Goal: Task Accomplishment & Management: Complete application form

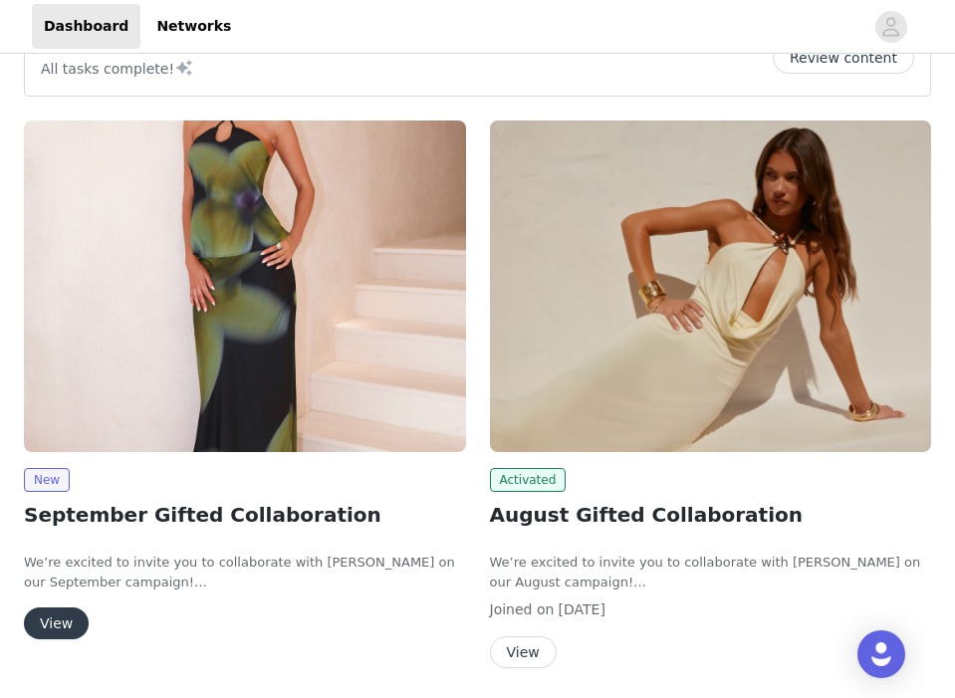
scroll to position [72, 0]
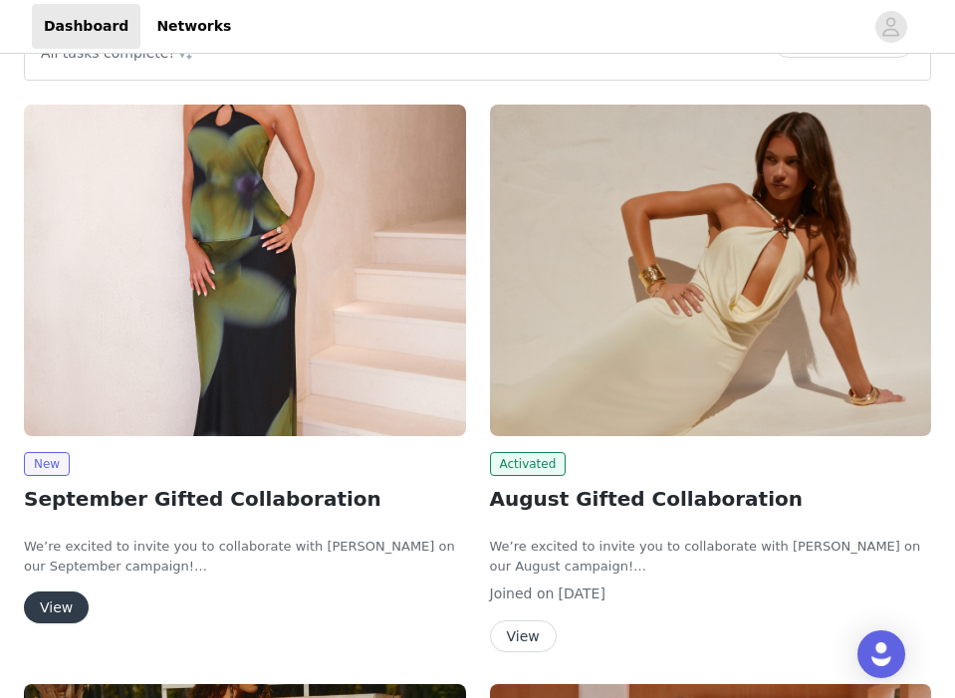
click at [54, 609] on button "View" at bounding box center [56, 608] width 65 height 32
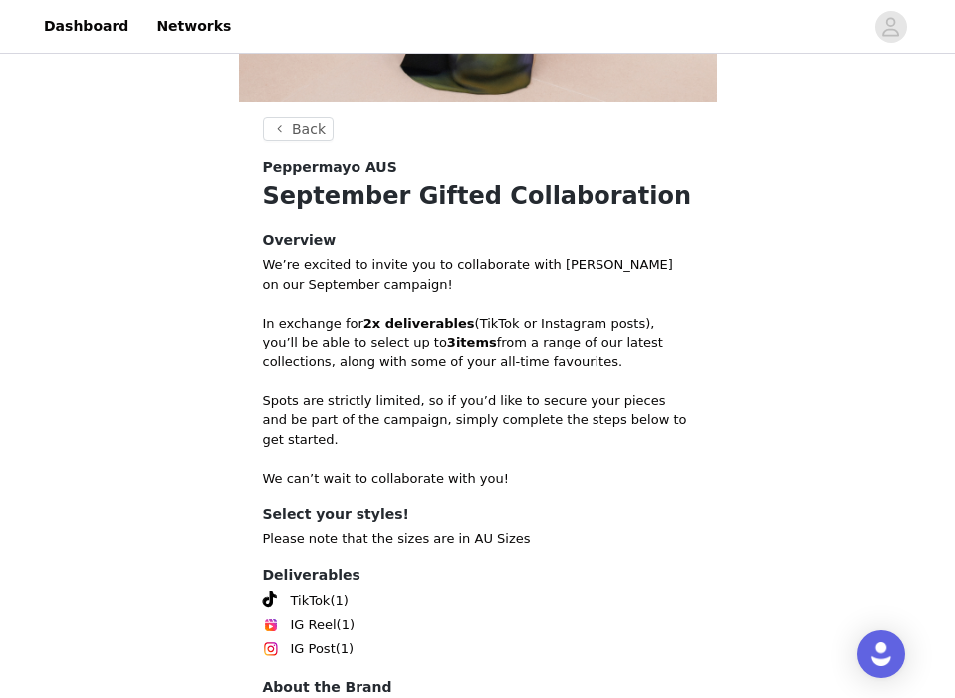
scroll to position [692, 0]
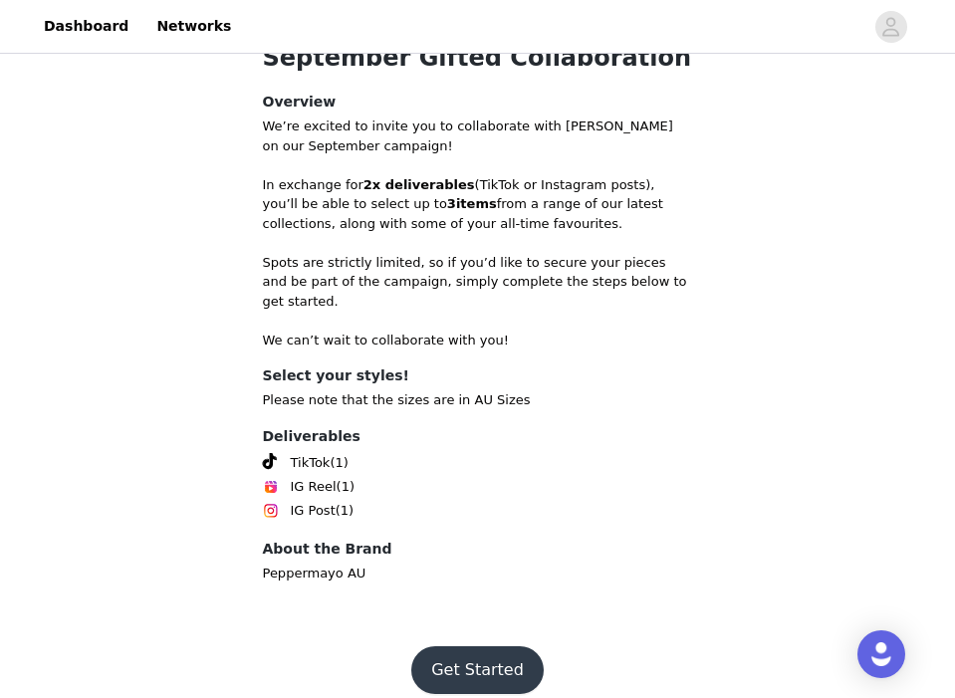
click at [441, 653] on button "Get Started" at bounding box center [477, 670] width 132 height 48
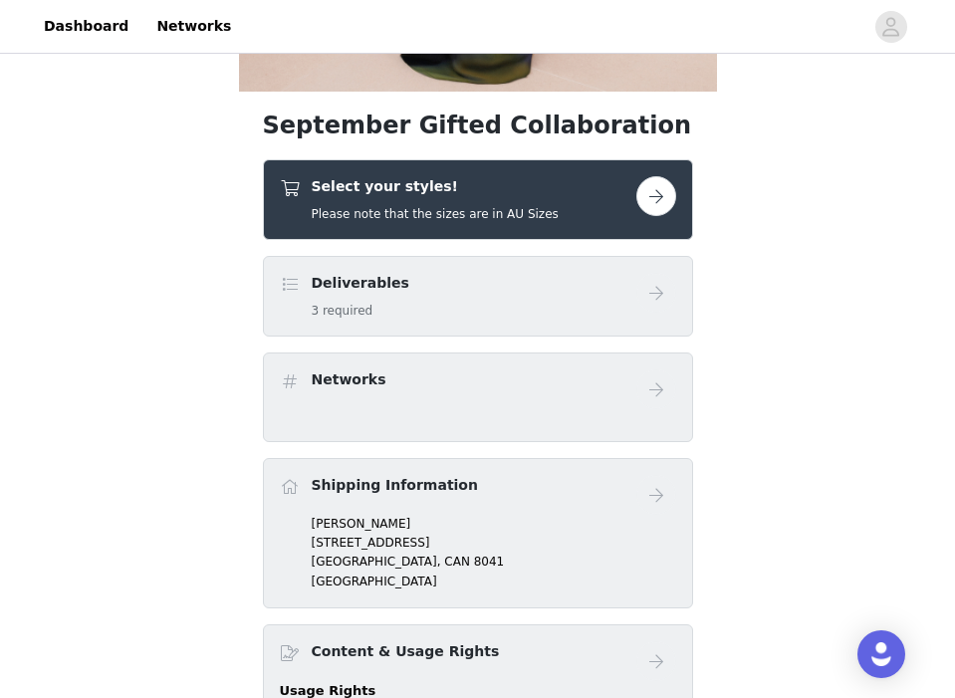
scroll to position [581, 0]
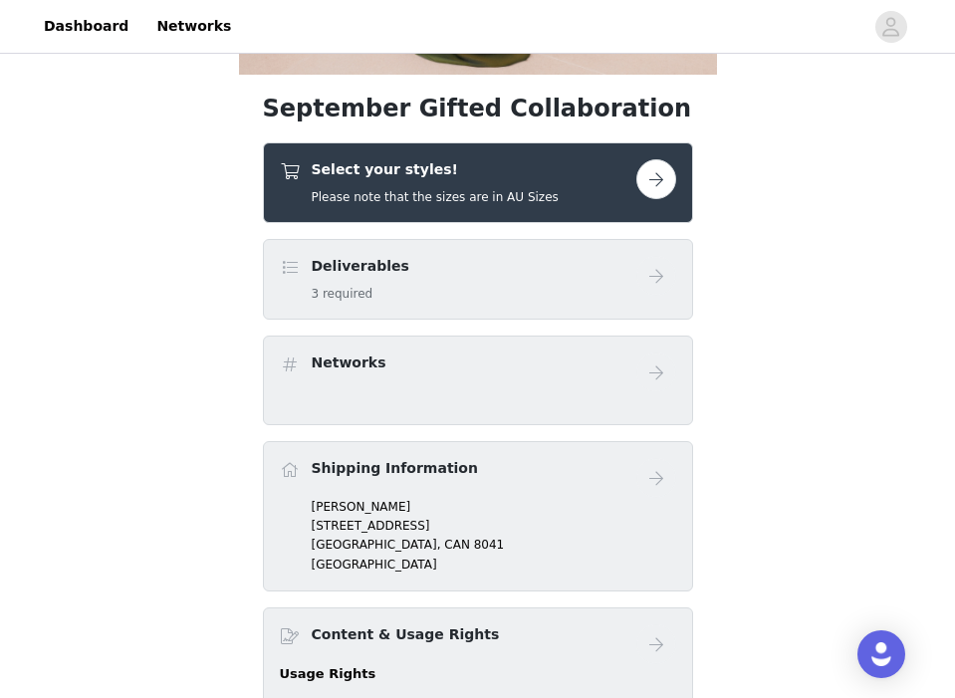
click at [650, 185] on button "button" at bounding box center [656, 179] width 40 height 40
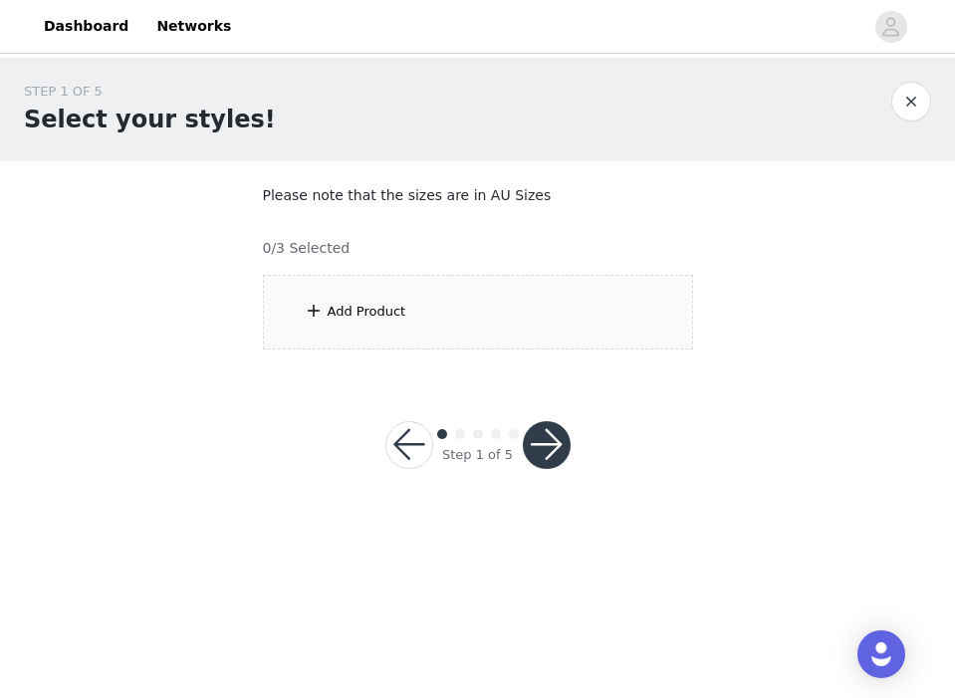
click at [503, 294] on div "Add Product" at bounding box center [478, 312] width 430 height 75
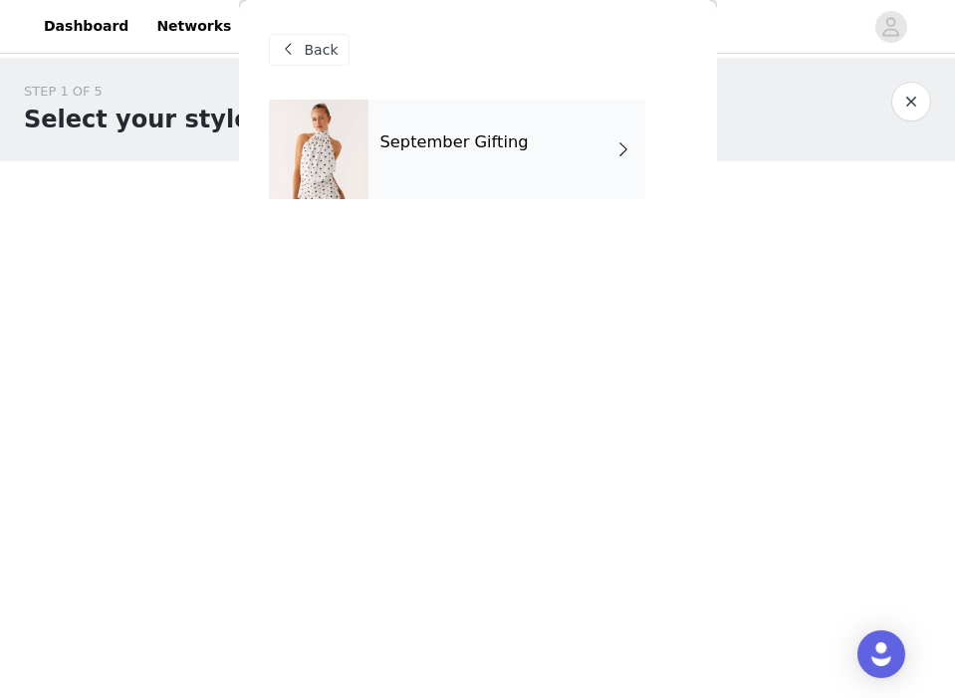
click at [445, 153] on div "September Gifting" at bounding box center [507, 150] width 277 height 100
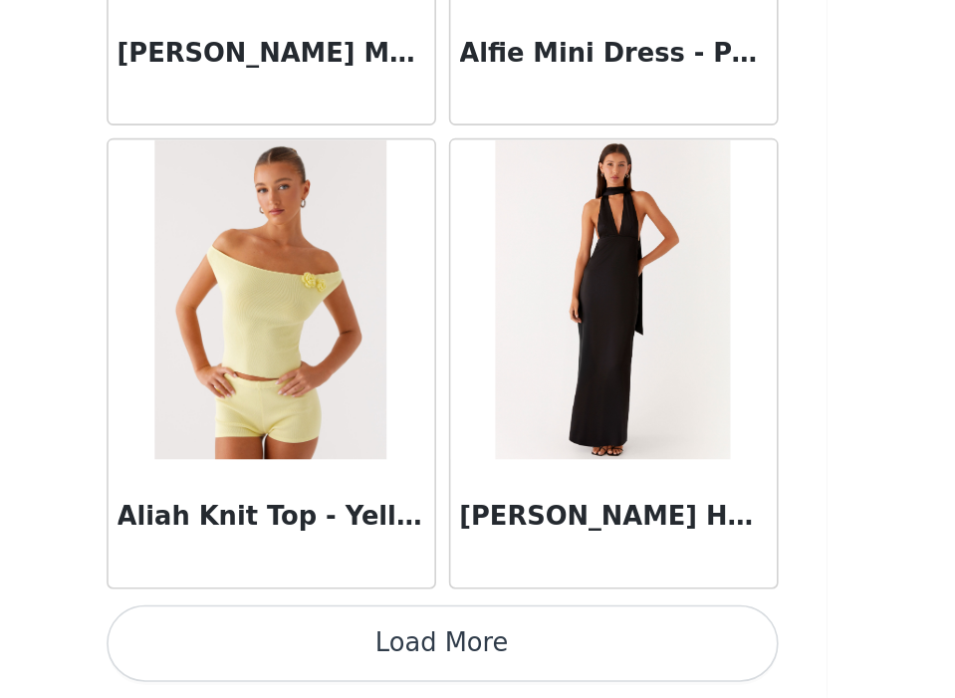
click at [517, 664] on button "Load More" at bounding box center [478, 664] width 418 height 48
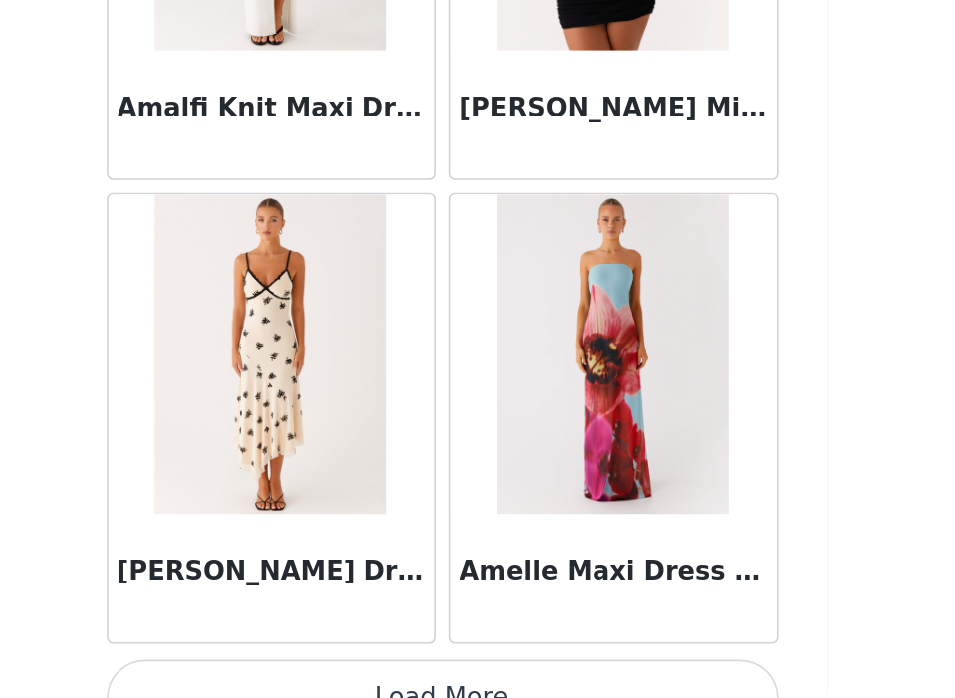
scroll to position [5238, 0]
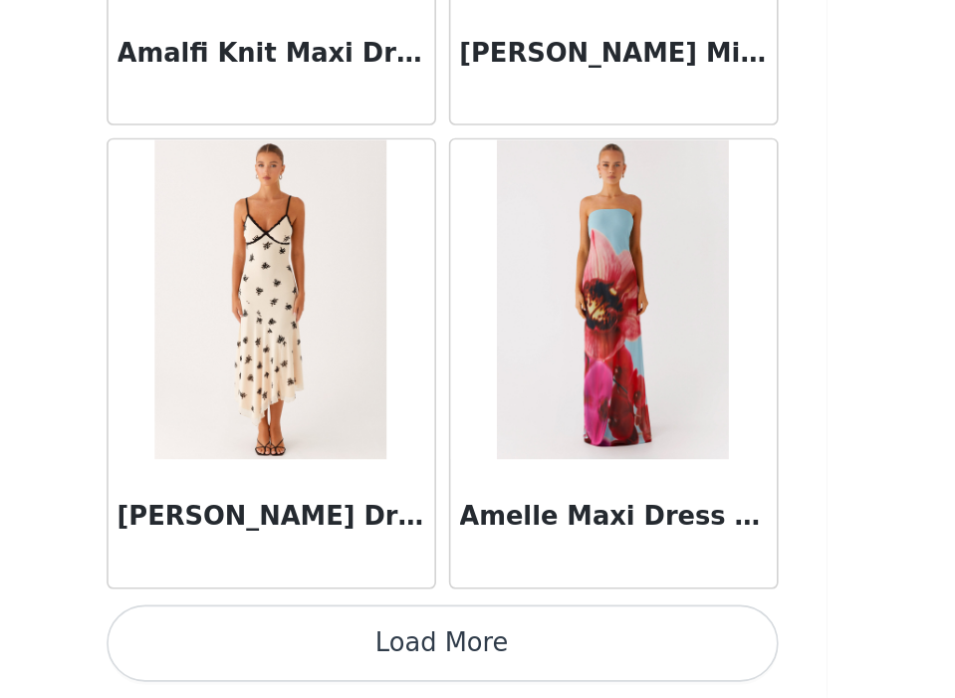
click at [510, 683] on button "Load More" at bounding box center [478, 664] width 418 height 48
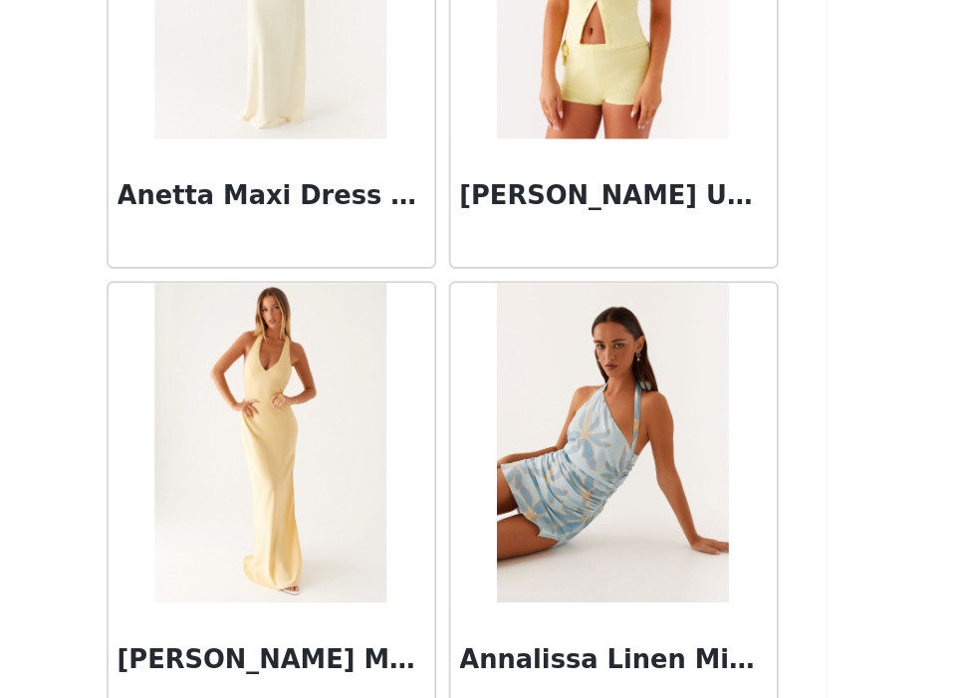
scroll to position [8126, 0]
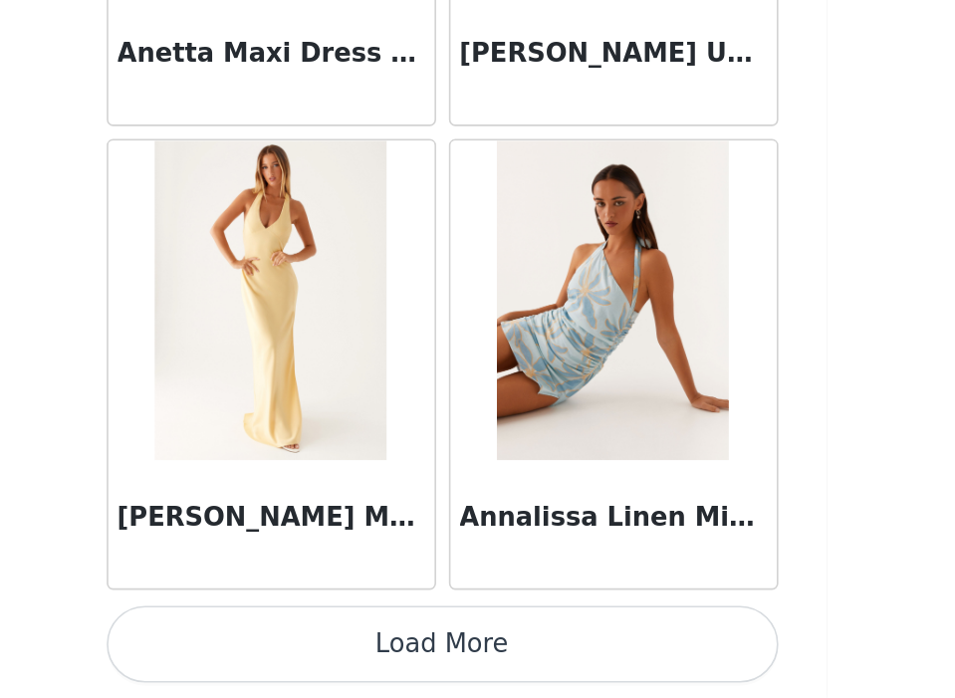
click at [508, 671] on button "Load More" at bounding box center [478, 664] width 418 height 48
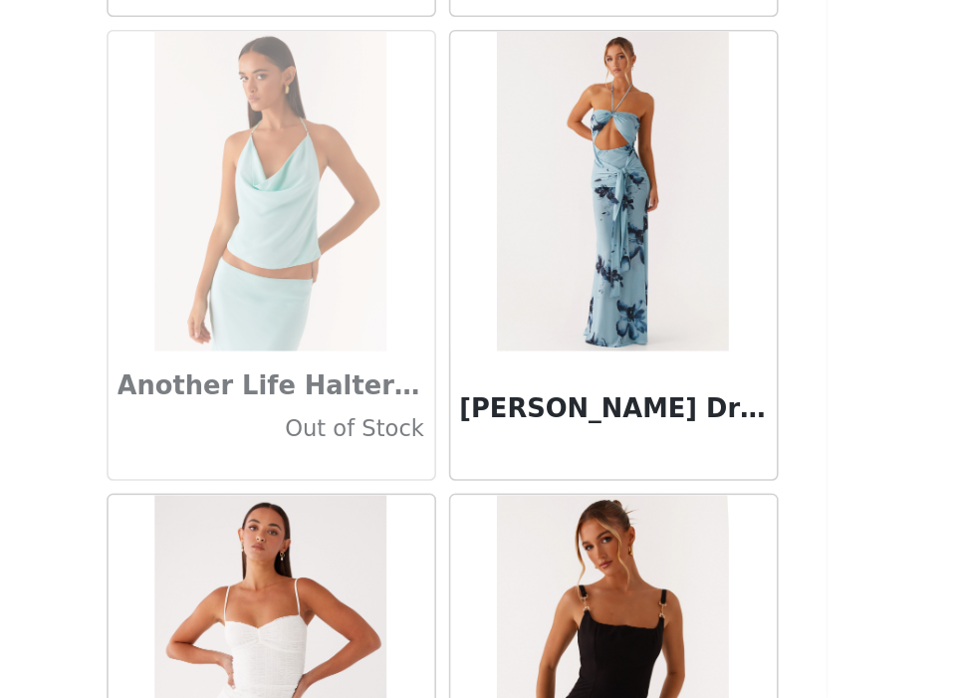
scroll to position [8777, 0]
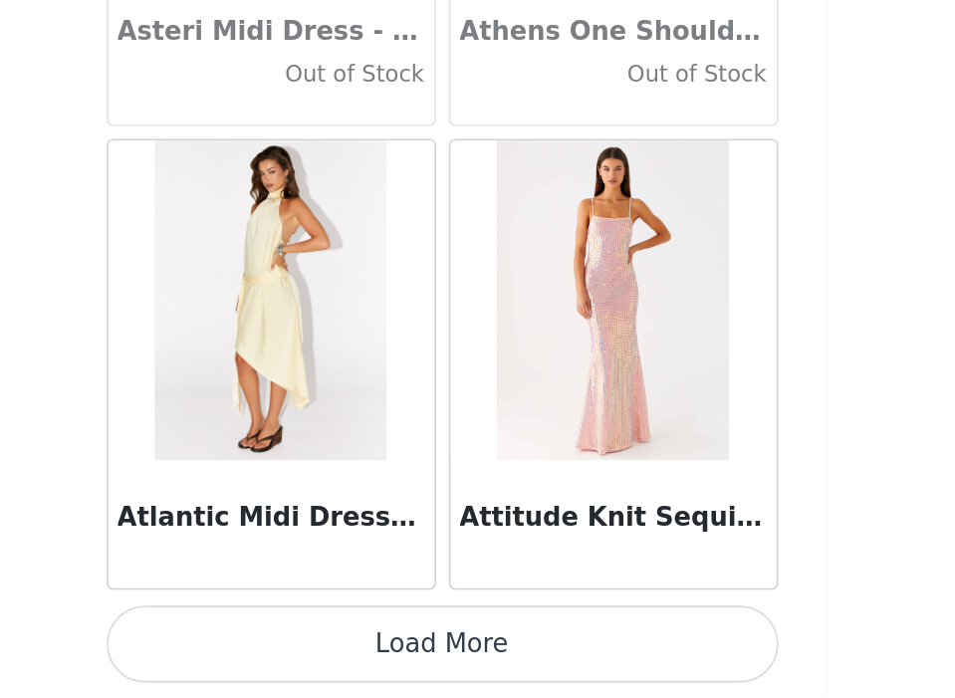
click at [508, 672] on button "Load More" at bounding box center [478, 664] width 418 height 48
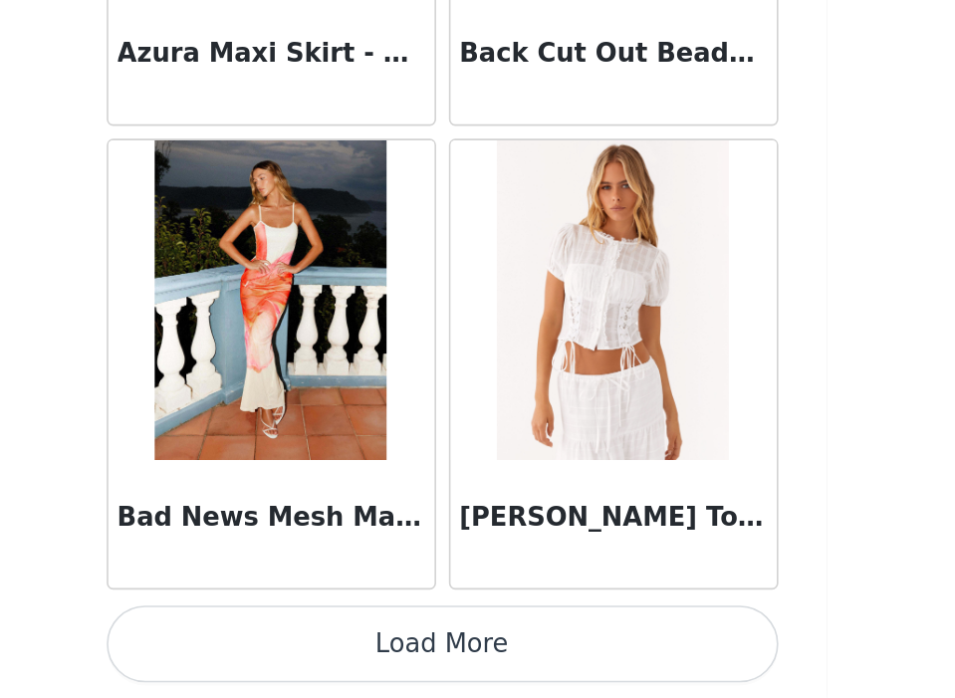
click at [507, 665] on button "Load More" at bounding box center [478, 664] width 418 height 48
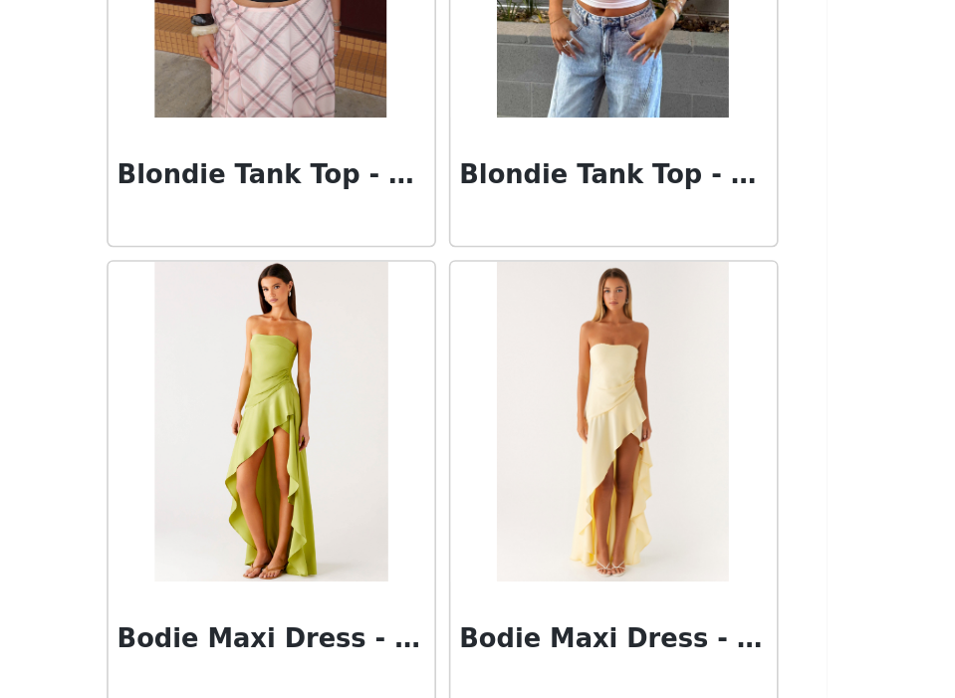
scroll to position [16791, 0]
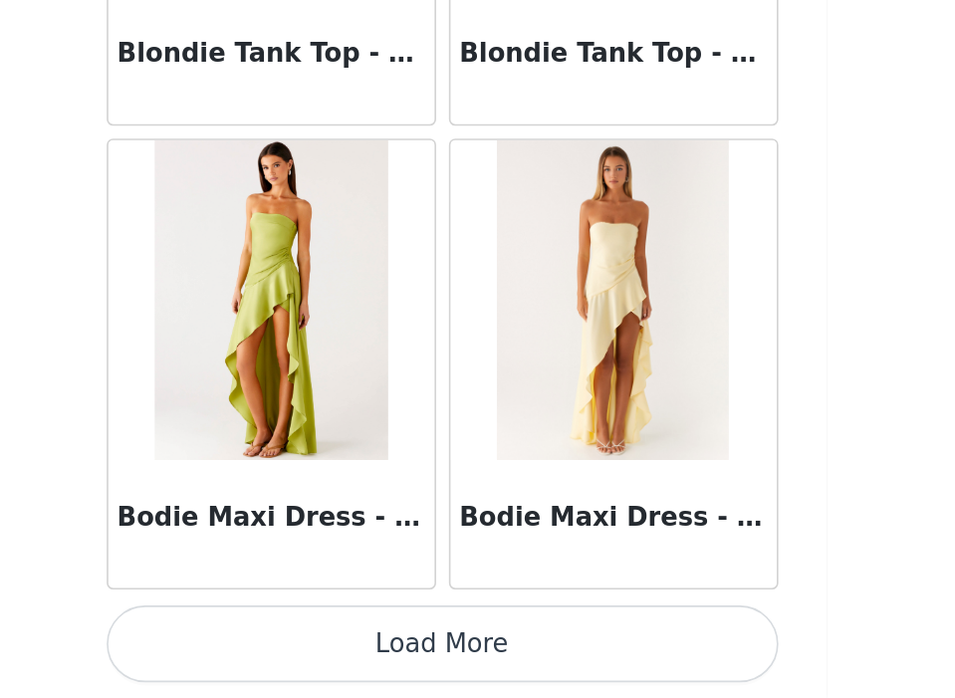
click at [503, 661] on button "Load More" at bounding box center [478, 664] width 418 height 48
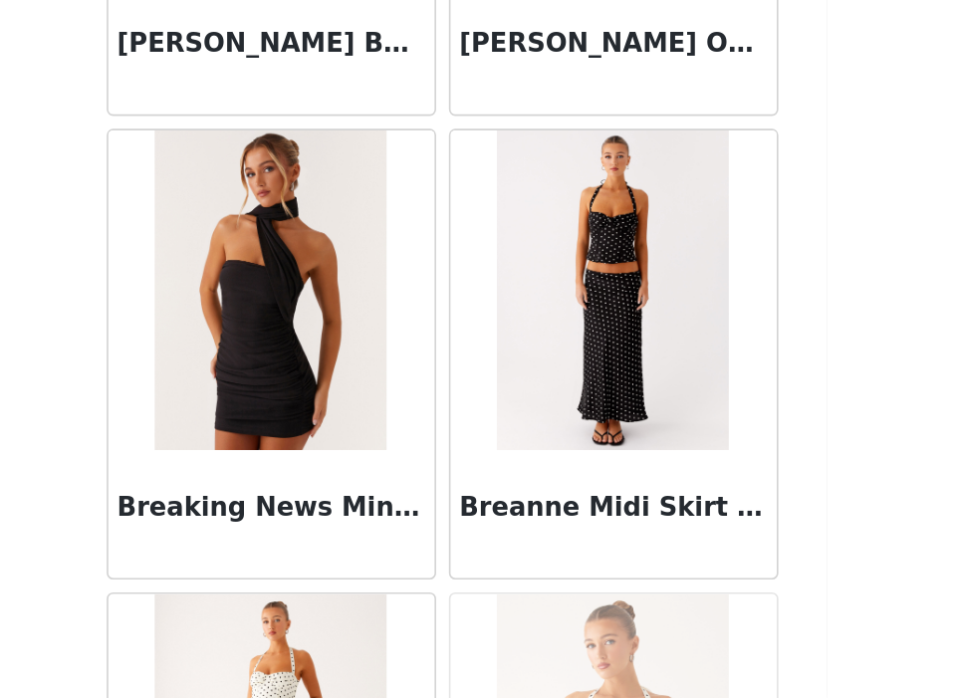
scroll to position [17673, 0]
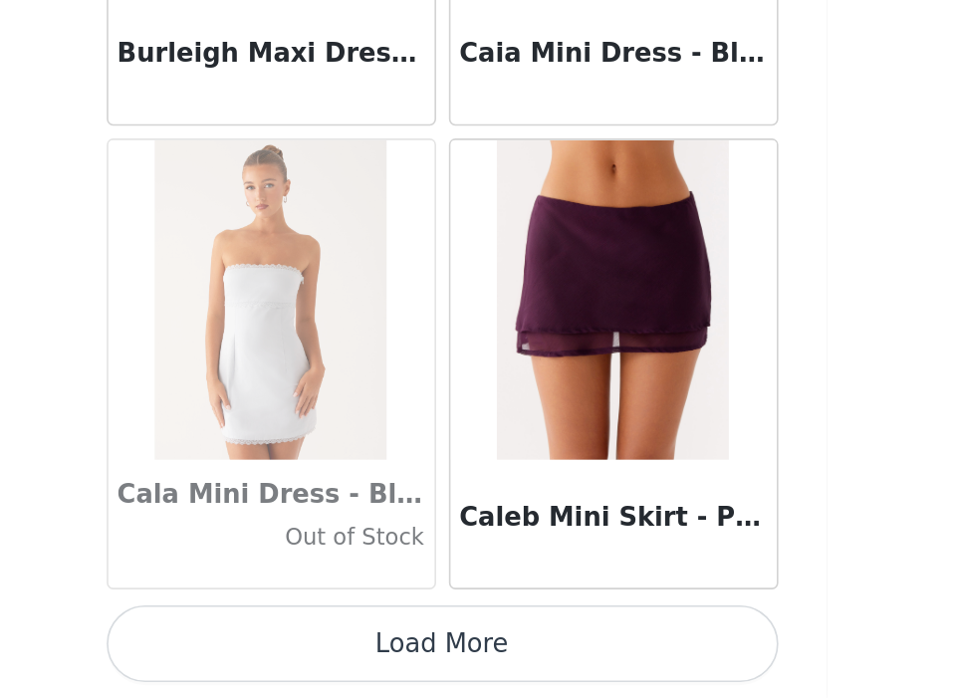
click at [506, 664] on button "Load More" at bounding box center [478, 664] width 418 height 48
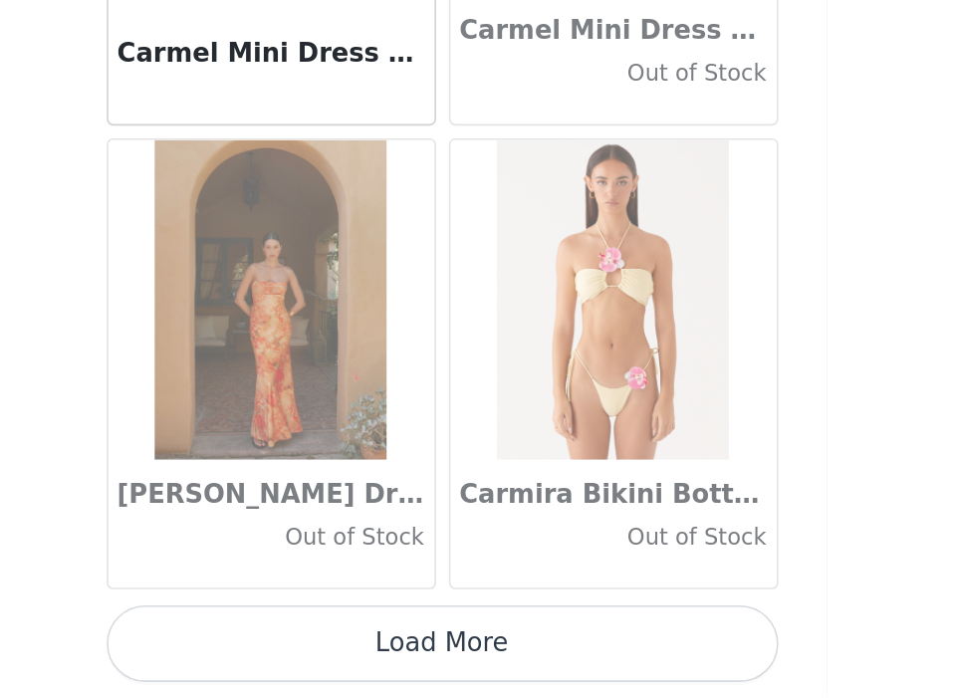
click at [503, 665] on button "Load More" at bounding box center [478, 664] width 418 height 48
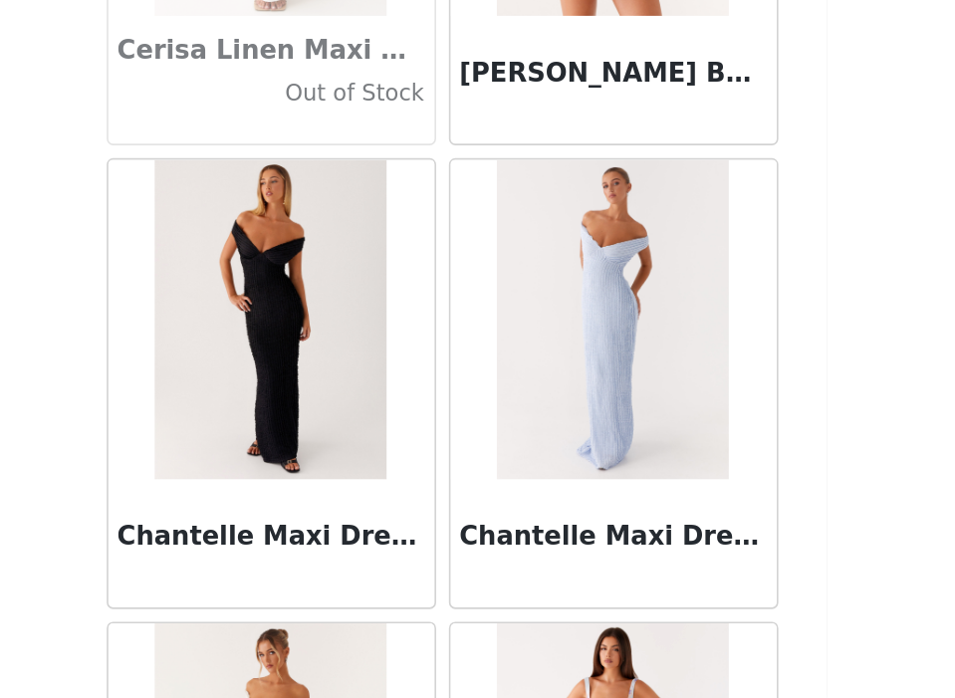
scroll to position [24580, 0]
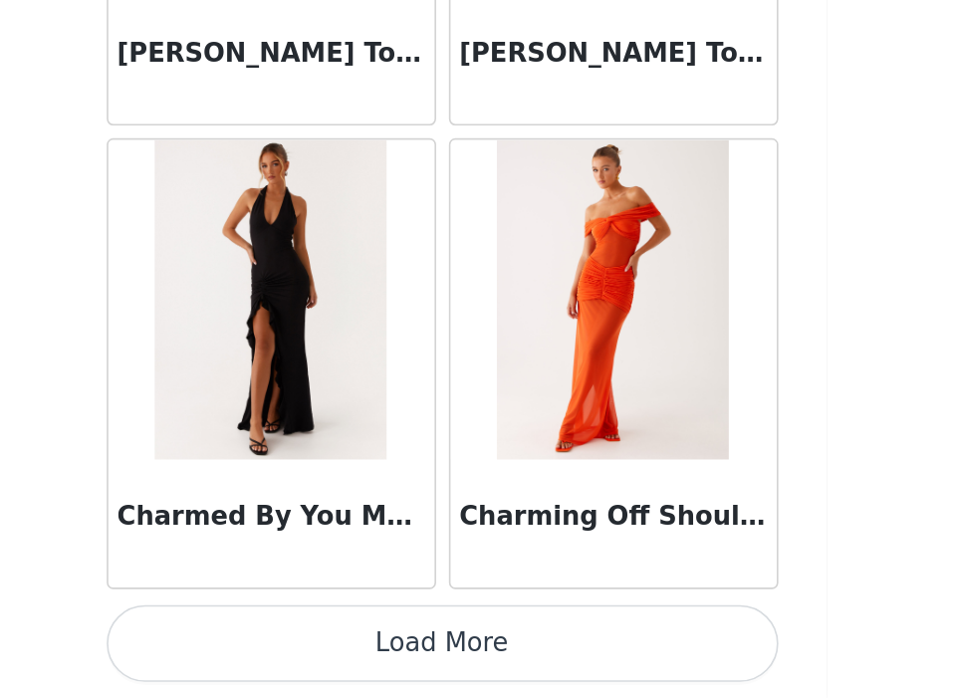
click at [503, 669] on button "Load More" at bounding box center [478, 664] width 418 height 48
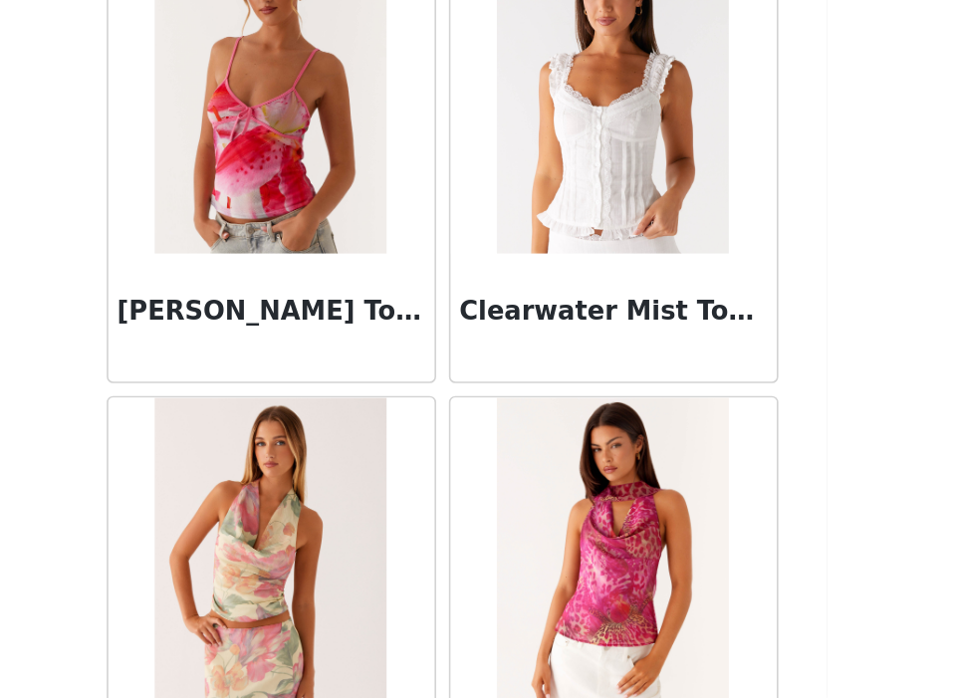
scroll to position [27333, 0]
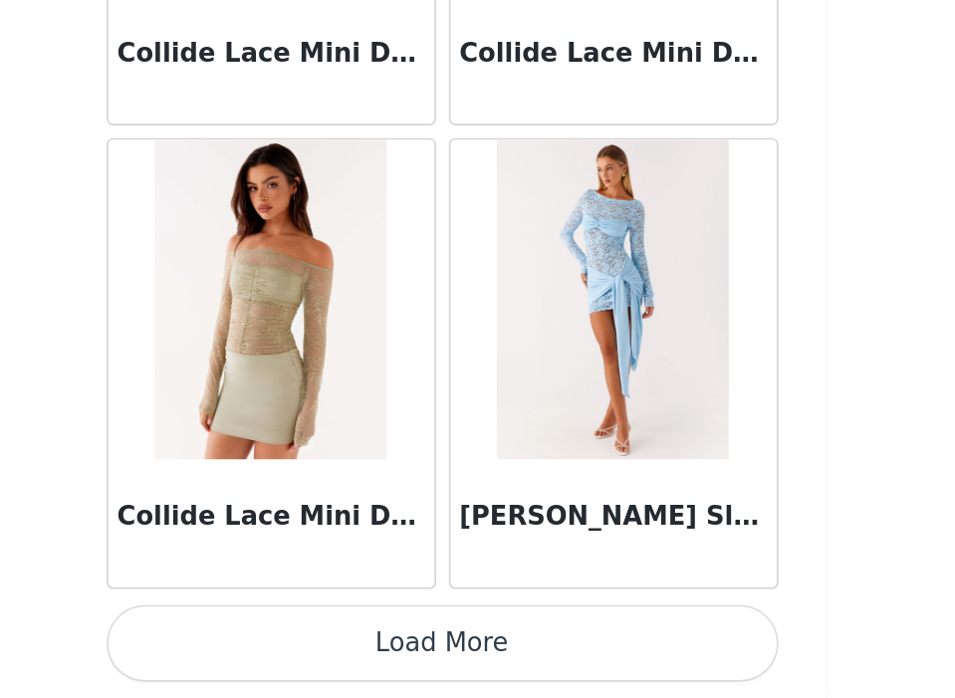
click at [503, 664] on button "Load More" at bounding box center [478, 664] width 418 height 48
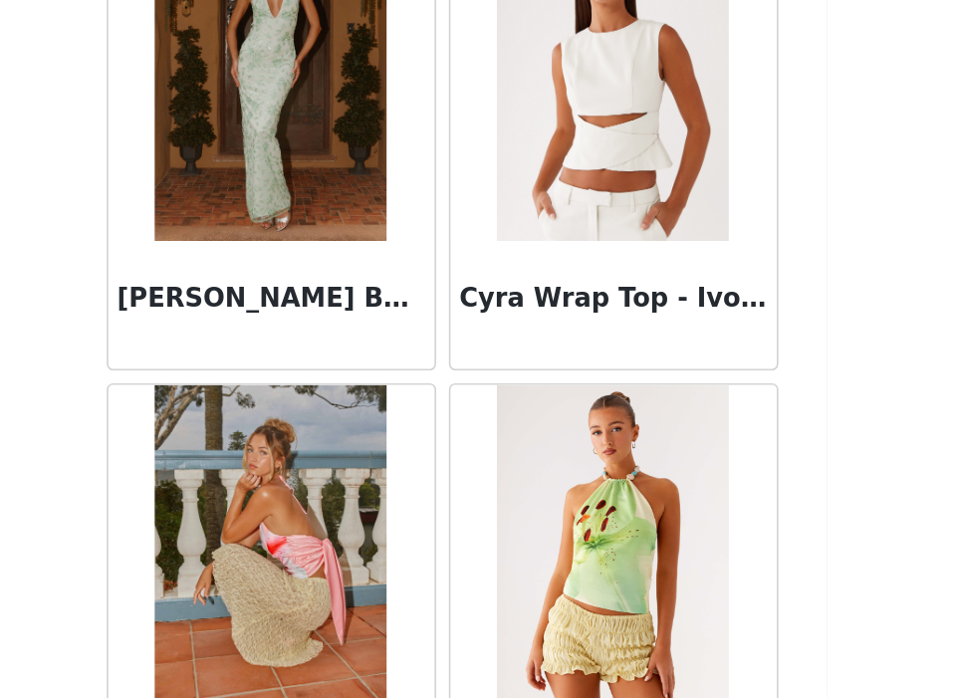
scroll to position [29932, 0]
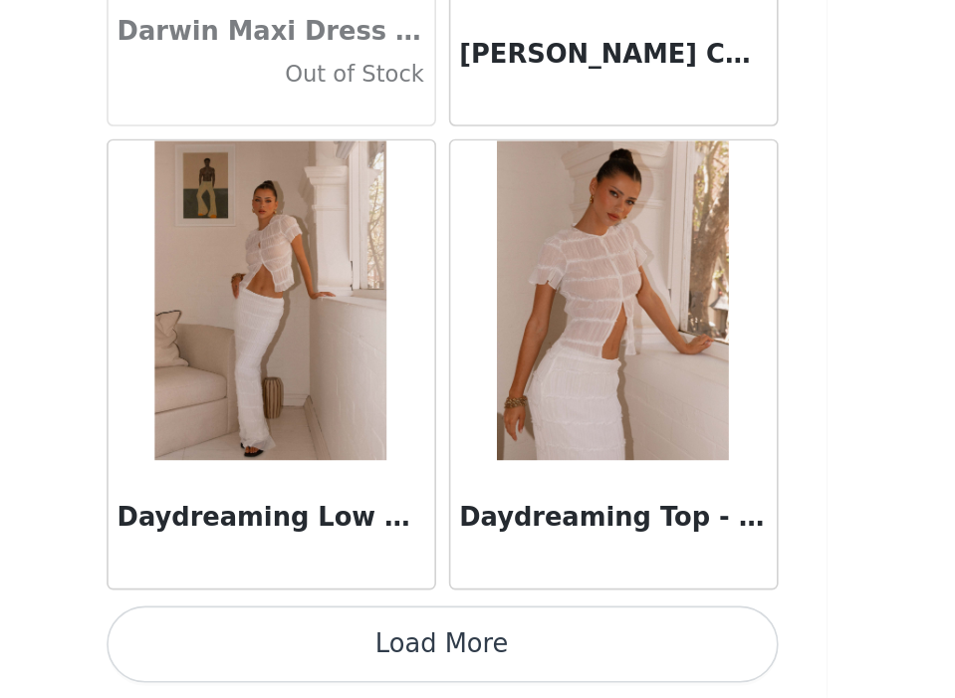
click at [503, 664] on button "Load More" at bounding box center [478, 664] width 418 height 48
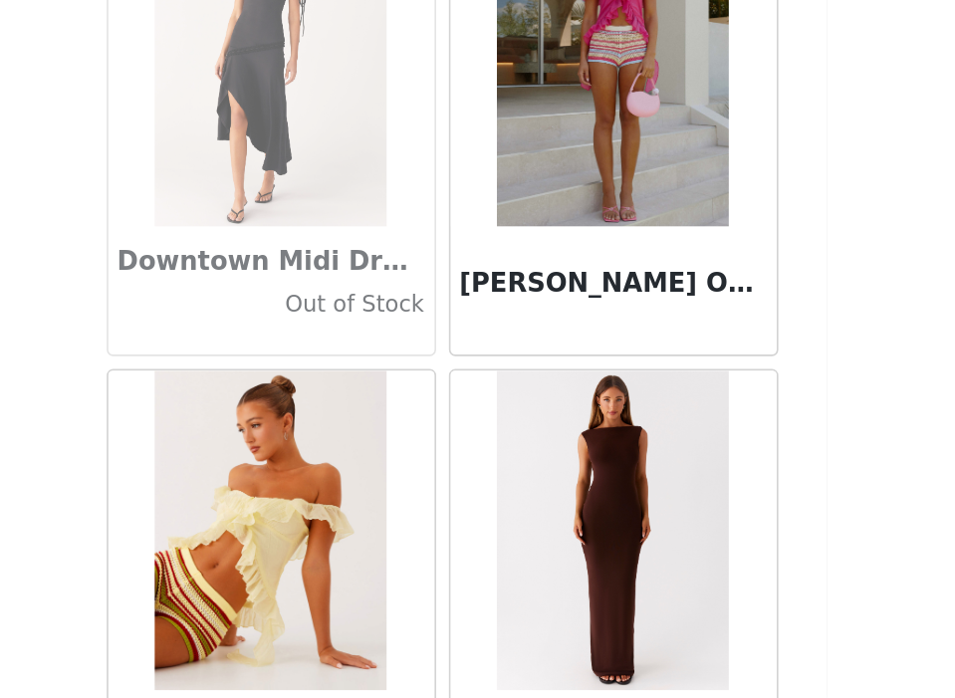
scroll to position [34122, 0]
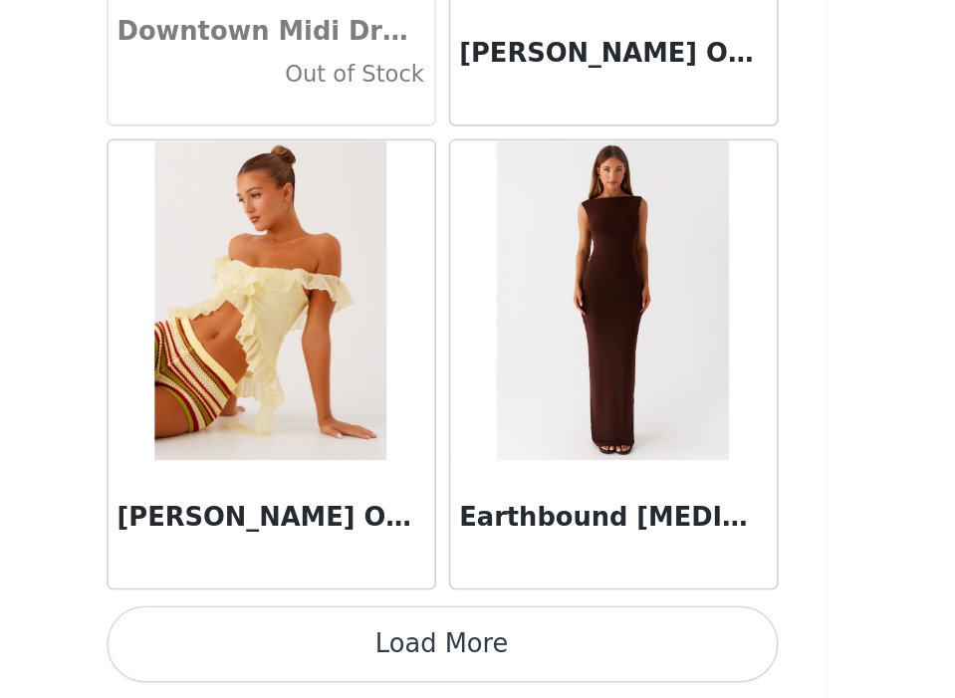
click at [503, 665] on button "Load More" at bounding box center [478, 664] width 418 height 48
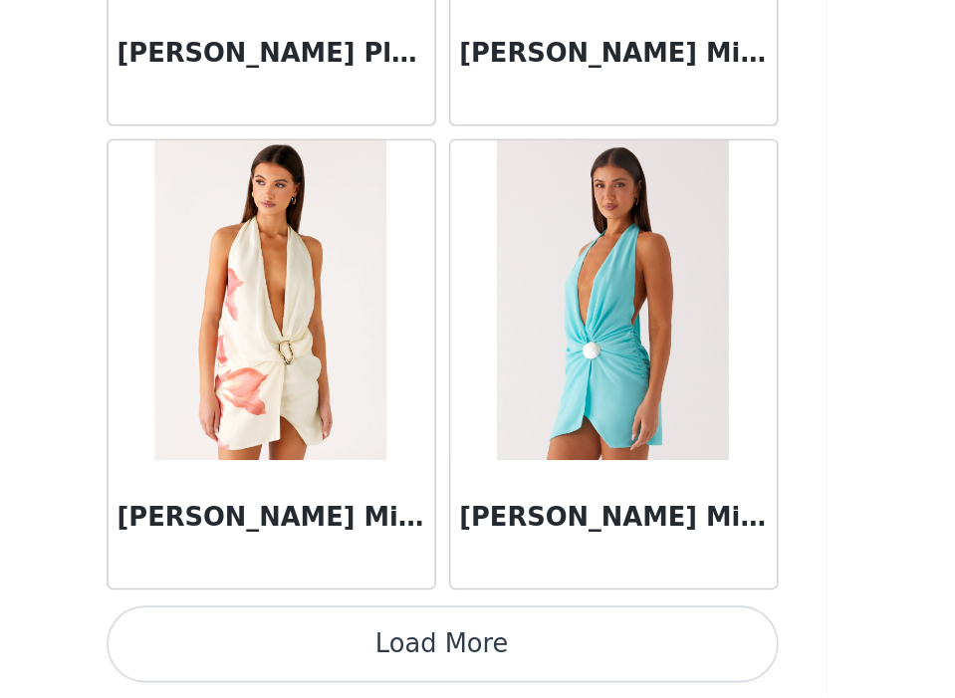
click at [503, 664] on button "Load More" at bounding box center [478, 664] width 418 height 48
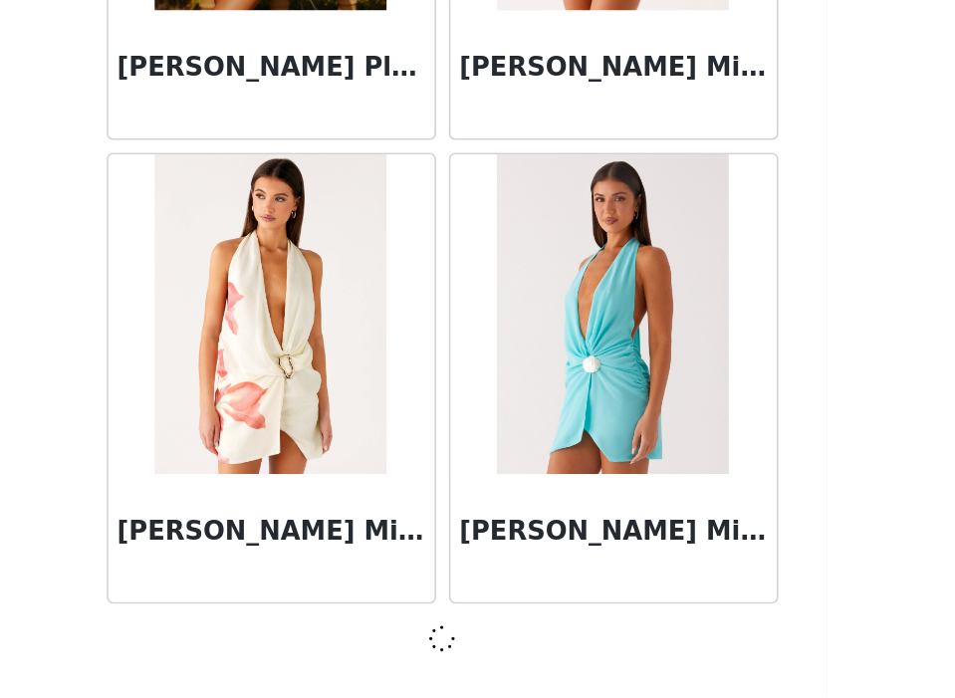
scroll to position [37001, 0]
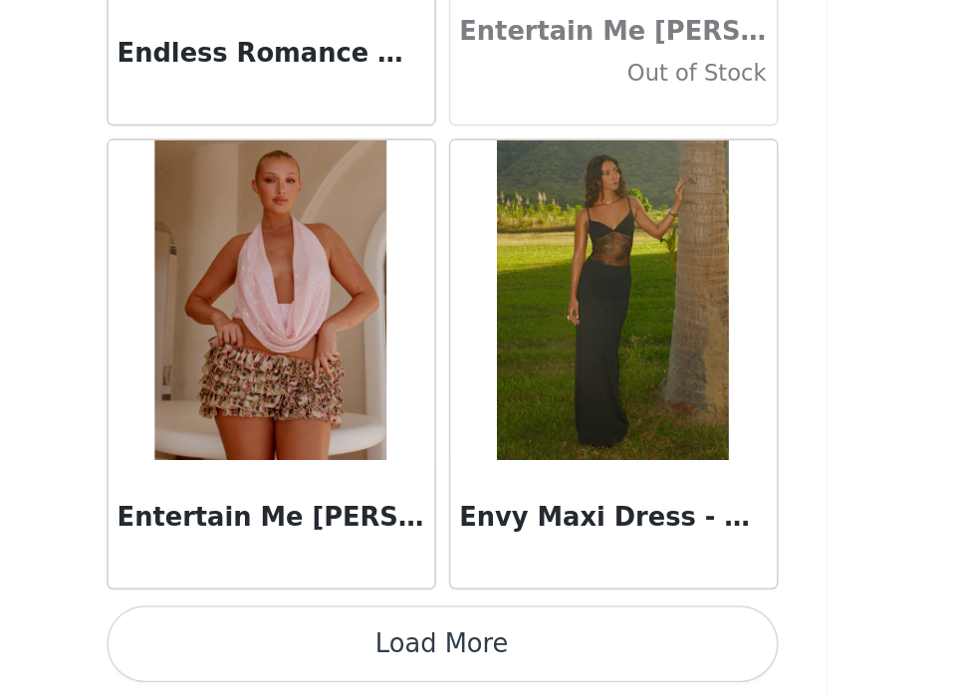
click at [503, 664] on button "Load More" at bounding box center [478, 664] width 418 height 48
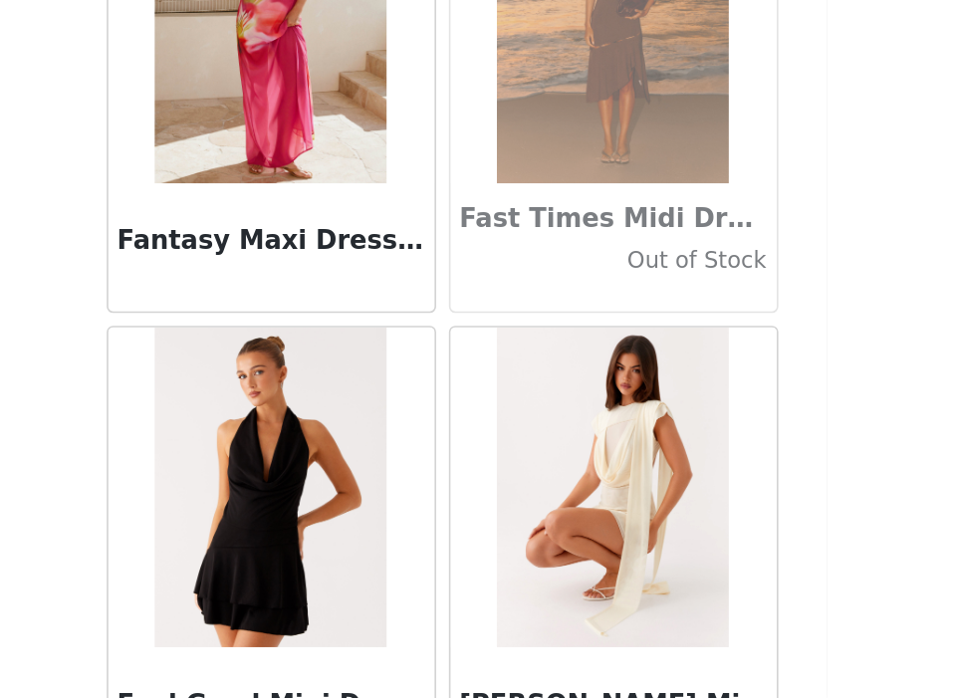
scroll to position [42787, 0]
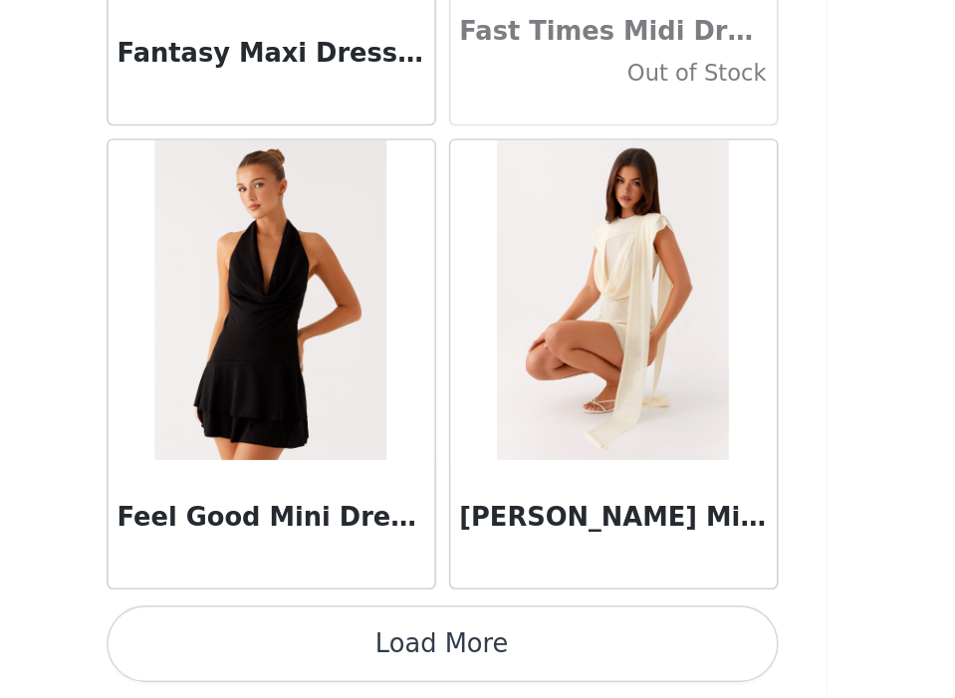
click at [503, 665] on button "Load More" at bounding box center [478, 664] width 418 height 48
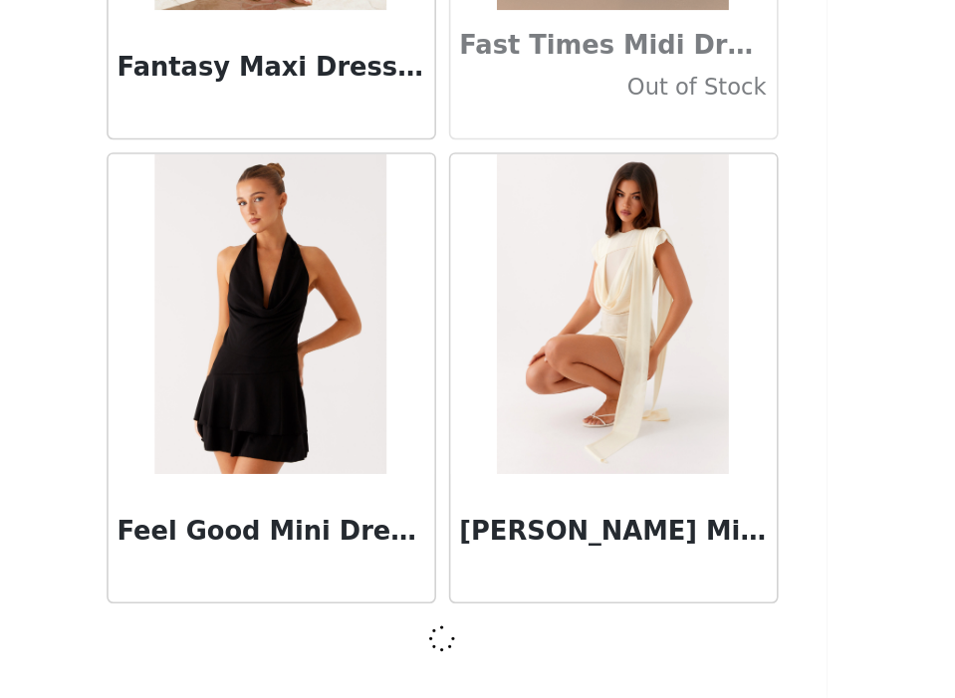
scroll to position [42778, 0]
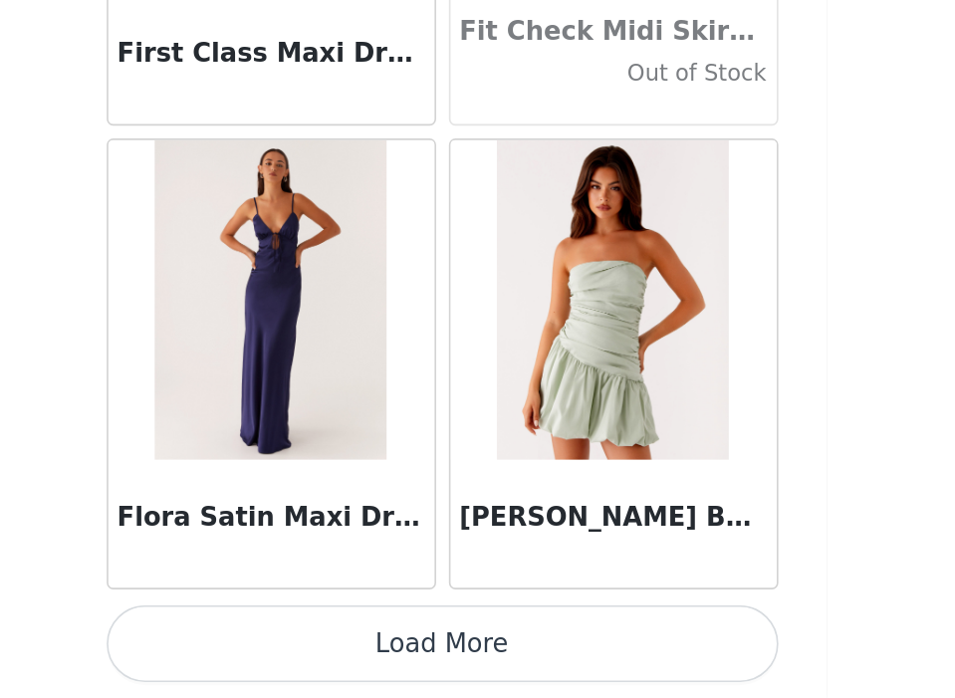
click at [503, 663] on button "Load More" at bounding box center [478, 664] width 418 height 48
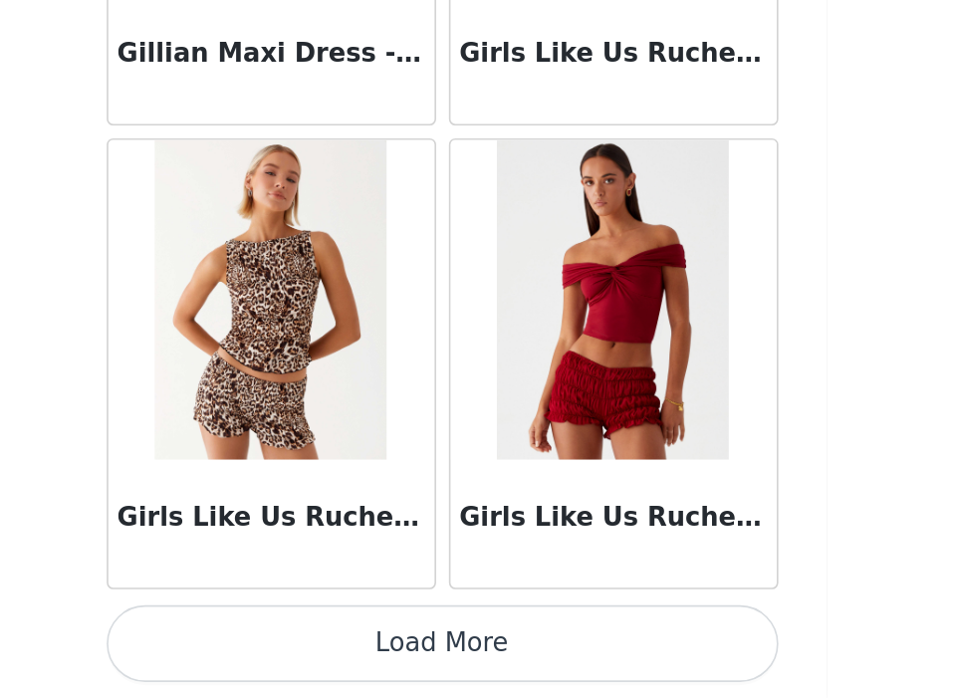
click at [503, 663] on button "Load More" at bounding box center [478, 664] width 418 height 48
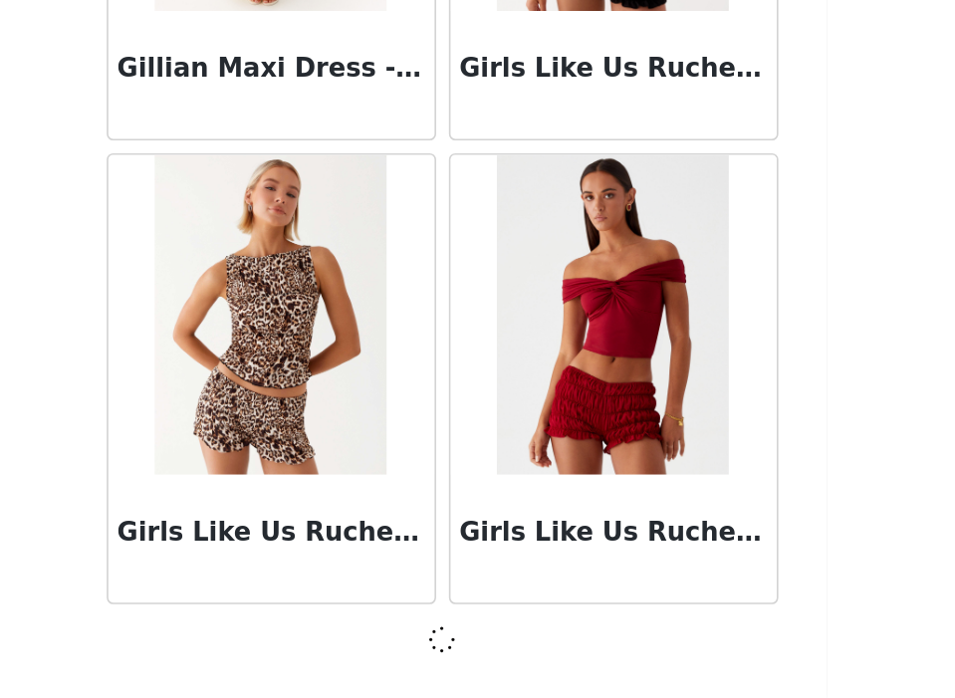
scroll to position [48555, 0]
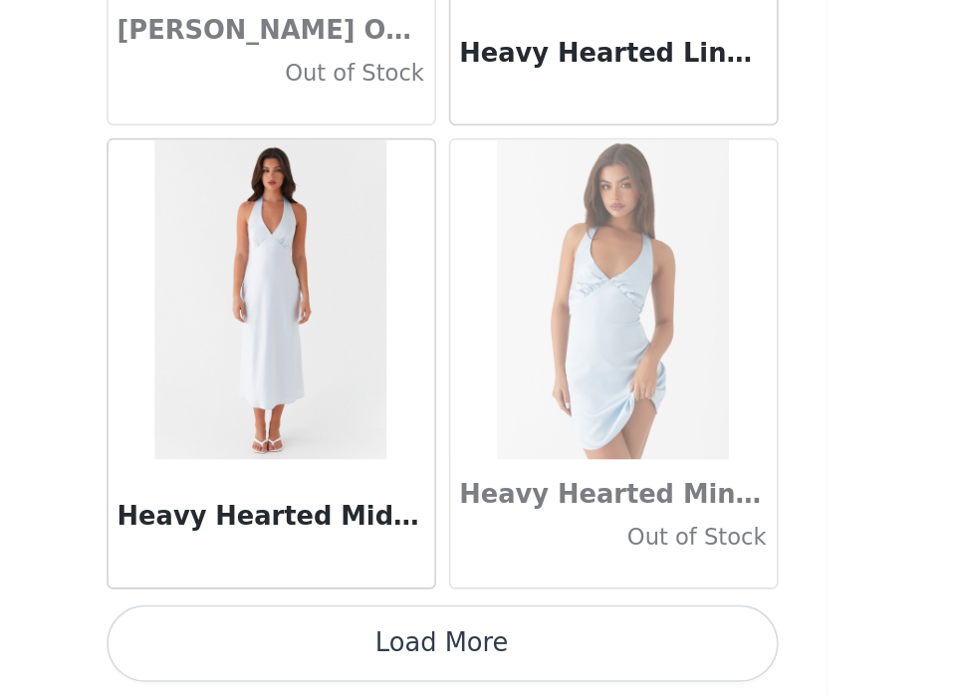
click at [503, 663] on button "Load More" at bounding box center [478, 664] width 418 height 48
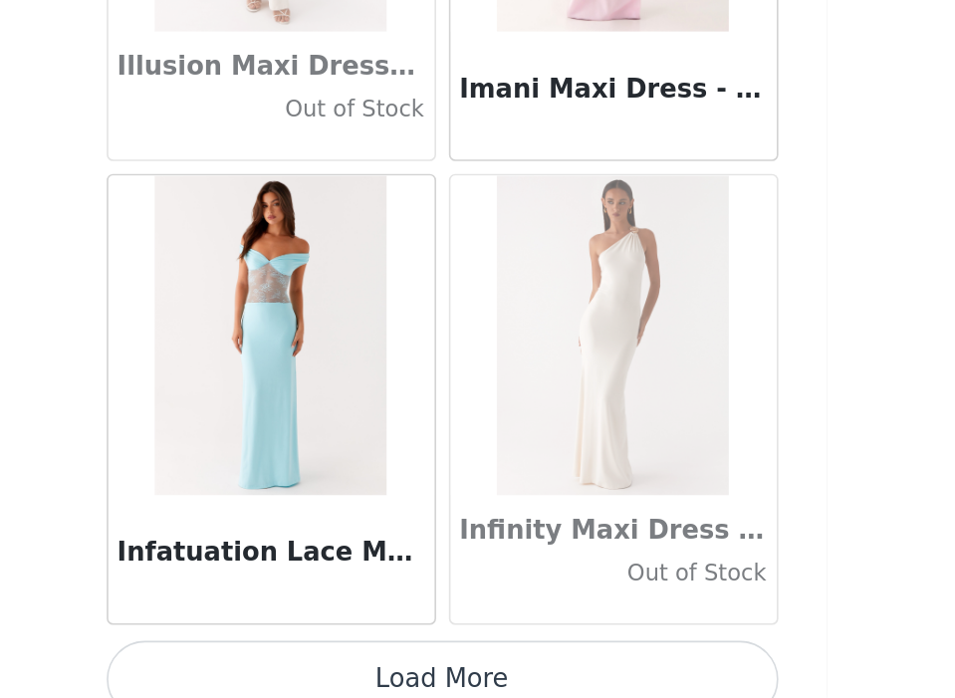
scroll to position [54340, 0]
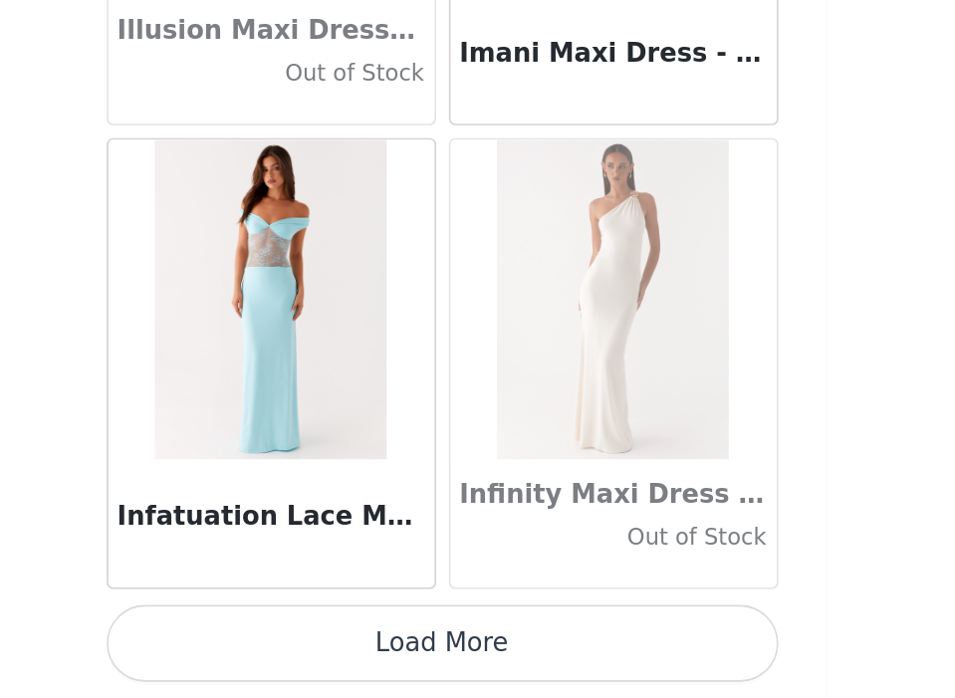
click at [482, 671] on button "Load More" at bounding box center [478, 664] width 418 height 48
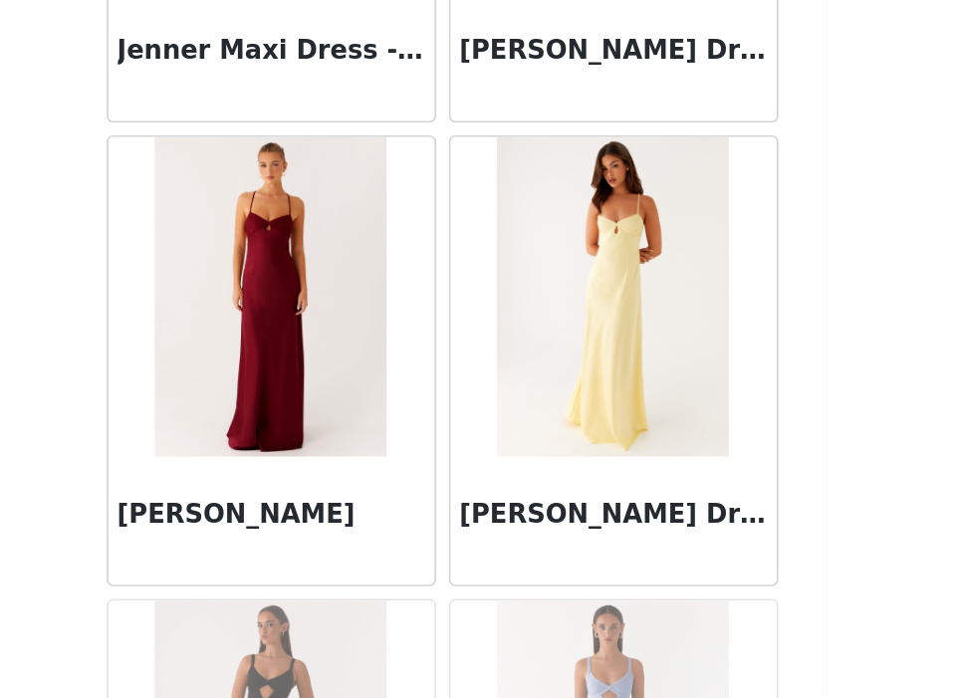
scroll to position [57229, 0]
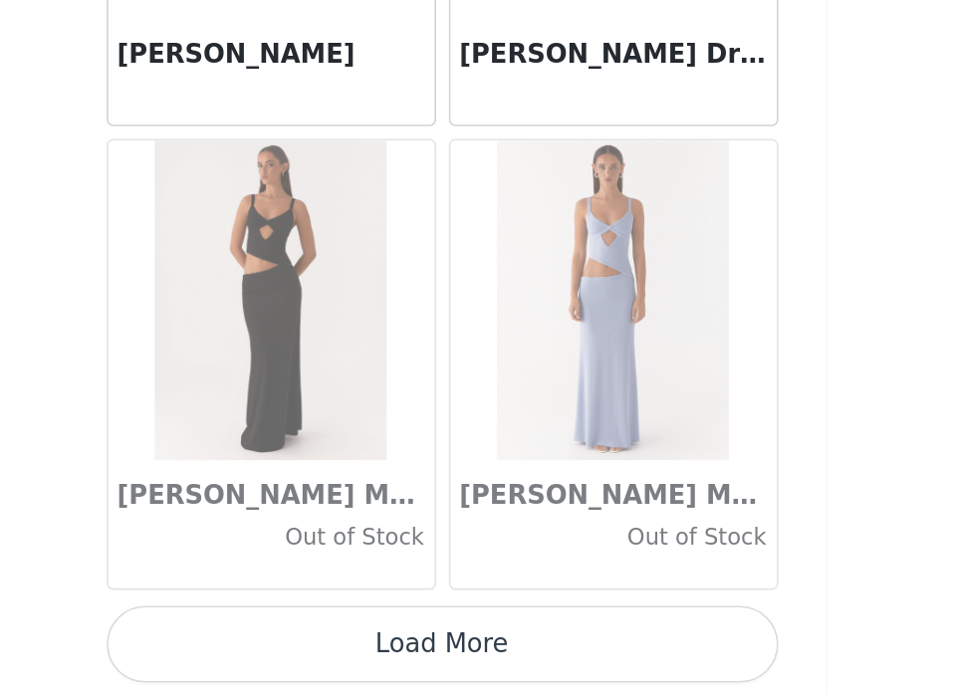
click at [512, 668] on button "Load More" at bounding box center [478, 664] width 418 height 48
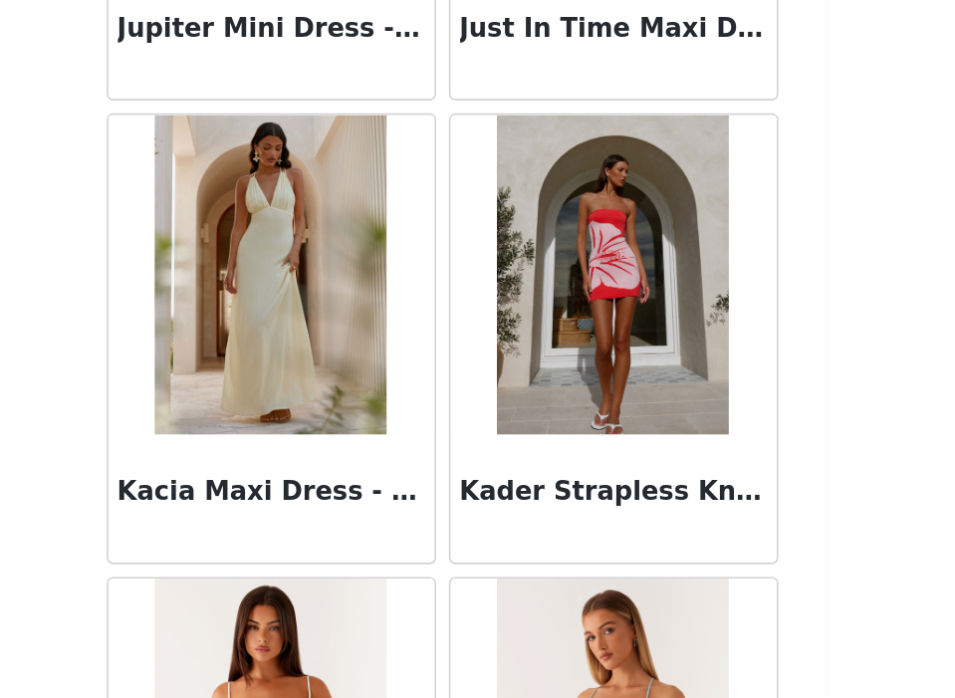
scroll to position [59834, 0]
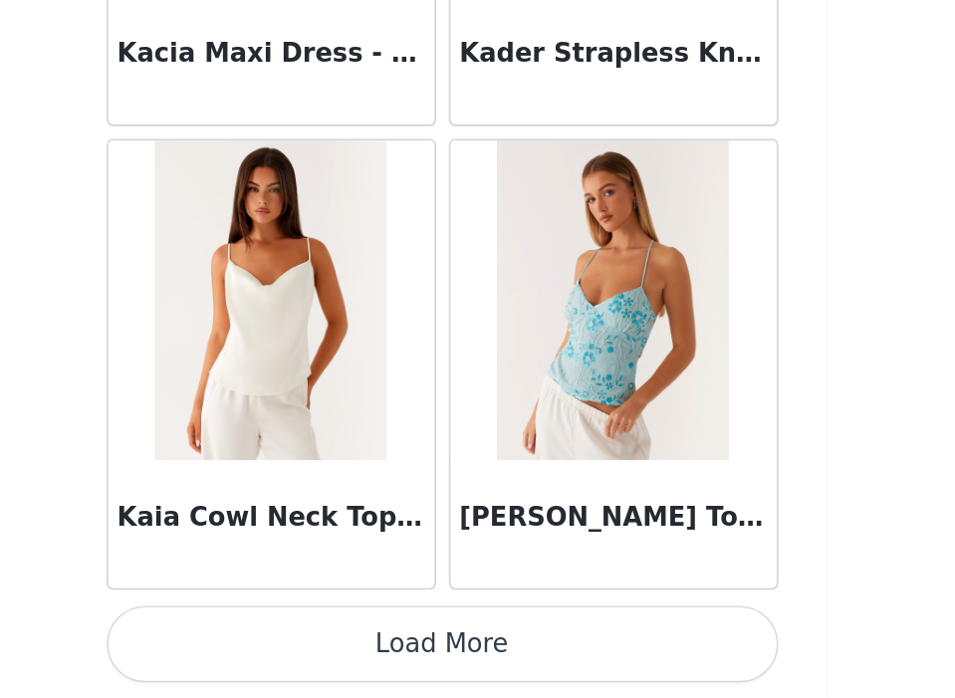
click at [503, 687] on button "Load More" at bounding box center [478, 664] width 418 height 48
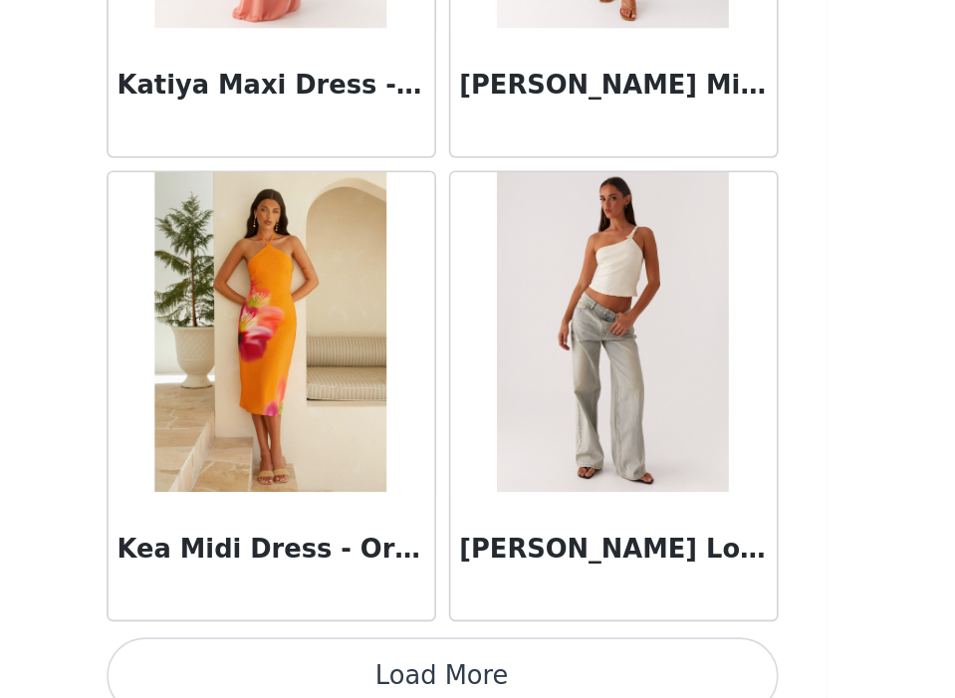
scroll to position [63005, 0]
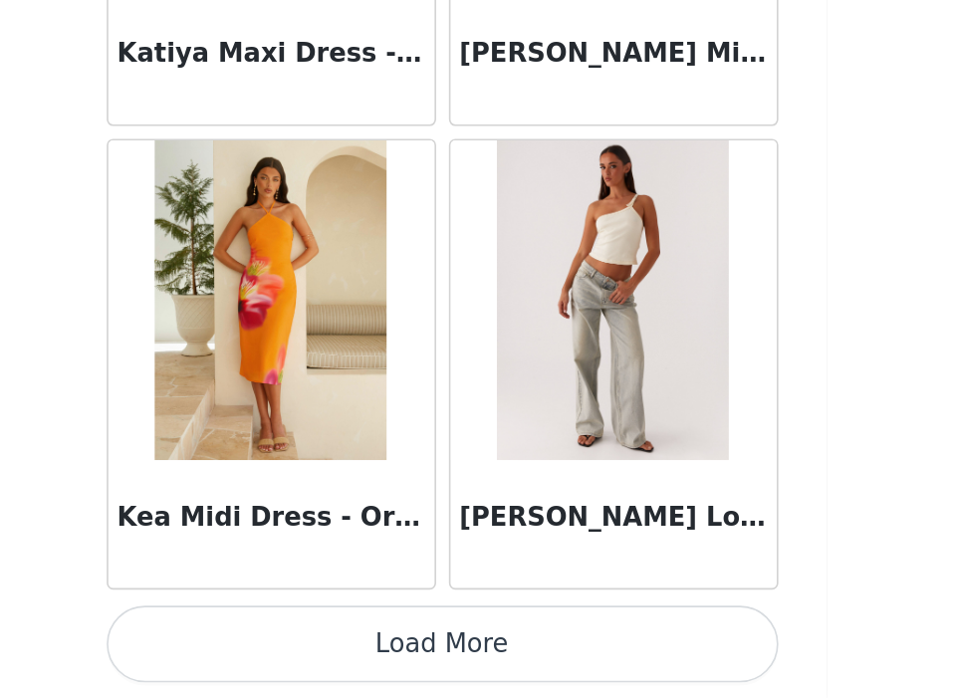
click at [518, 669] on button "Load More" at bounding box center [478, 664] width 418 height 48
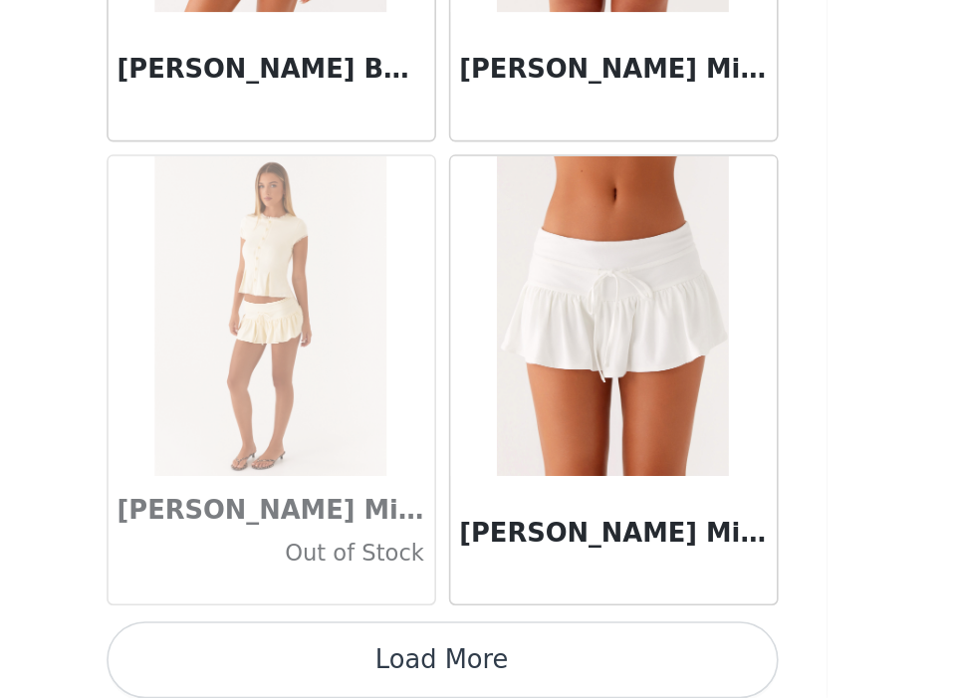
scroll to position [65894, 0]
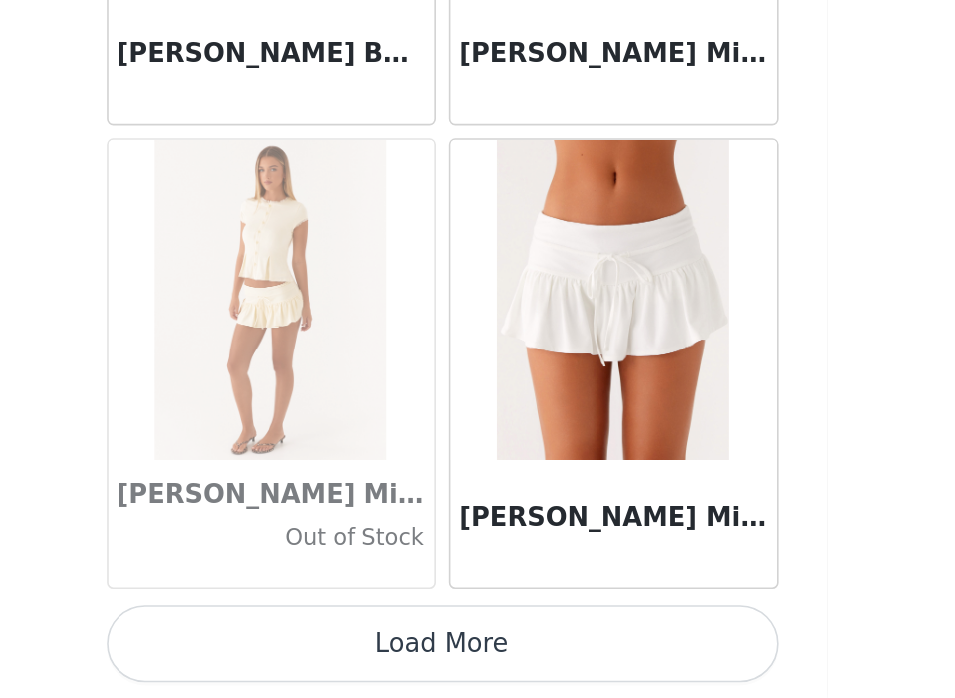
click at [523, 660] on button "Load More" at bounding box center [478, 664] width 418 height 48
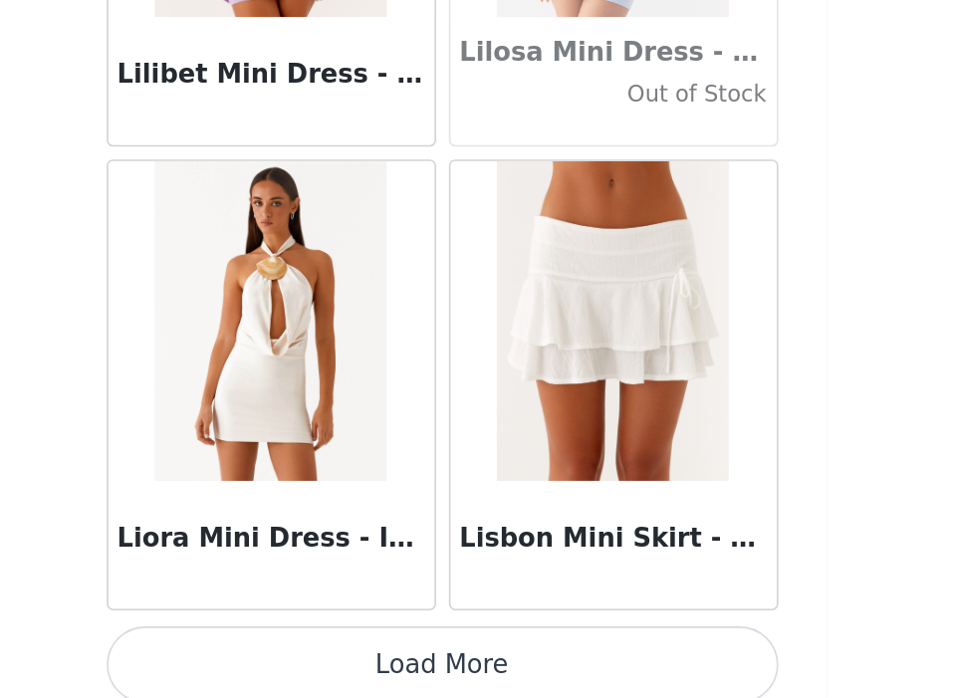
scroll to position [68782, 0]
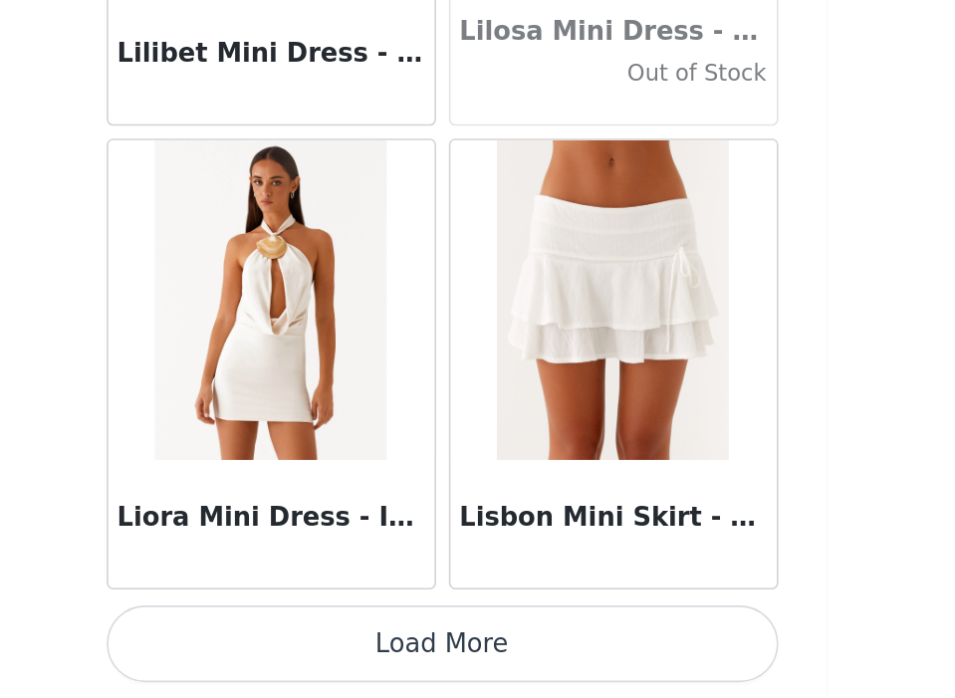
click at [521, 683] on button "Load More" at bounding box center [478, 664] width 418 height 48
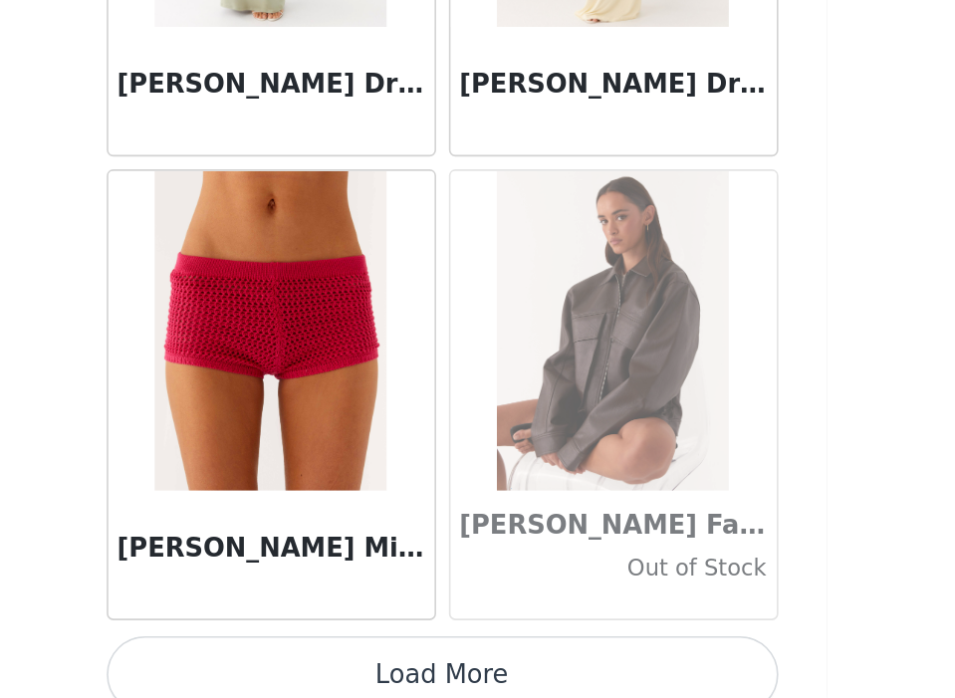
scroll to position [71671, 0]
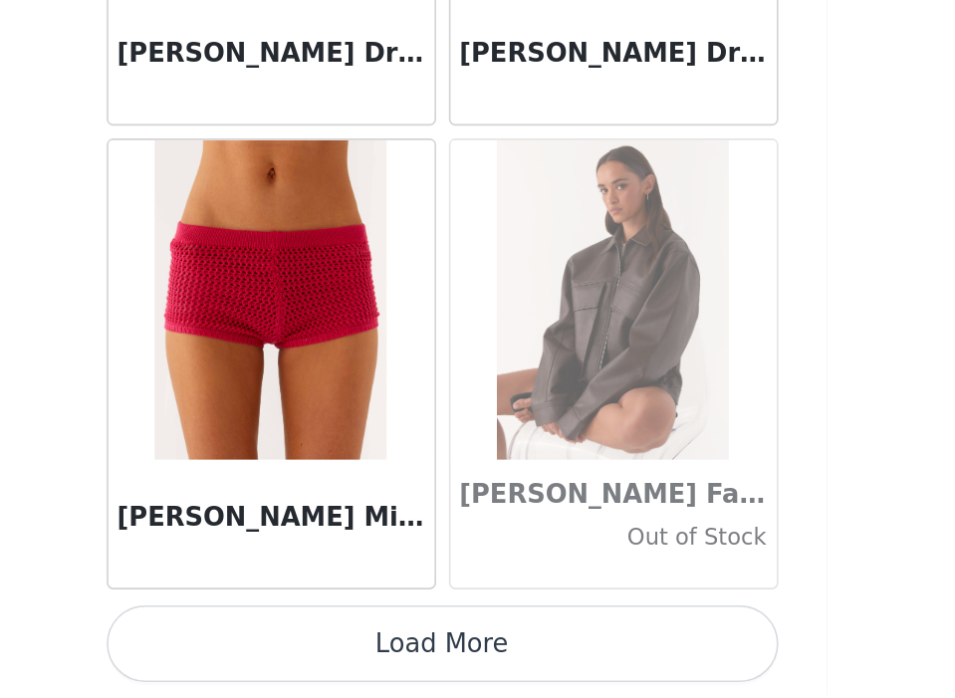
click at [530, 672] on button "Load More" at bounding box center [478, 664] width 418 height 48
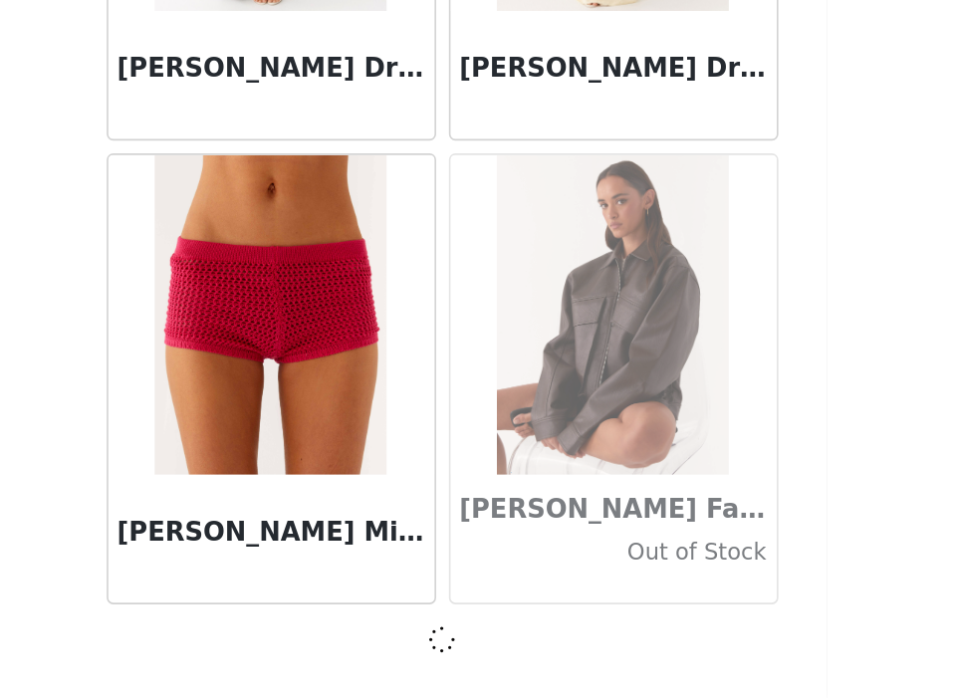
scroll to position [71662, 0]
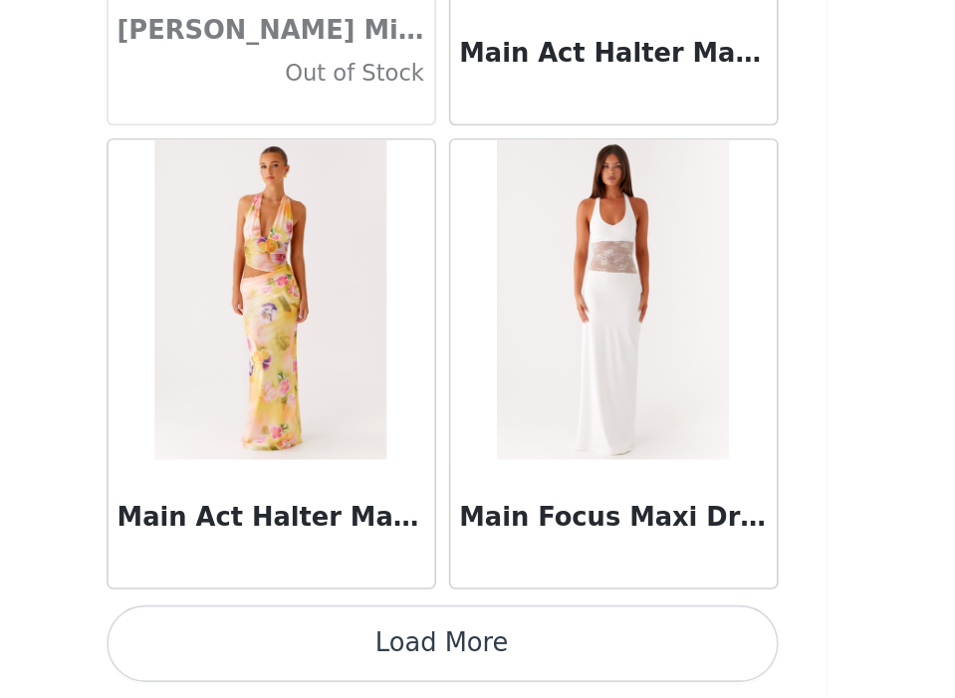
click at [530, 669] on button "Load More" at bounding box center [478, 664] width 418 height 48
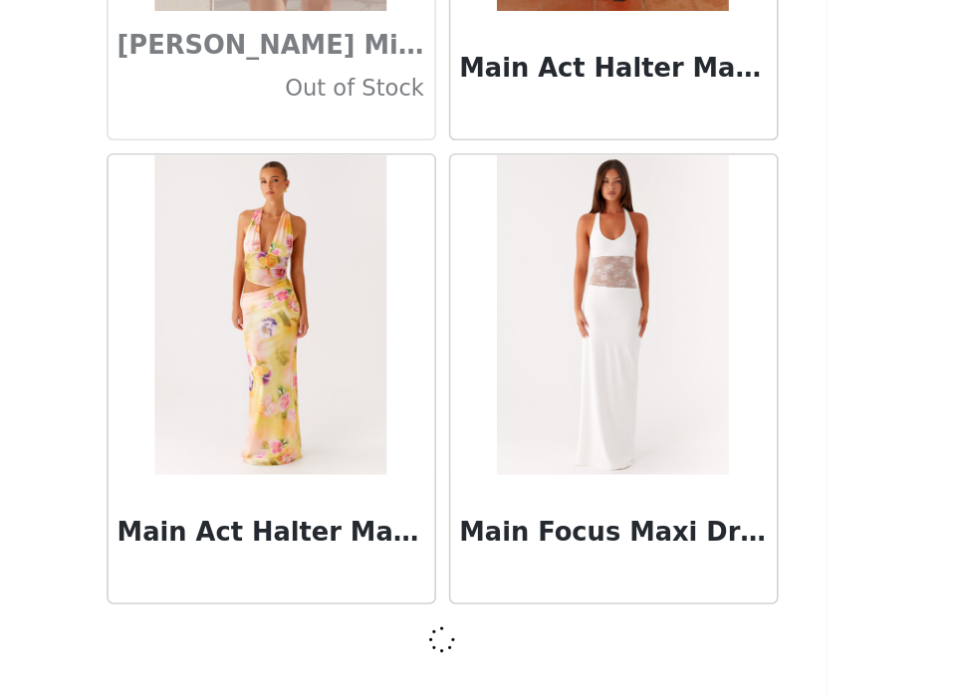
scroll to position [74550, 0]
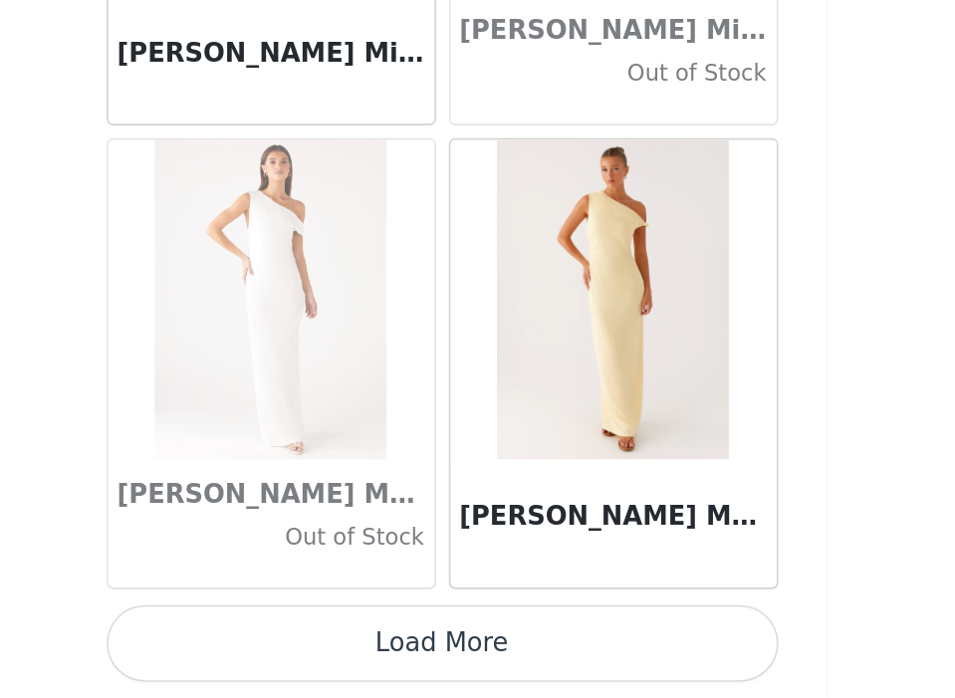
click at [530, 668] on button "Load More" at bounding box center [478, 664] width 418 height 48
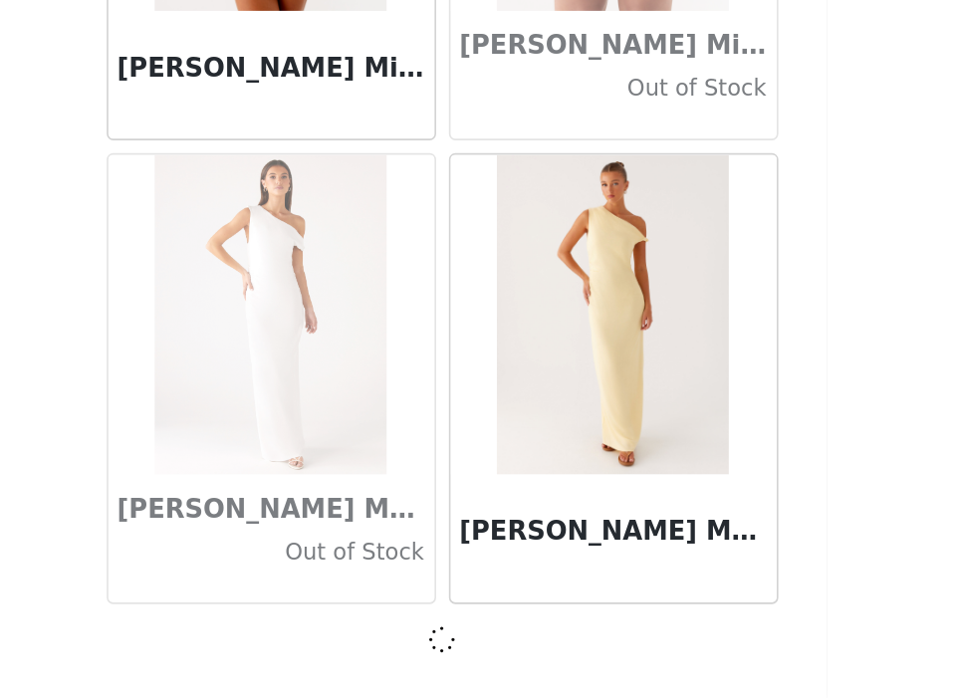
scroll to position [77438, 0]
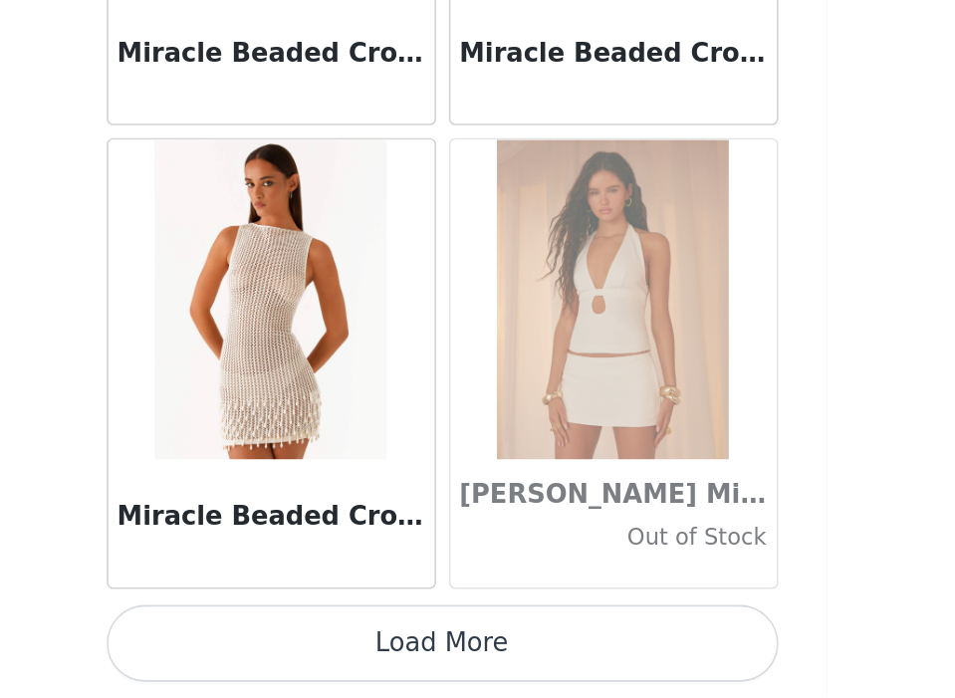
click at [530, 669] on button "Load More" at bounding box center [478, 664] width 418 height 48
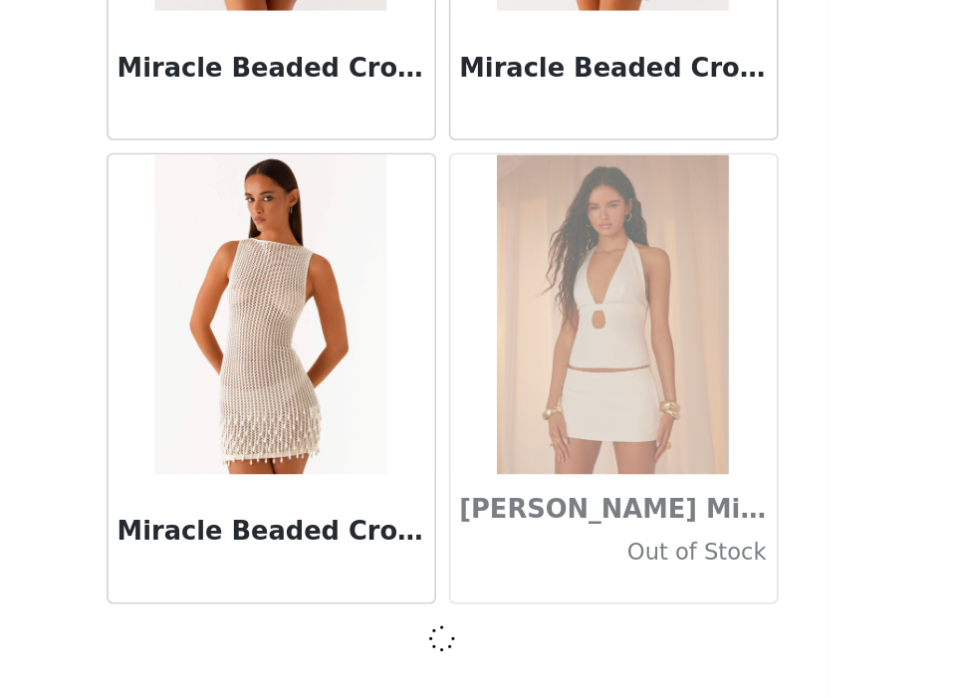
scroll to position [80327, 0]
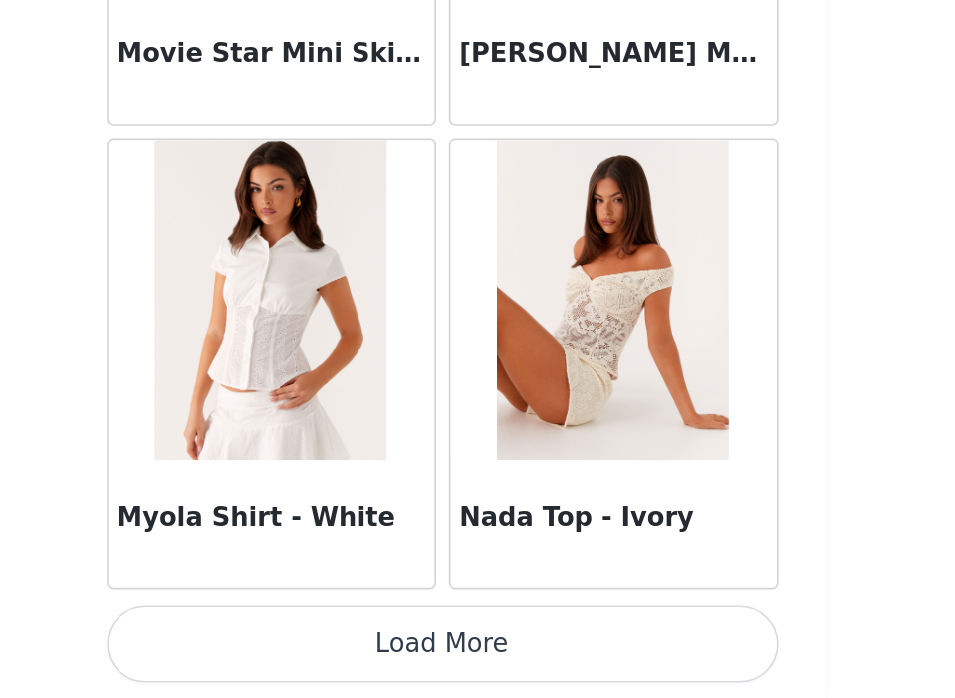
click at [530, 668] on button "Load More" at bounding box center [478, 664] width 418 height 48
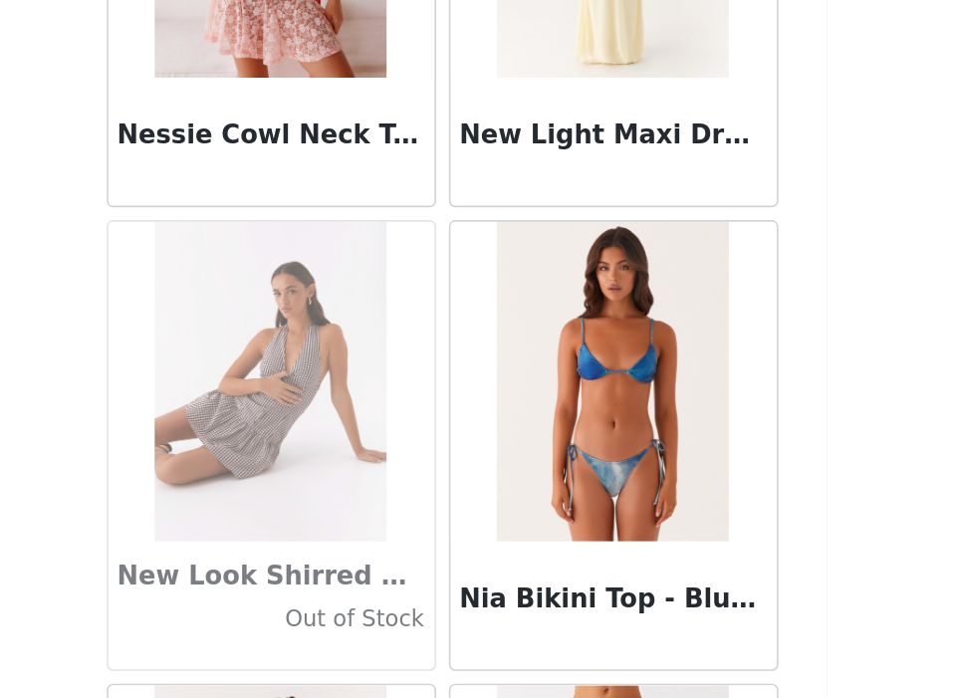
scroll to position [84737, 0]
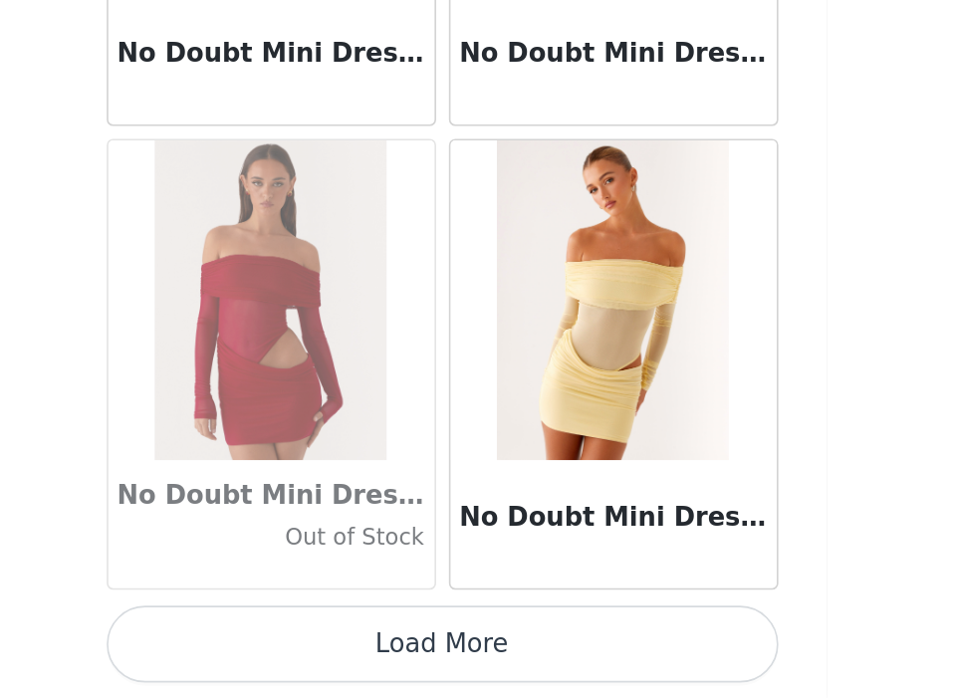
click at [530, 668] on button "Load More" at bounding box center [478, 664] width 418 height 48
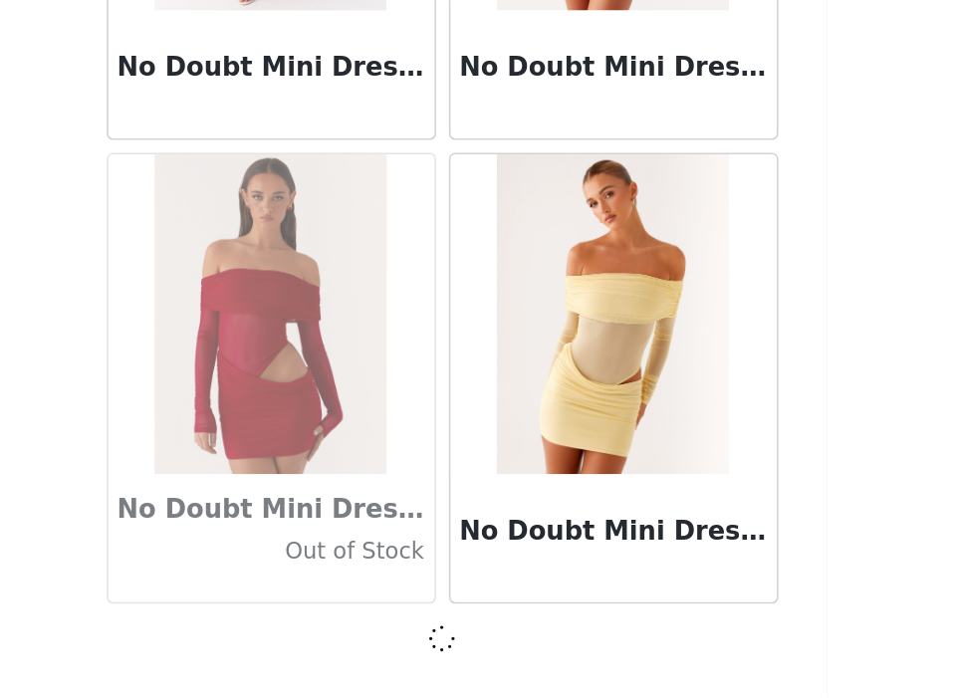
scroll to position [86103, 0]
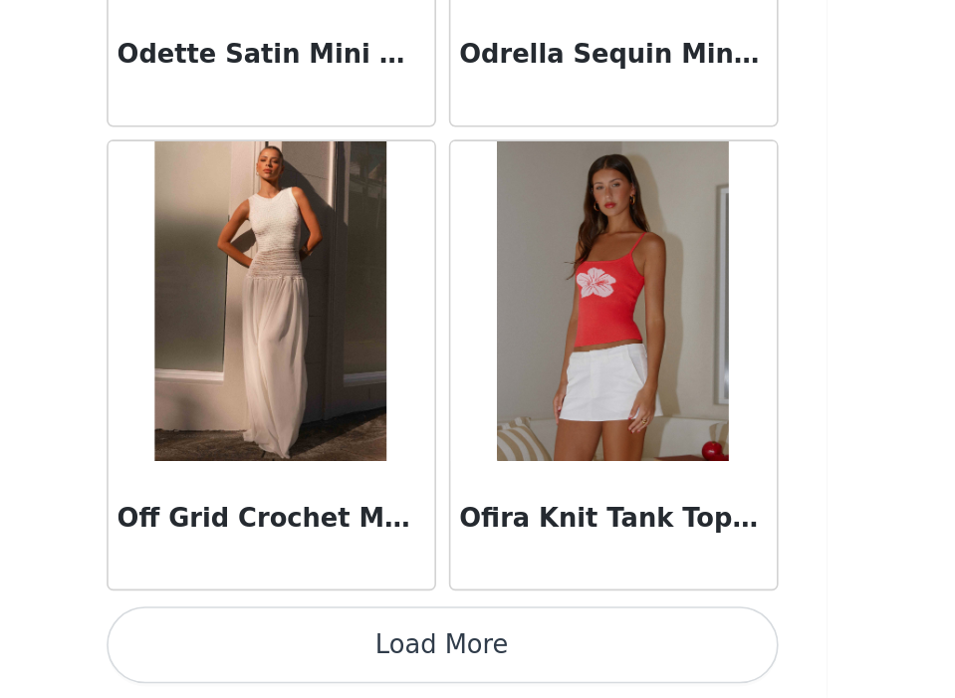
click at [530, 666] on button "Load More" at bounding box center [478, 665] width 418 height 48
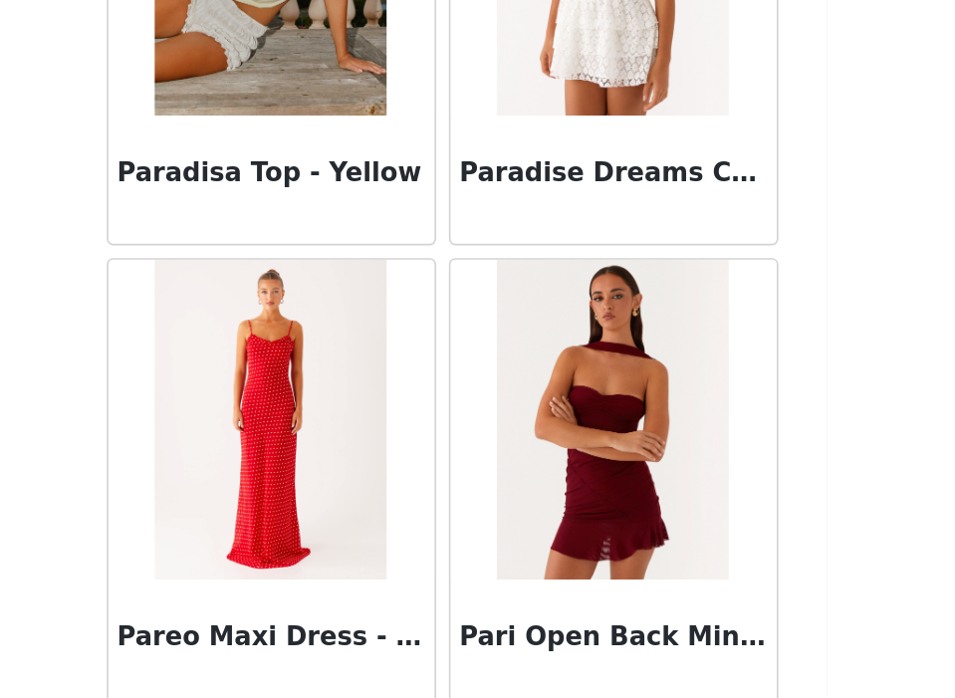
scroll to position [91889, 0]
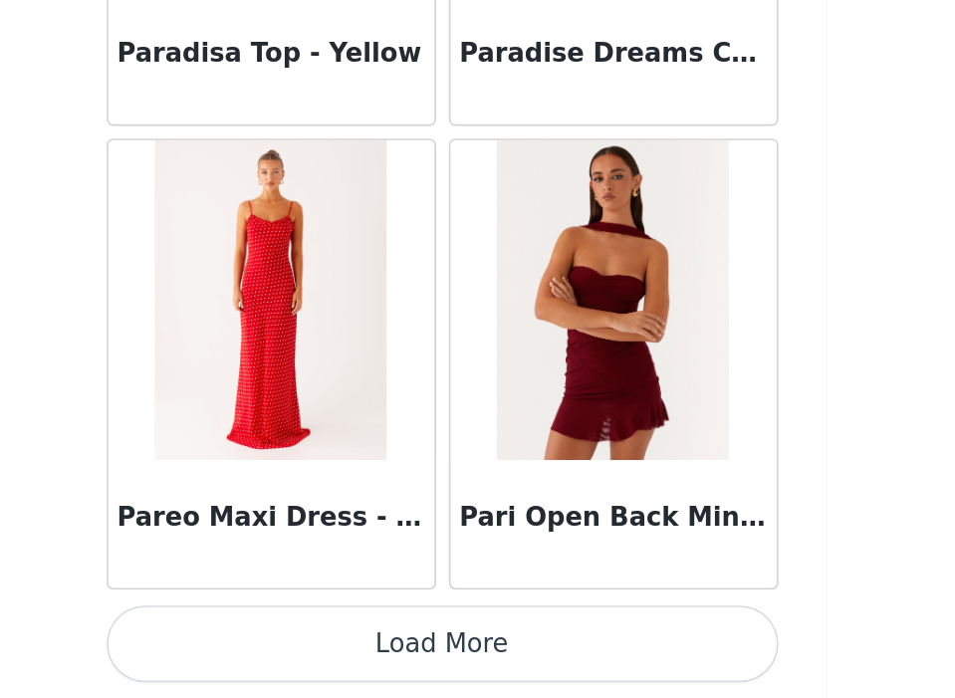
click at [523, 671] on button "Load More" at bounding box center [478, 664] width 418 height 48
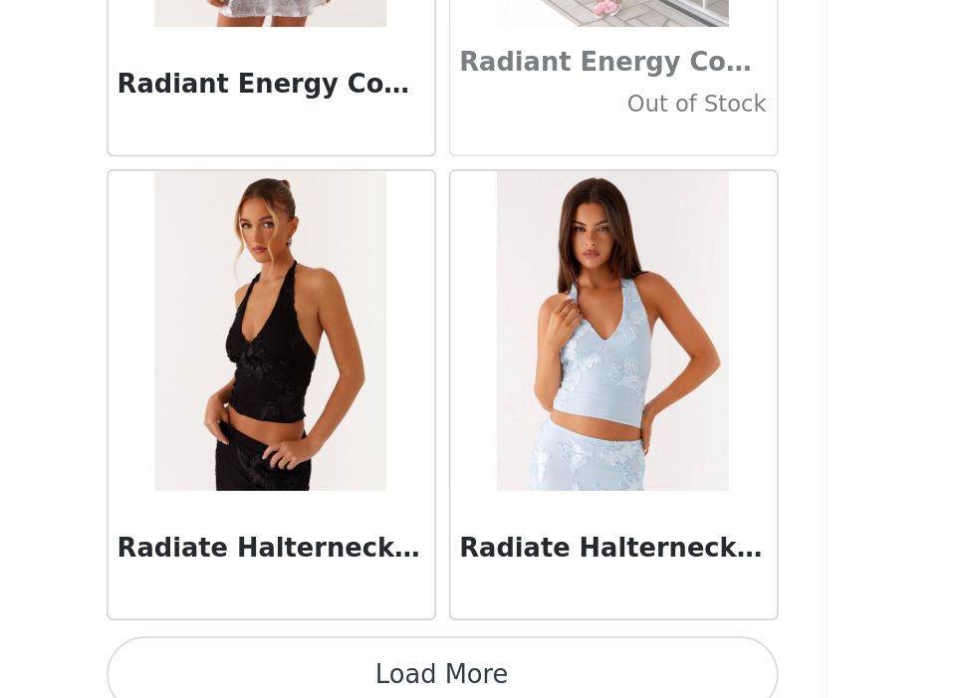
scroll to position [94778, 0]
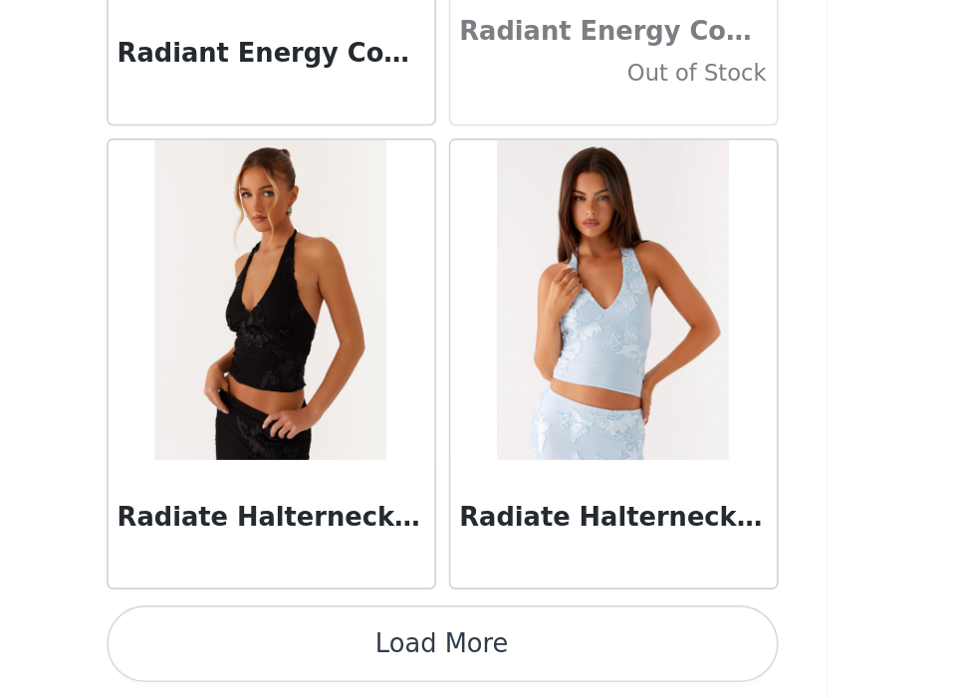
click at [535, 683] on button "Load More" at bounding box center [478, 664] width 418 height 48
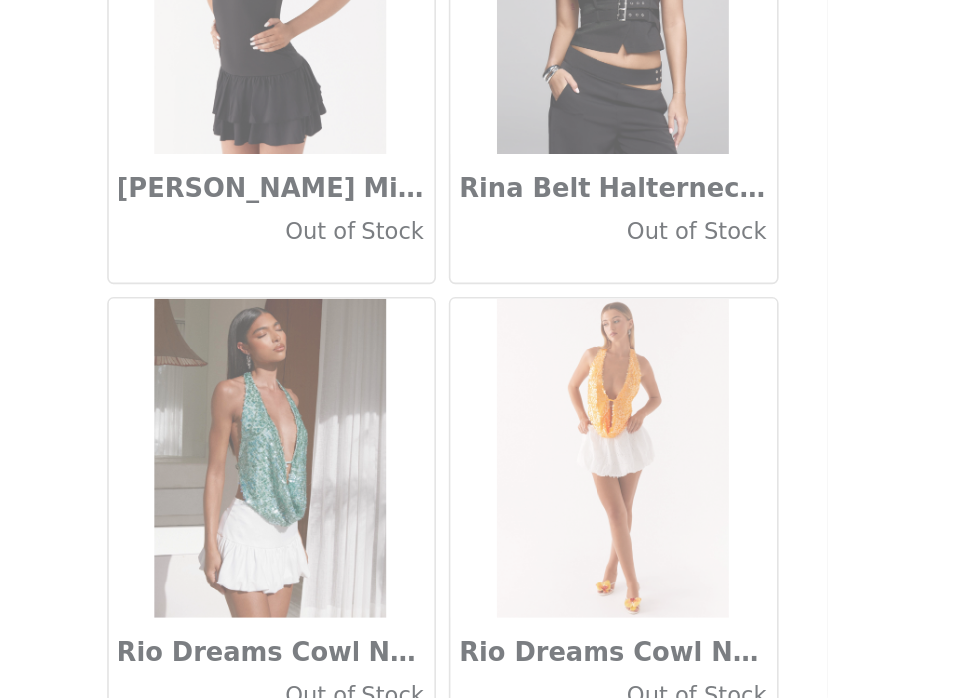
scroll to position [97666, 0]
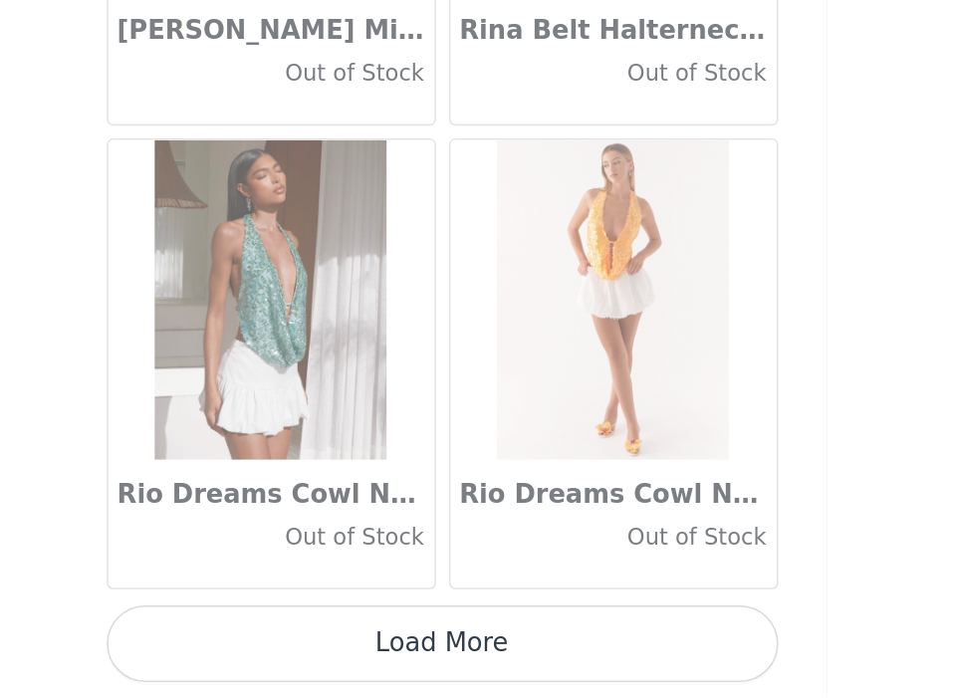
click at [533, 664] on button "Load More" at bounding box center [478, 664] width 418 height 48
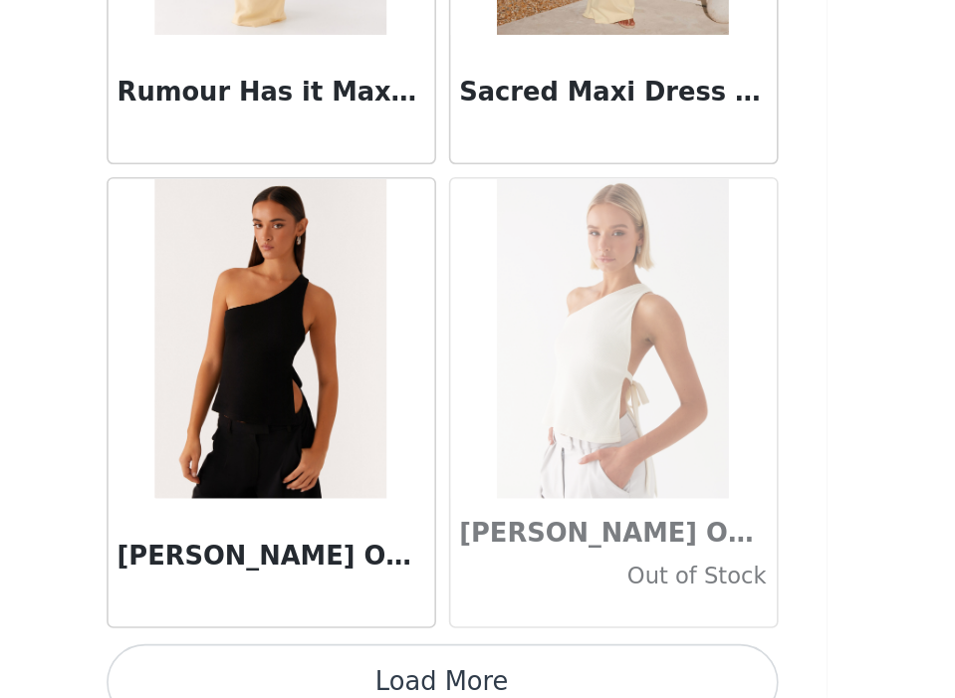
scroll to position [100554, 0]
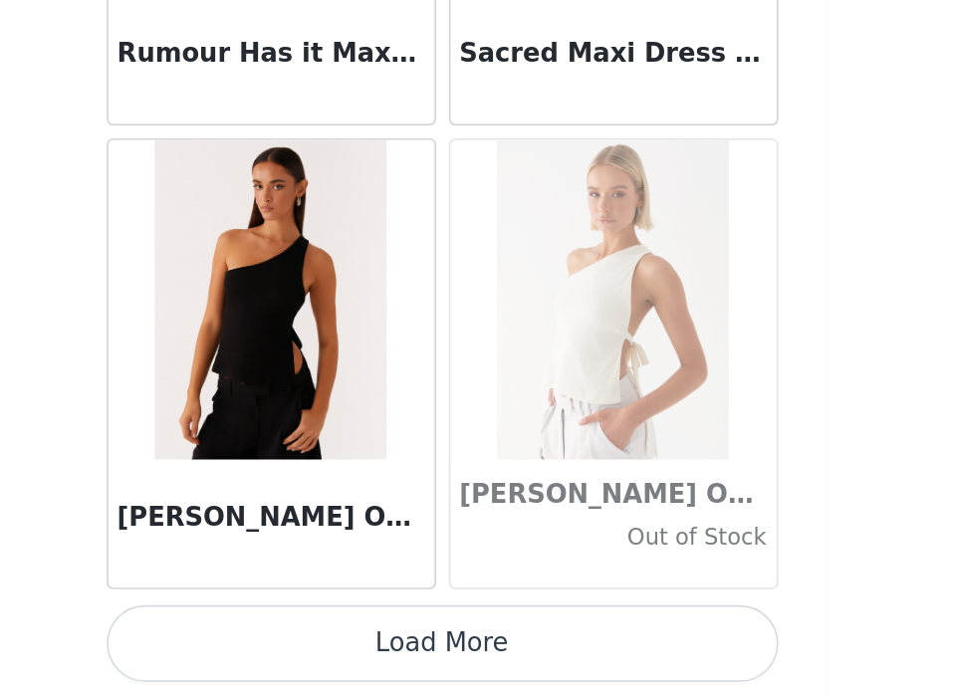
click at [588, 670] on button "Load More" at bounding box center [478, 664] width 418 height 48
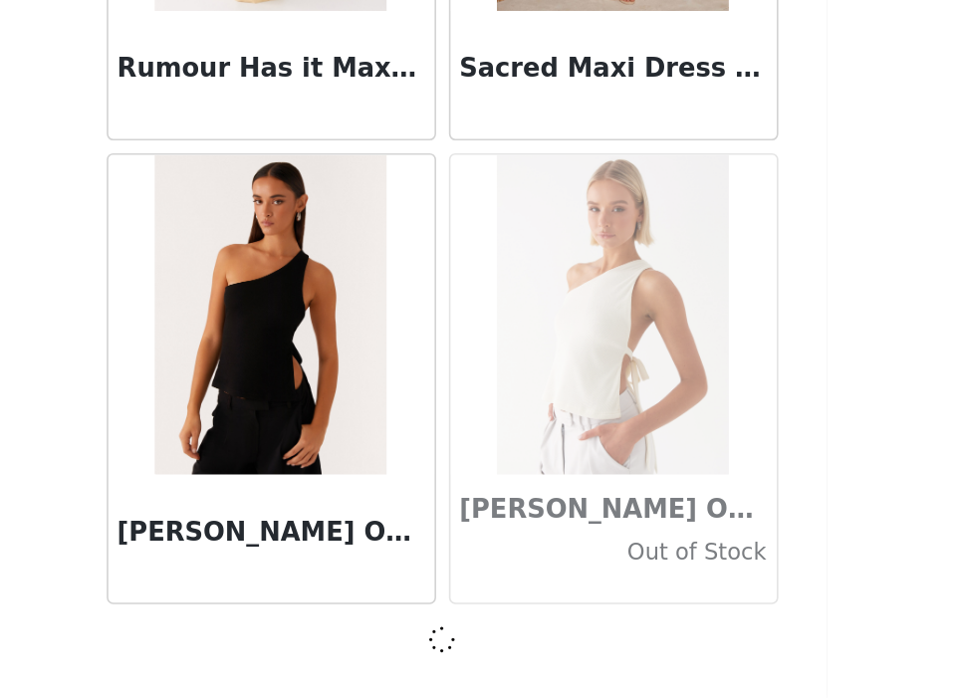
scroll to position [100545, 0]
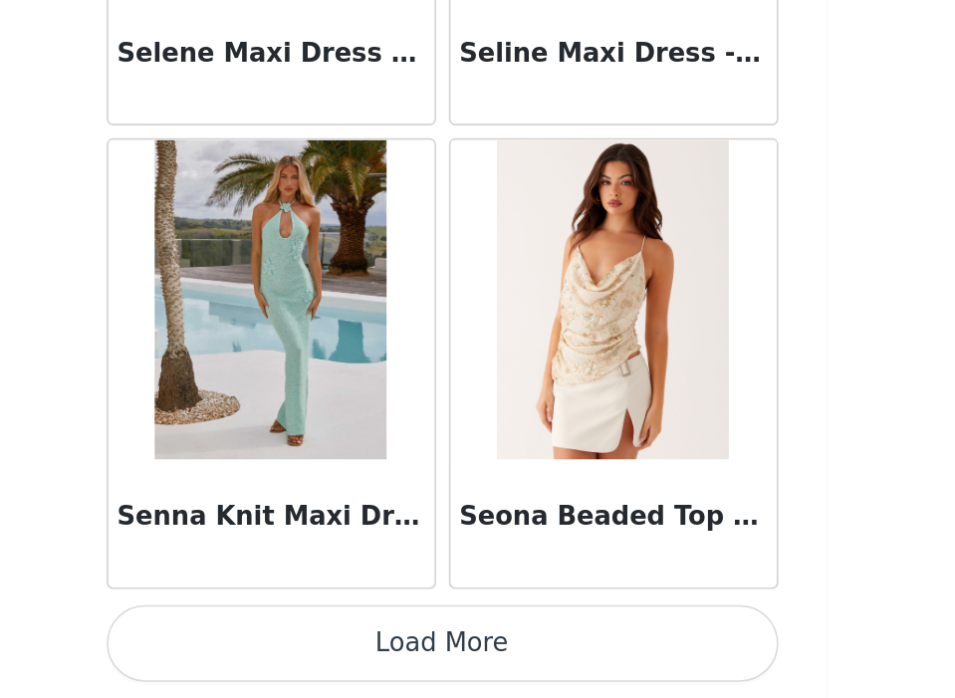
click at [585, 675] on button "Load More" at bounding box center [478, 664] width 418 height 48
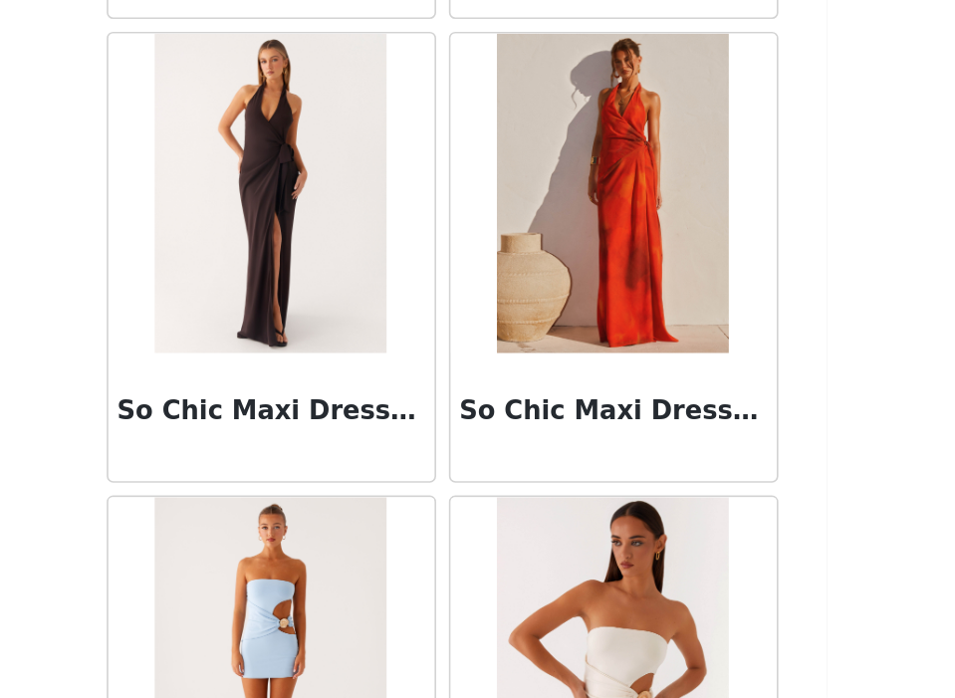
scroll to position [105243, 0]
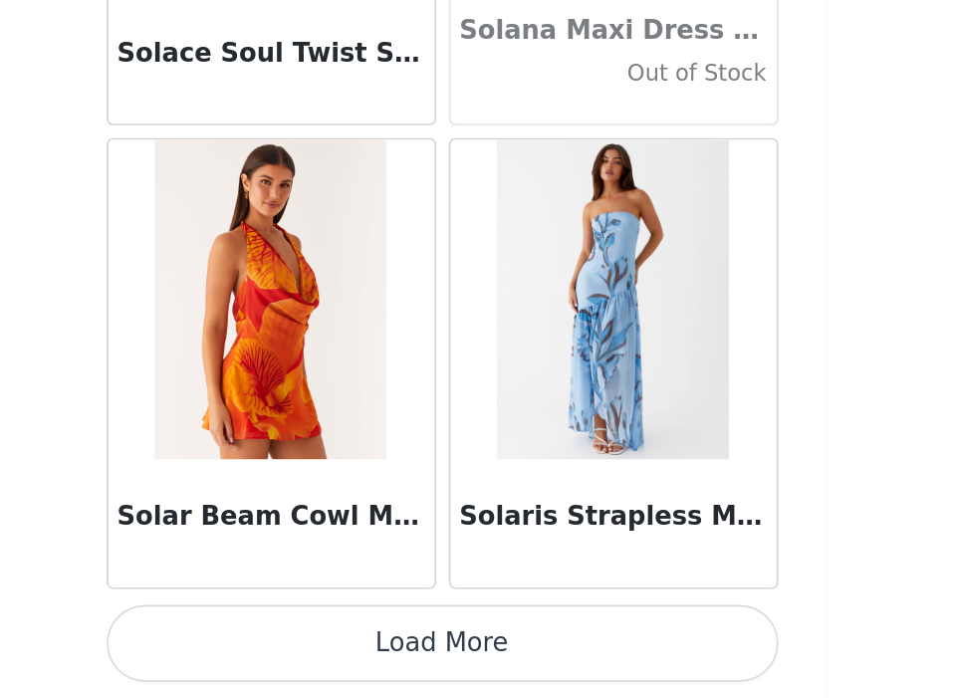
click at [584, 677] on button "Load More" at bounding box center [478, 664] width 418 height 48
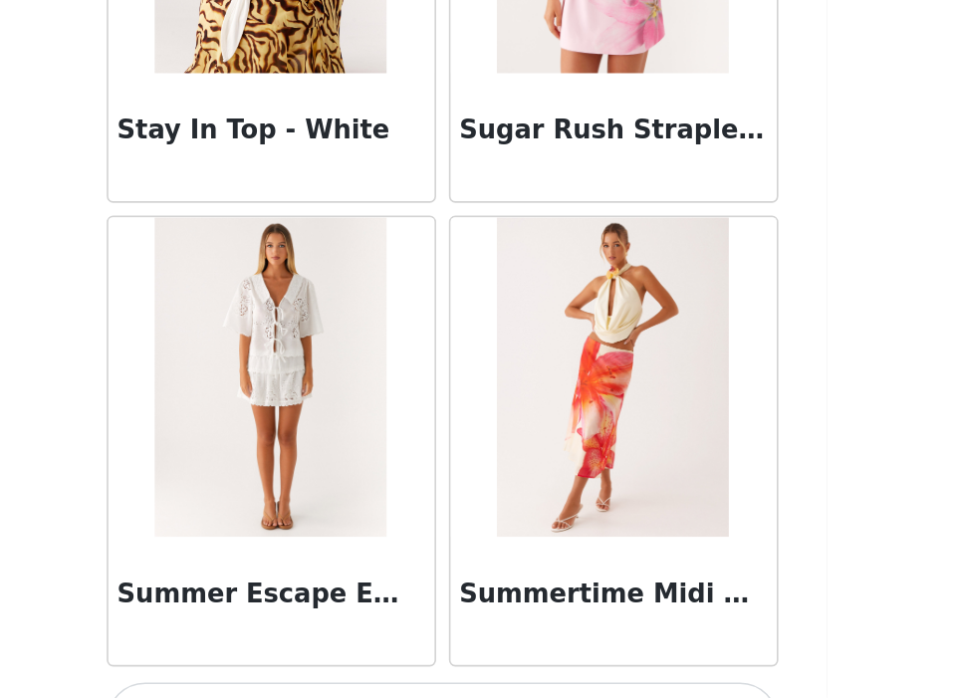
scroll to position [109219, 0]
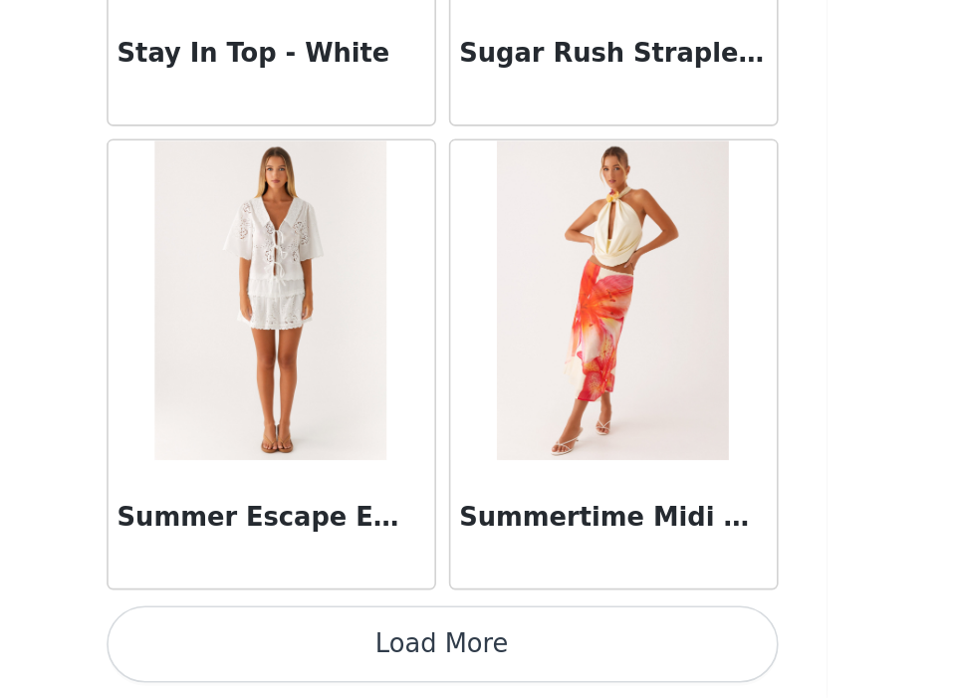
click at [584, 675] on button "Load More" at bounding box center [478, 664] width 418 height 48
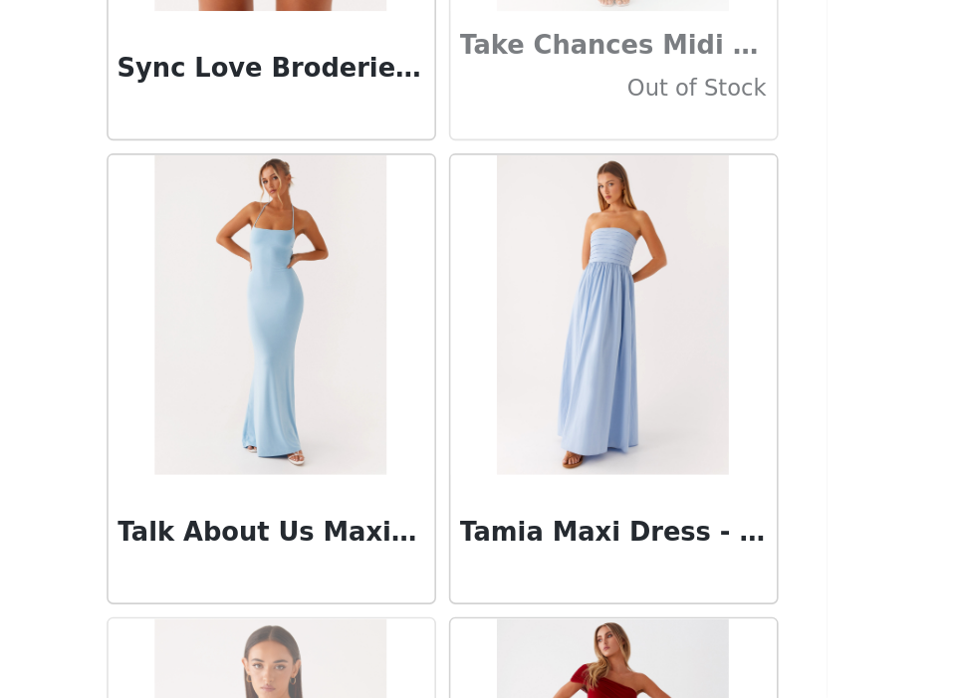
scroll to position [111524, 0]
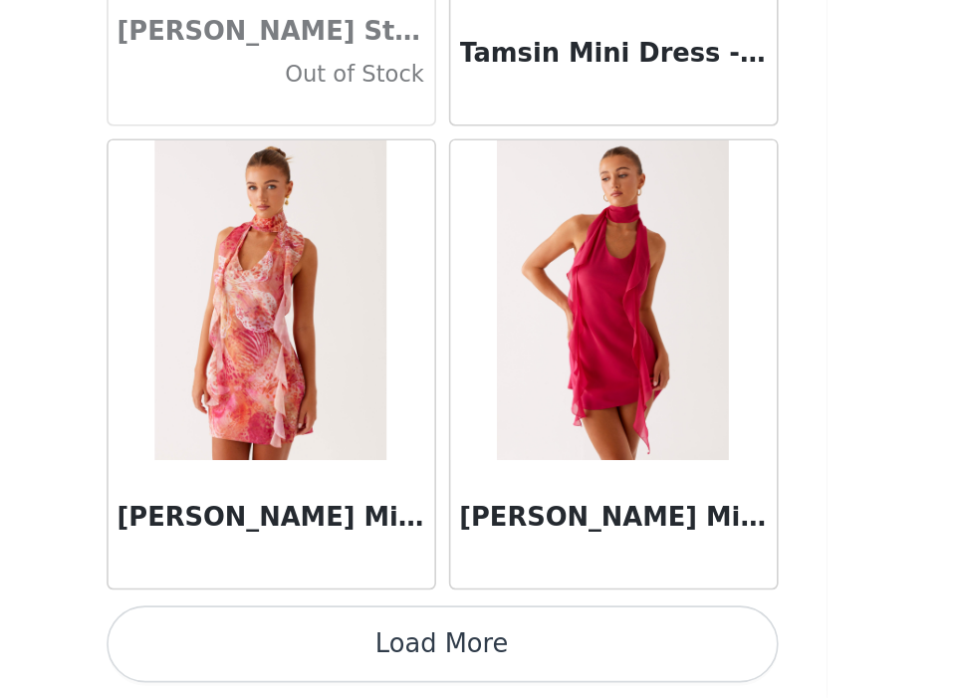
click at [584, 676] on button "Load More" at bounding box center [478, 664] width 418 height 48
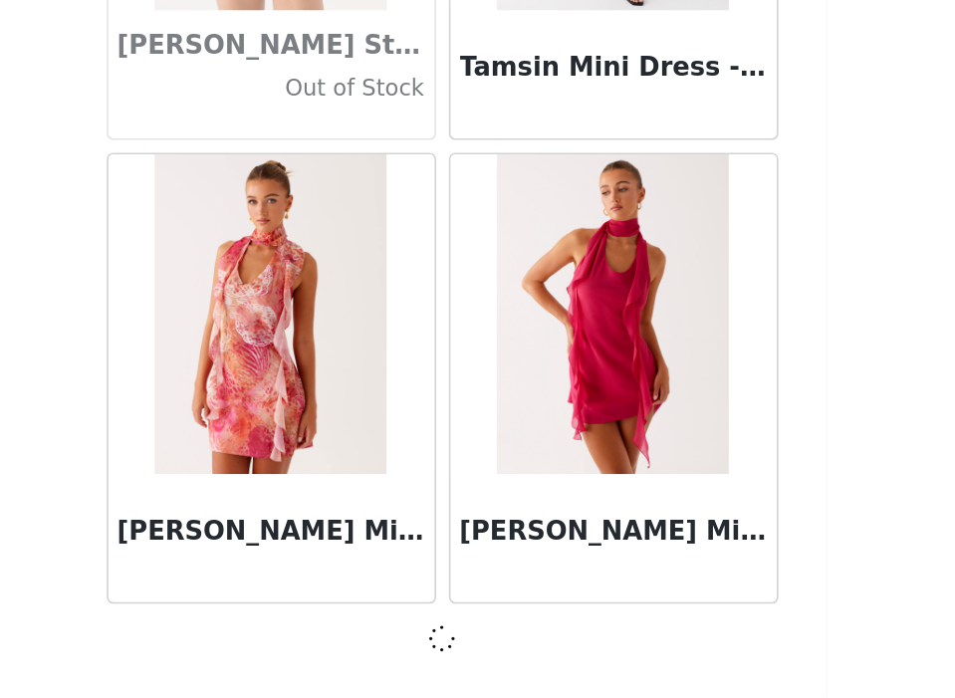
scroll to position [112099, 0]
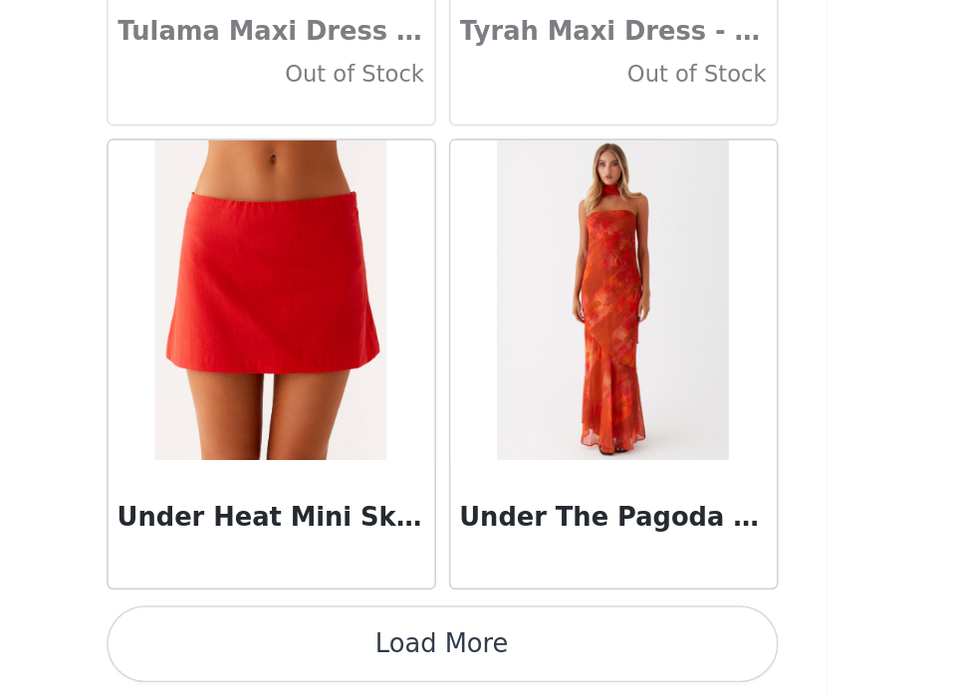
click at [584, 678] on button "Load More" at bounding box center [478, 664] width 418 height 48
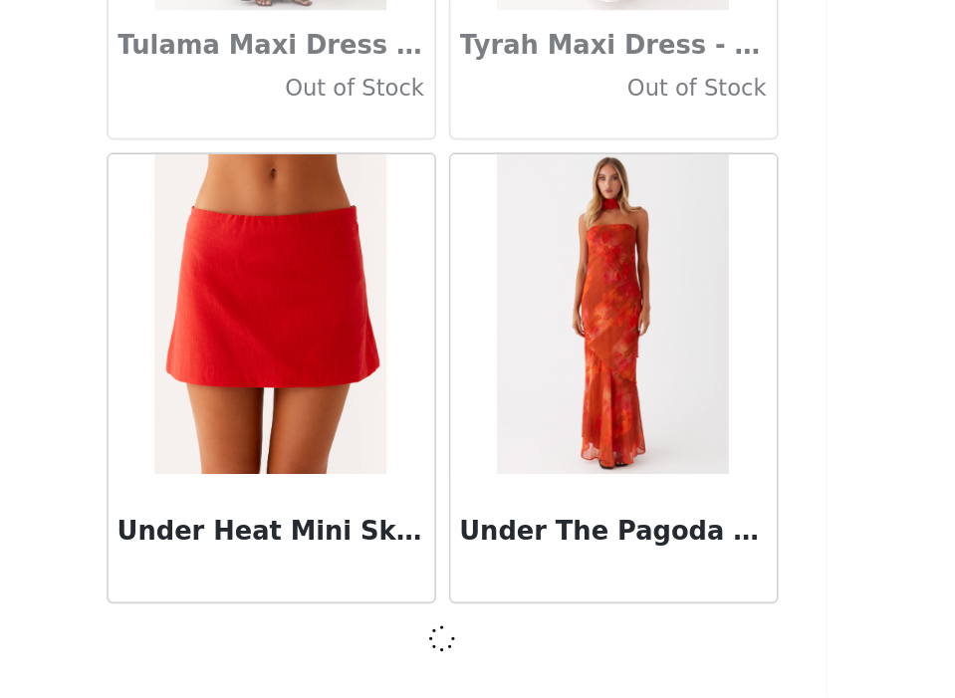
scroll to position [114987, 0]
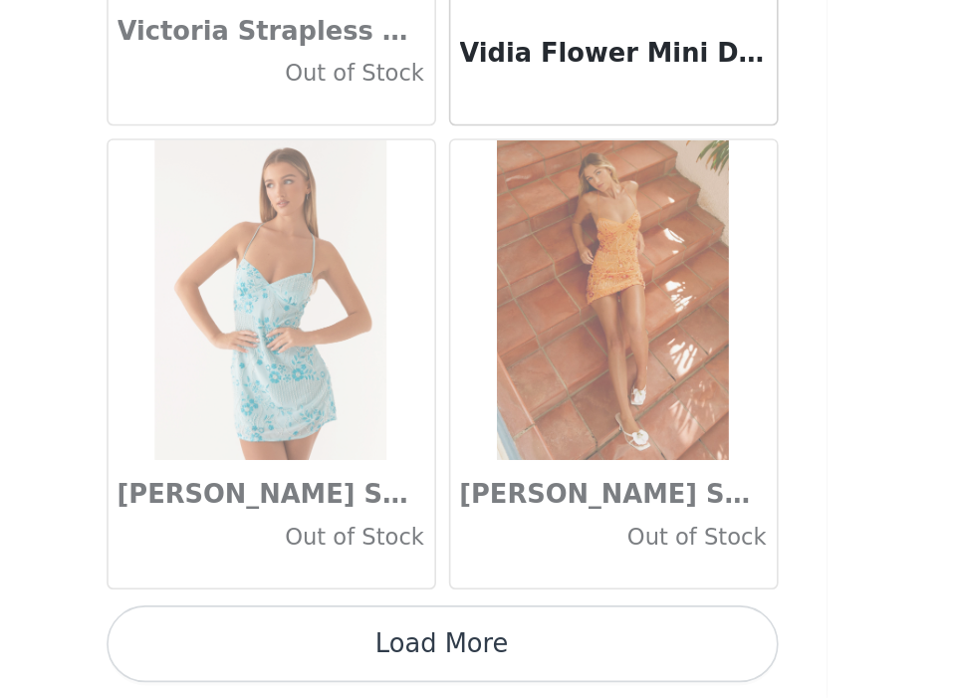
click at [584, 673] on button "Load More" at bounding box center [478, 664] width 418 height 48
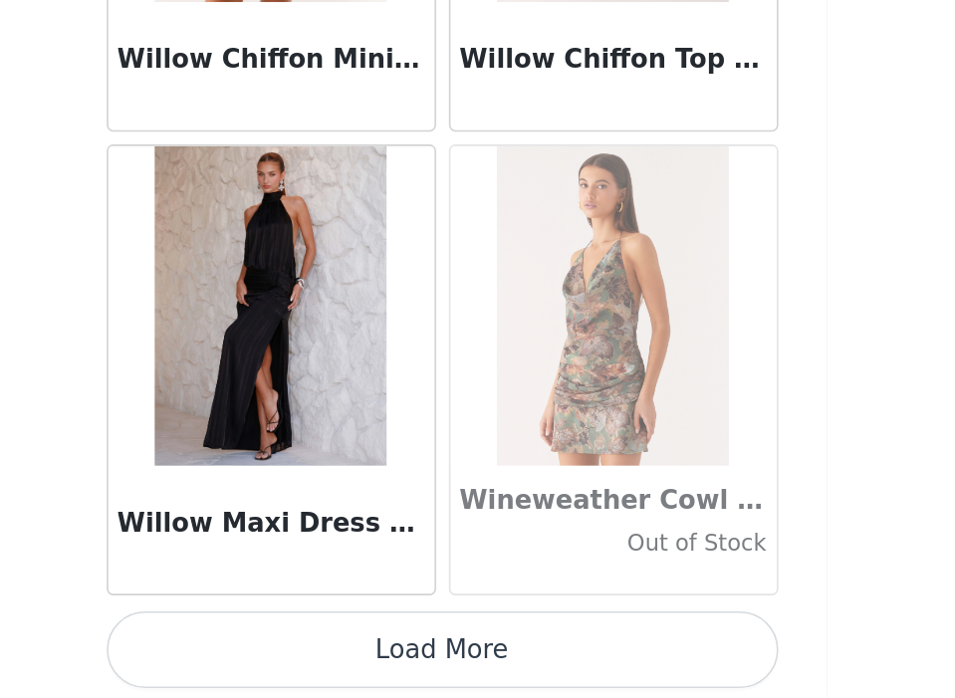
scroll to position [120773, 0]
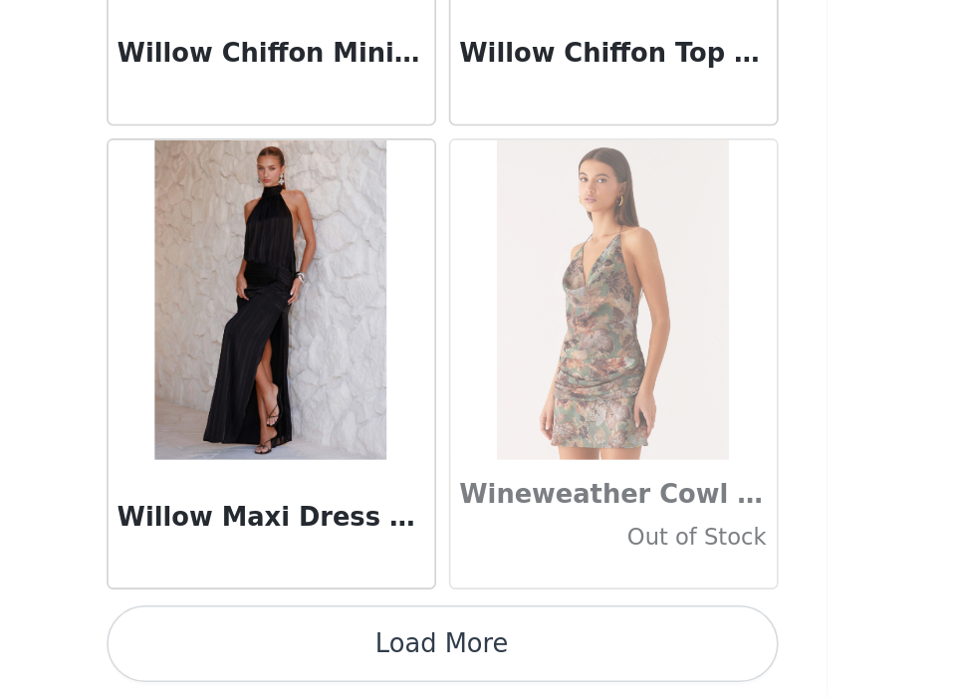
click at [548, 651] on button "Load More" at bounding box center [478, 664] width 418 height 48
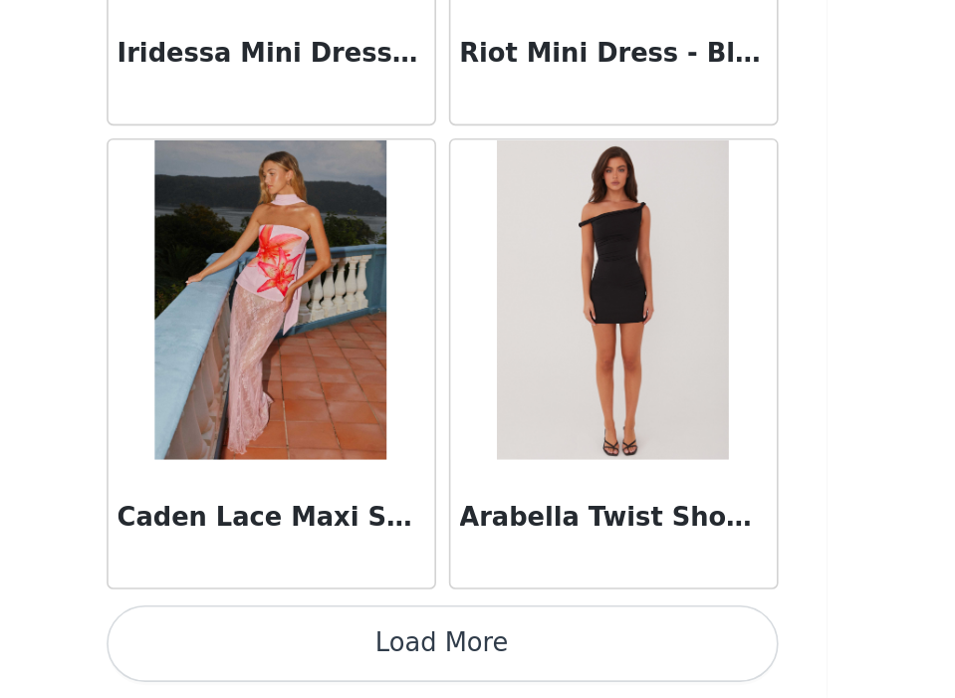
click at [532, 662] on button "Load More" at bounding box center [478, 664] width 418 height 48
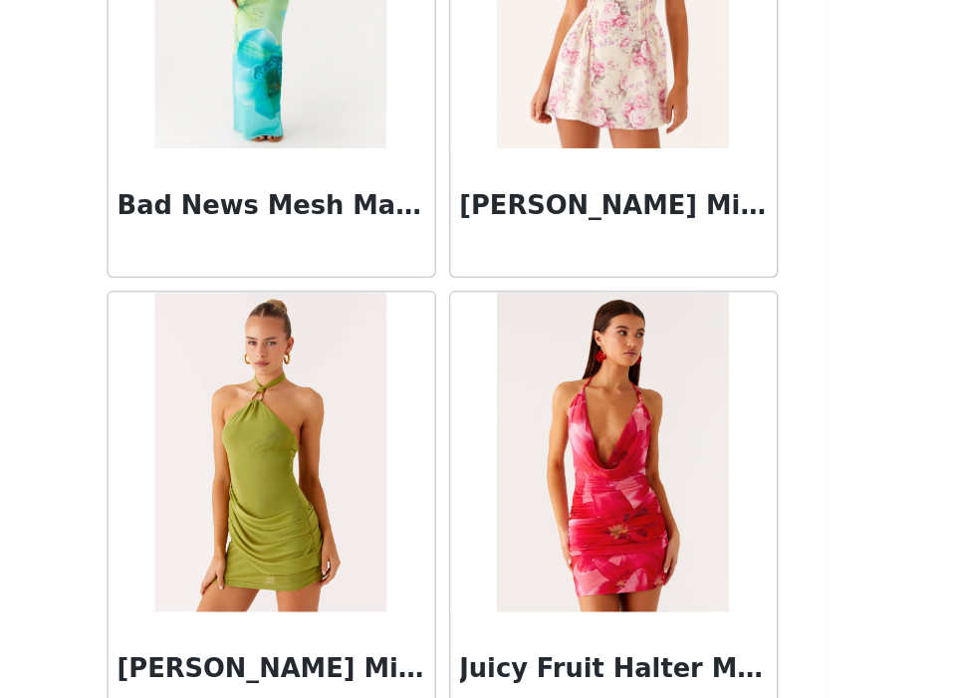
scroll to position [126550, 0]
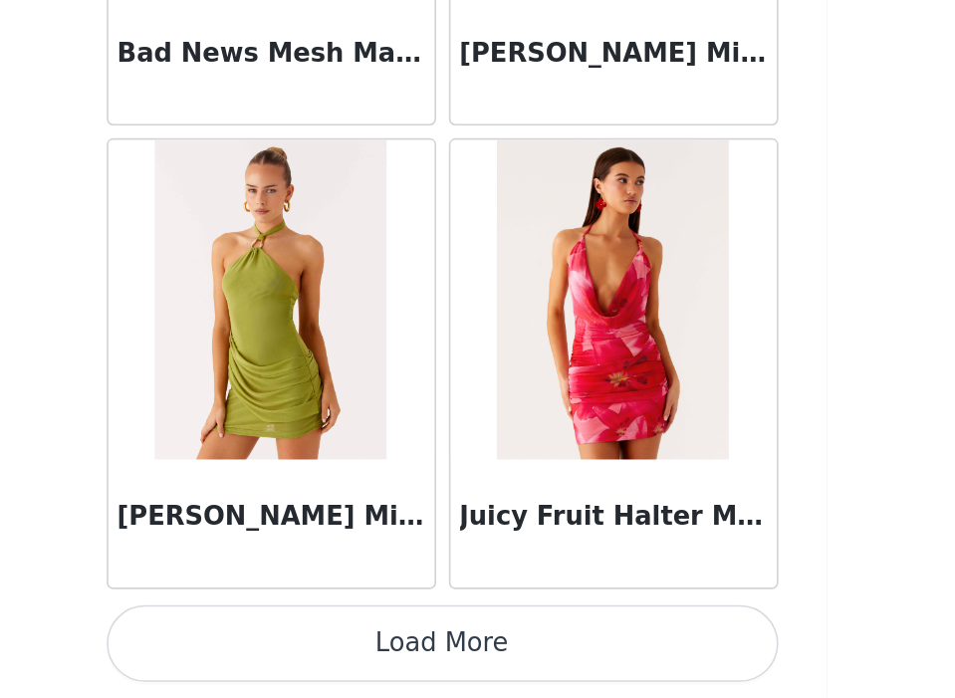
click at [476, 648] on button "Load More" at bounding box center [478, 664] width 418 height 48
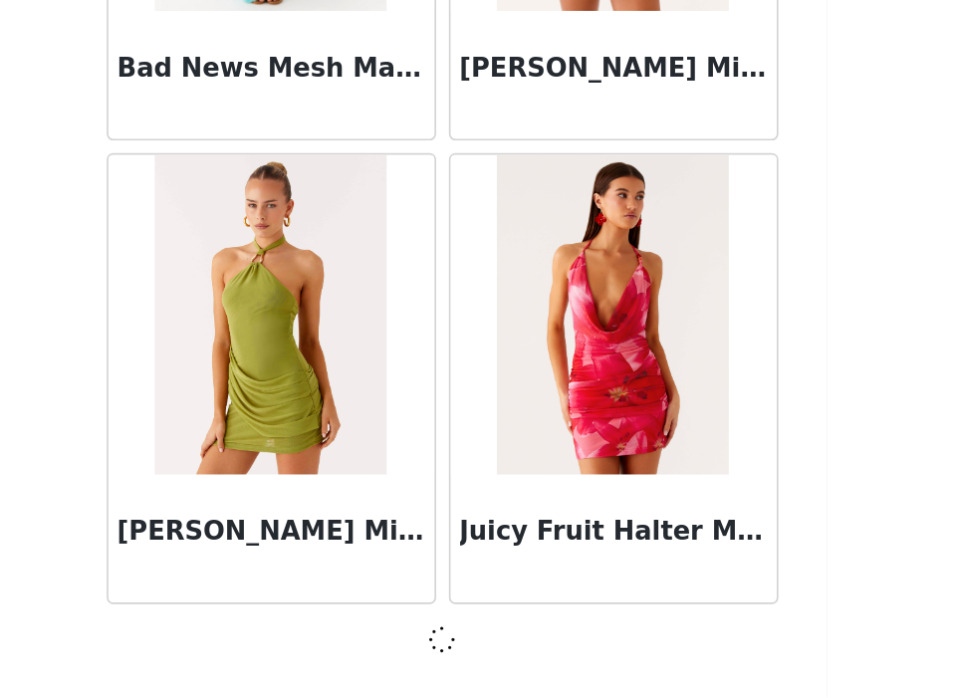
scroll to position [126541, 0]
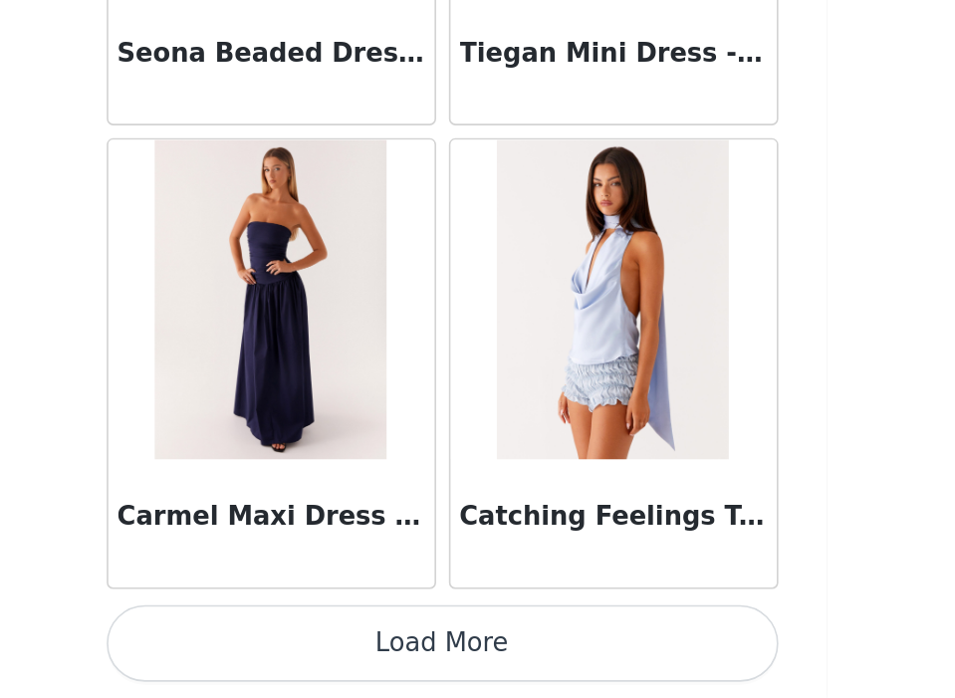
click at [476, 649] on button "Load More" at bounding box center [478, 664] width 418 height 48
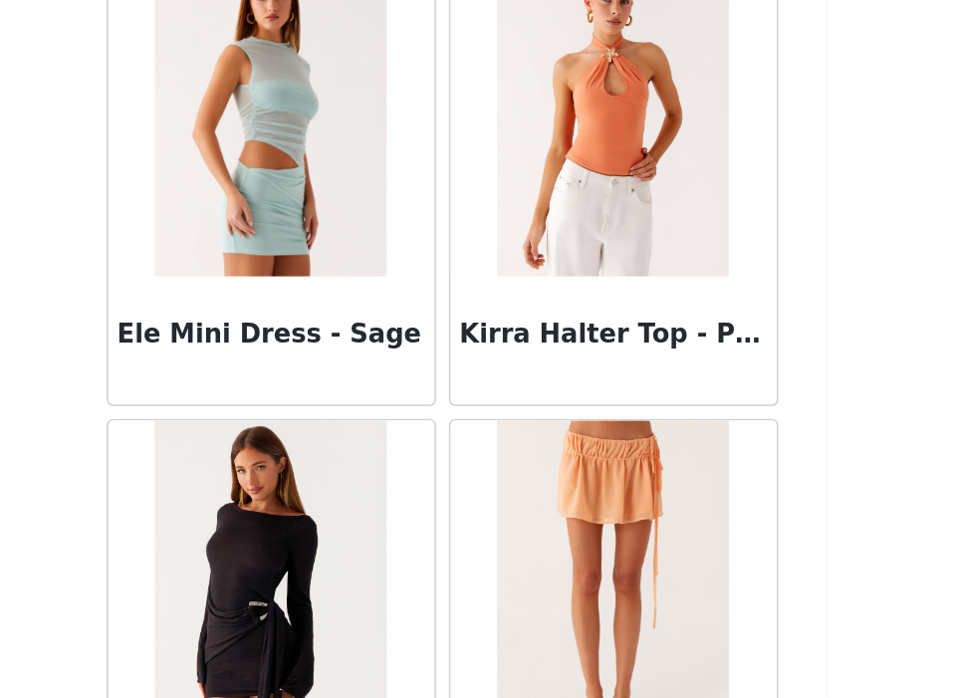
scroll to position [132326, 0]
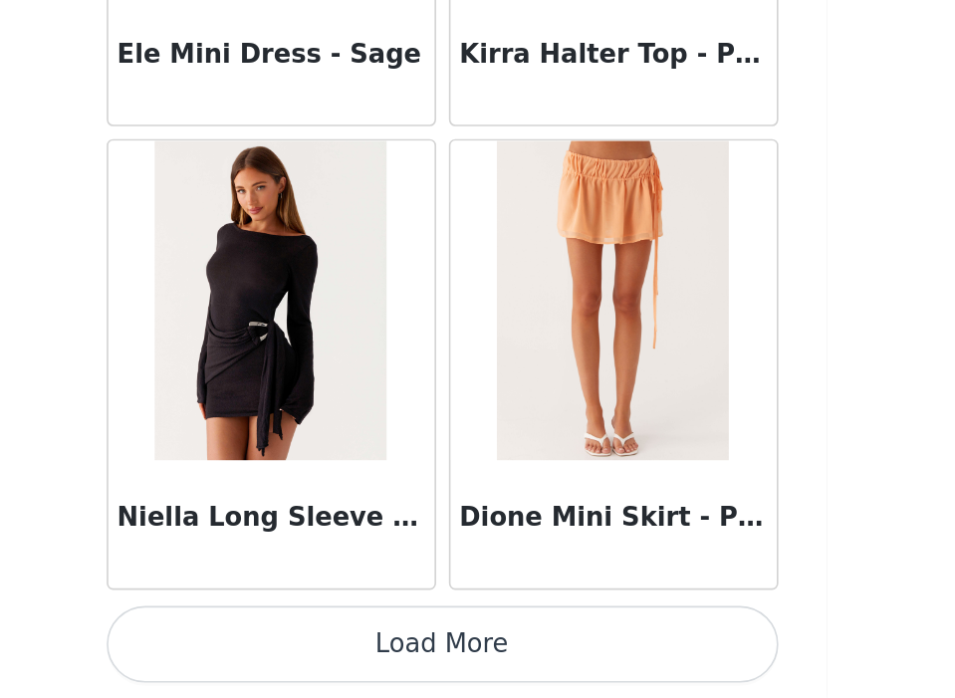
click at [524, 668] on button "Load More" at bounding box center [478, 664] width 418 height 48
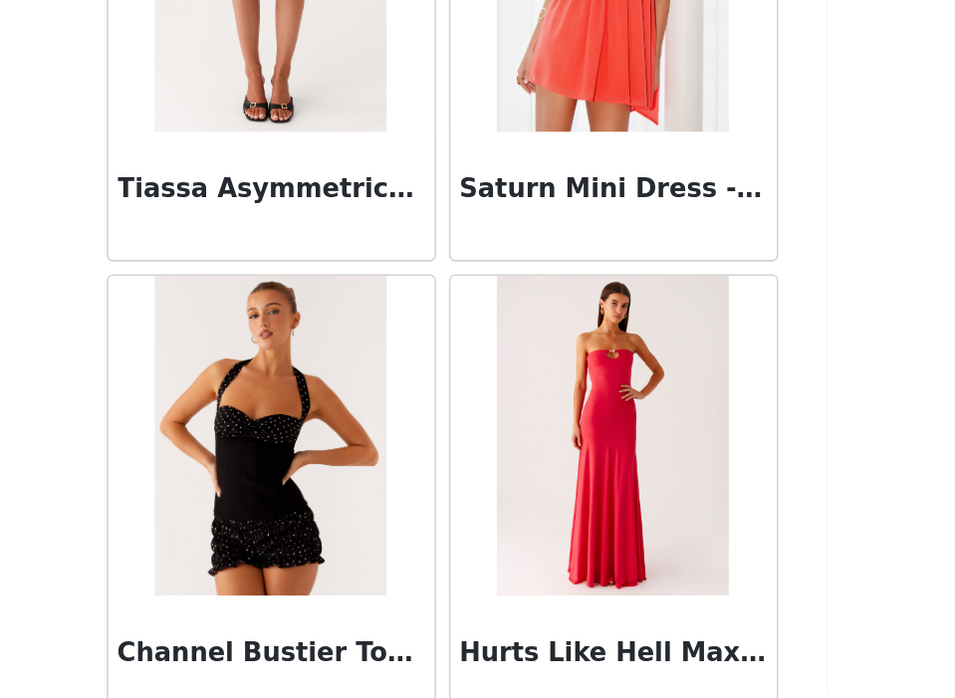
scroll to position [135215, 0]
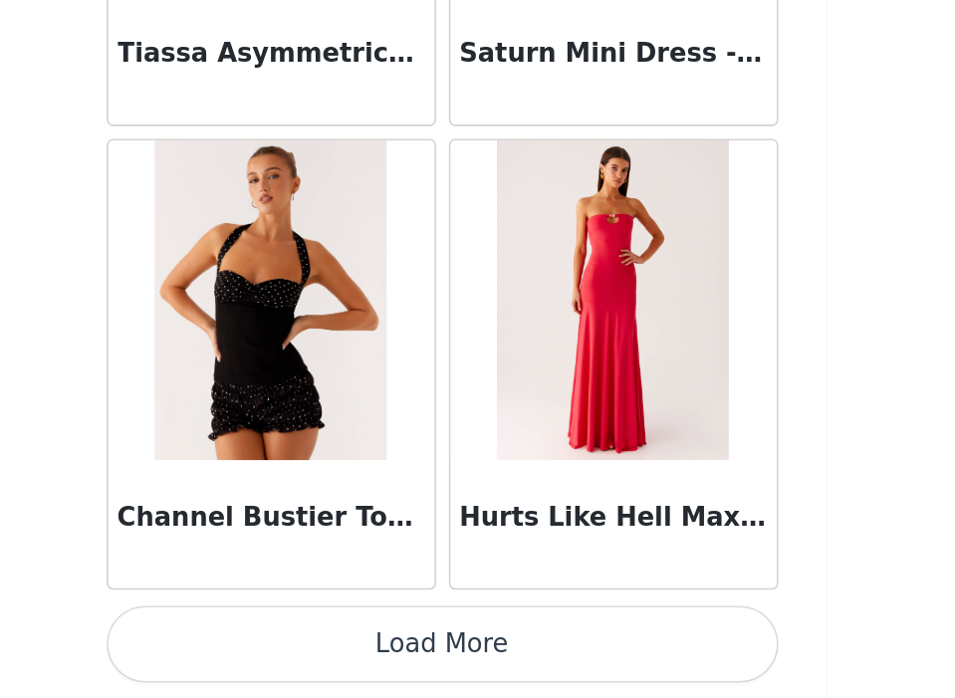
click at [521, 655] on button "Load More" at bounding box center [478, 664] width 418 height 48
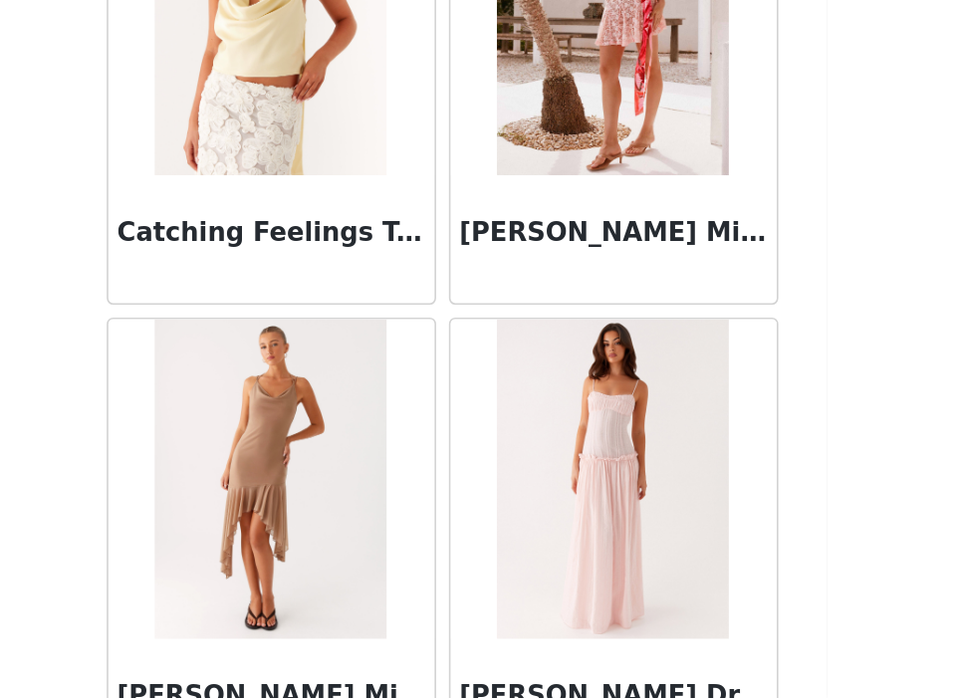
scroll to position [130991, 0]
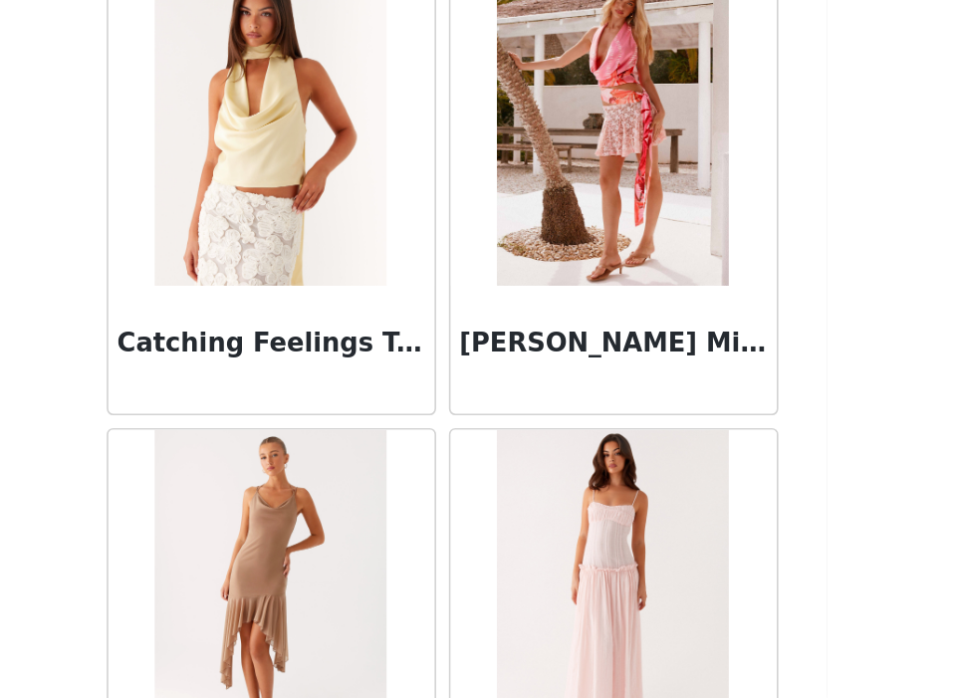
click at [576, 601] on img at bounding box center [584, 630] width 144 height 199
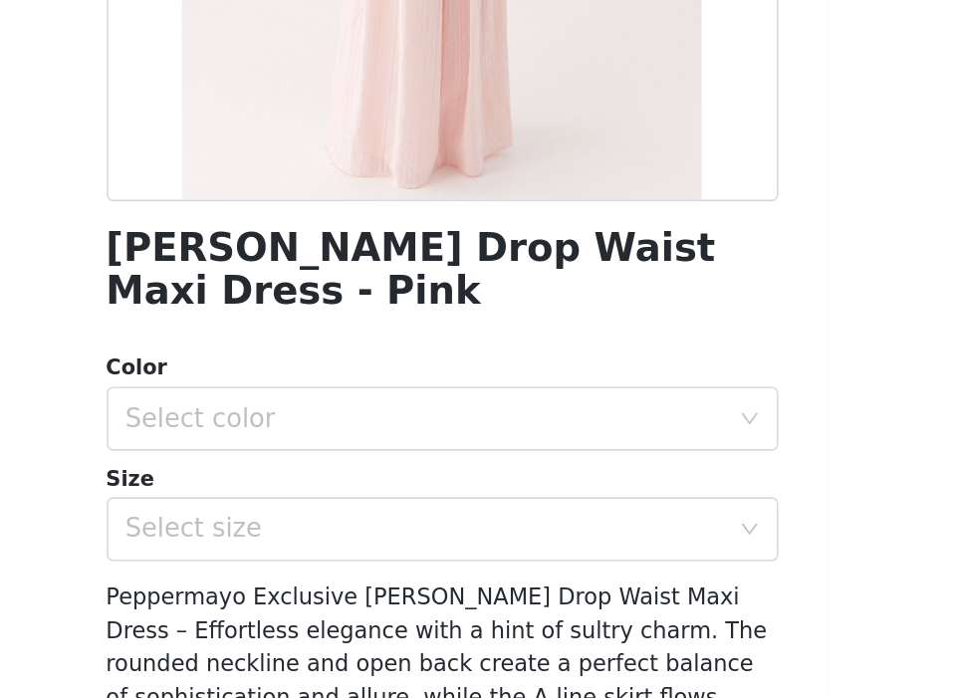
scroll to position [183, 0]
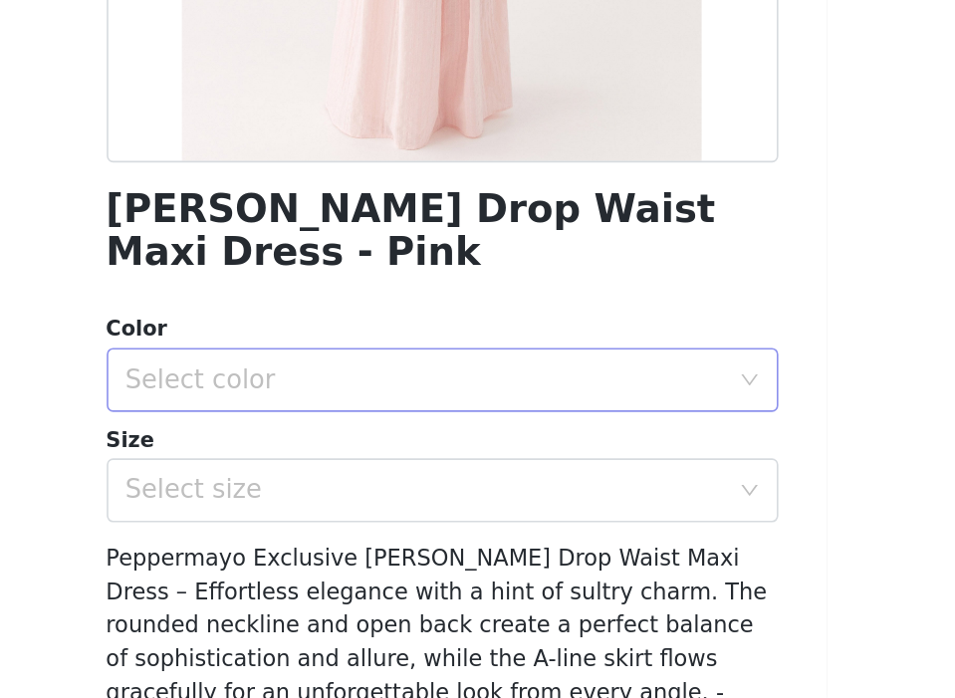
click at [564, 491] on div "Select color" at bounding box center [478, 500] width 418 height 40
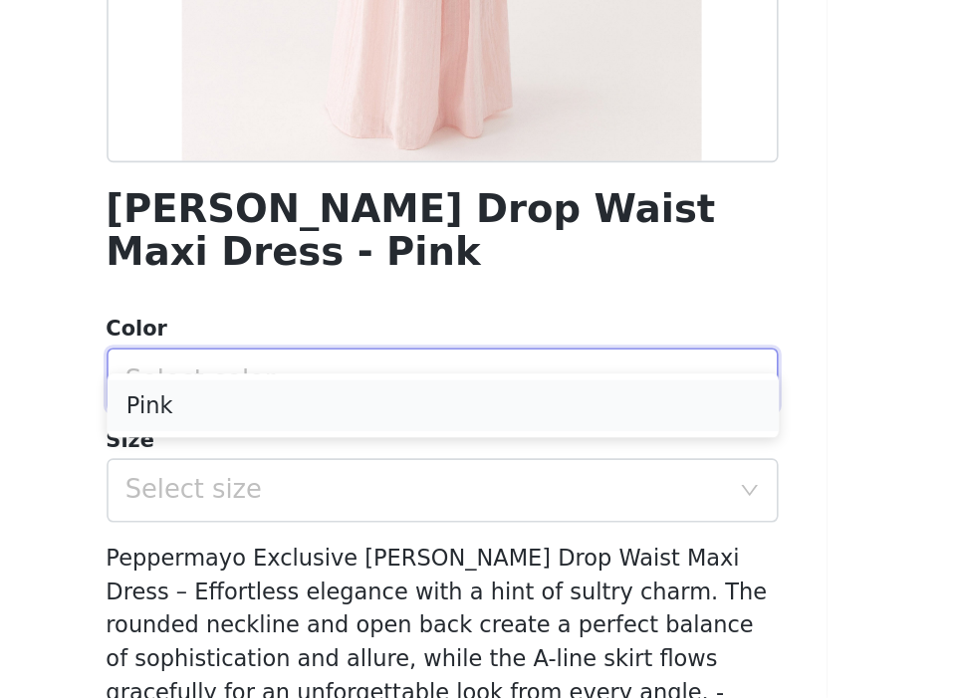
click at [503, 519] on li "Pink" at bounding box center [478, 516] width 418 height 32
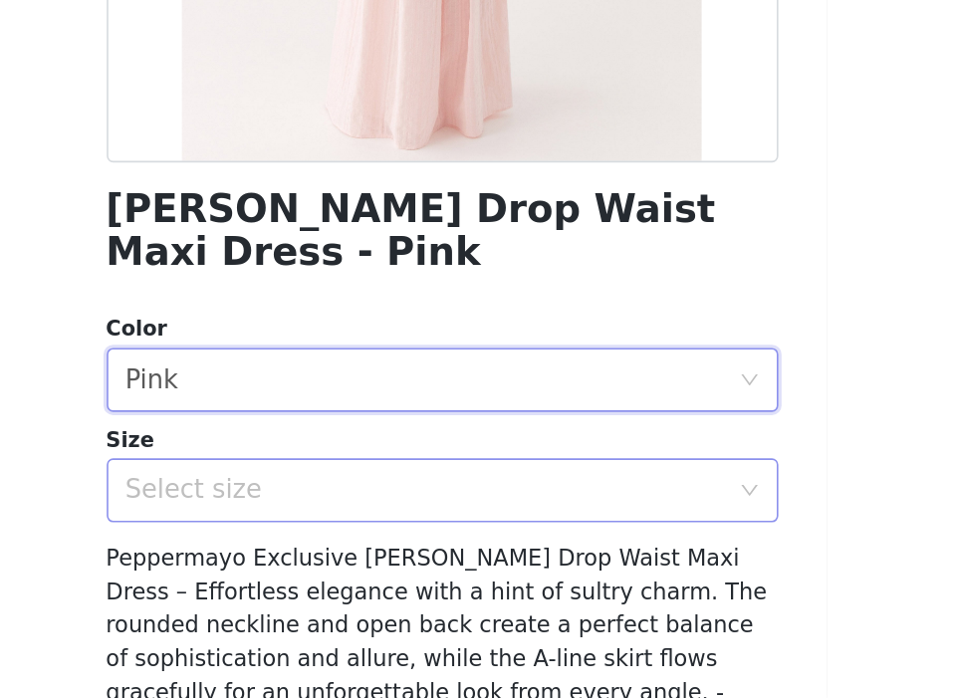
click at [485, 559] on div "Select size" at bounding box center [467, 569] width 373 height 20
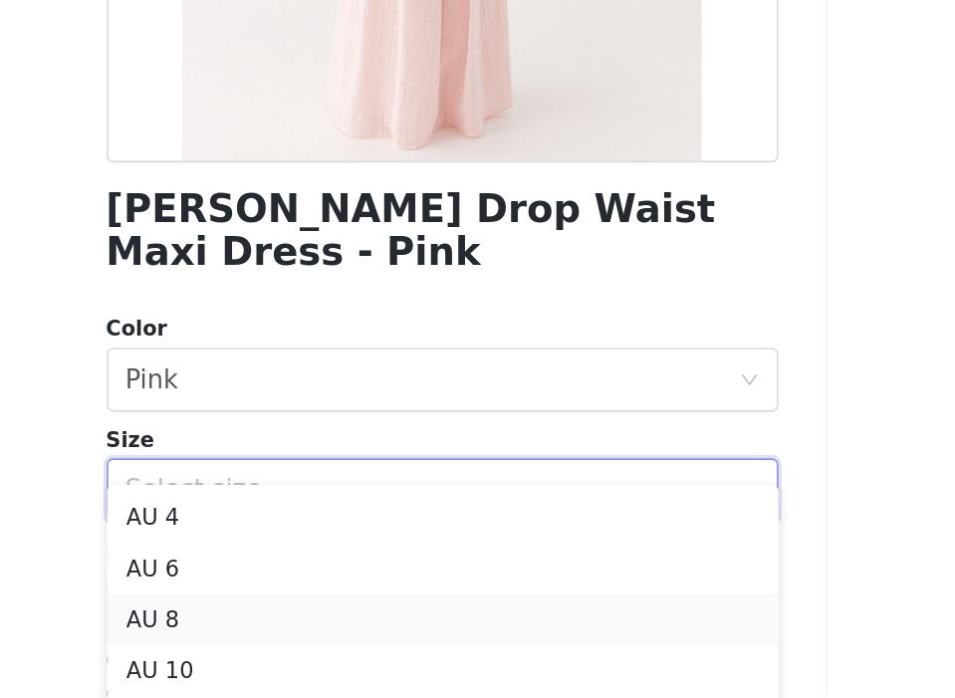
click at [404, 645] on li "AU 8" at bounding box center [478, 649] width 418 height 32
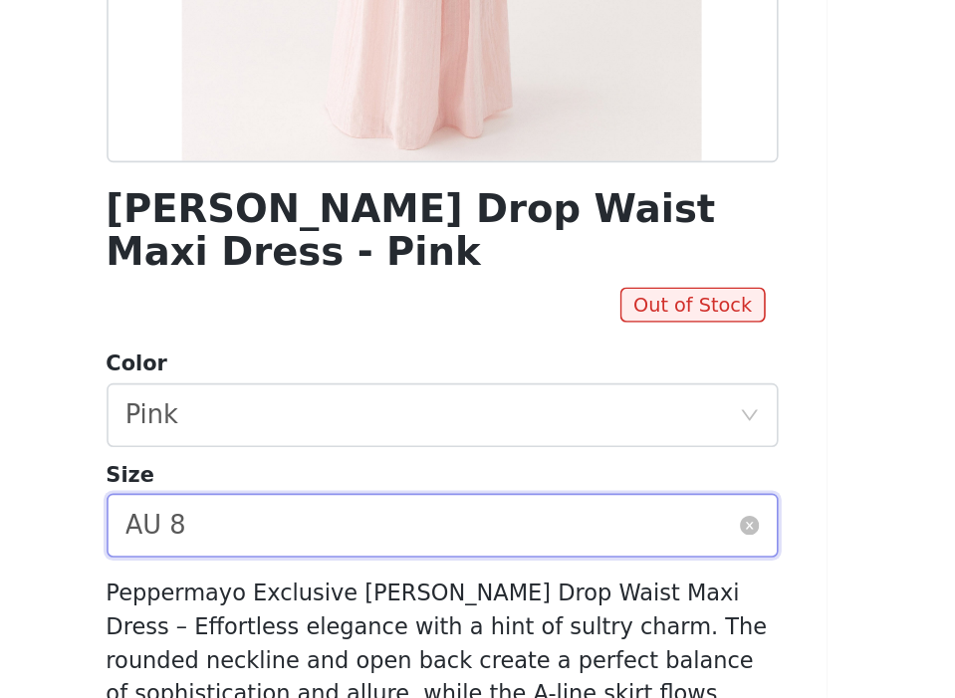
click at [406, 577] on div "Select size AU 8" at bounding box center [471, 591] width 381 height 38
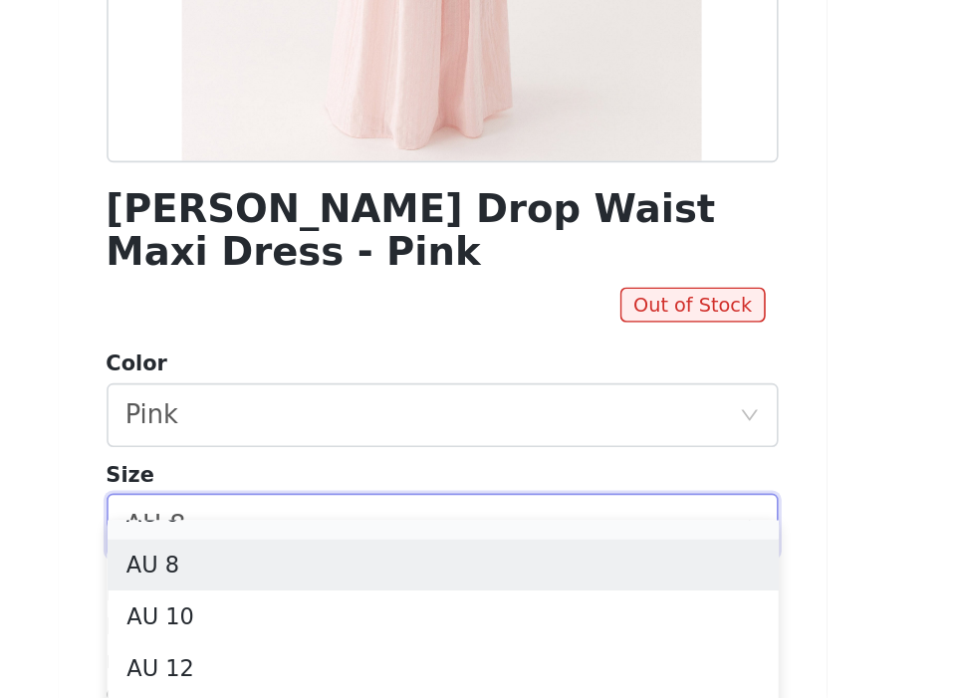
scroll to position [78, 0]
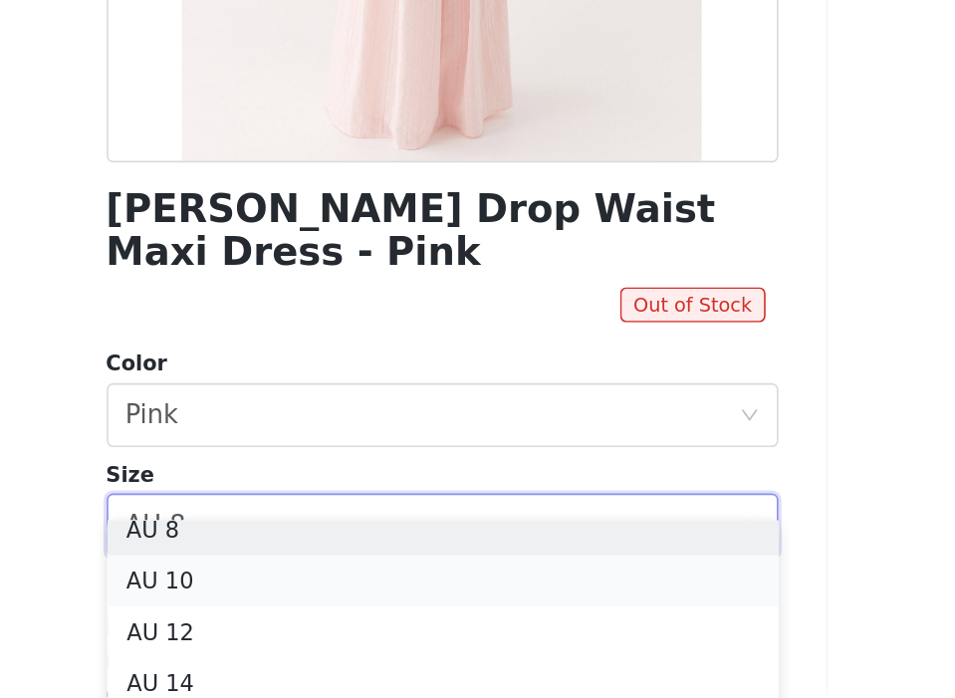
click at [375, 630] on li "AU 10" at bounding box center [478, 626] width 418 height 32
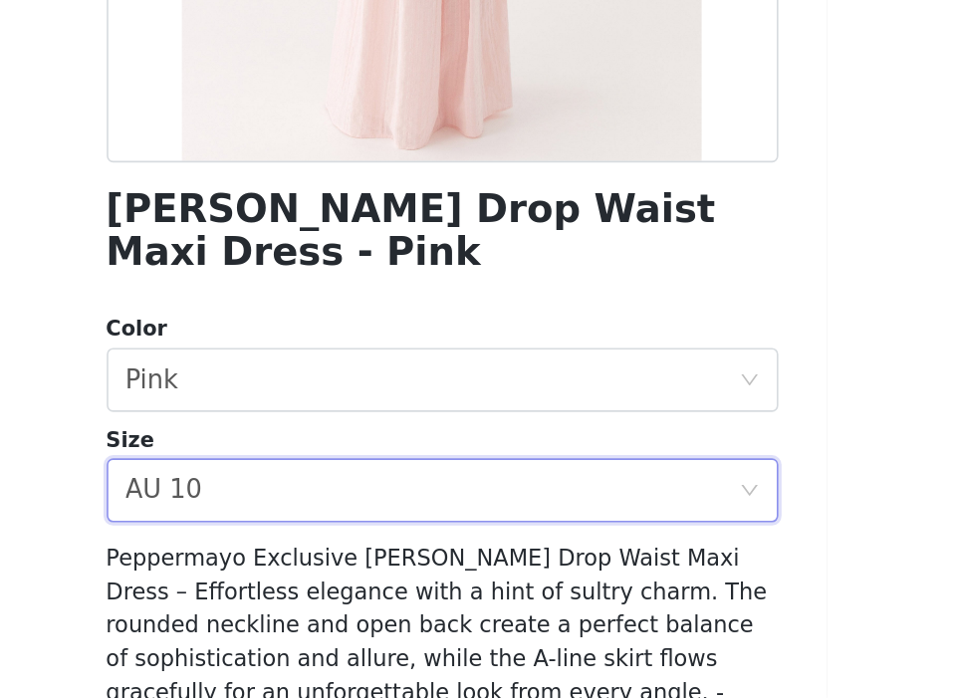
scroll to position [0, 0]
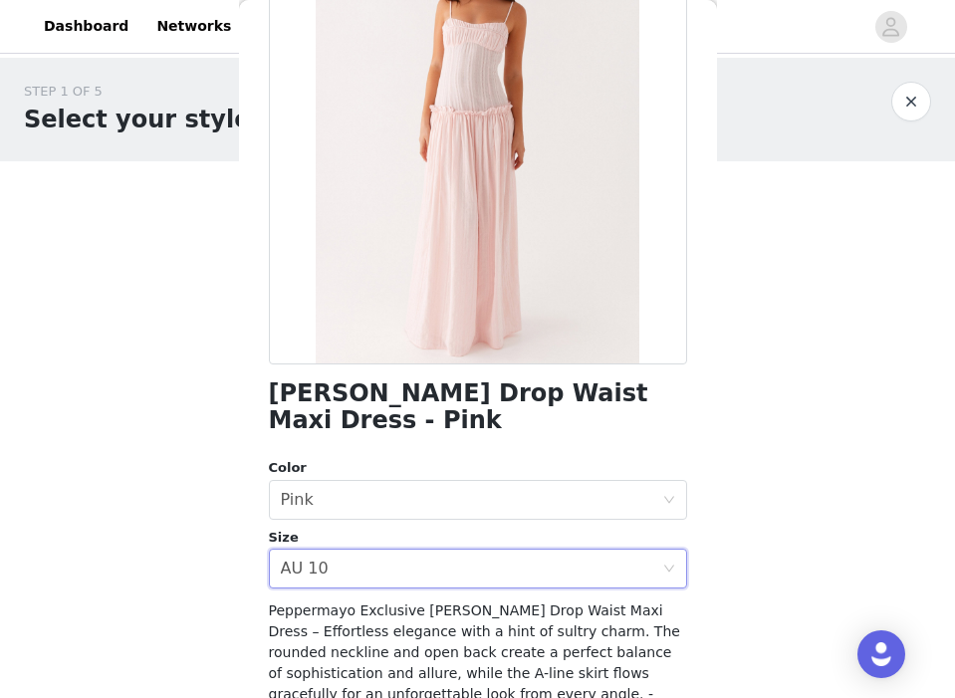
click at [921, 102] on button "button" at bounding box center [911, 102] width 40 height 40
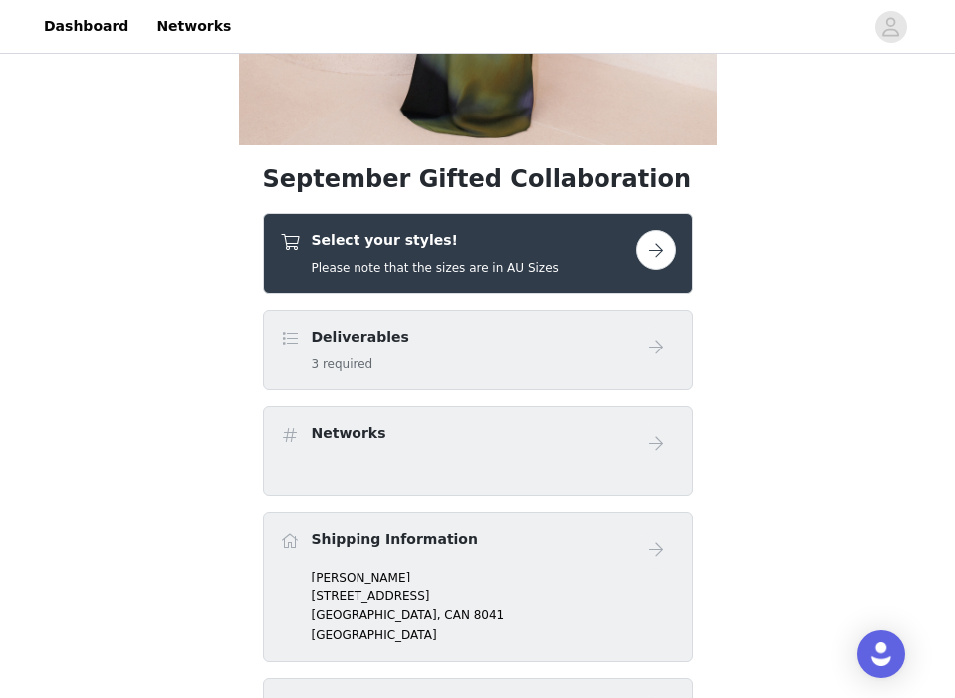
scroll to position [524, 0]
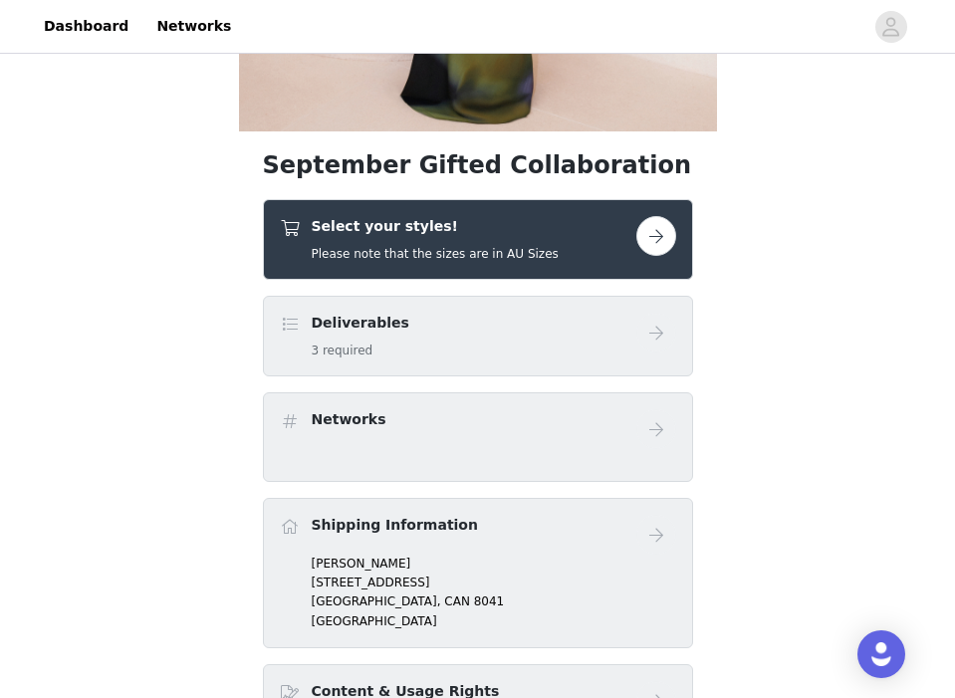
click at [665, 216] on link at bounding box center [656, 236] width 40 height 40
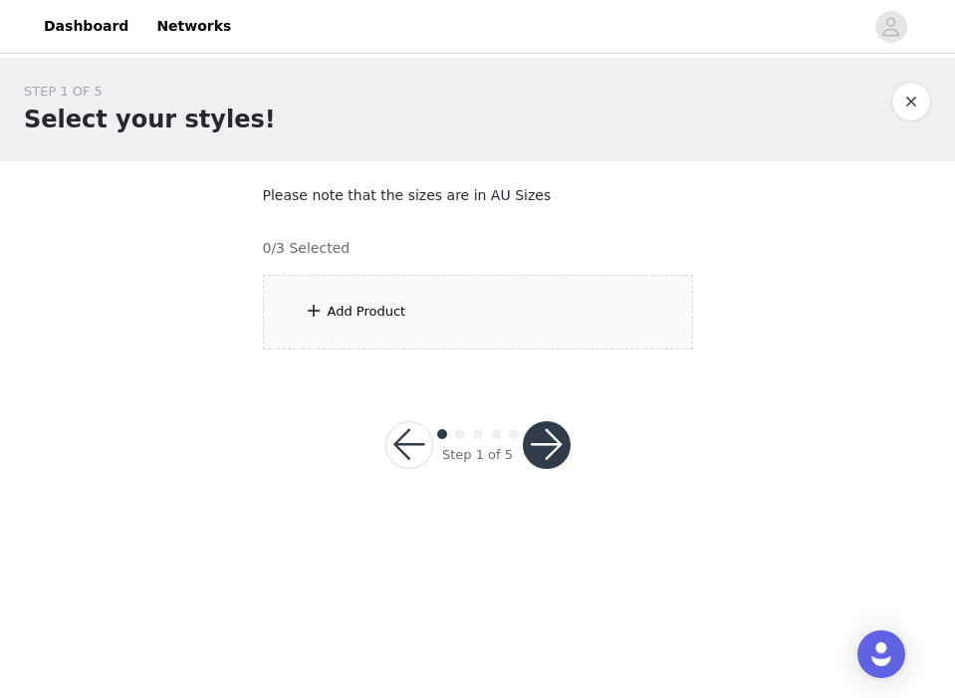
click at [498, 341] on div "Add Product" at bounding box center [478, 312] width 430 height 75
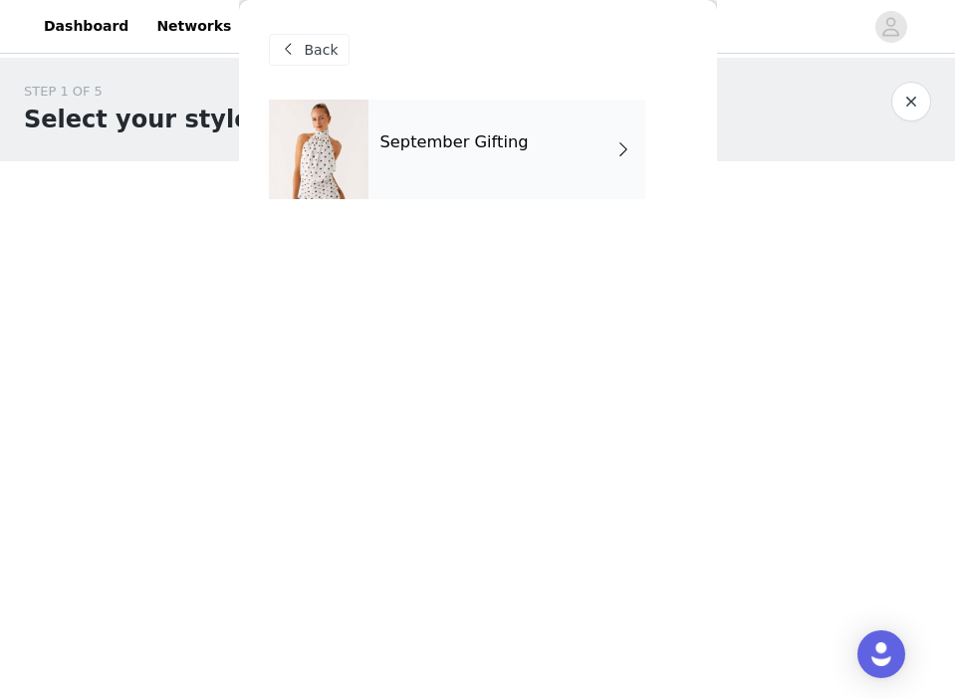
click at [525, 157] on div "September Gifting" at bounding box center [507, 150] width 277 height 100
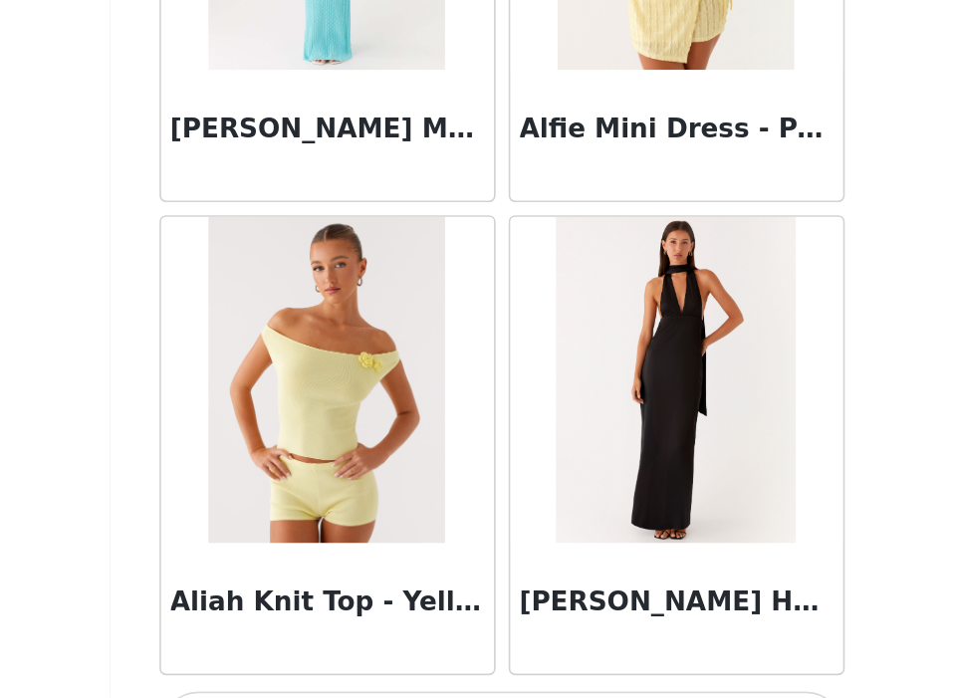
scroll to position [2350, 0]
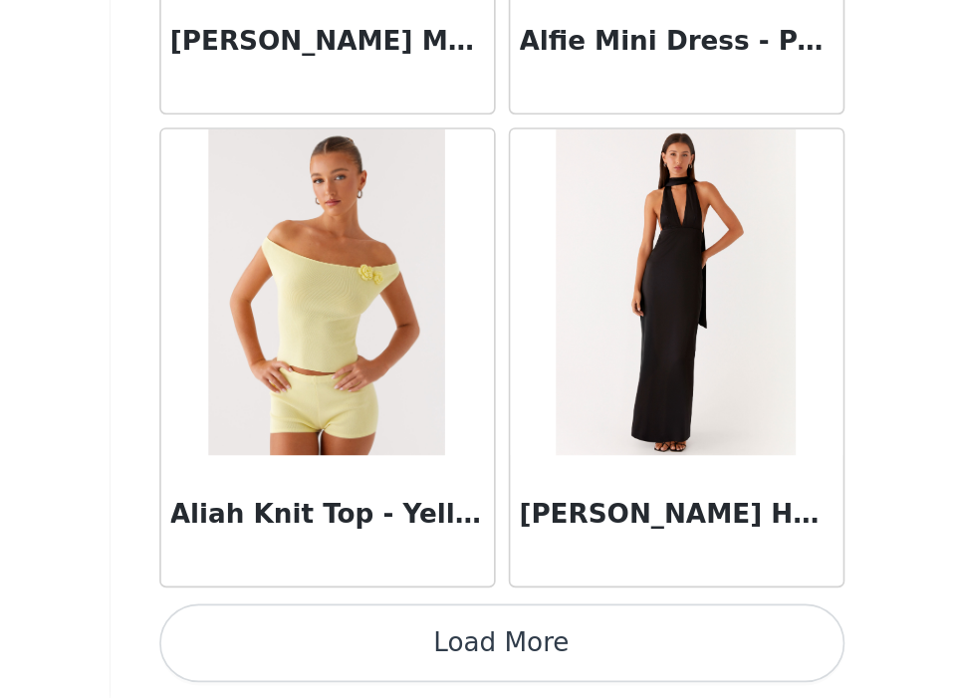
click at [568, 676] on button "Load More" at bounding box center [478, 664] width 418 height 48
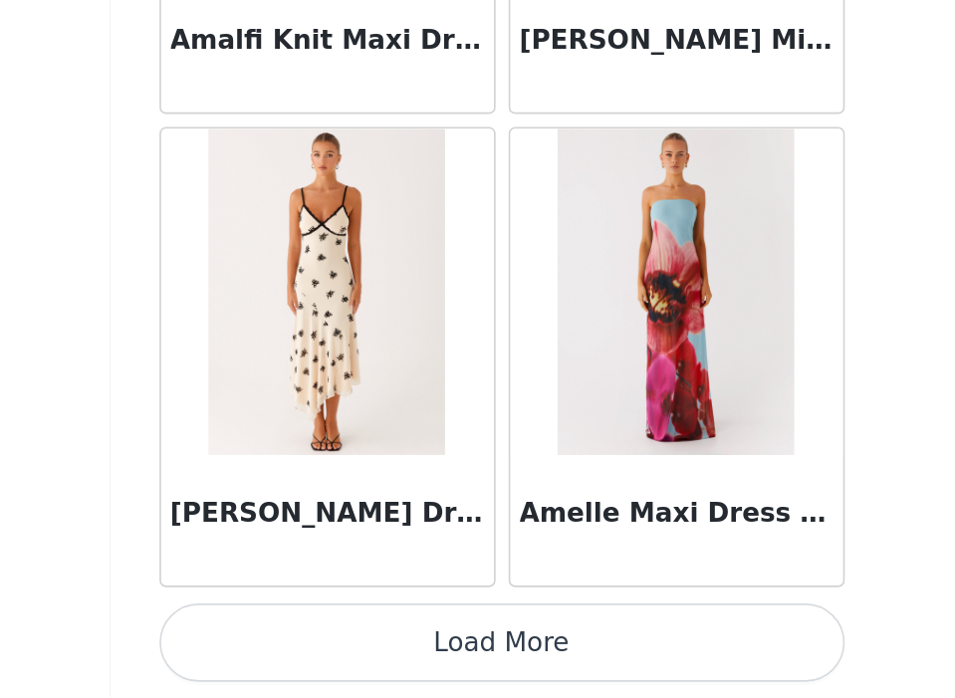
click at [566, 675] on button "Load More" at bounding box center [478, 664] width 418 height 48
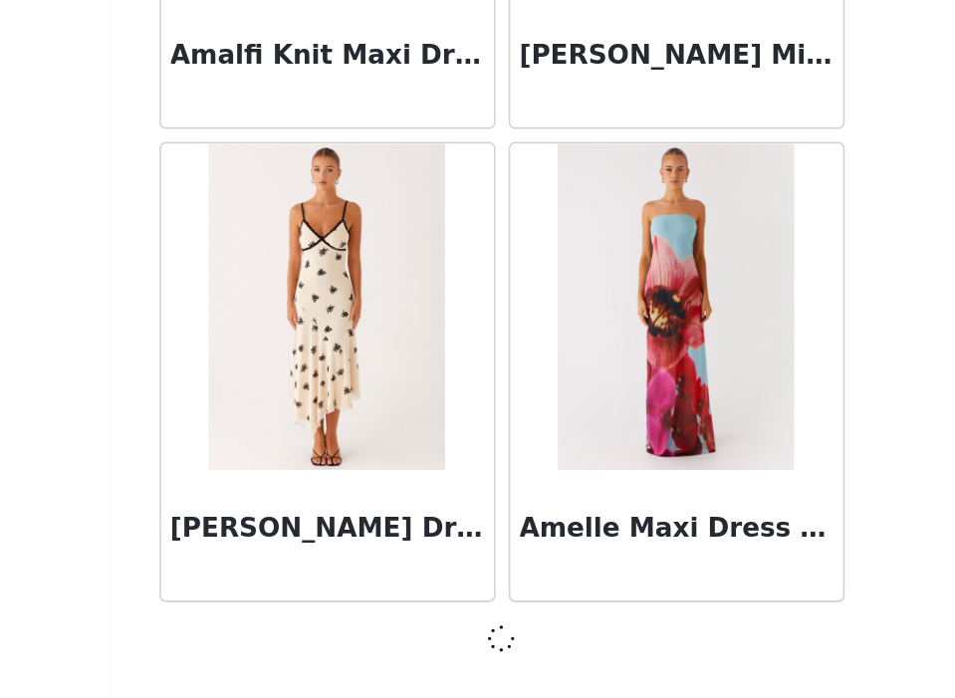
scroll to position [5229, 0]
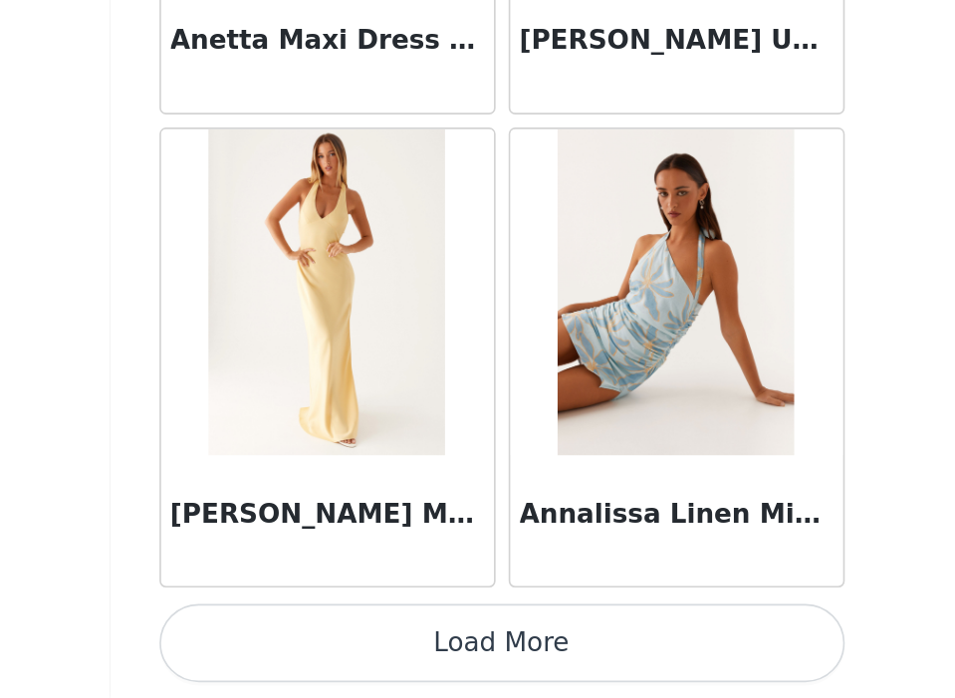
click at [566, 677] on button "Load More" at bounding box center [478, 664] width 418 height 48
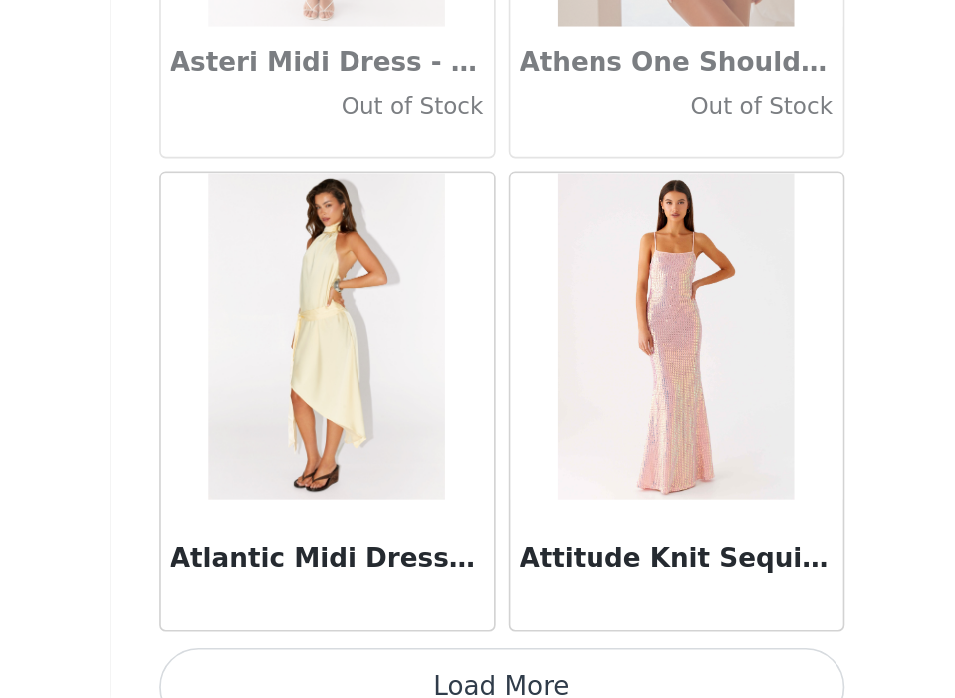
scroll to position [11015, 0]
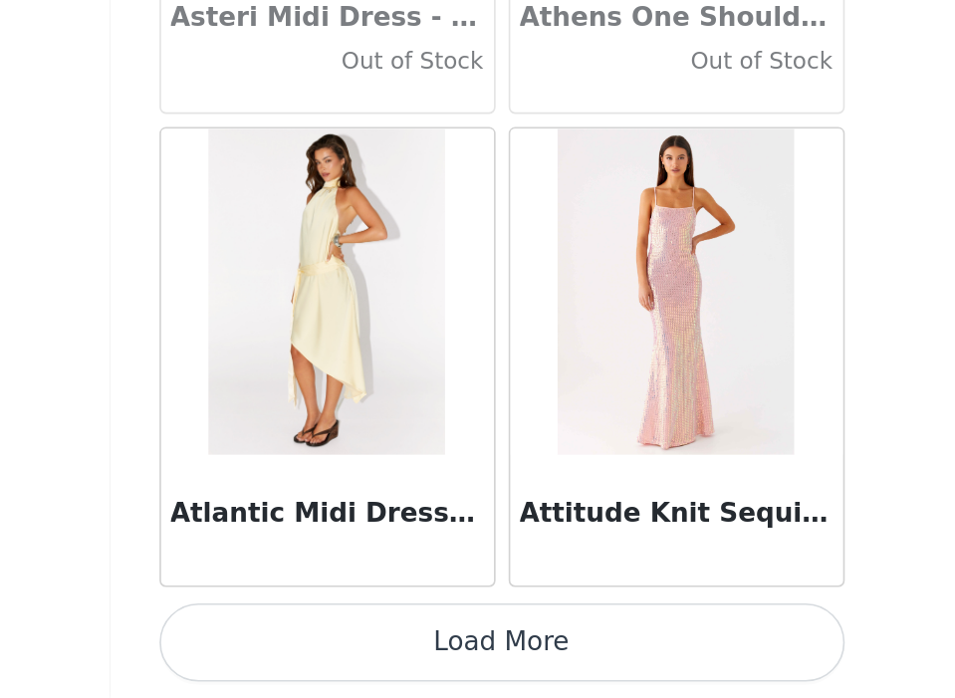
click at [504, 666] on button "Load More" at bounding box center [478, 664] width 418 height 48
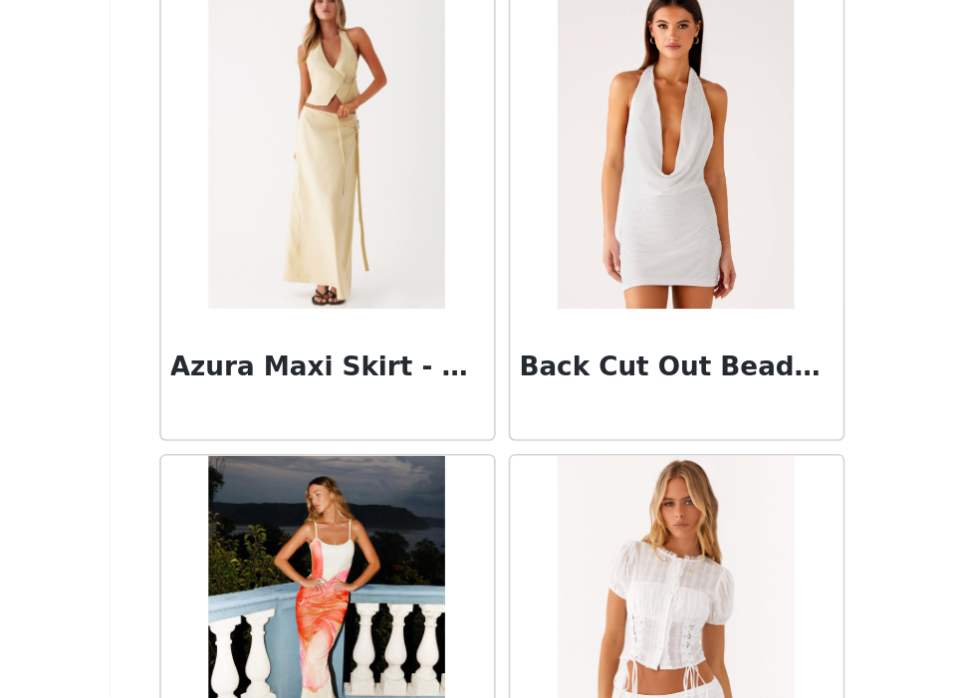
scroll to position [13706, 0]
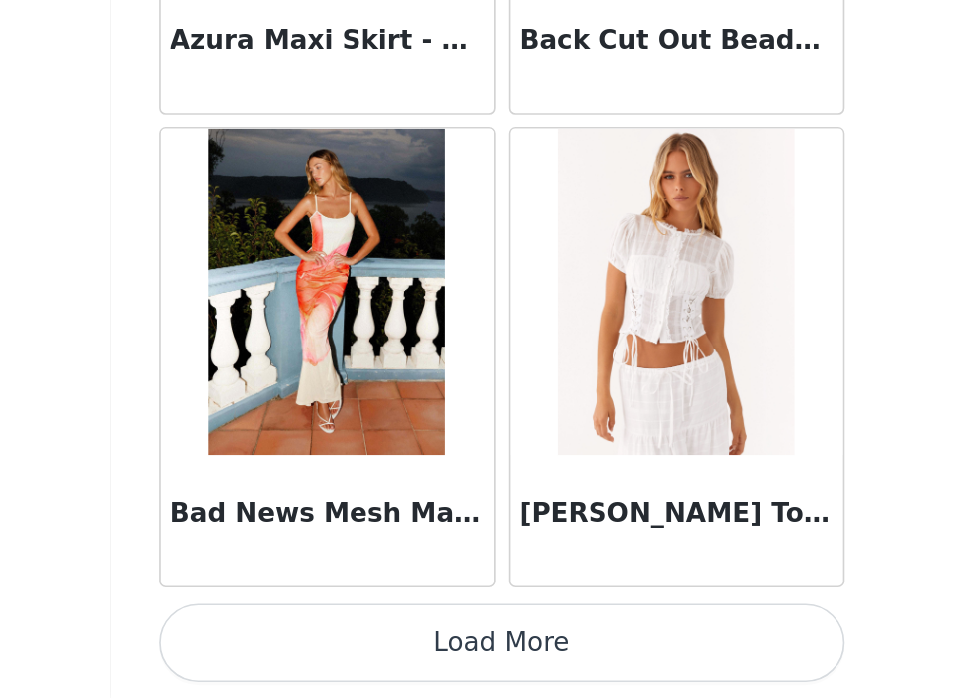
click at [504, 666] on button "Load More" at bounding box center [478, 664] width 418 height 48
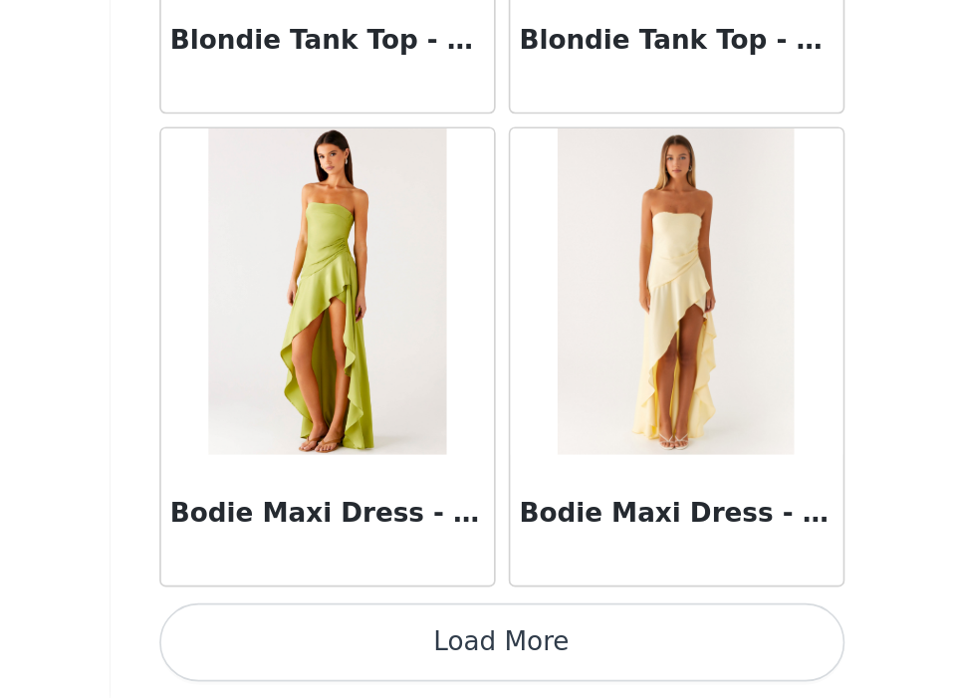
click at [503, 672] on button "Load More" at bounding box center [478, 664] width 418 height 48
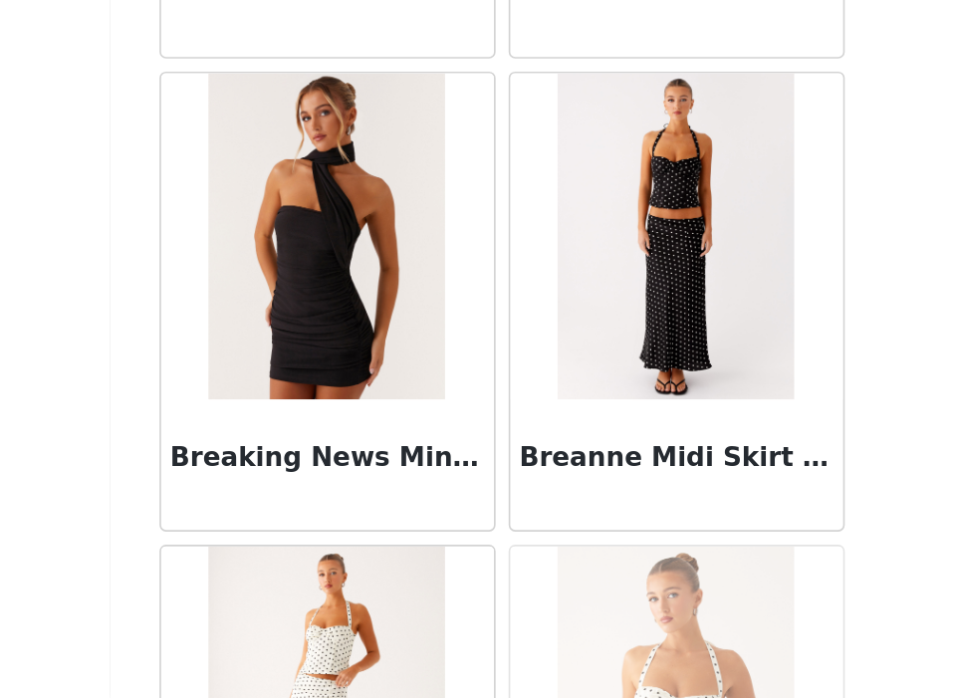
scroll to position [17703, 0]
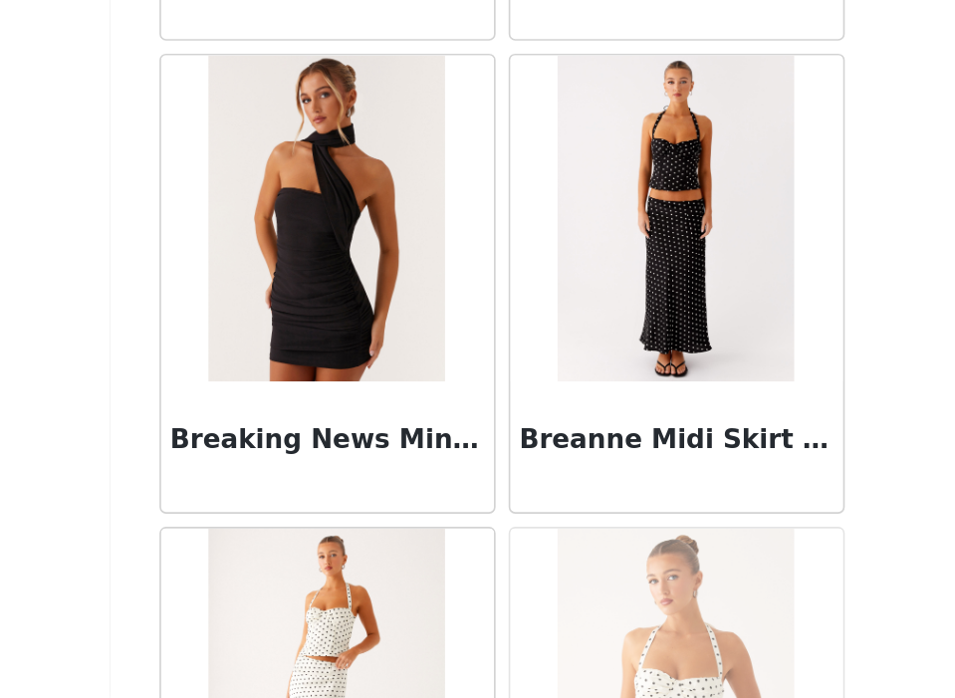
click at [558, 516] on div "Breanne Midi Skirt - Black Polka Dot" at bounding box center [584, 545] width 203 height 80
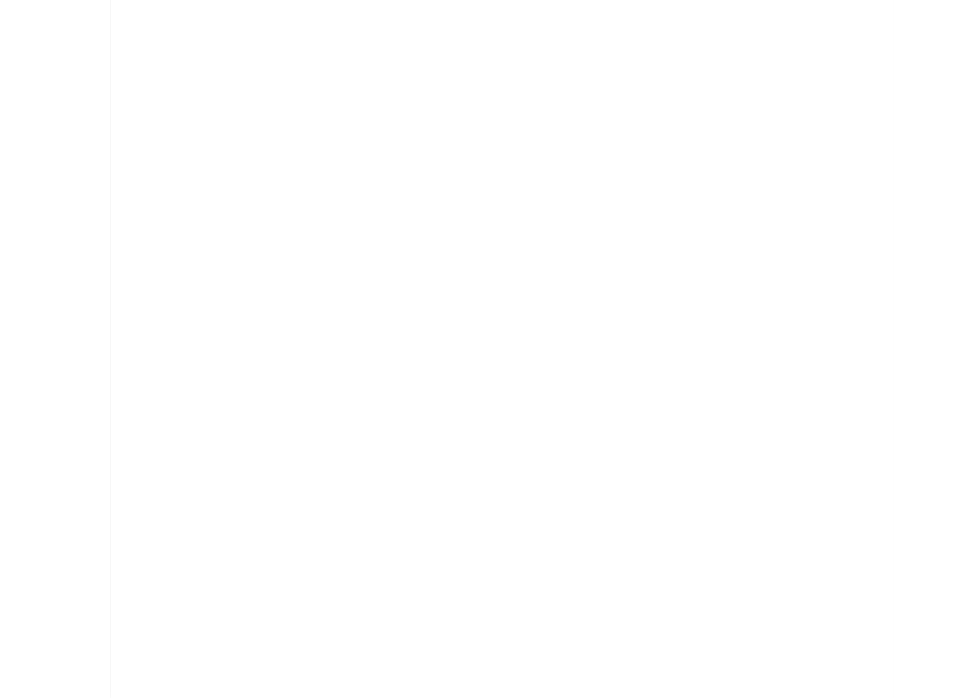
scroll to position [0, 0]
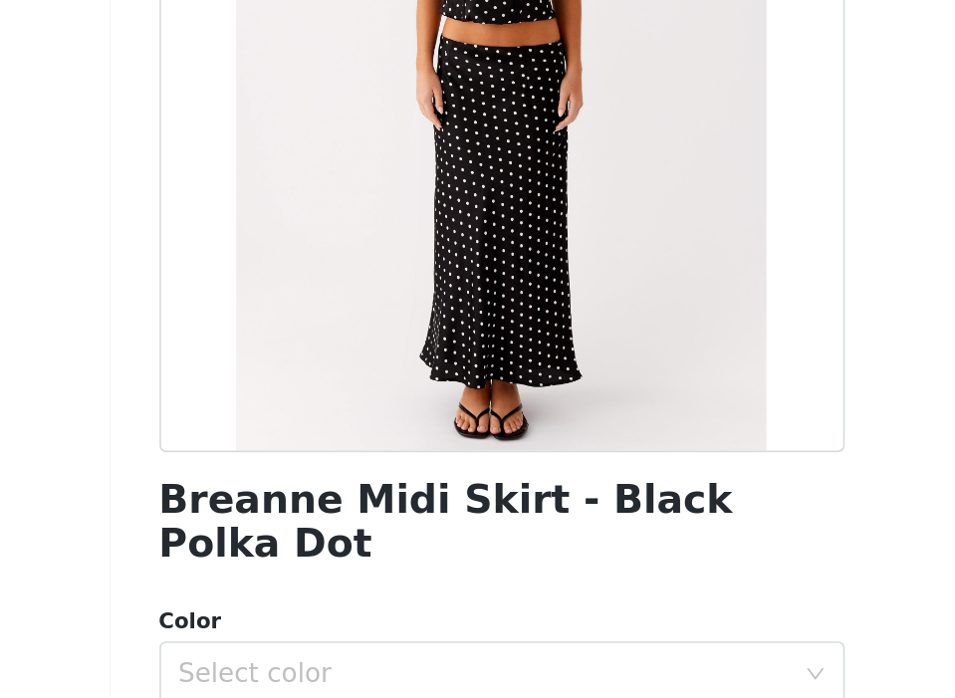
click at [503, 641] on div "Color" at bounding box center [478, 651] width 418 height 20
click at [483, 673] on div "Select color" at bounding box center [467, 683] width 373 height 20
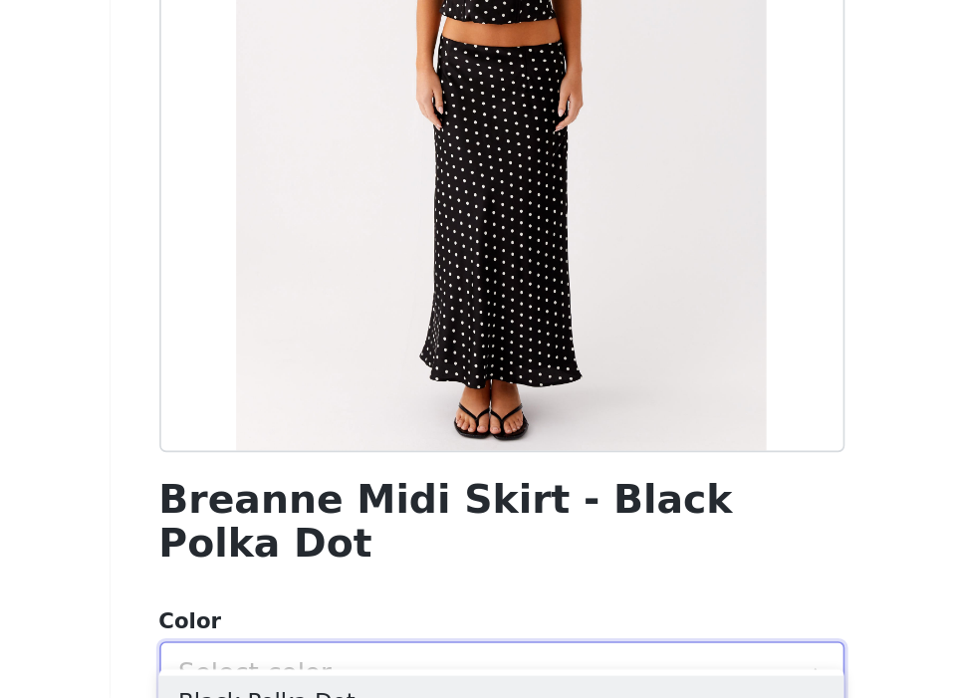
scroll to position [83, 0]
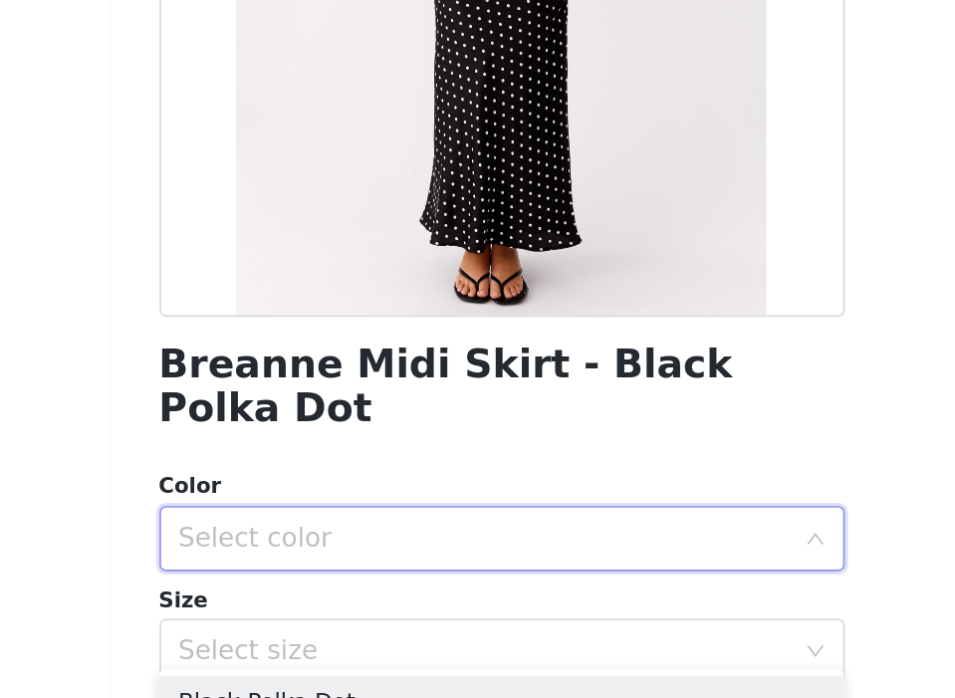
click at [445, 591] on div "Select color" at bounding box center [467, 601] width 373 height 20
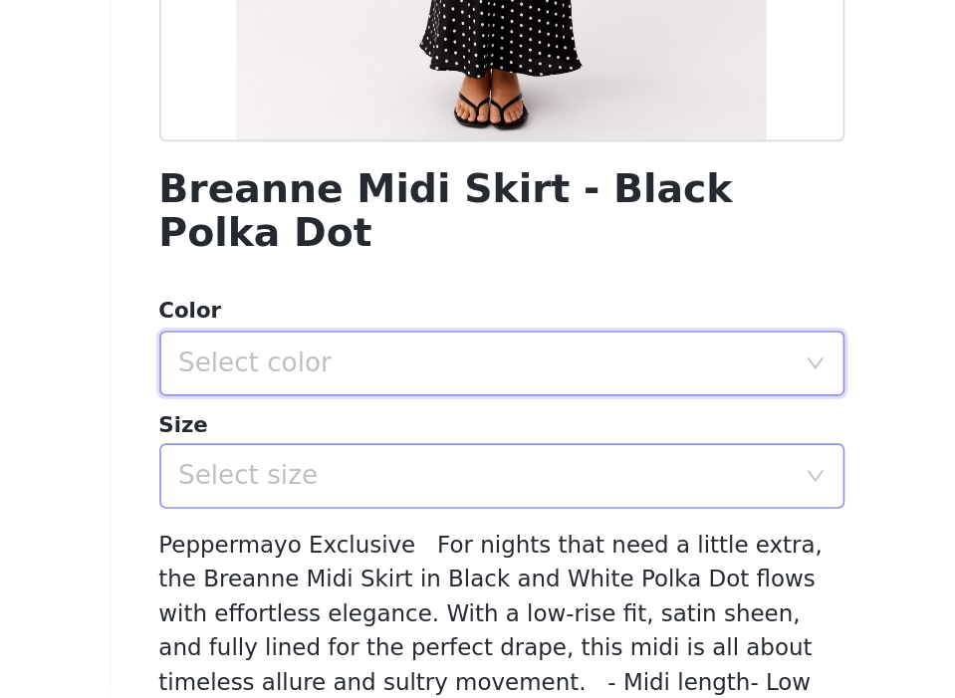
scroll to position [190, 0]
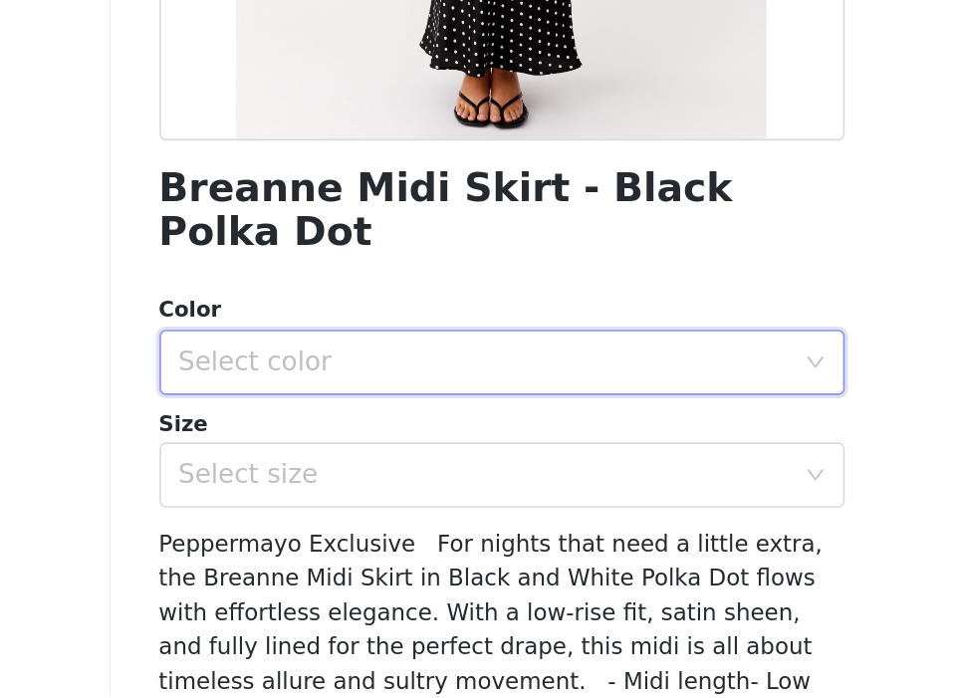
click at [449, 483] on div "Select color" at bounding box center [467, 493] width 373 height 20
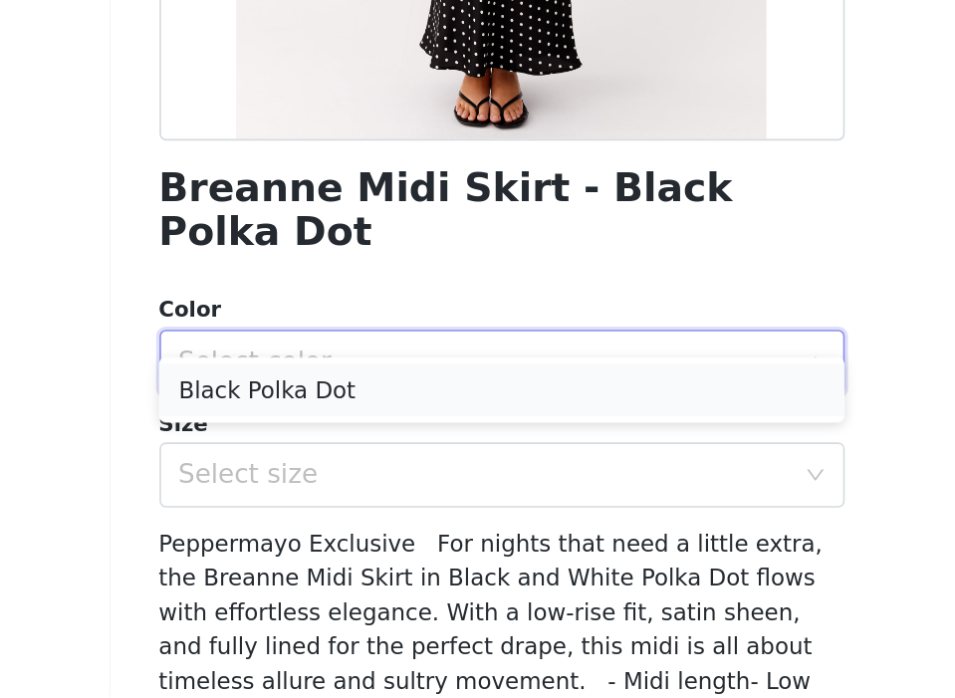
click at [414, 513] on li "Black Polka Dot" at bounding box center [478, 510] width 418 height 32
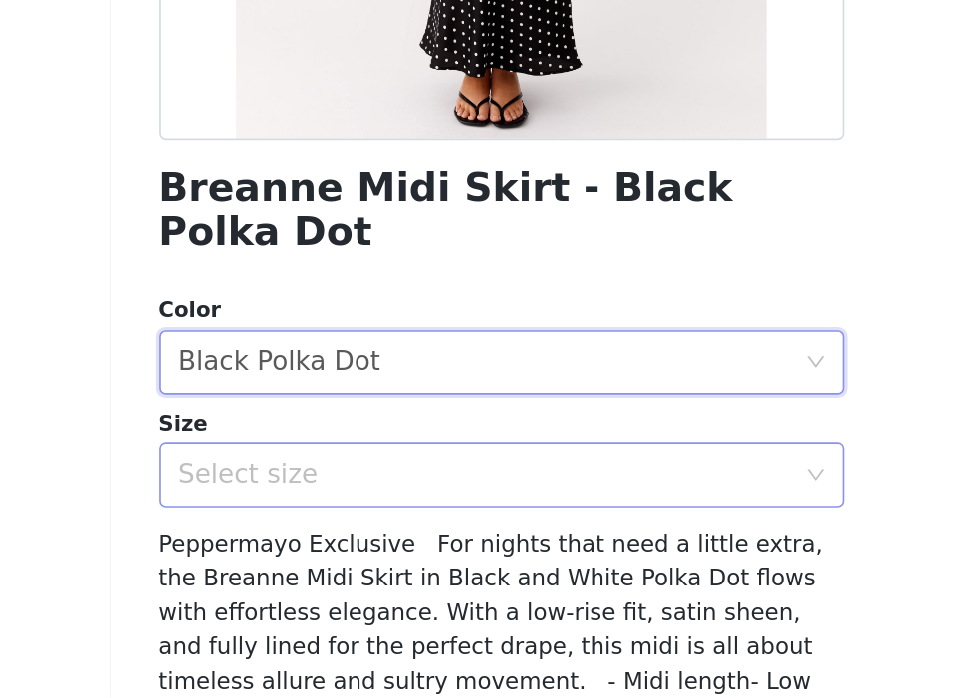
click at [397, 552] on div "Select size" at bounding box center [467, 562] width 373 height 20
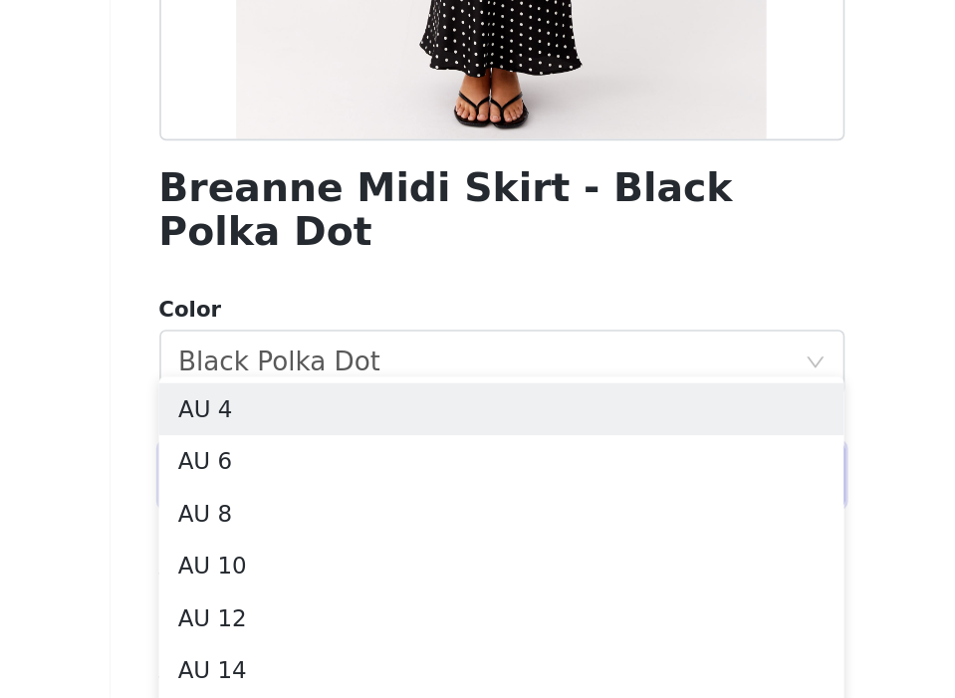
scroll to position [64, 0]
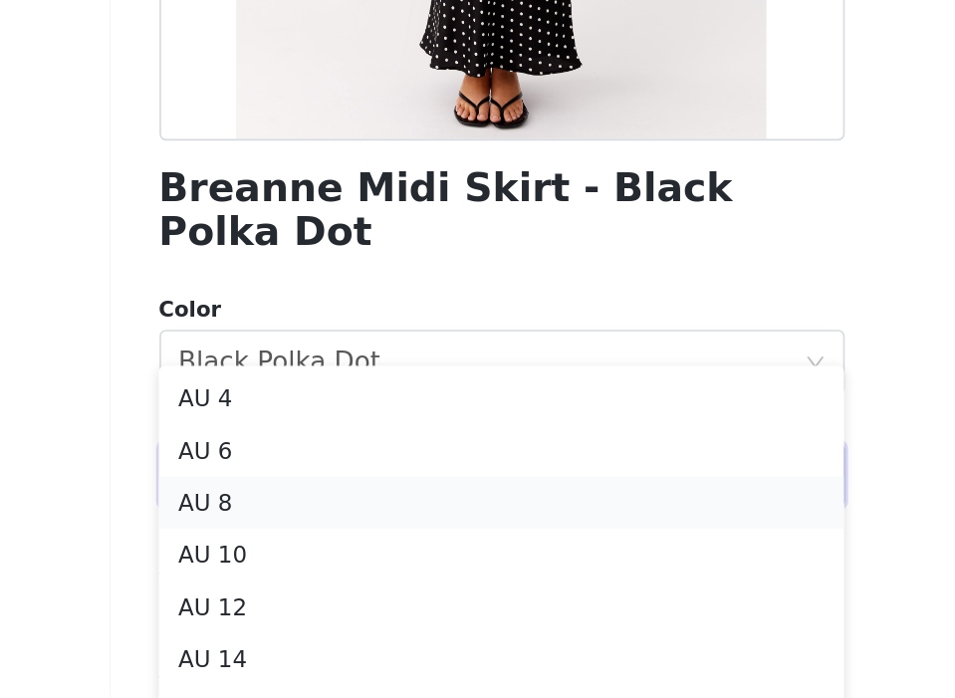
click at [371, 579] on li "AU 8" at bounding box center [478, 579] width 418 height 32
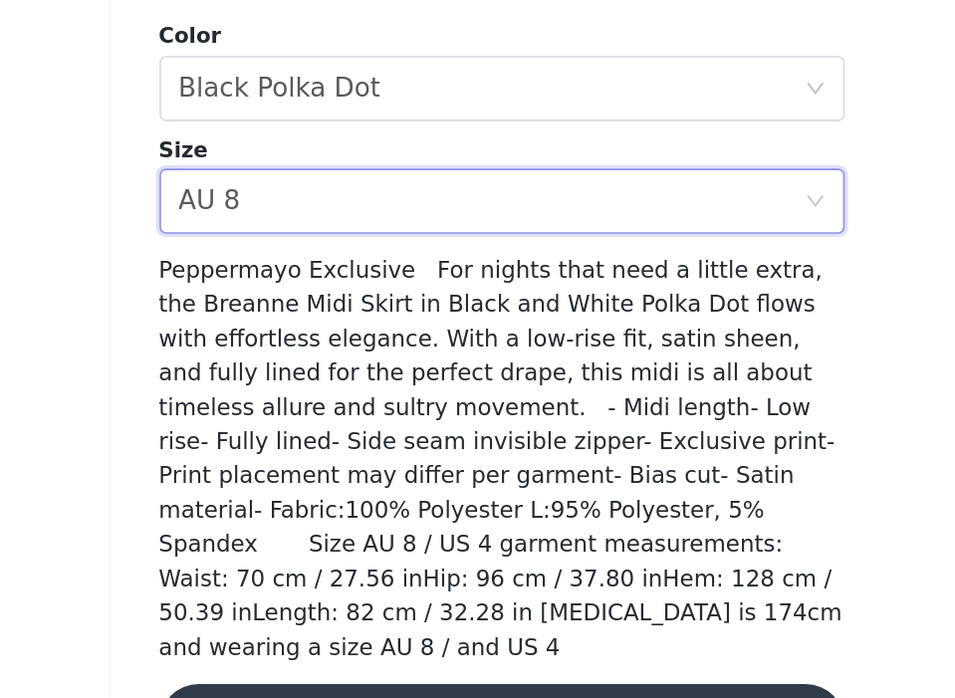
scroll to position [373, 0]
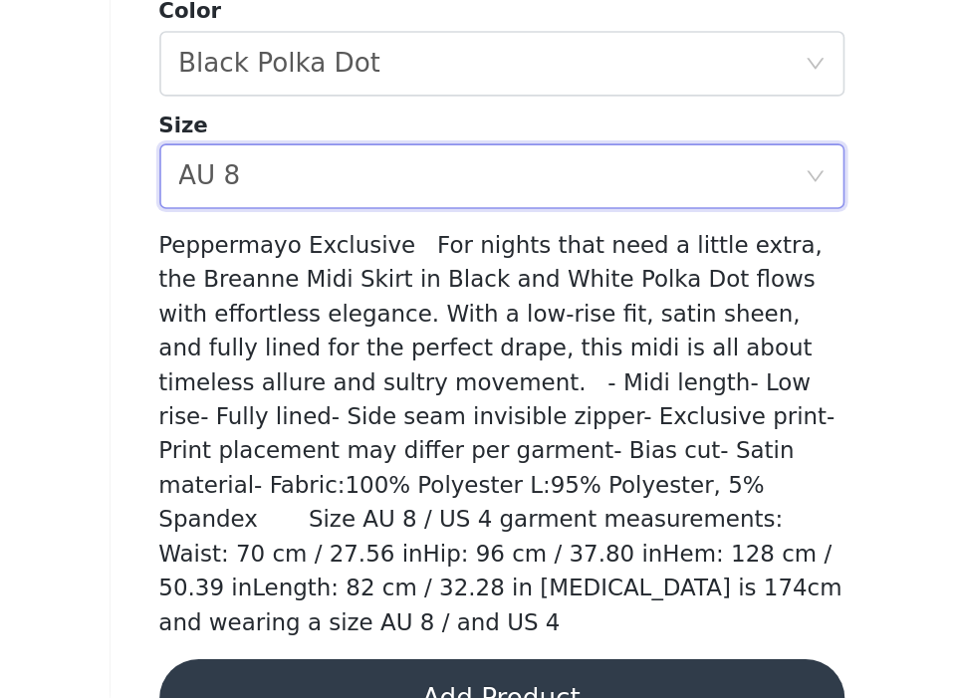
click at [520, 623] on div "Breanne Midi Skirt - Black Polka Dot Color Select color Black Polka Dot Size Se…" at bounding box center [478, 236] width 418 height 1019
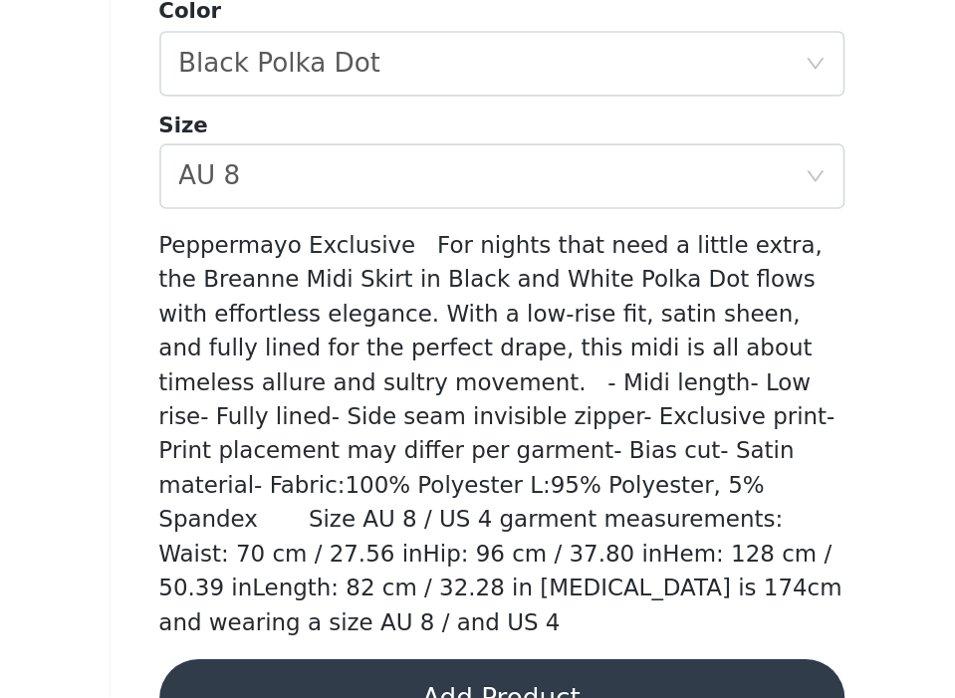
click at [501, 674] on button "Add Product" at bounding box center [478, 698] width 418 height 48
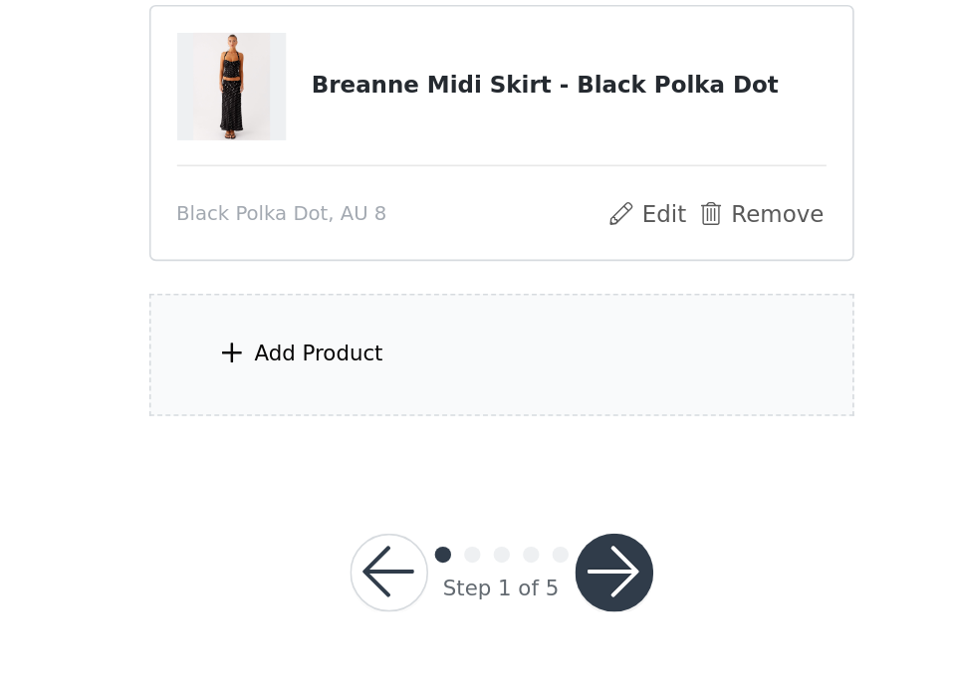
click at [426, 520] on div "Add Product" at bounding box center [478, 488] width 430 height 75
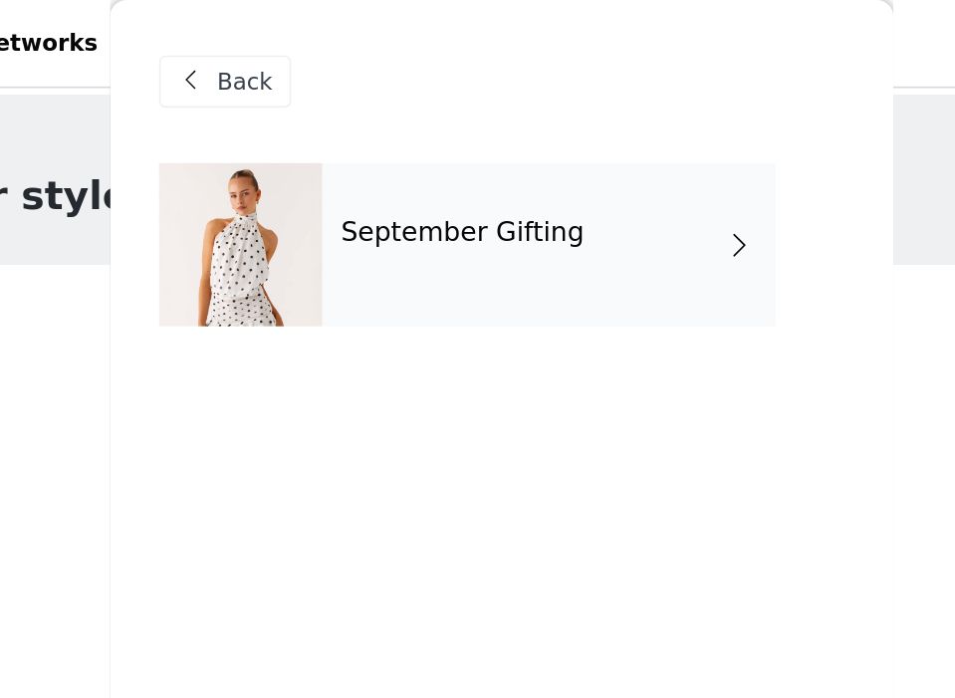
click at [454, 150] on h4 "September Gifting" at bounding box center [454, 142] width 148 height 18
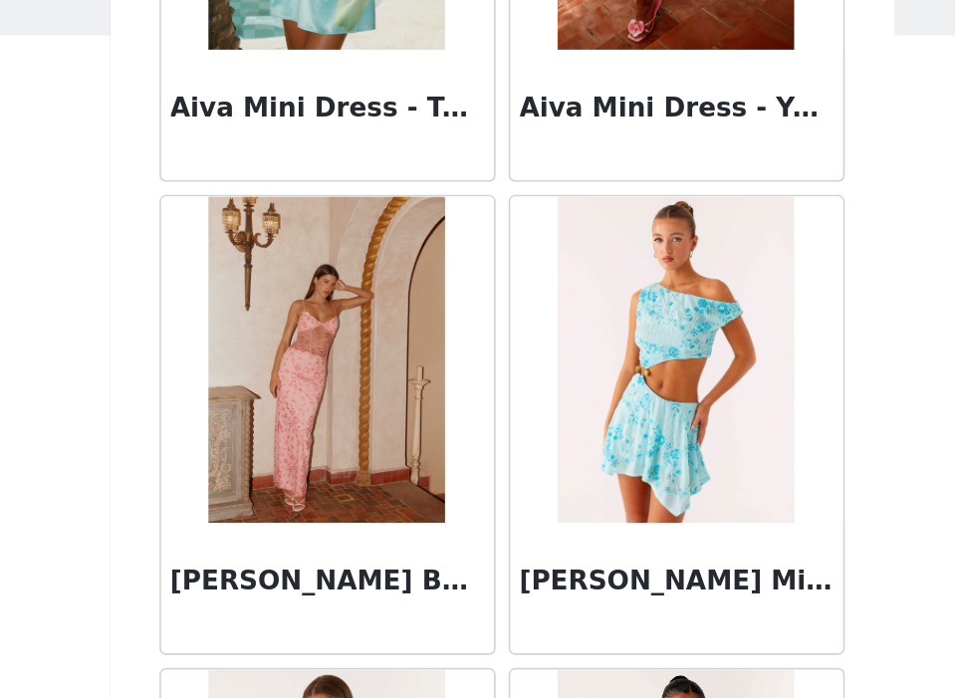
scroll to position [2350, 0]
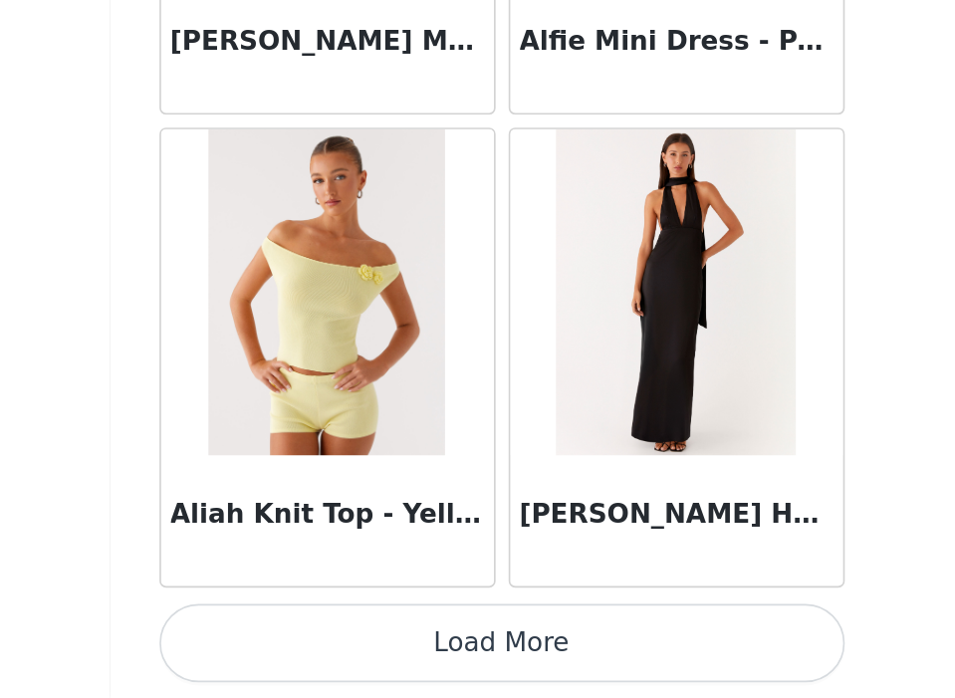
click at [446, 664] on button "Load More" at bounding box center [478, 664] width 418 height 48
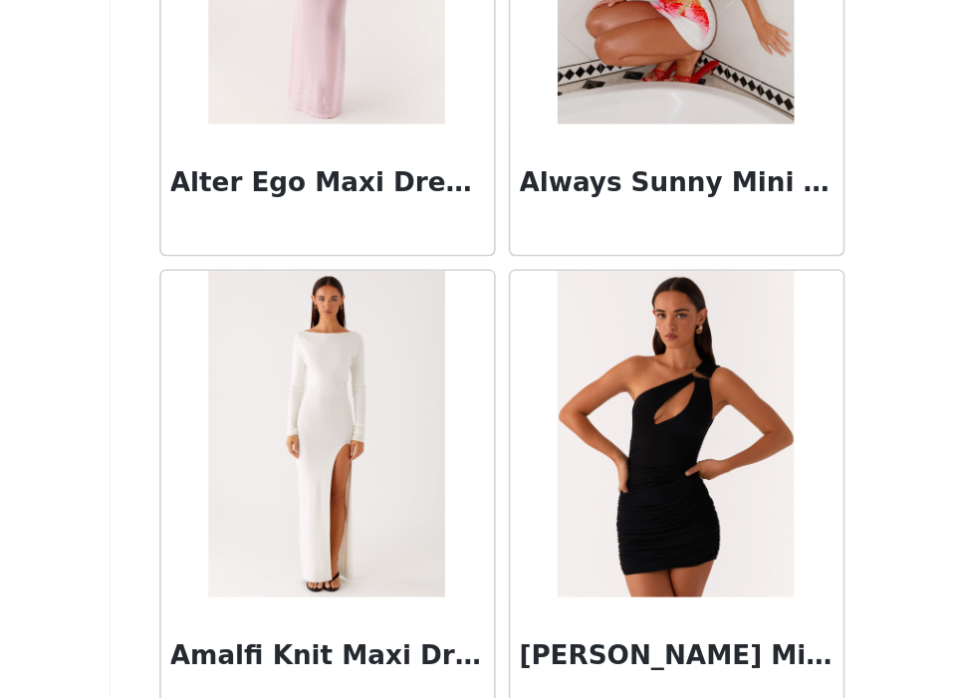
scroll to position [5238, 0]
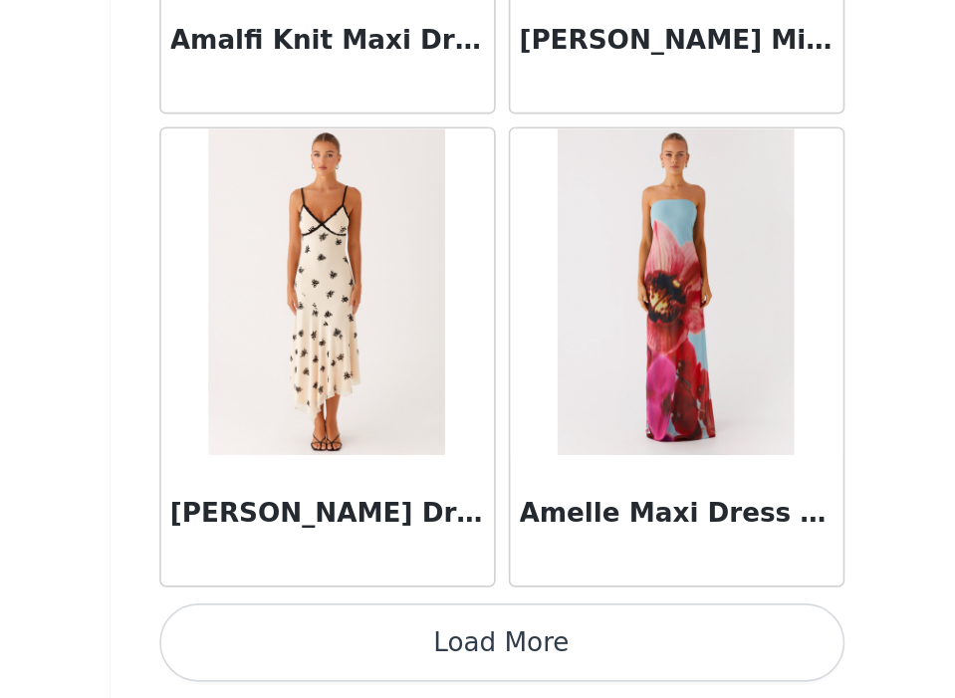
click at [457, 668] on button "Load More" at bounding box center [478, 664] width 418 height 48
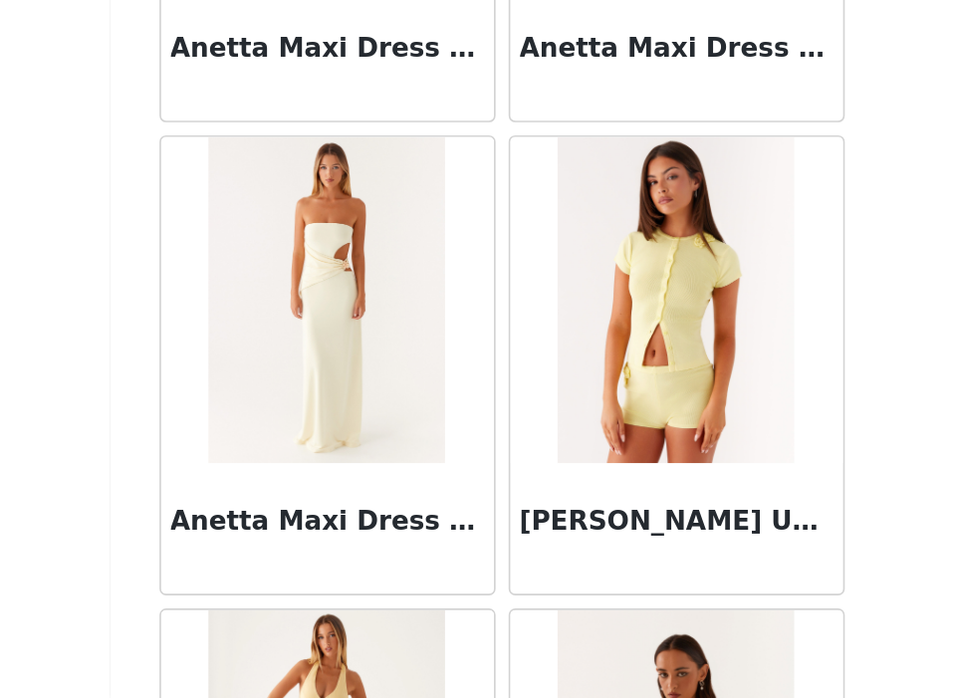
scroll to position [8126, 0]
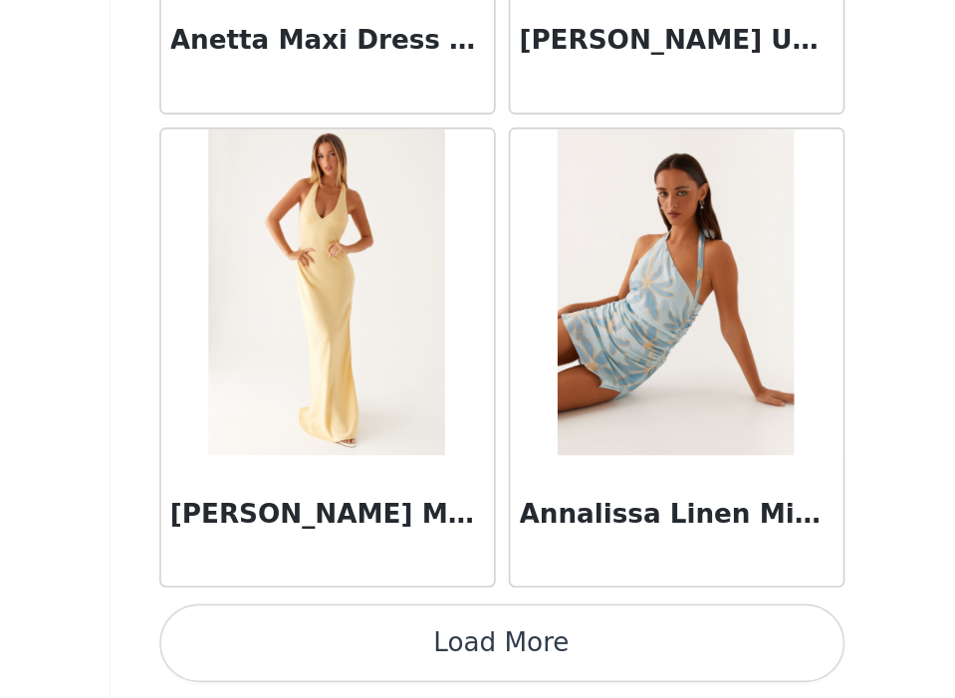
click at [467, 667] on button "Load More" at bounding box center [478, 664] width 418 height 48
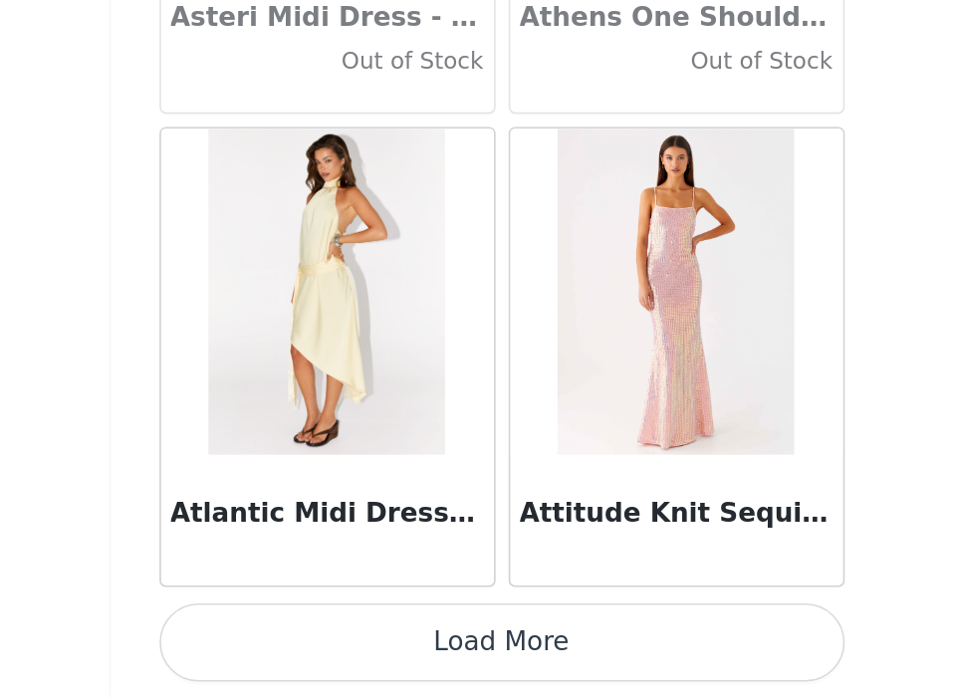
click at [467, 672] on button "Load More" at bounding box center [478, 664] width 418 height 48
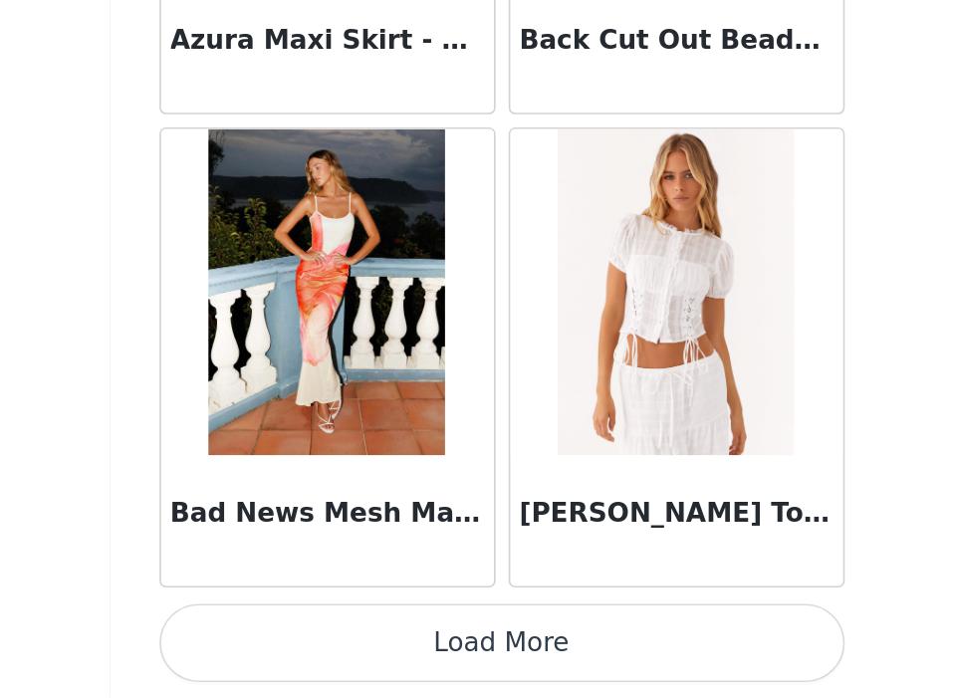
click at [467, 674] on button "Load More" at bounding box center [478, 664] width 418 height 48
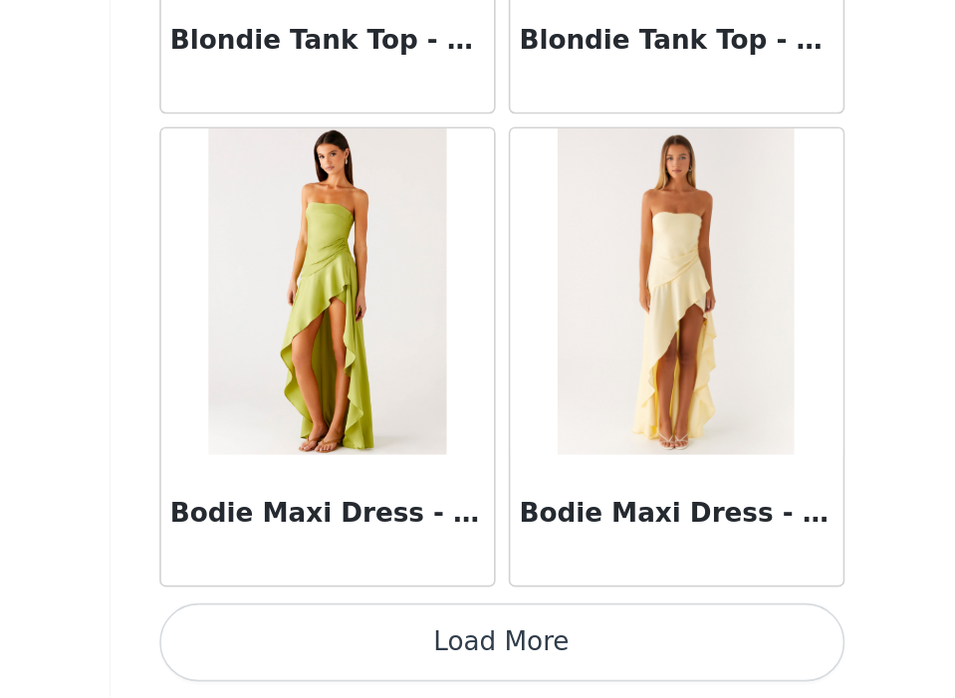
click at [467, 673] on button "Load More" at bounding box center [478, 664] width 418 height 48
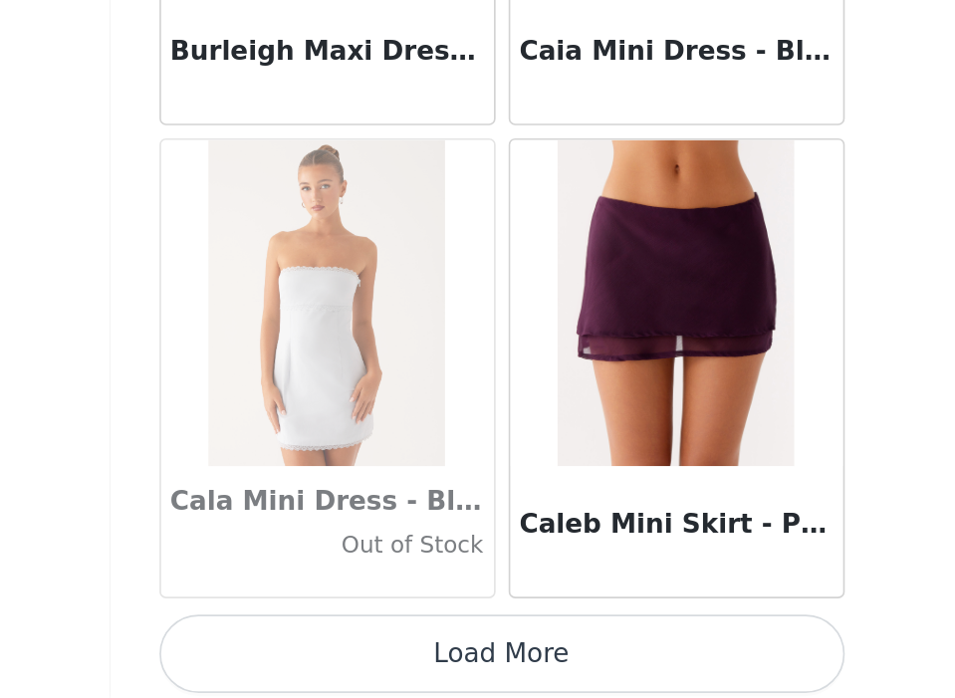
scroll to position [19680, 0]
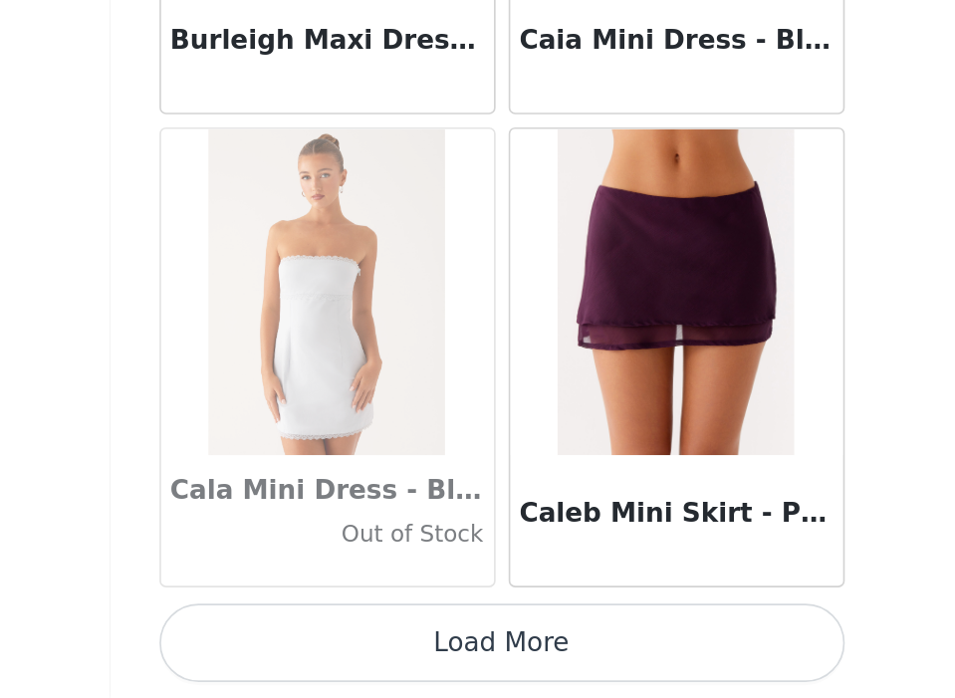
click at [465, 668] on button "Load More" at bounding box center [478, 664] width 418 height 48
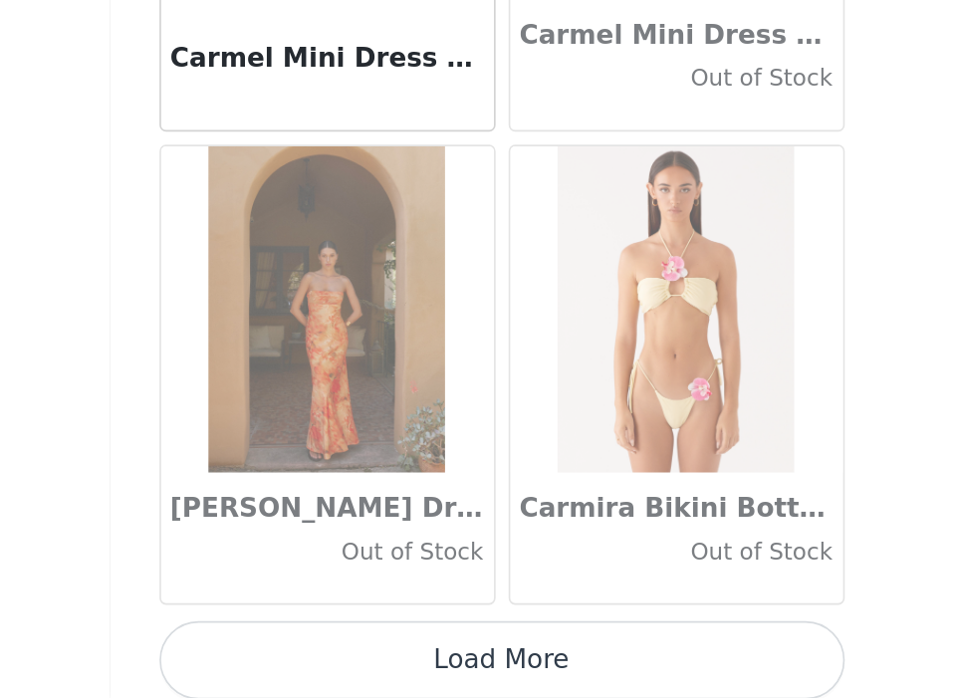
scroll to position [22568, 0]
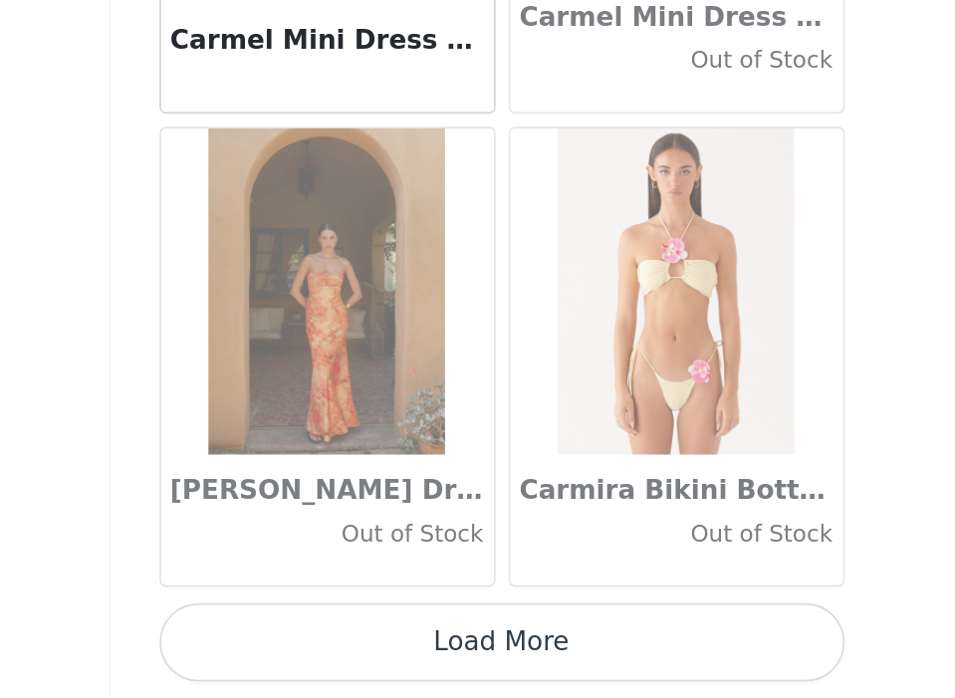
click at [477, 656] on button "Load More" at bounding box center [478, 664] width 418 height 48
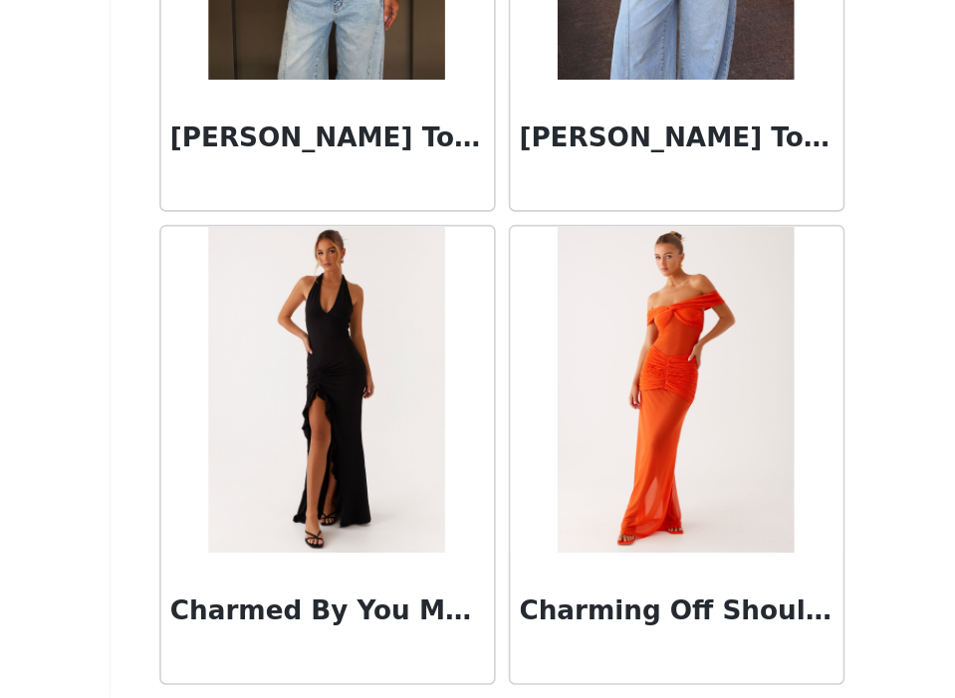
scroll to position [25457, 0]
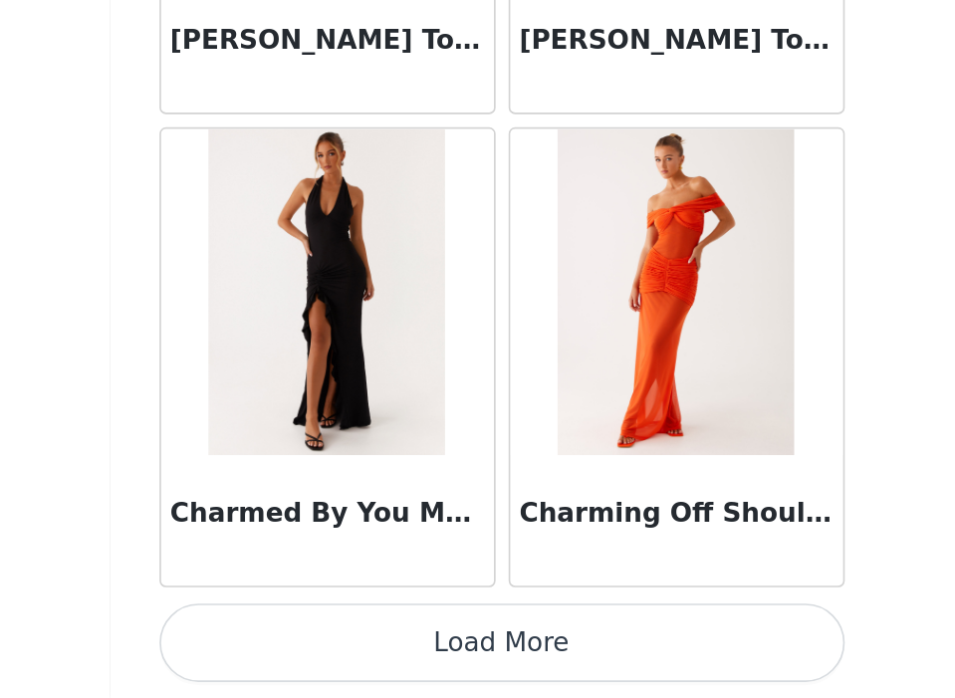
click at [476, 685] on button "Load More" at bounding box center [478, 664] width 418 height 48
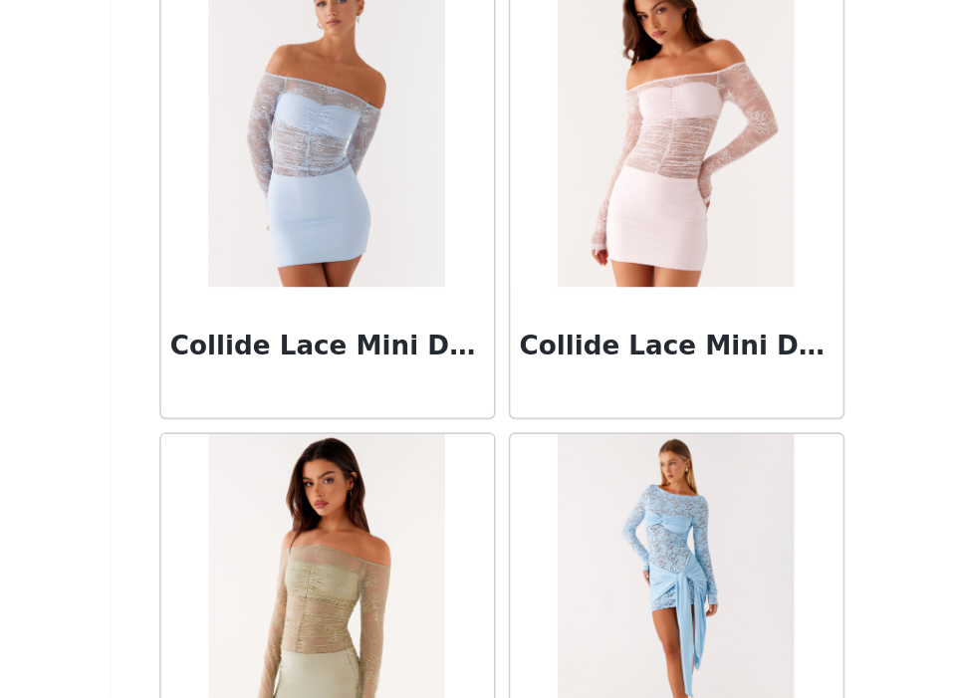
scroll to position [28345, 0]
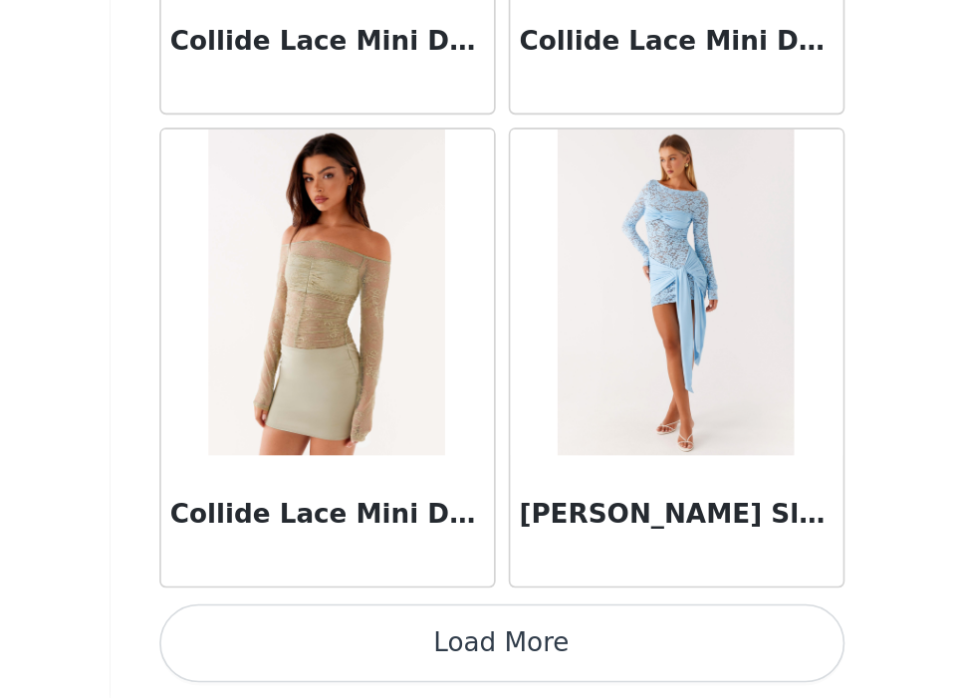
click at [548, 659] on button "Load More" at bounding box center [478, 664] width 418 height 48
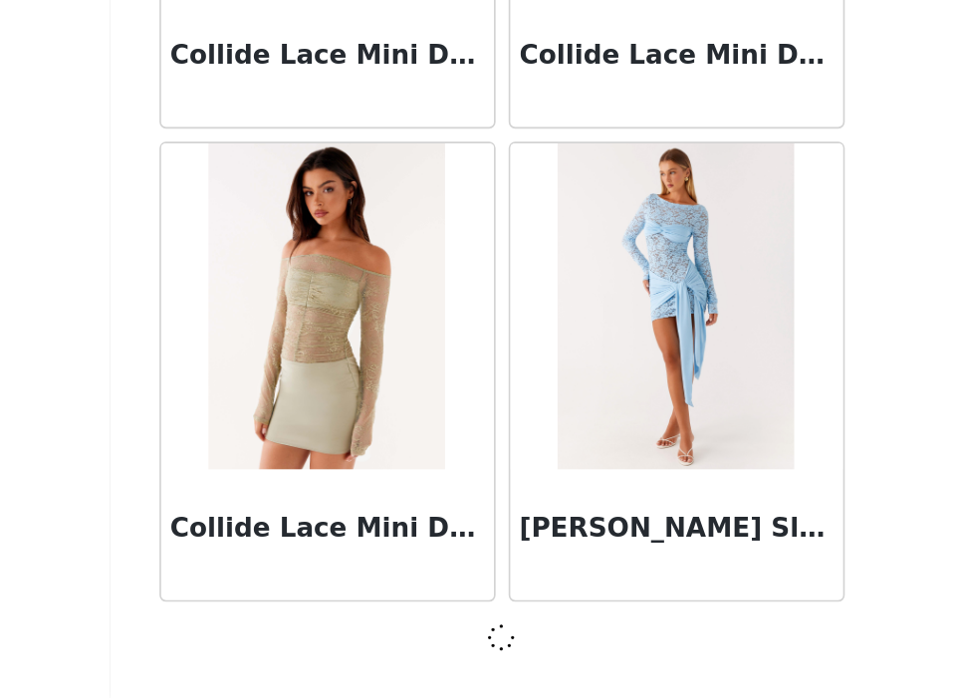
scroll to position [28336, 0]
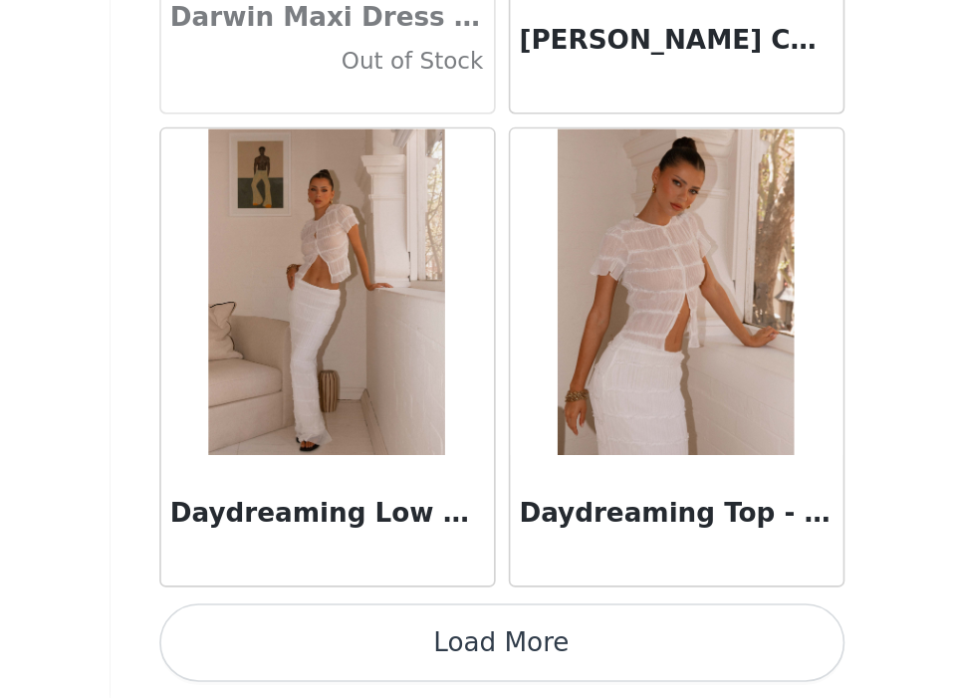
click at [545, 669] on button "Load More" at bounding box center [478, 664] width 418 height 48
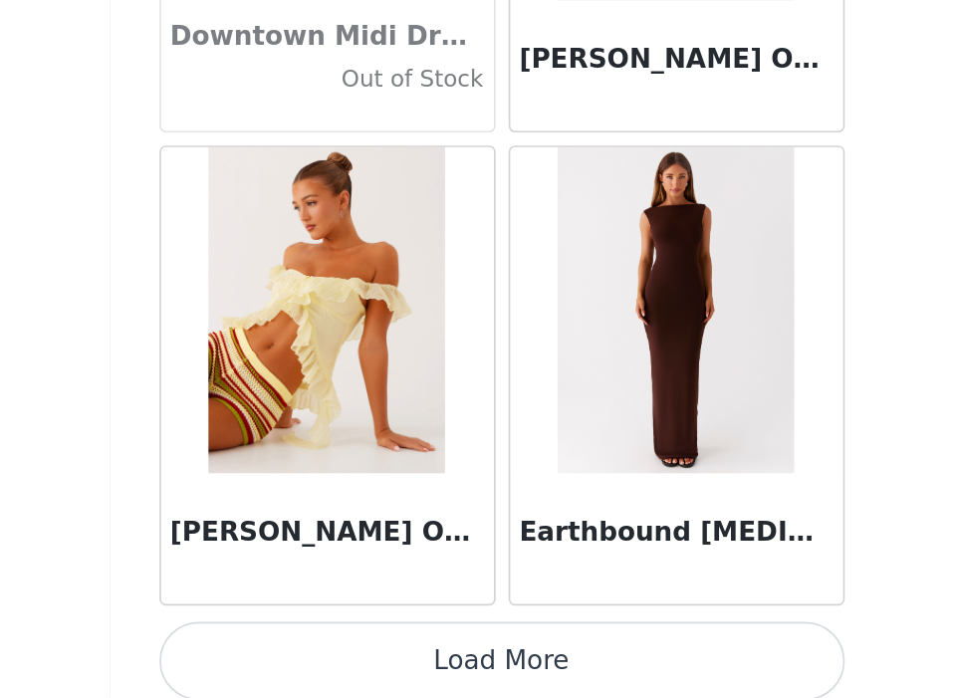
scroll to position [34122, 0]
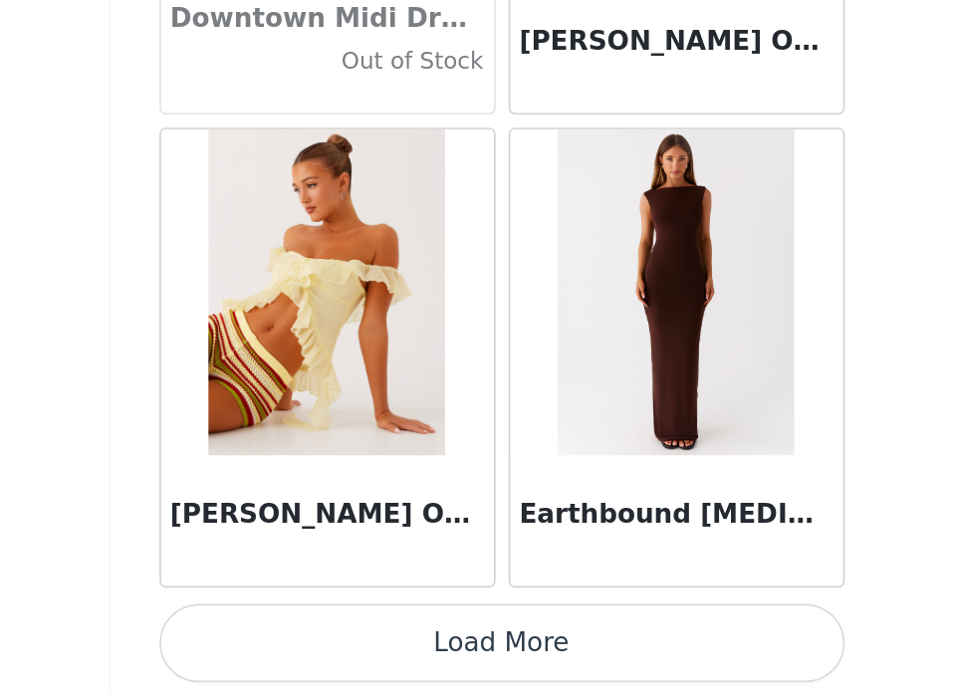
click at [481, 671] on button "Load More" at bounding box center [478, 664] width 418 height 48
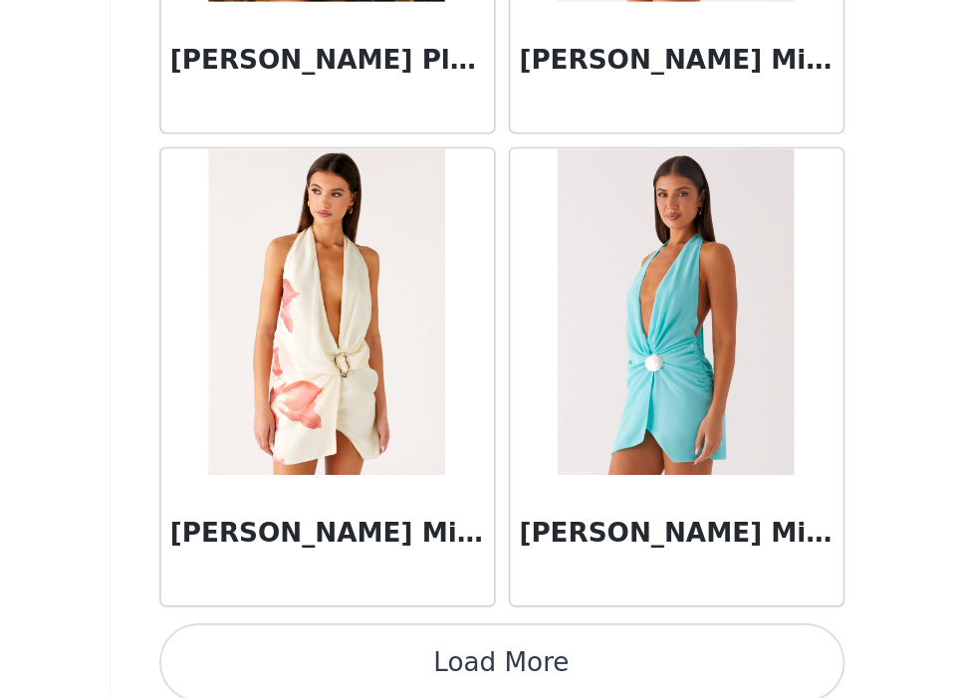
scroll to position [37010, 0]
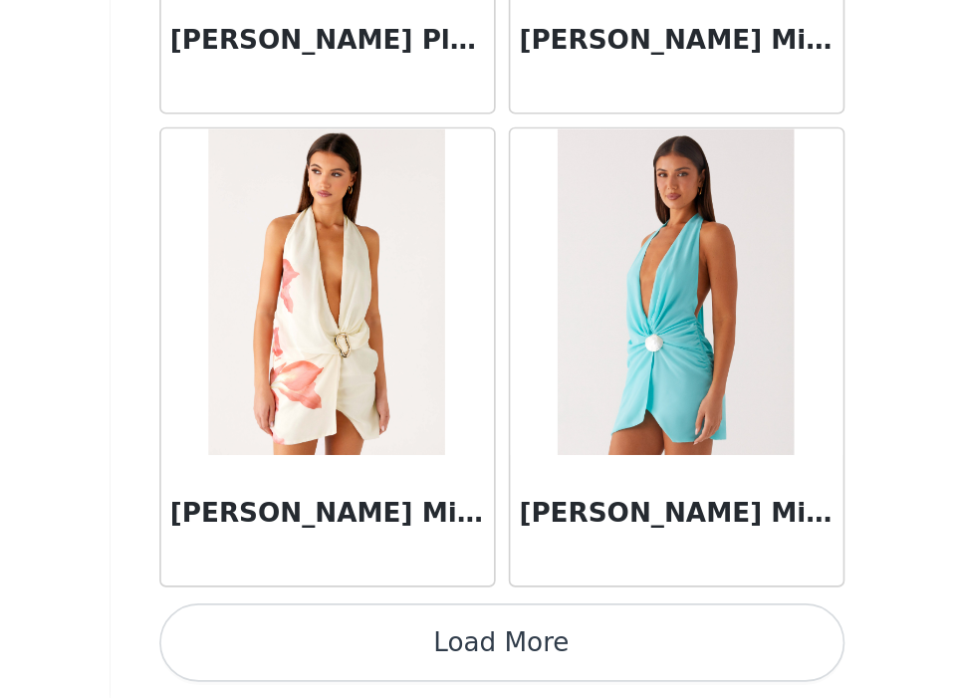
click at [482, 674] on button "Load More" at bounding box center [478, 664] width 418 height 48
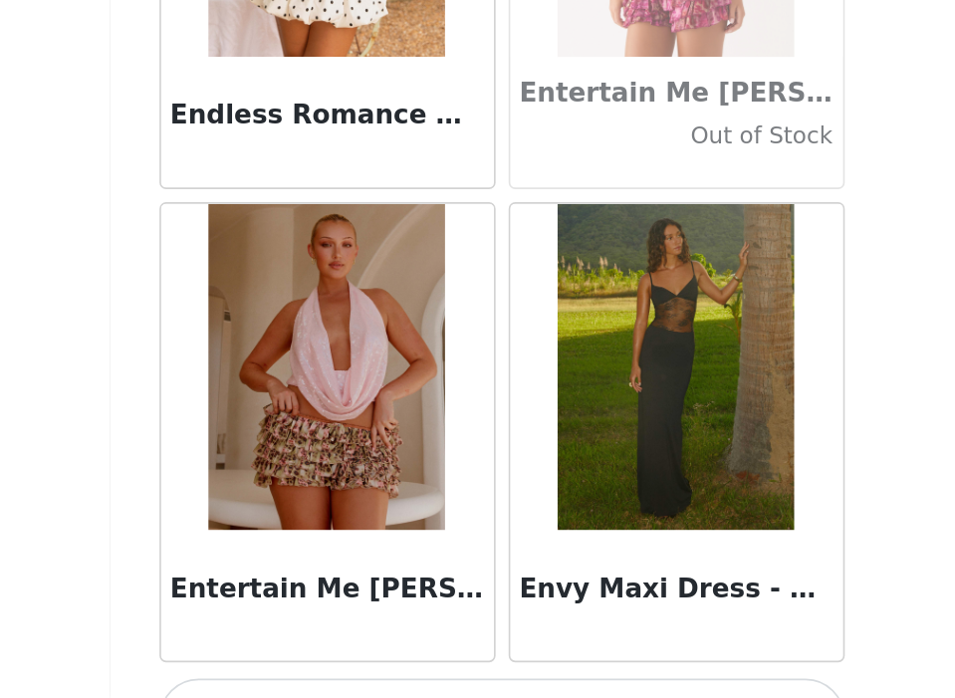
scroll to position [39898, 0]
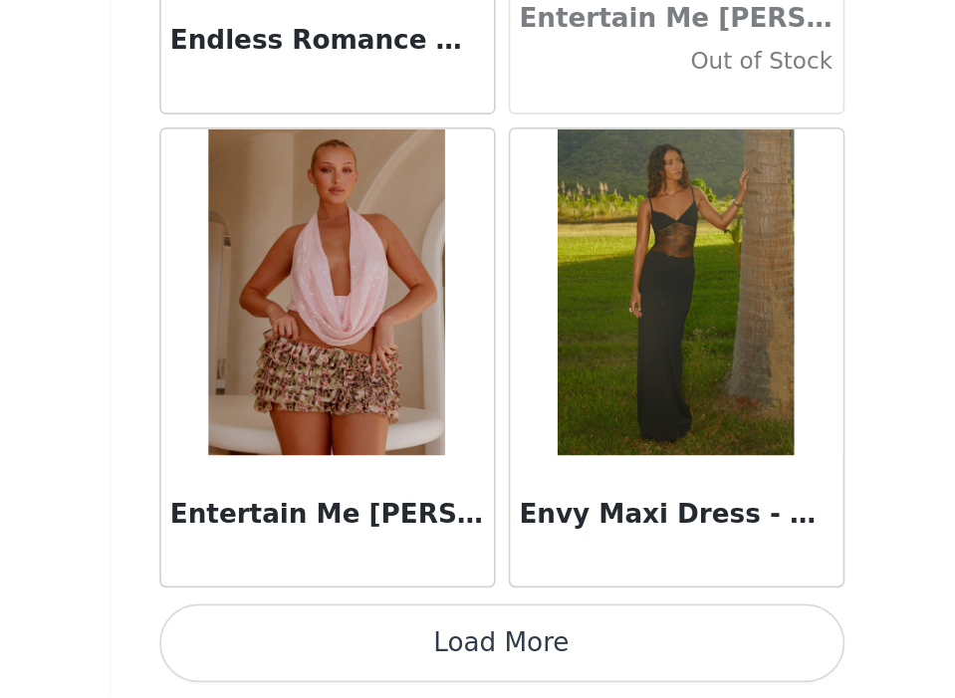
click at [496, 674] on button "Load More" at bounding box center [478, 664] width 418 height 48
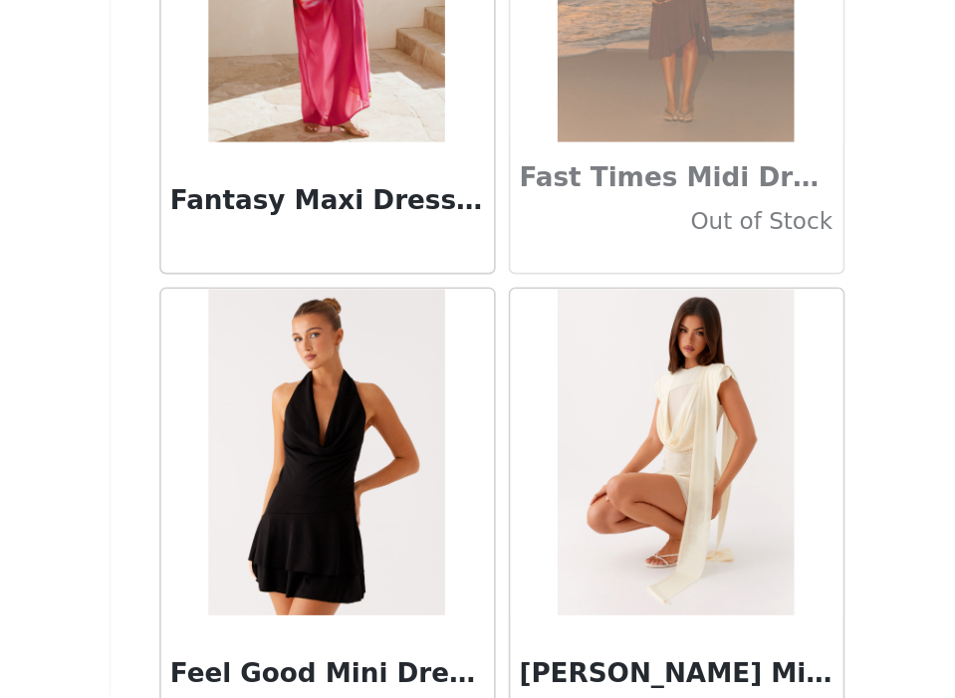
scroll to position [42787, 0]
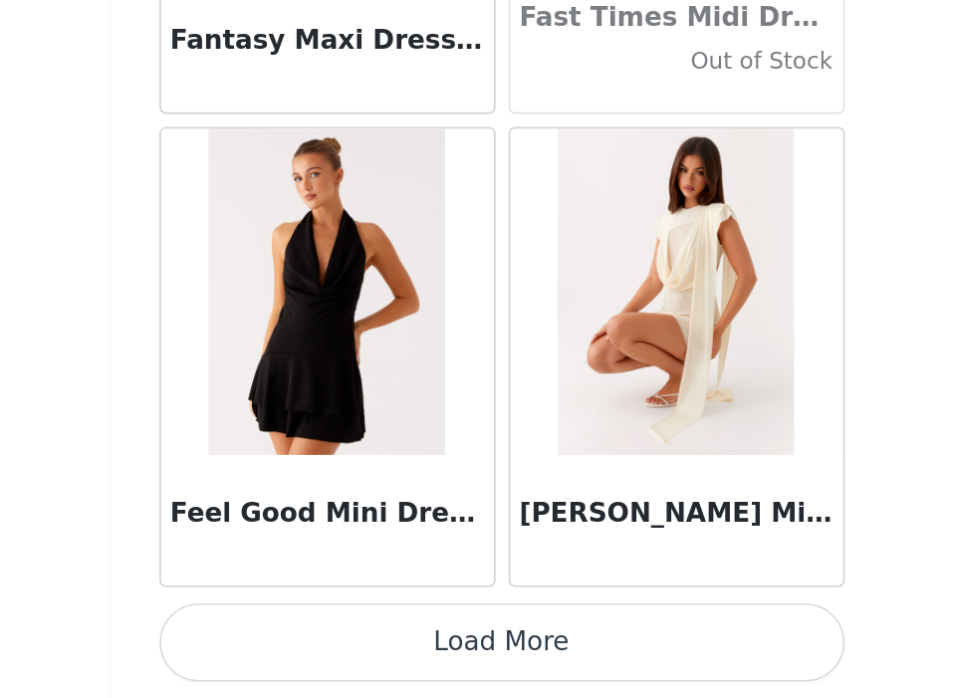
click at [450, 669] on button "Load More" at bounding box center [478, 664] width 418 height 48
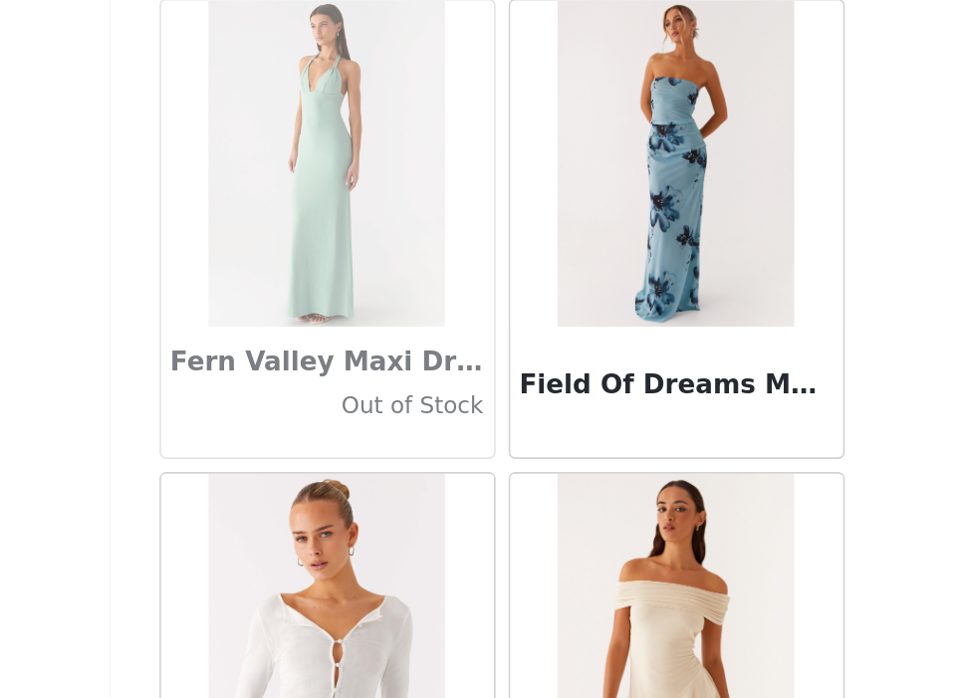
scroll to position [43458, 0]
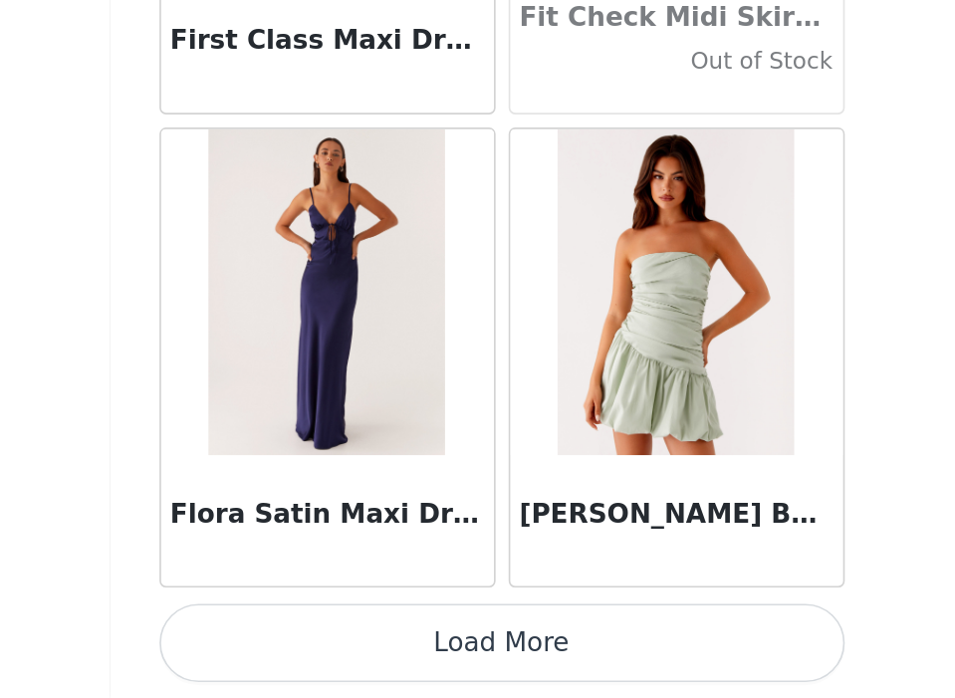
click at [452, 668] on button "Load More" at bounding box center [478, 664] width 418 height 48
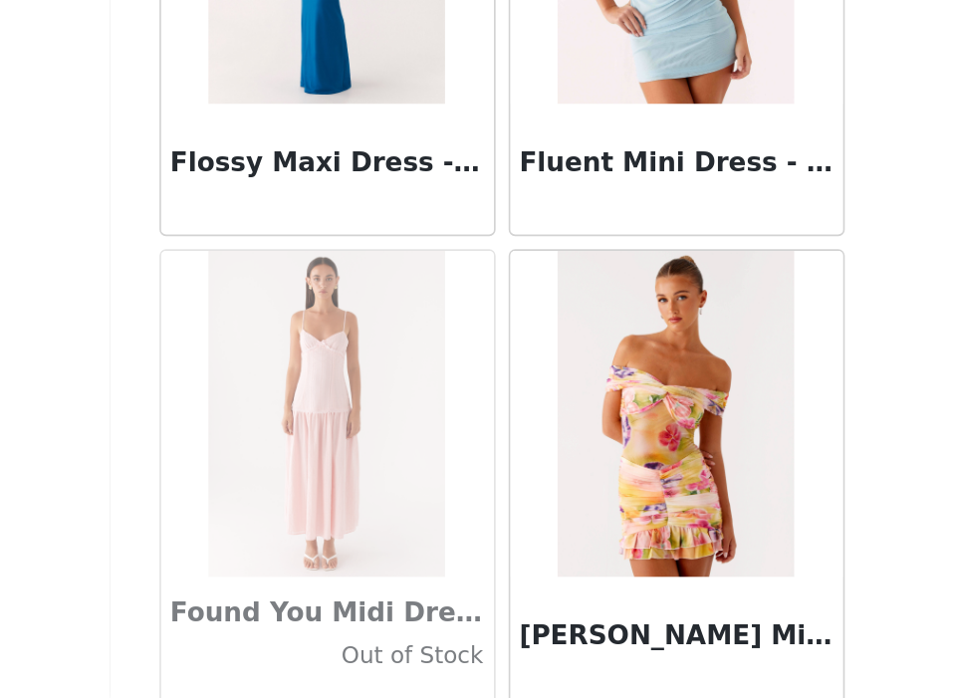
scroll to position [46191, 0]
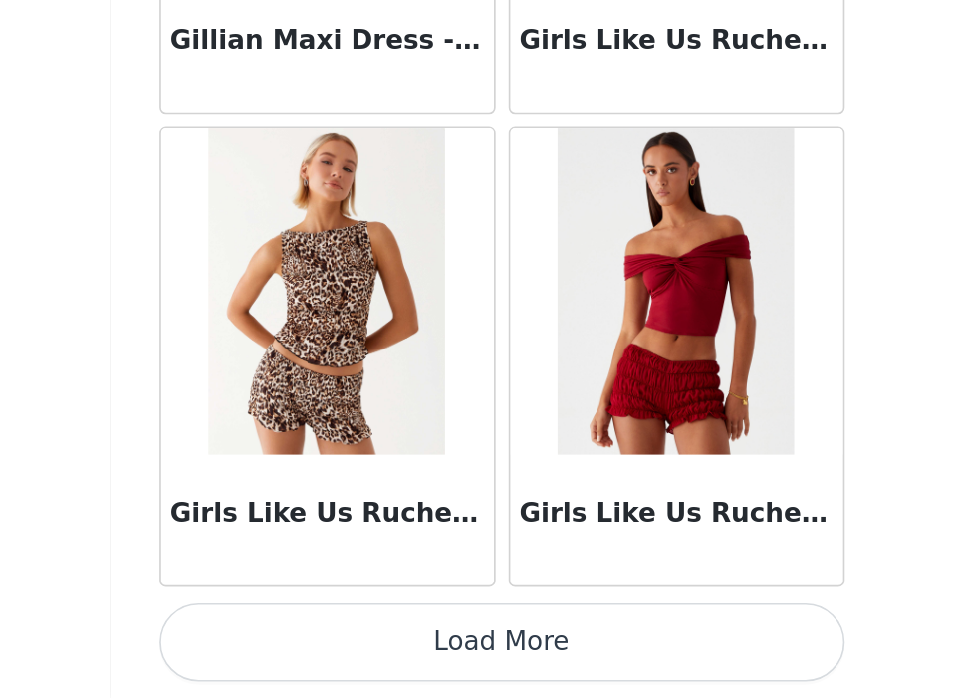
click at [466, 675] on button "Load More" at bounding box center [478, 664] width 418 height 48
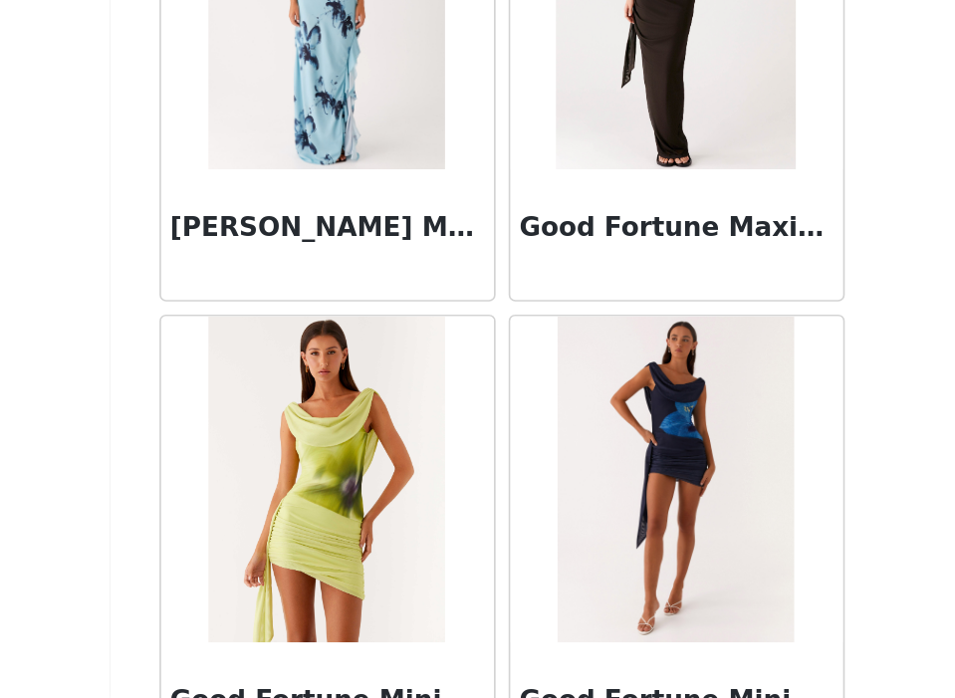
scroll to position [49320, 0]
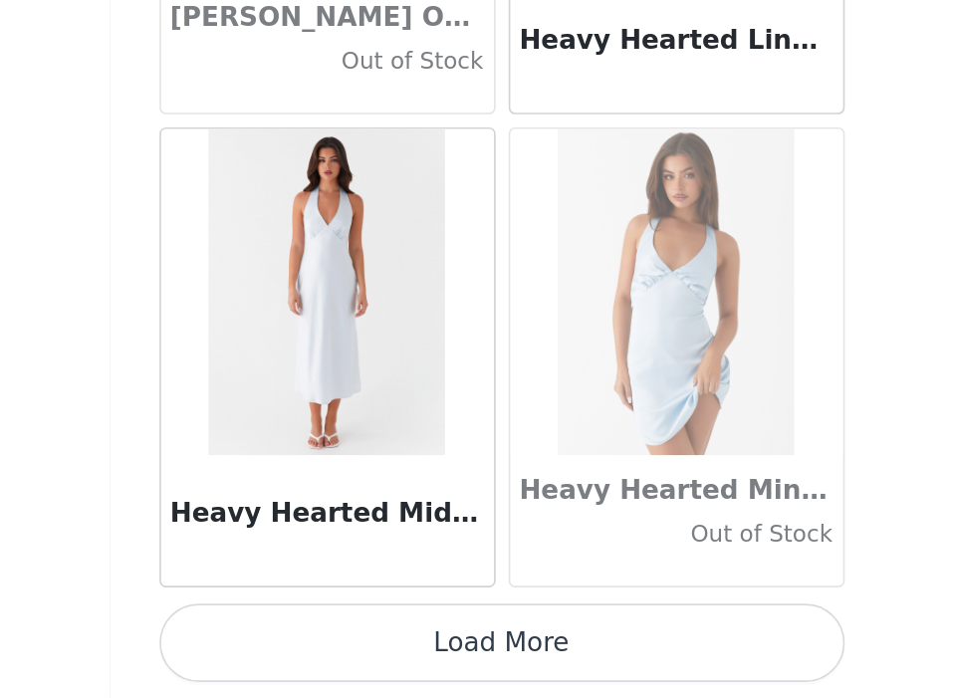
click at [467, 675] on button "Load More" at bounding box center [478, 664] width 418 height 48
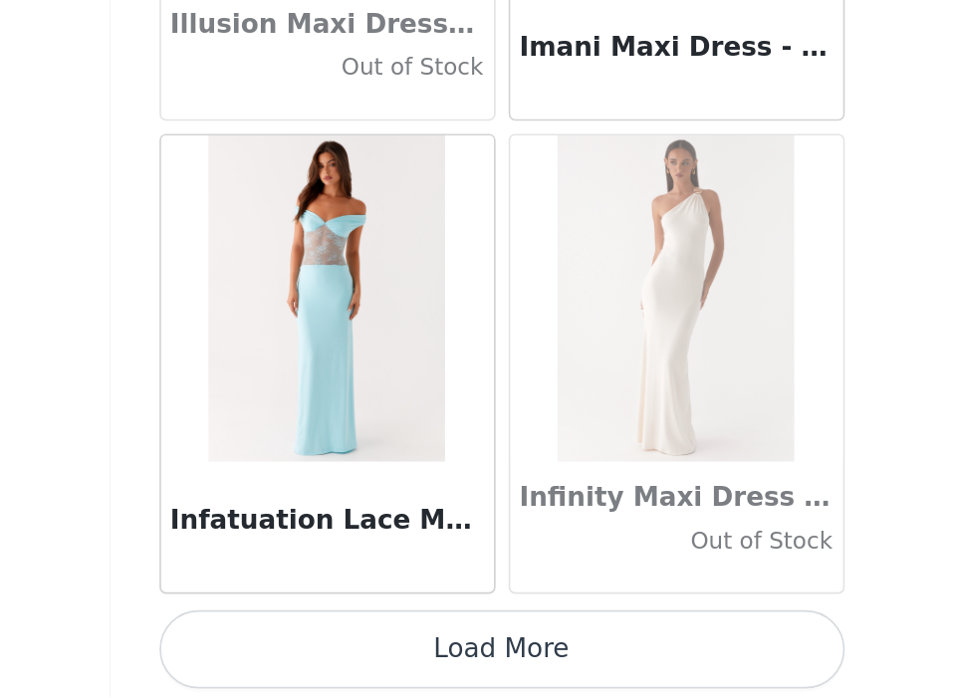
scroll to position [54340, 0]
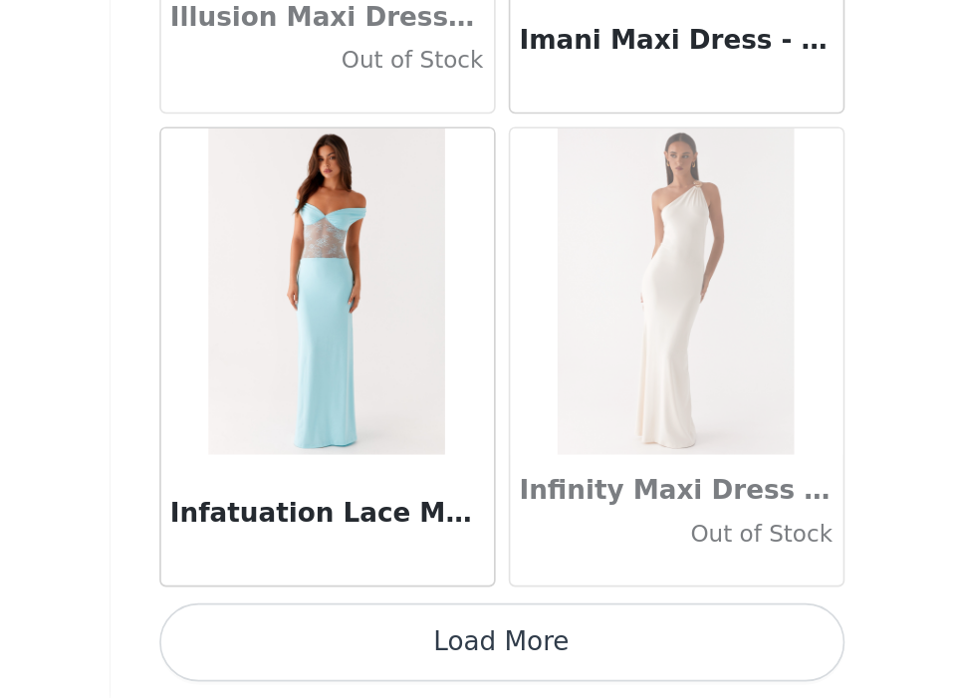
click at [442, 672] on button "Load More" at bounding box center [478, 664] width 418 height 48
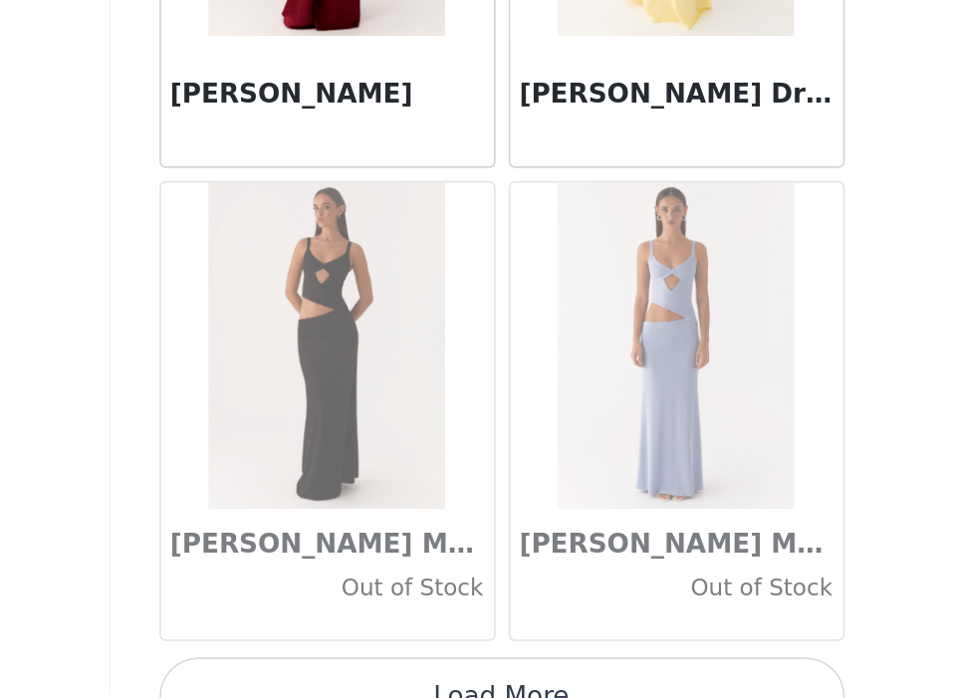
scroll to position [57229, 0]
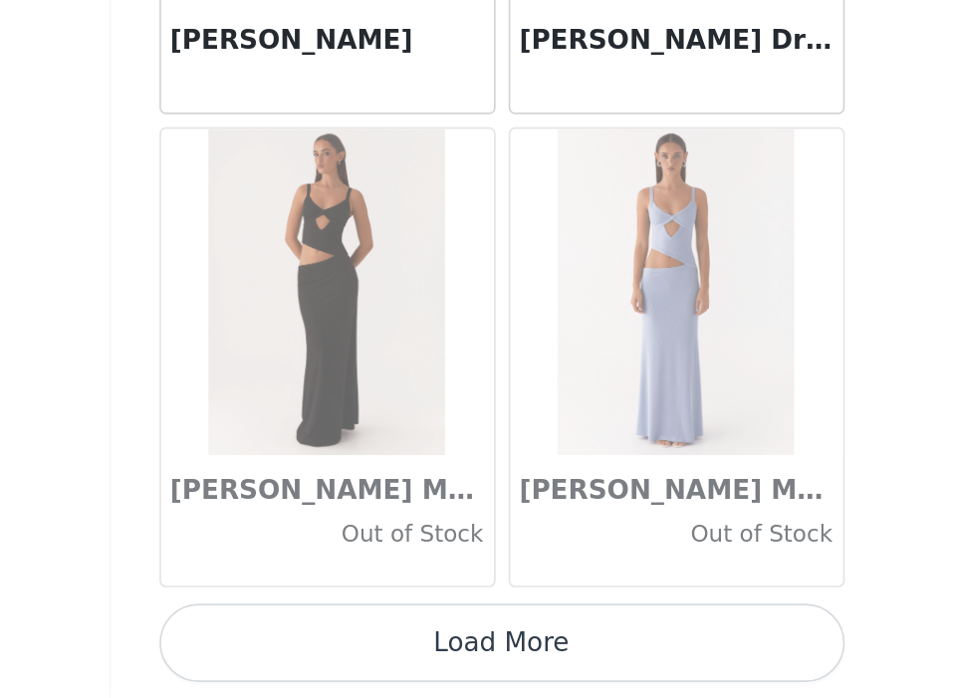
click at [410, 657] on button "Load More" at bounding box center [478, 664] width 418 height 48
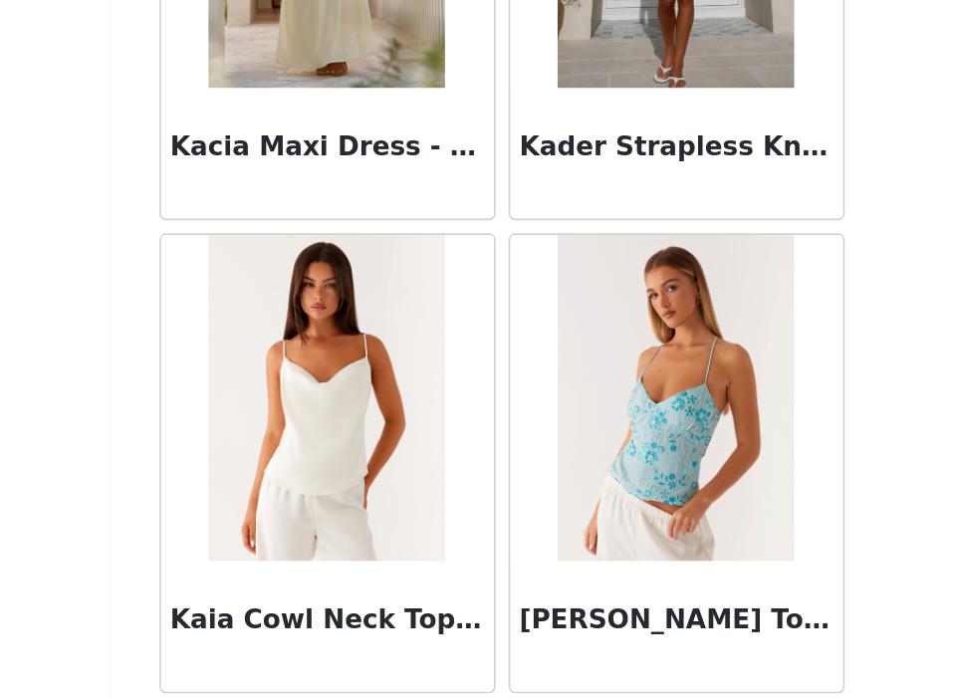
scroll to position [60117, 0]
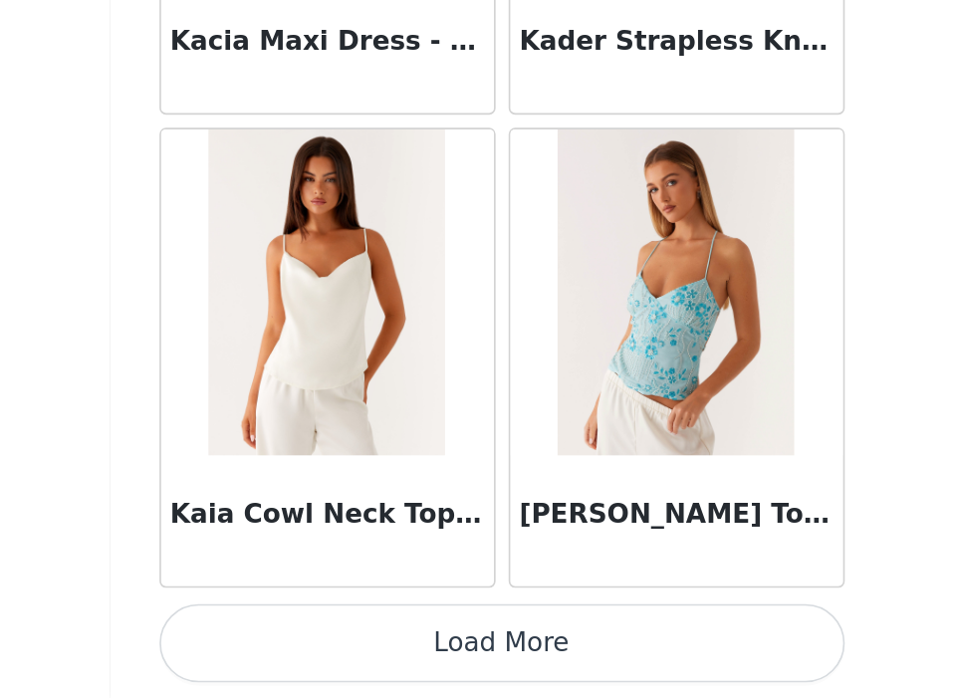
click at [482, 655] on button "Load More" at bounding box center [478, 664] width 418 height 48
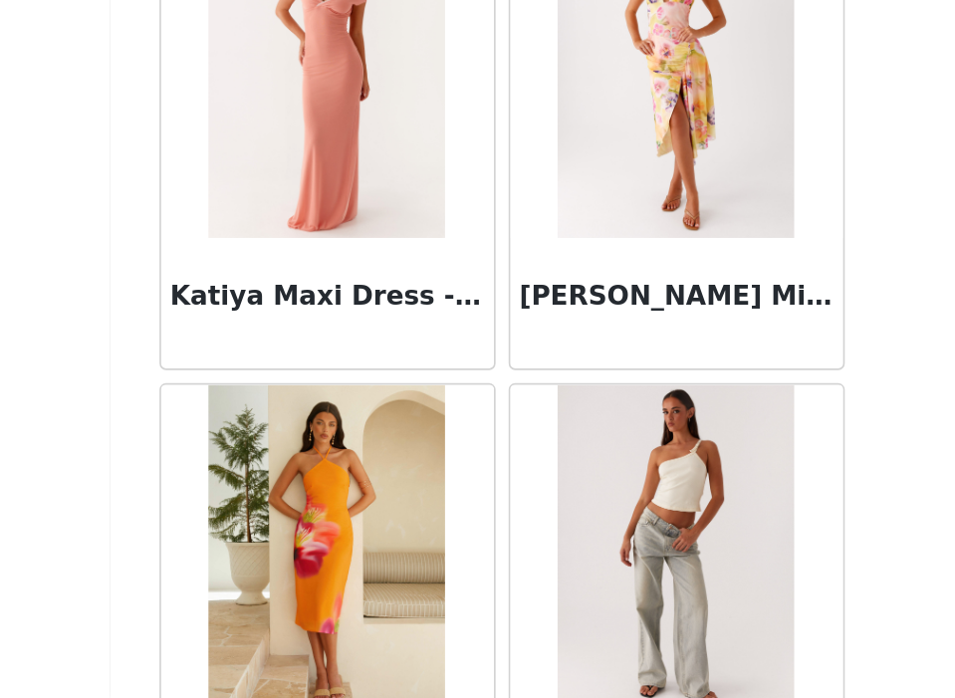
scroll to position [63005, 0]
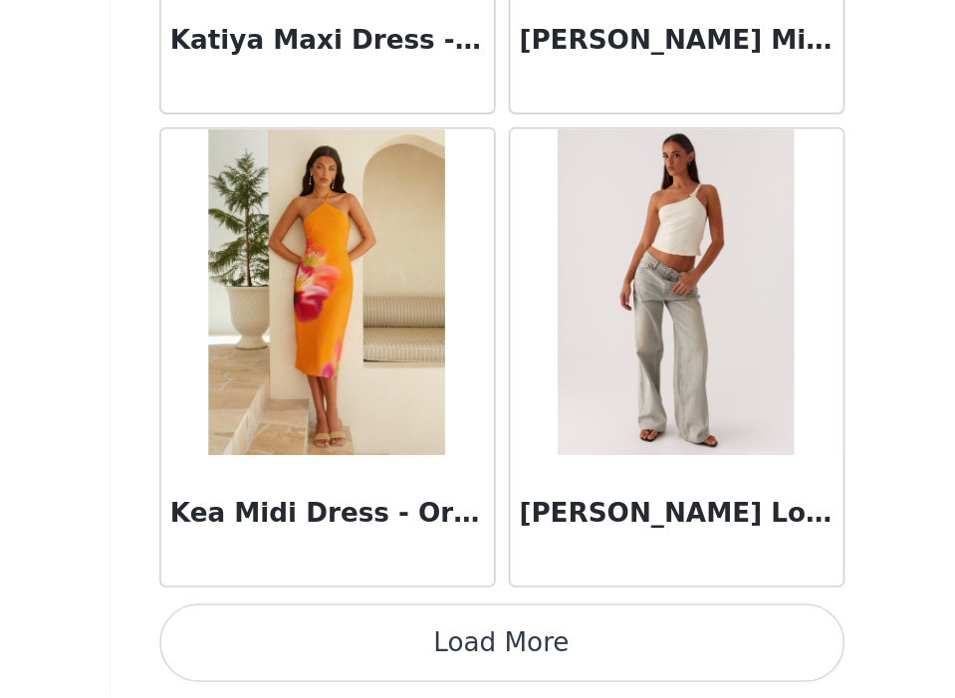
click at [490, 667] on button "Load More" at bounding box center [478, 664] width 418 height 48
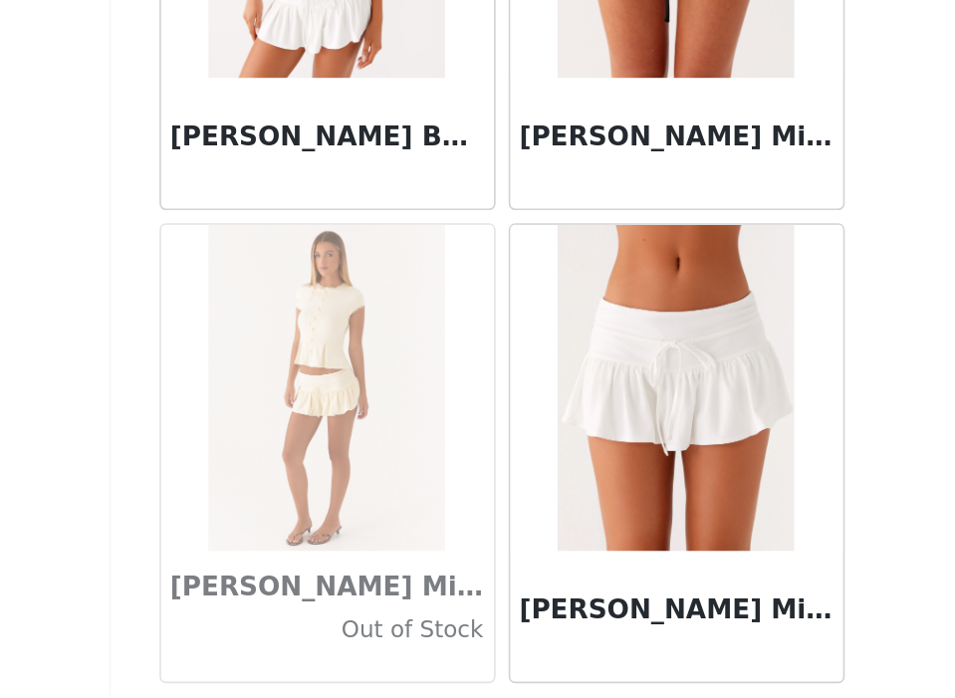
scroll to position [65894, 0]
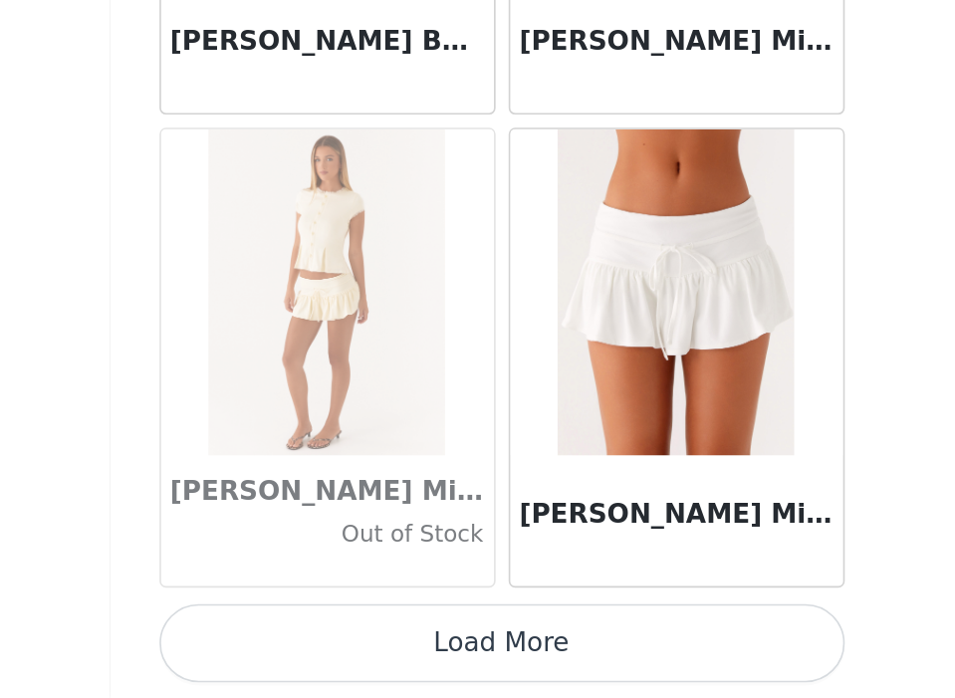
click at [486, 671] on button "Load More" at bounding box center [478, 664] width 418 height 48
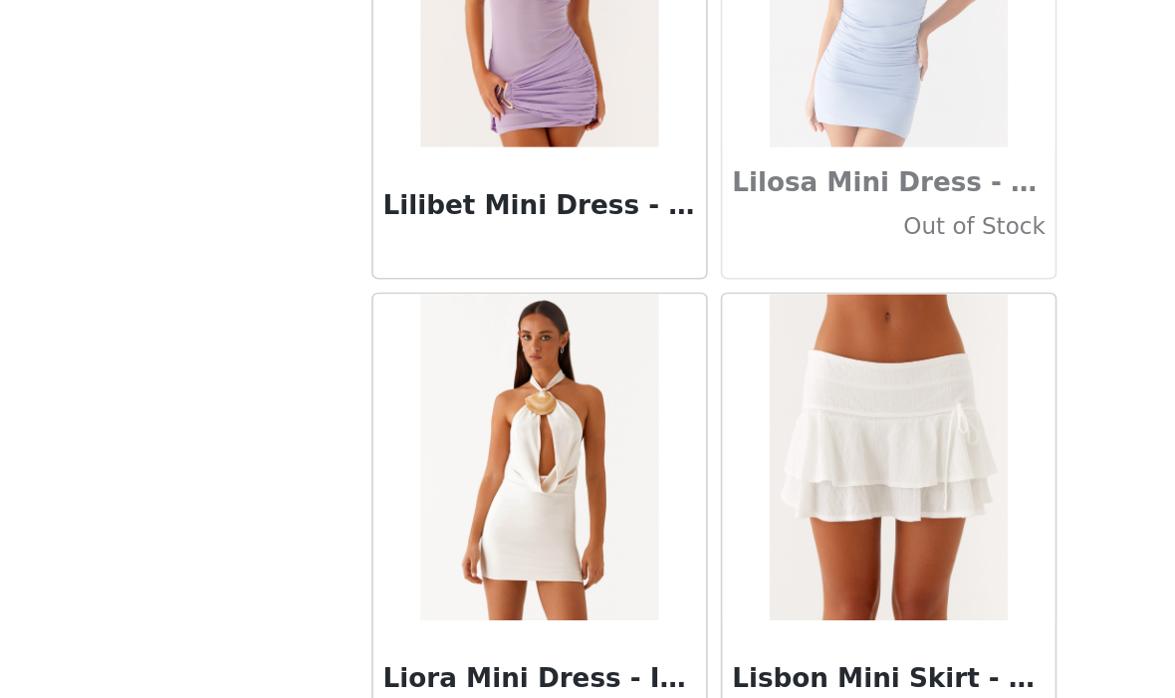
scroll to position [68782, 0]
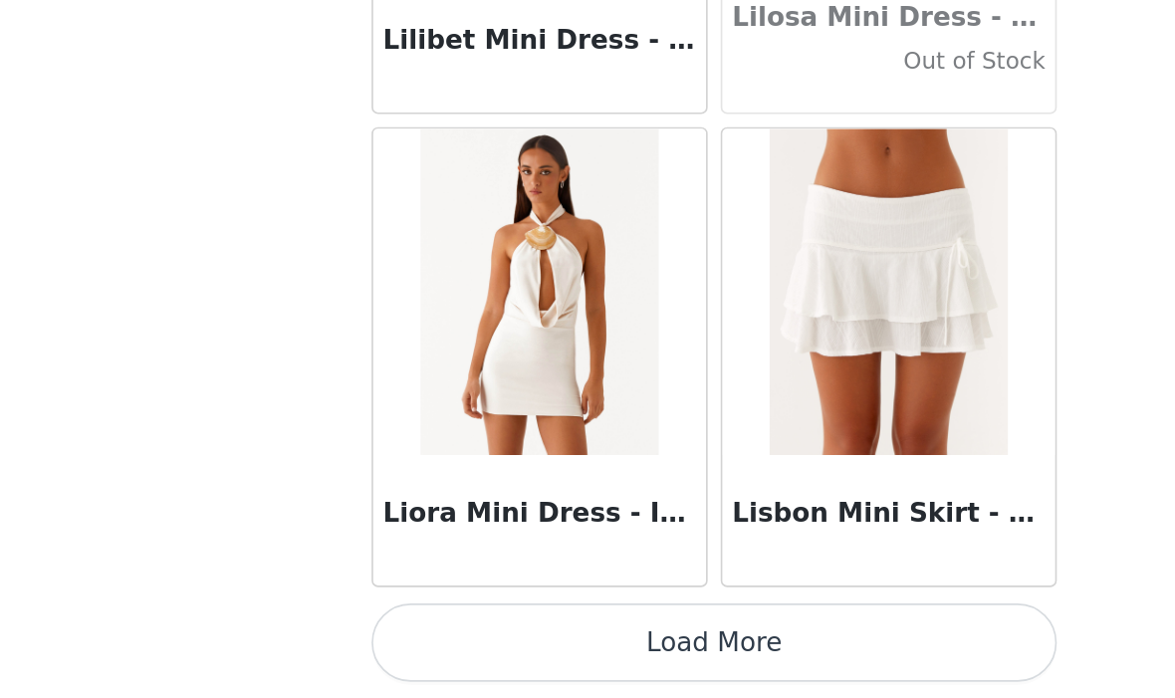
click at [582, 668] on button "Load More" at bounding box center [587, 664] width 418 height 48
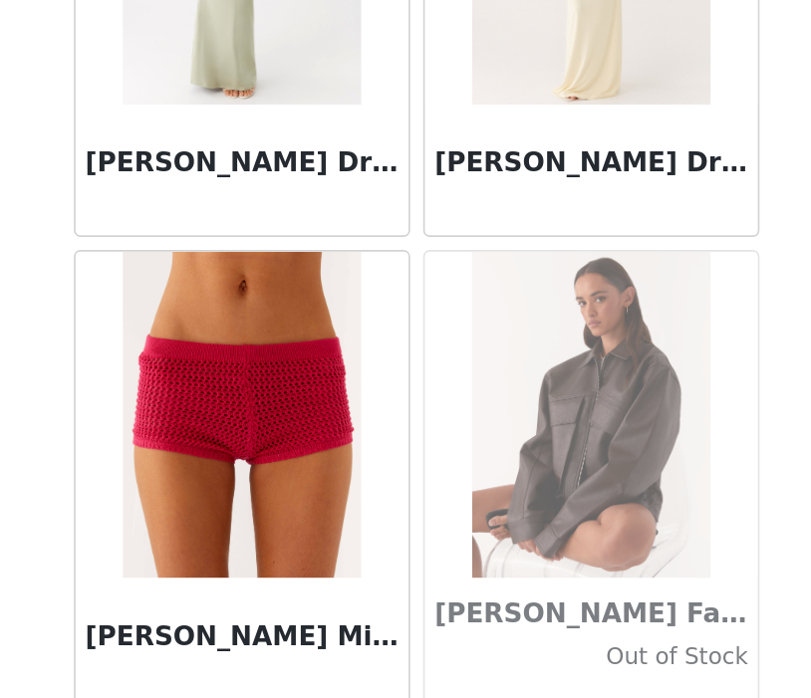
scroll to position [71671, 0]
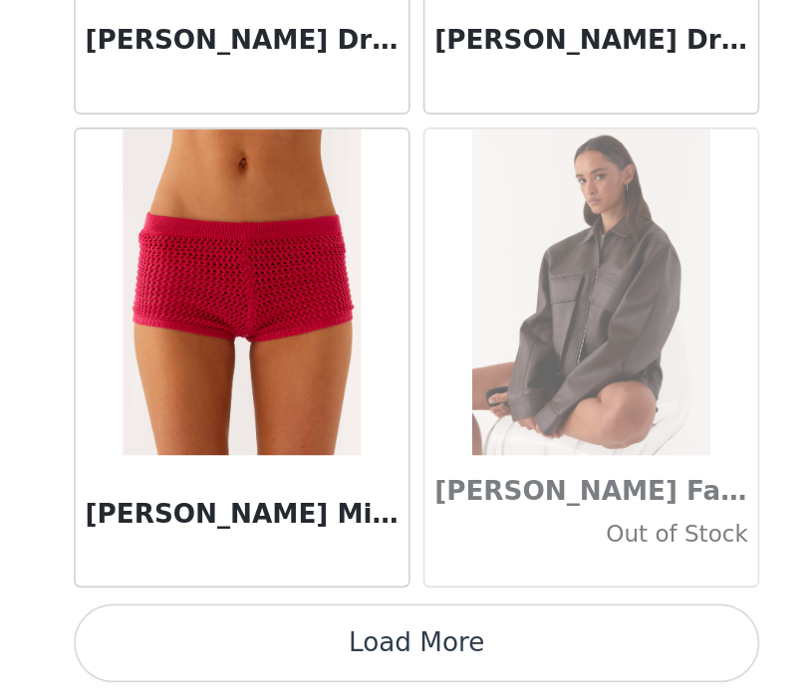
click at [448, 656] on button "Load More" at bounding box center [405, 664] width 418 height 48
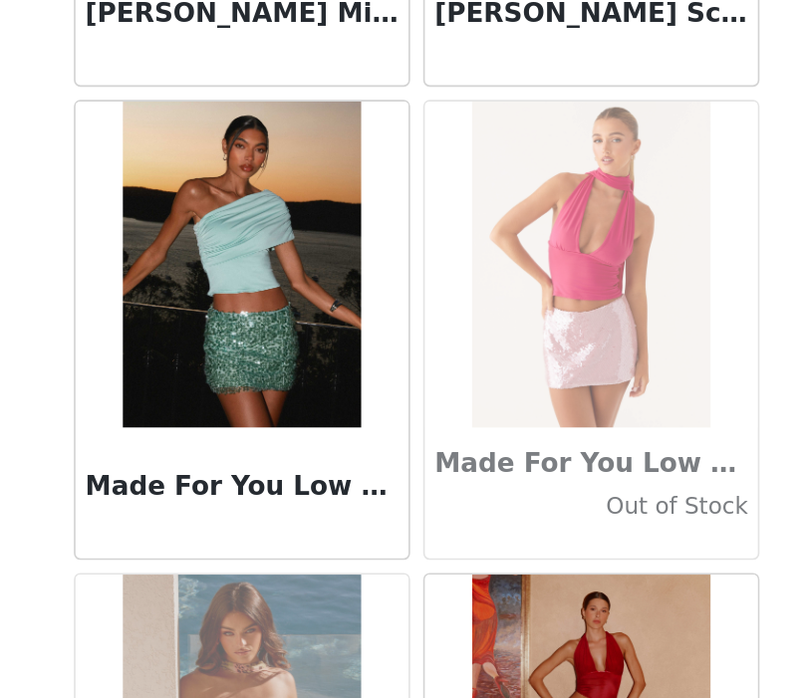
scroll to position [74001, 0]
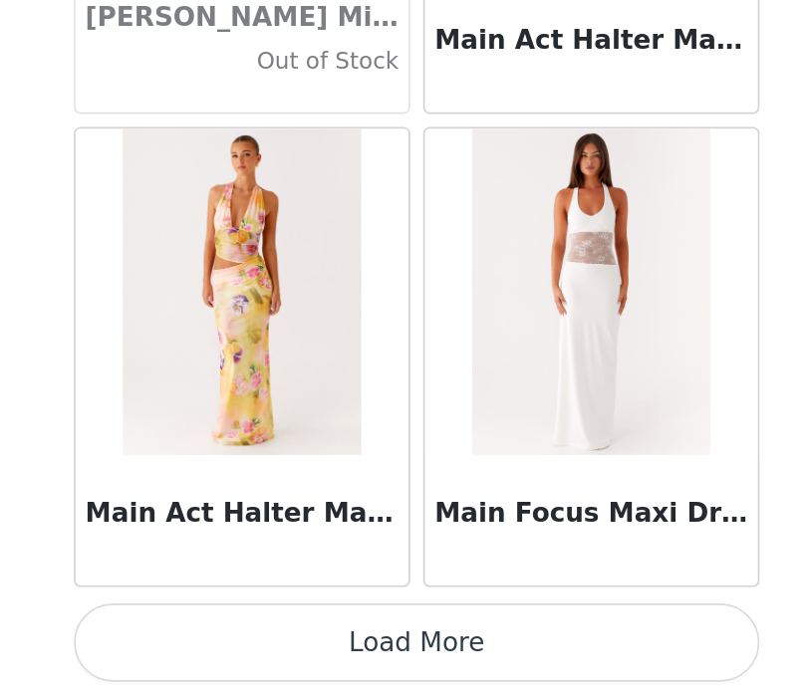
click at [442, 665] on button "Load More" at bounding box center [405, 664] width 418 height 48
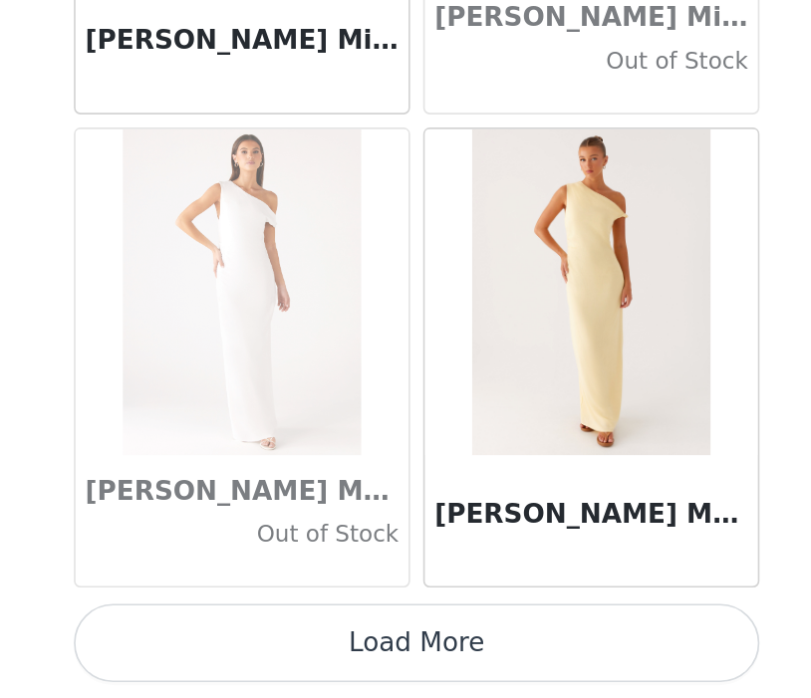
click at [439, 666] on button "Load More" at bounding box center [405, 664] width 418 height 48
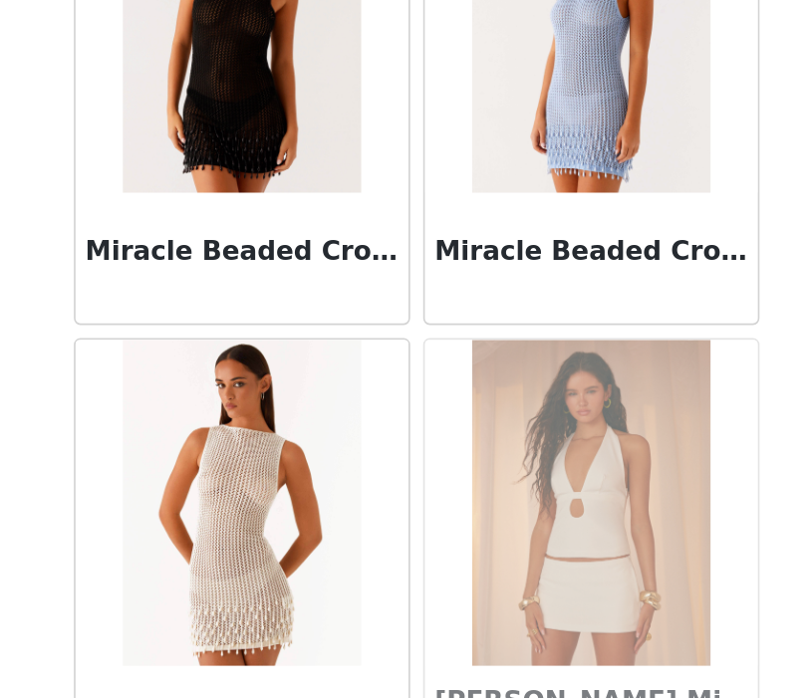
scroll to position [80336, 0]
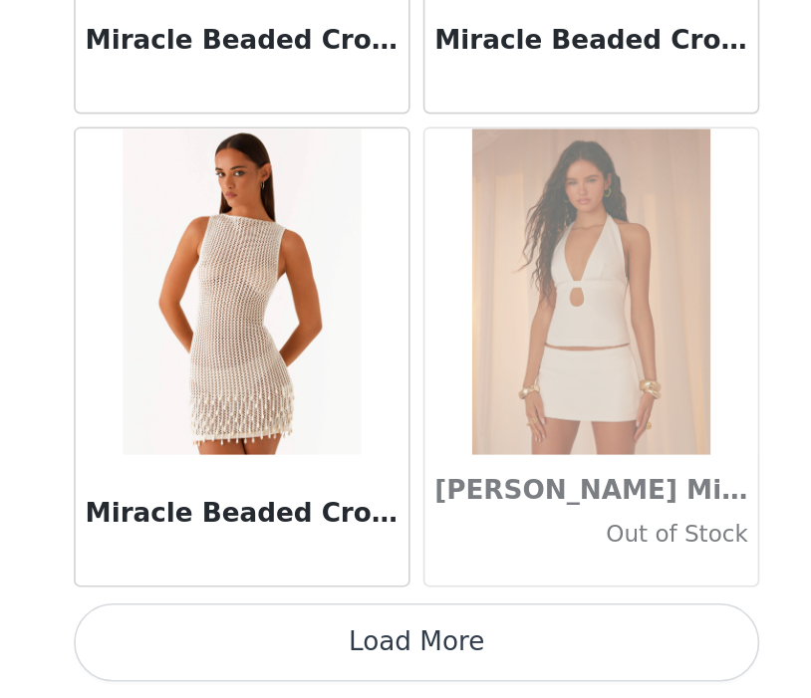
click at [439, 666] on button "Load More" at bounding box center [405, 664] width 418 height 48
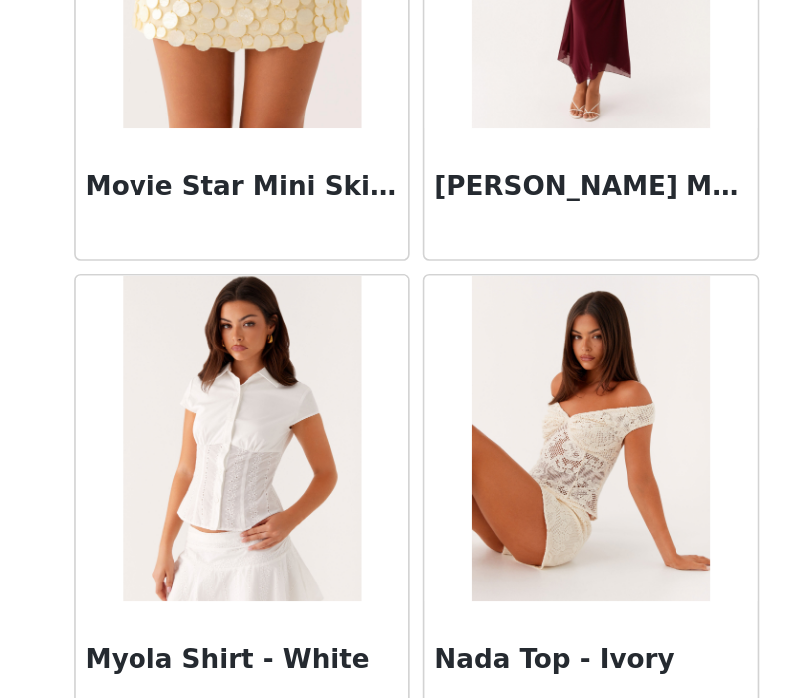
scroll to position [83224, 0]
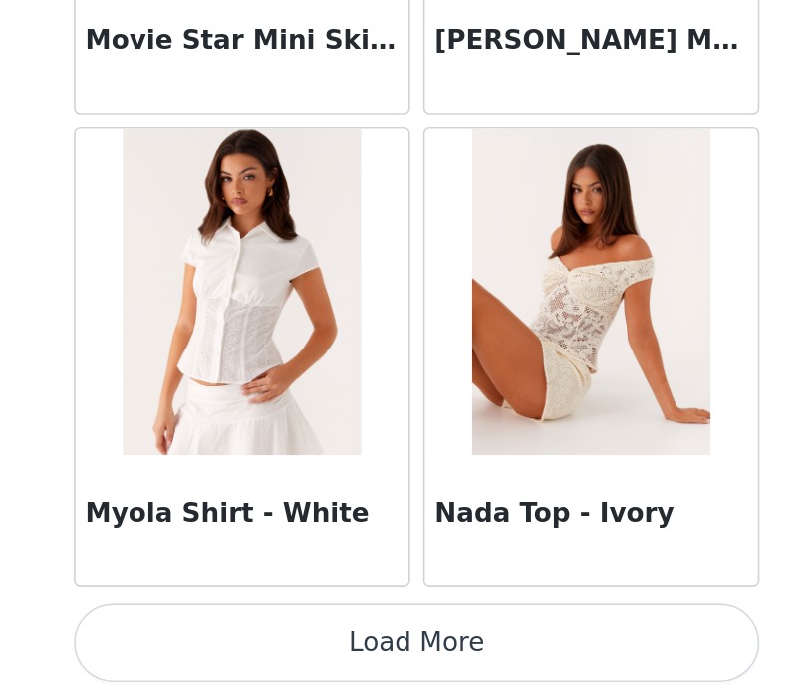
click at [415, 669] on button "Load More" at bounding box center [405, 664] width 418 height 48
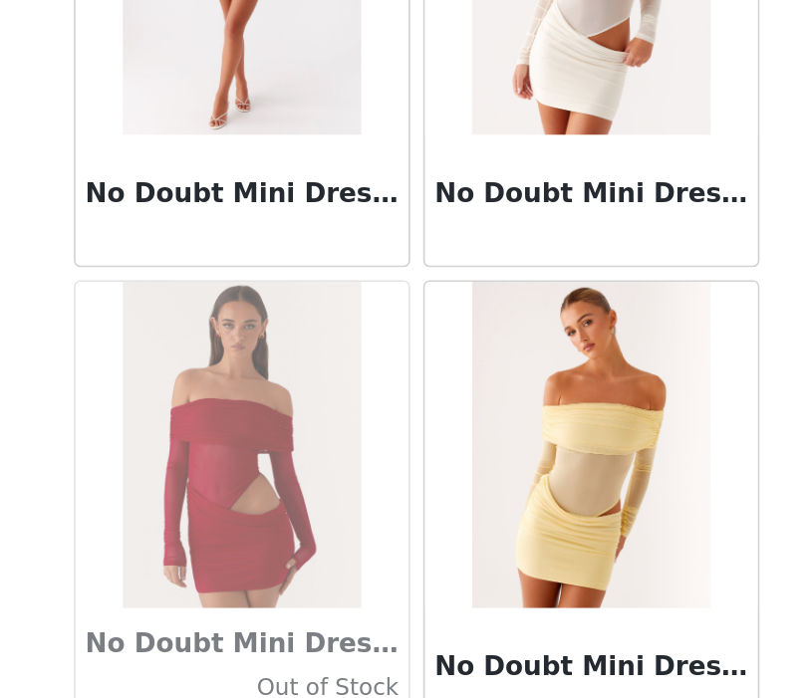
scroll to position [86112, 0]
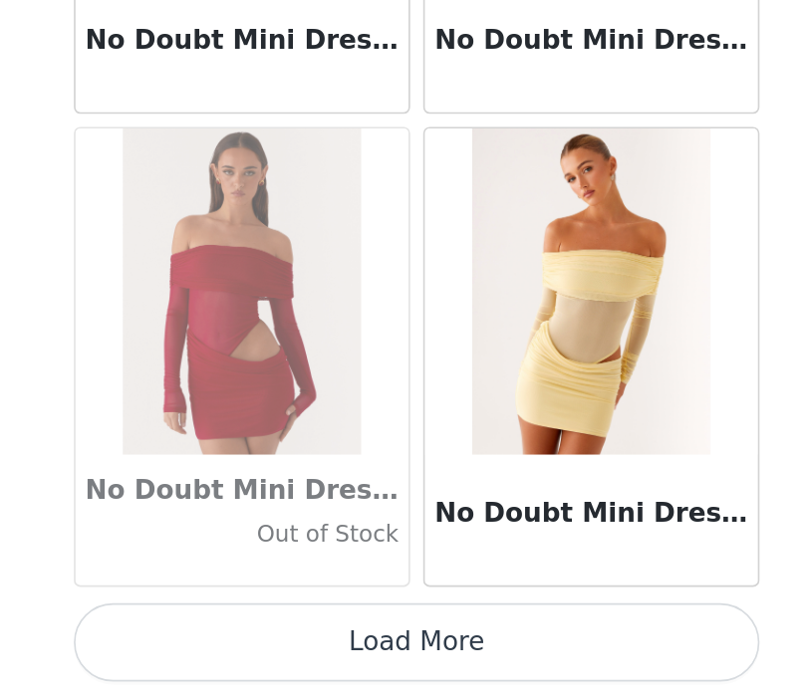
click at [415, 675] on button "Load More" at bounding box center [405, 664] width 418 height 48
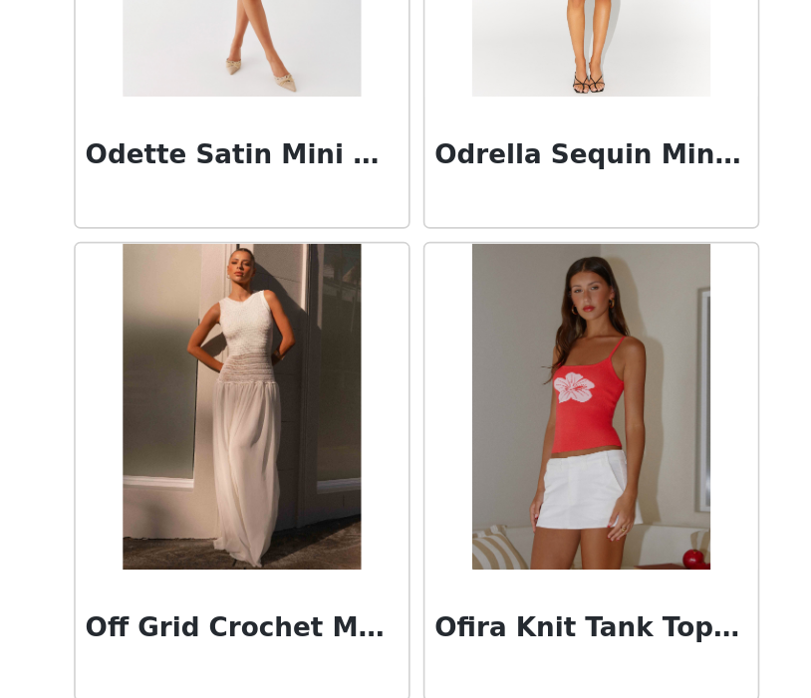
scroll to position [89001, 0]
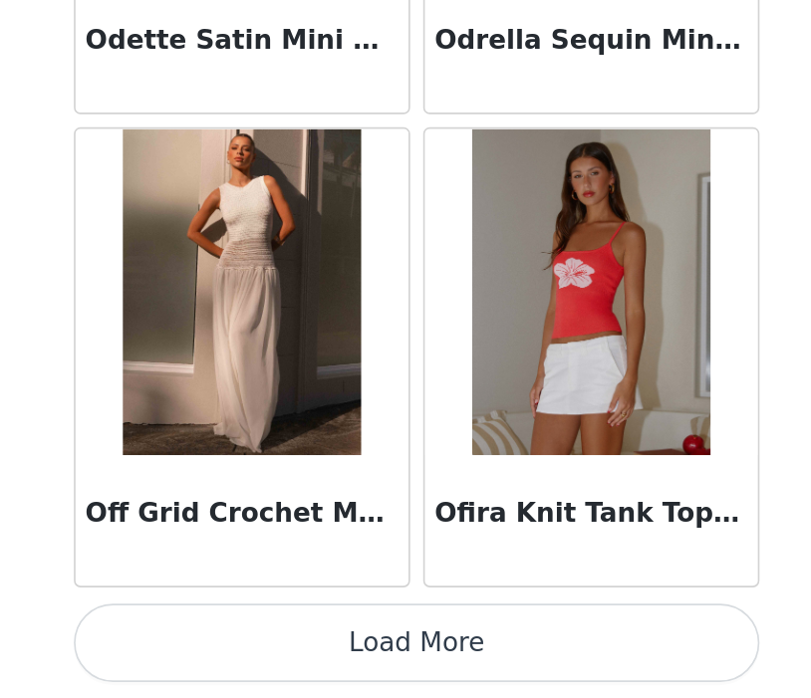
click at [378, 658] on button "Load More" at bounding box center [405, 664] width 418 height 48
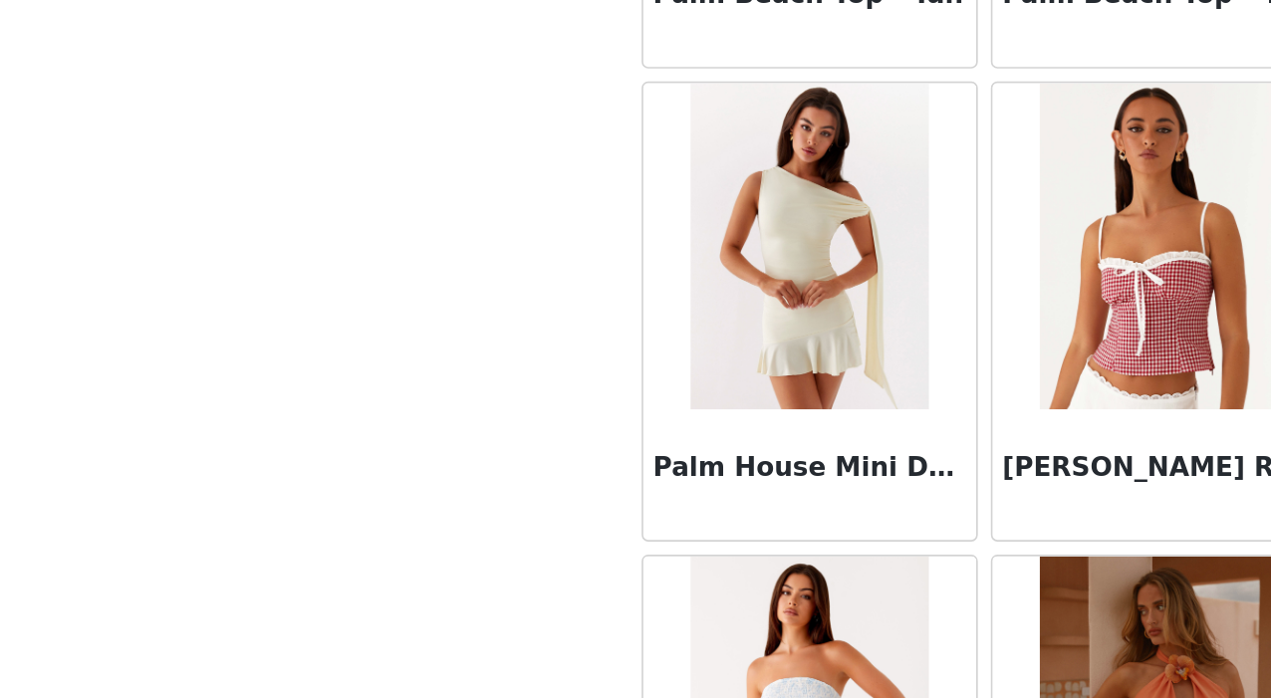
scroll to position [91078, 0]
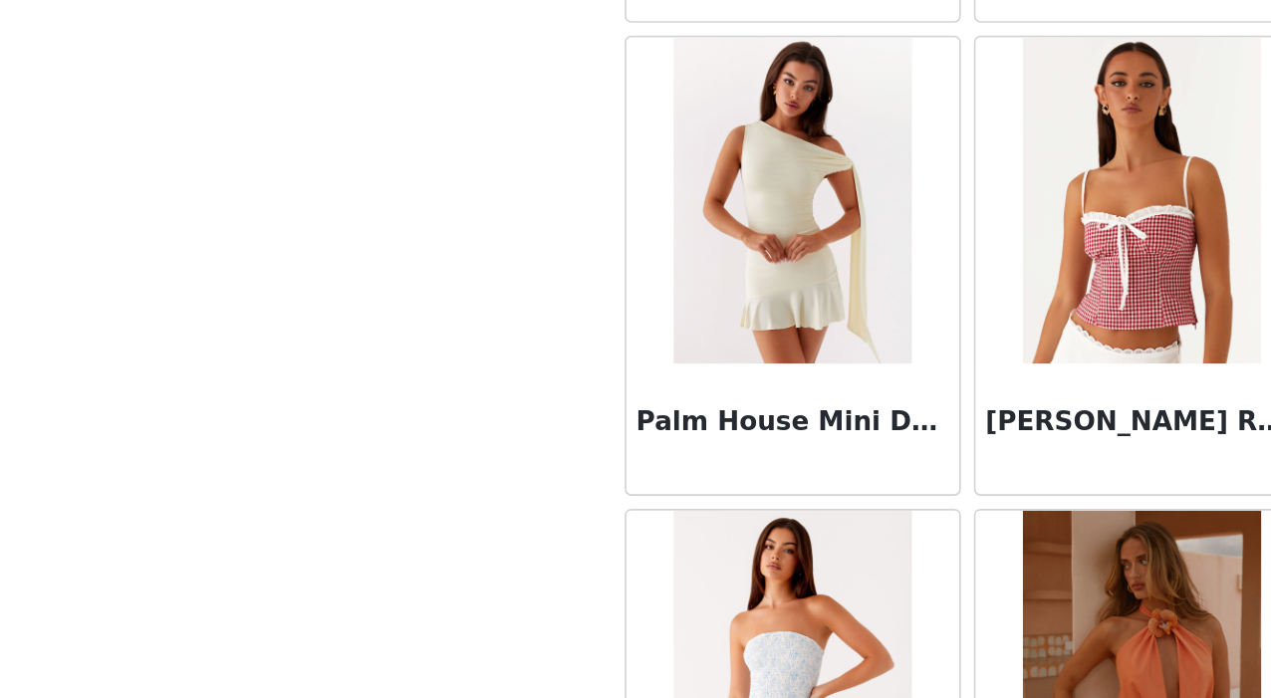
click at [818, 373] on div at bounding box center [741, 394] width 203 height 199
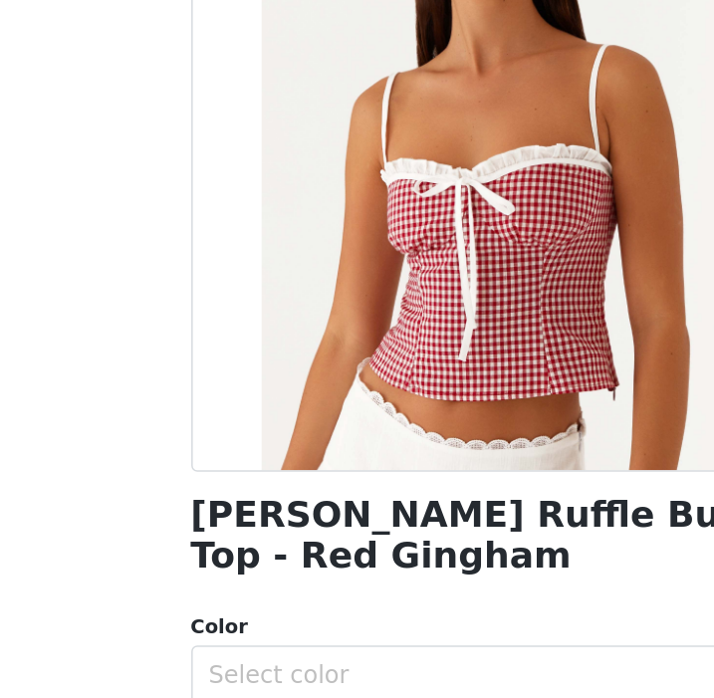
scroll to position [0, 0]
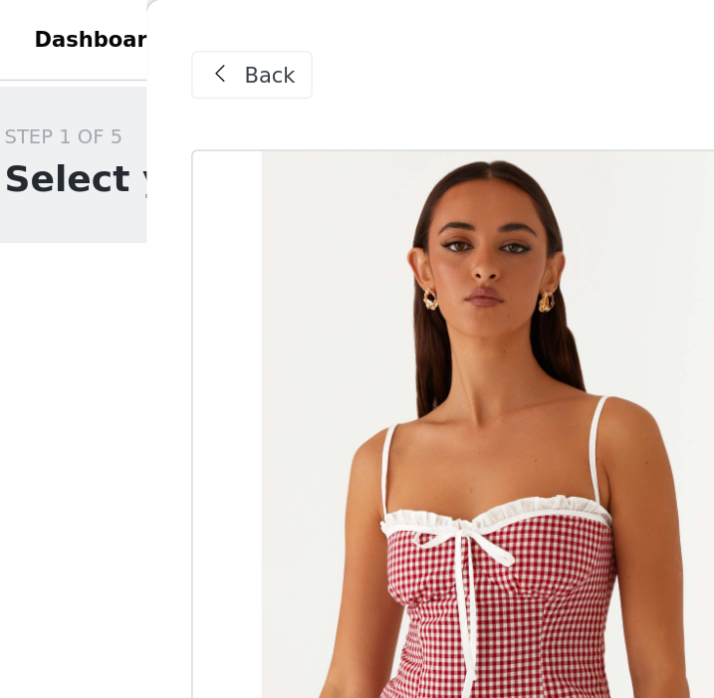
click at [180, 53] on div "Back" at bounding box center [188, 50] width 81 height 32
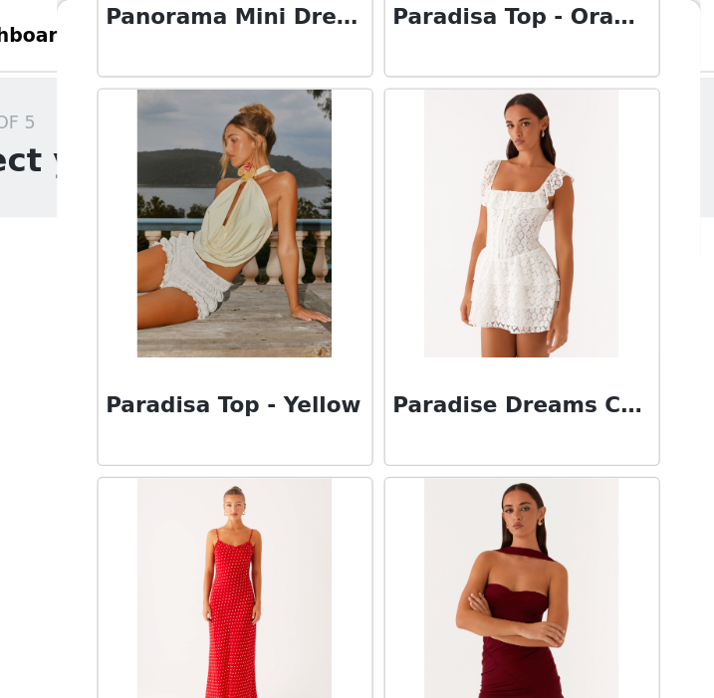
scroll to position [91889, 0]
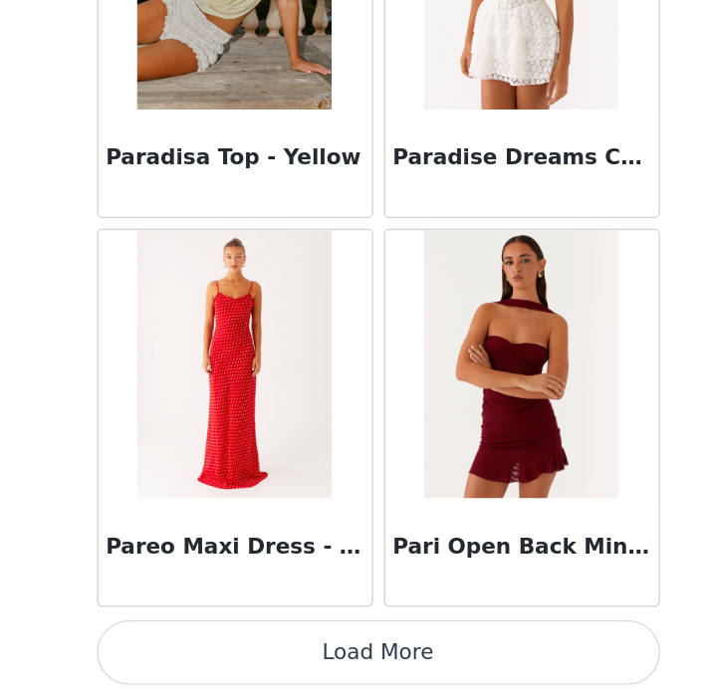
click at [284, 667] on button "Load More" at bounding box center [357, 664] width 418 height 48
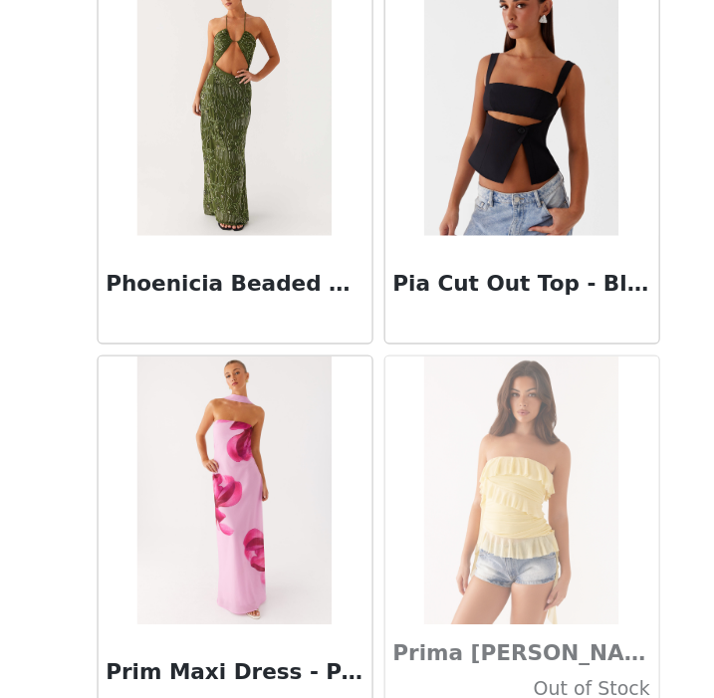
scroll to position [93538, 0]
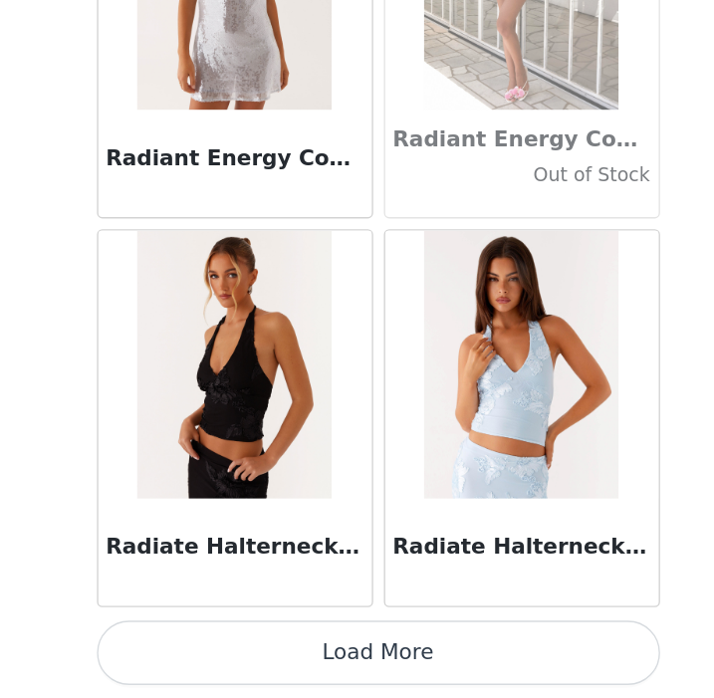
click at [284, 667] on button "Load More" at bounding box center [357, 664] width 418 height 48
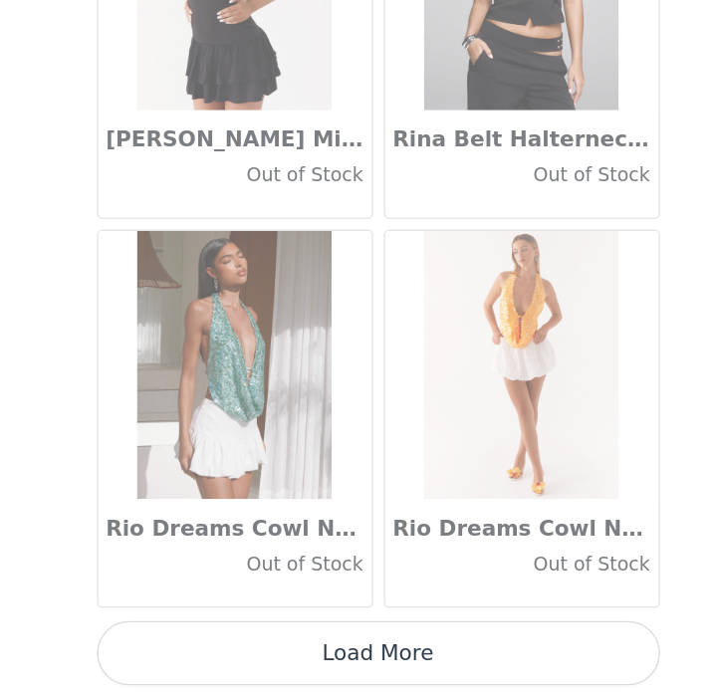
scroll to position [97666, 0]
click at [385, 651] on button "Load More" at bounding box center [357, 664] width 418 height 48
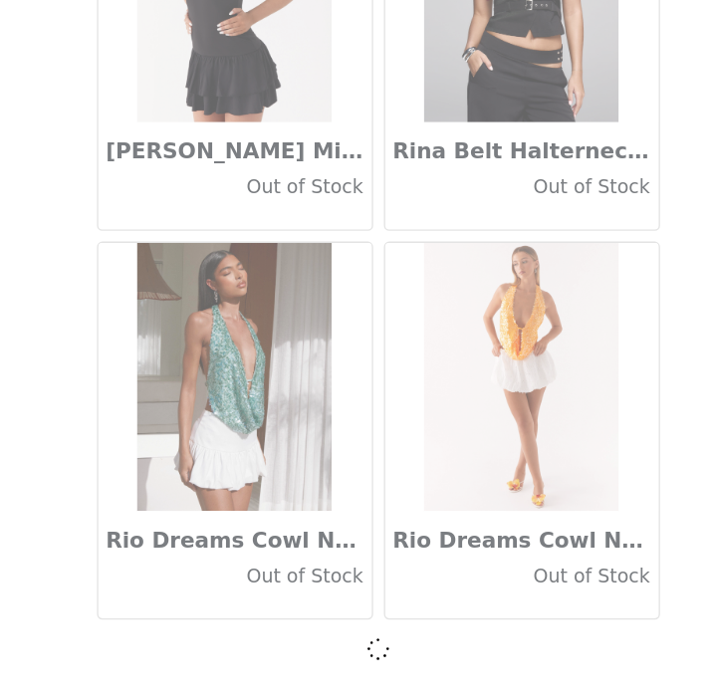
scroll to position [97657, 0]
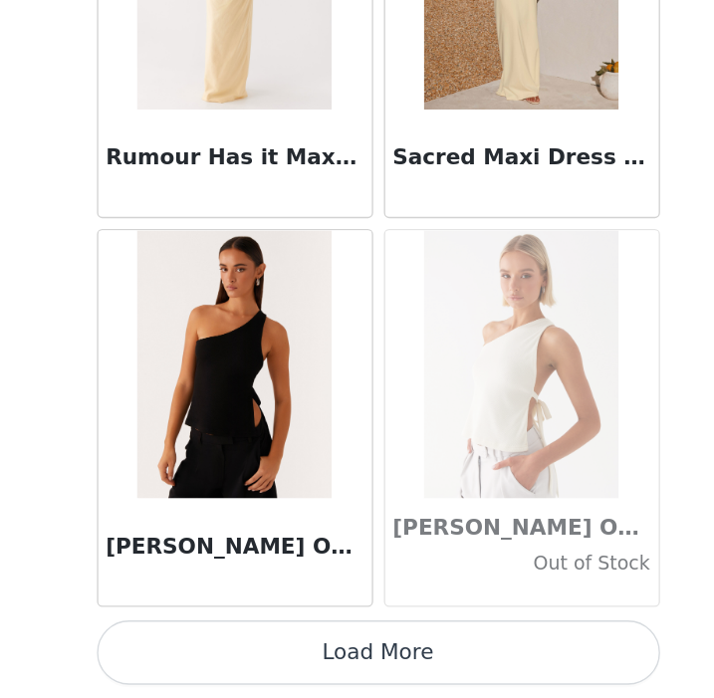
click at [379, 680] on button "Load More" at bounding box center [357, 664] width 418 height 48
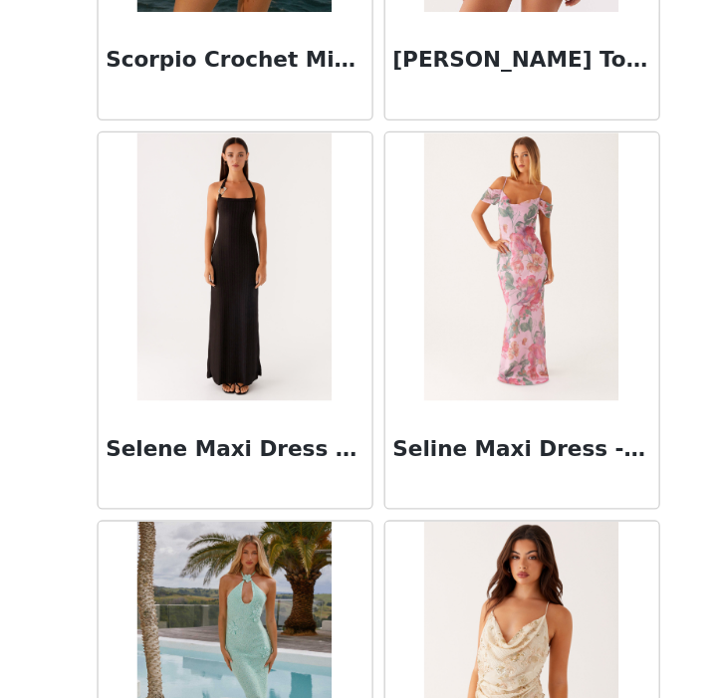
scroll to position [103443, 0]
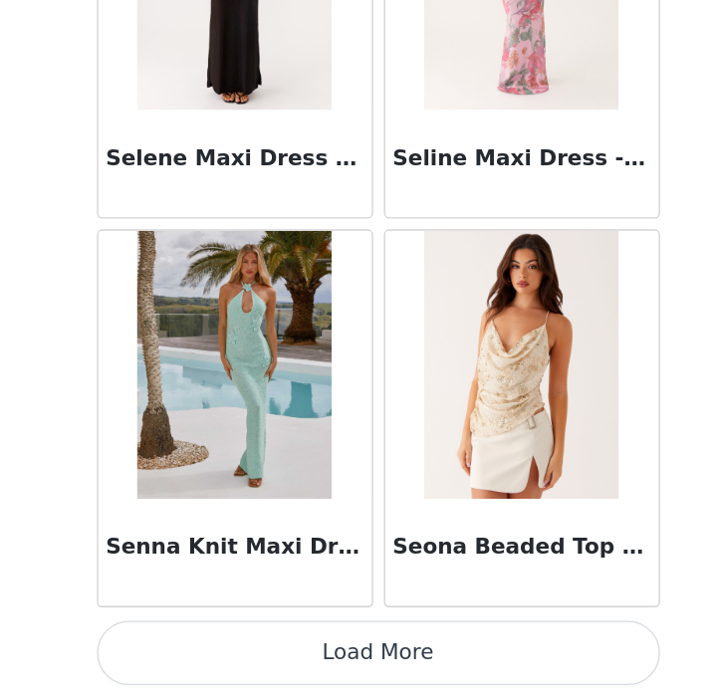
click at [378, 683] on button "Load More" at bounding box center [357, 664] width 418 height 48
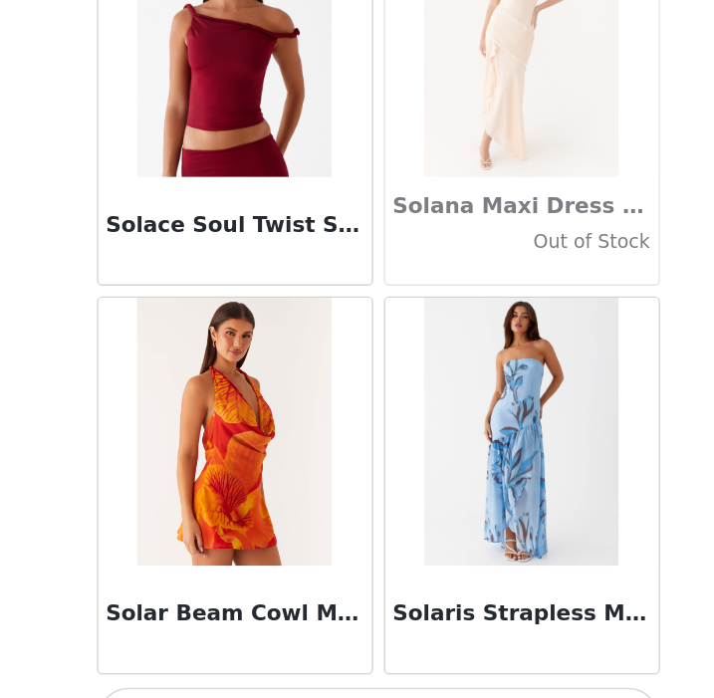
scroll to position [106331, 0]
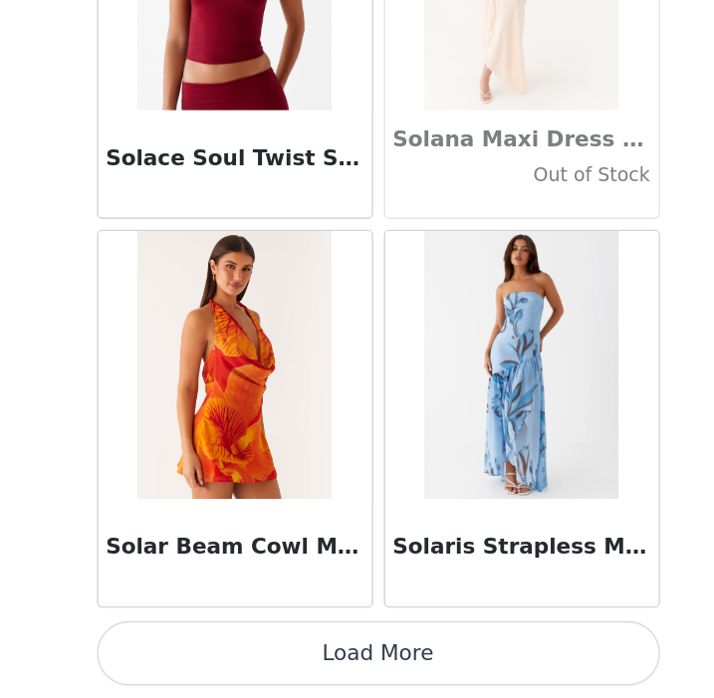
click at [364, 656] on button "Load More" at bounding box center [357, 664] width 418 height 48
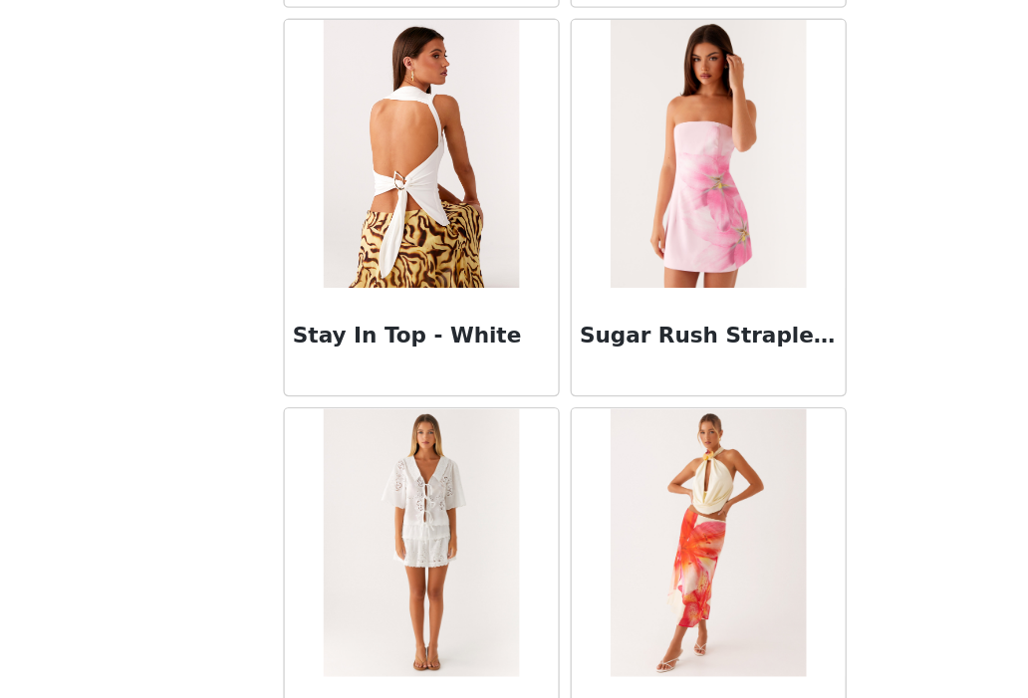
scroll to position [109219, 0]
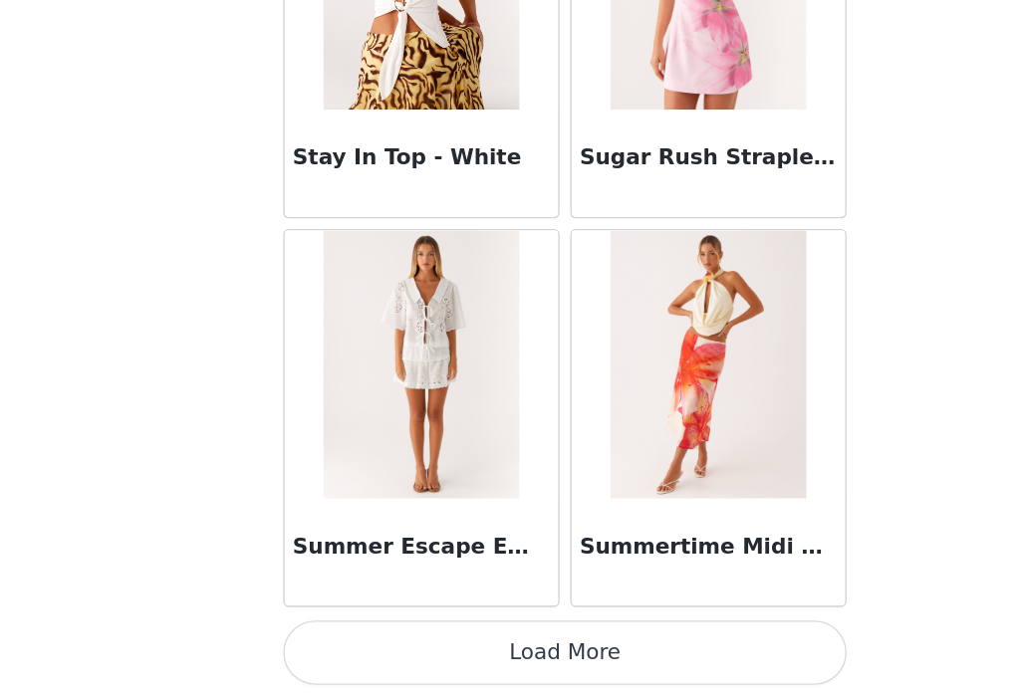
click at [506, 672] on button "Load More" at bounding box center [514, 664] width 418 height 48
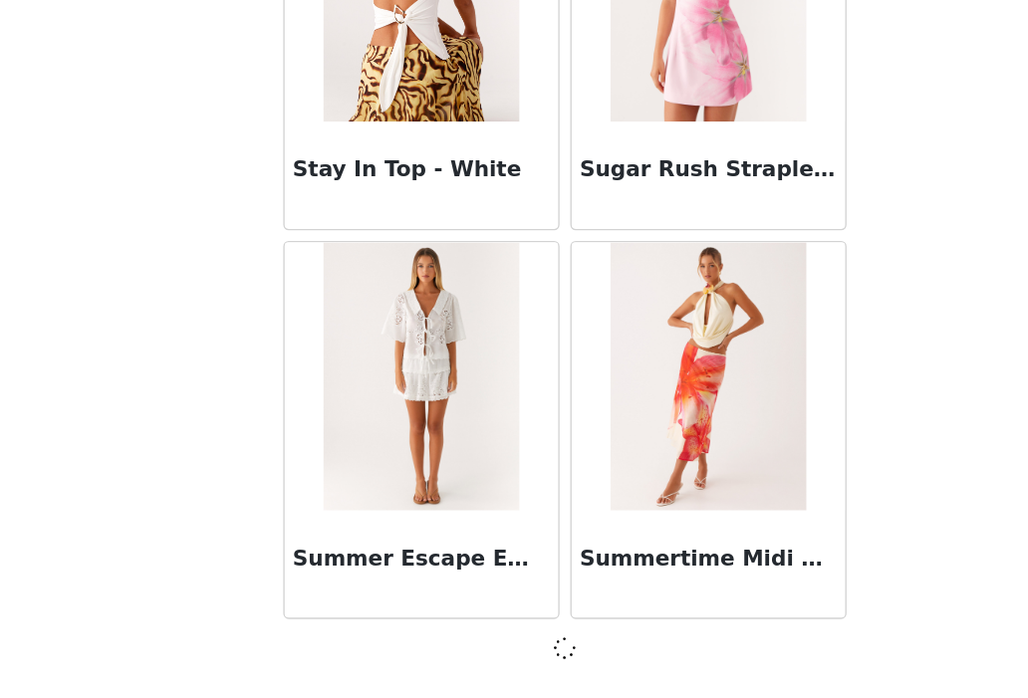
scroll to position [109210, 0]
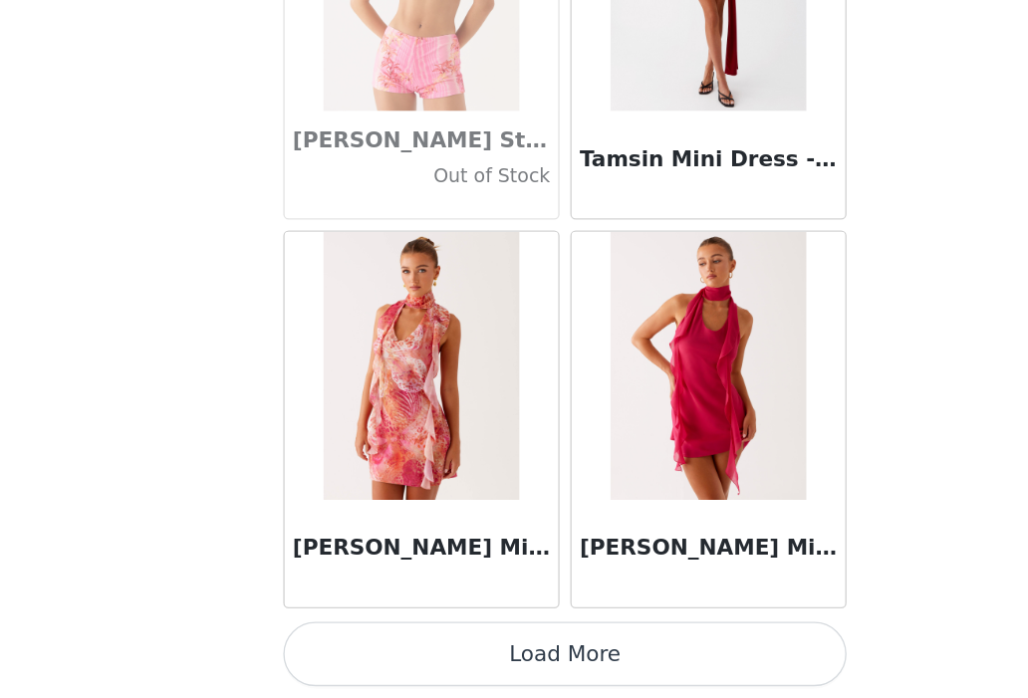
click at [567, 671] on button "Load More" at bounding box center [514, 665] width 418 height 48
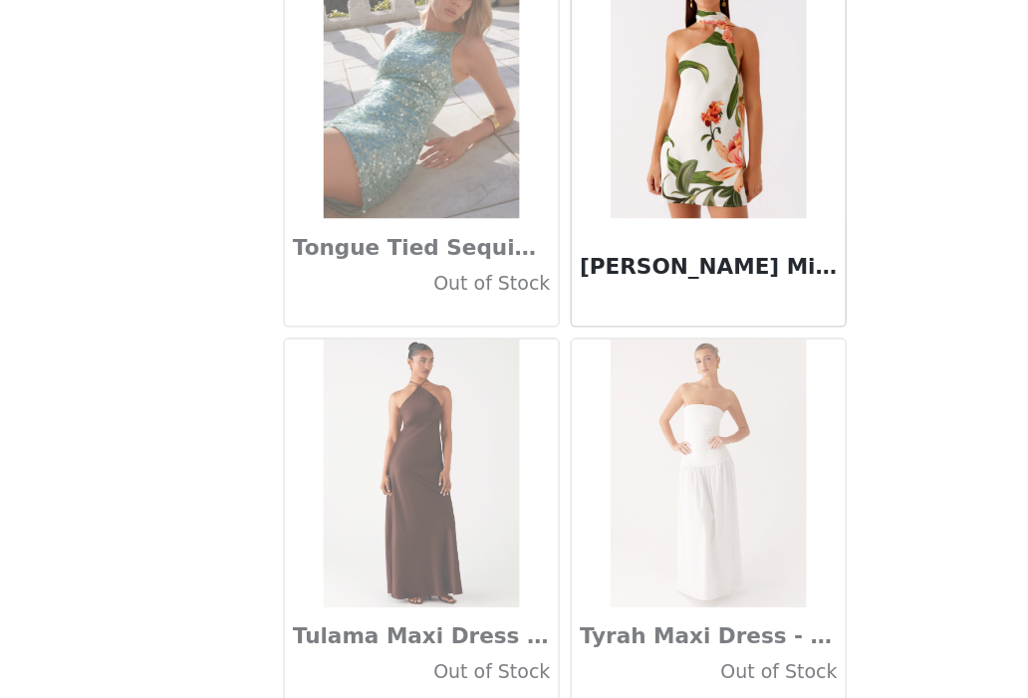
scroll to position [114996, 0]
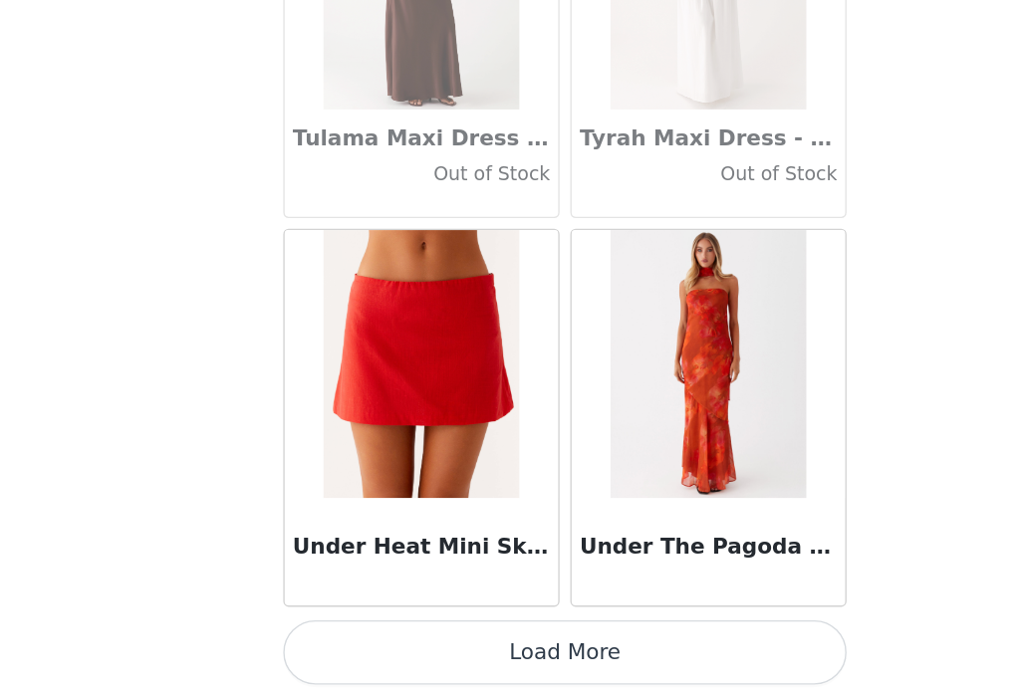
click at [578, 667] on button "Load More" at bounding box center [514, 664] width 418 height 48
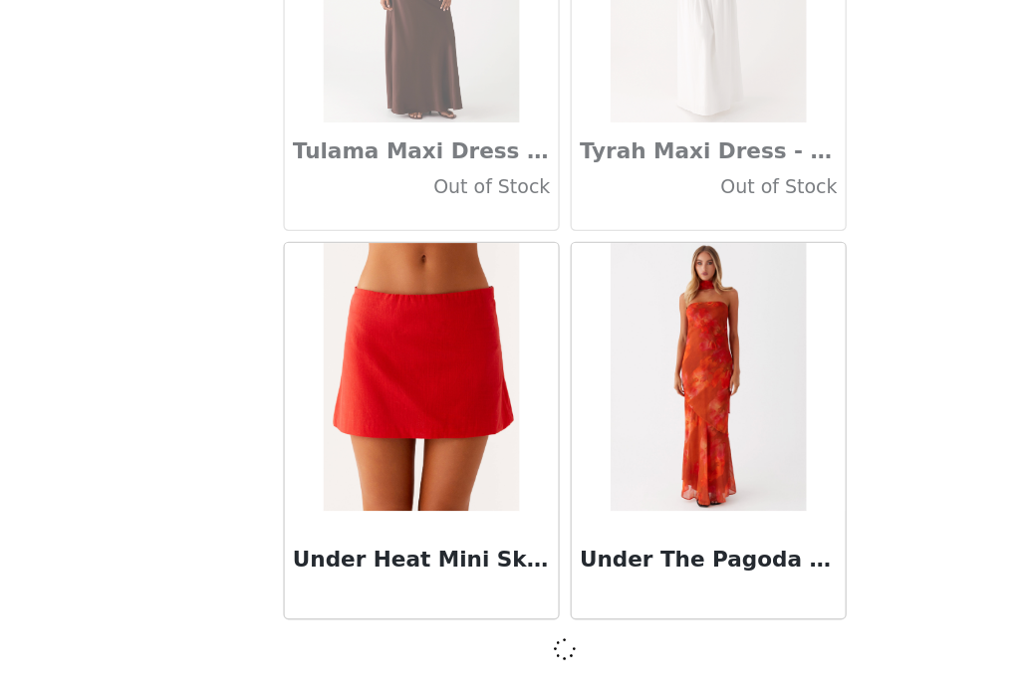
scroll to position [114987, 0]
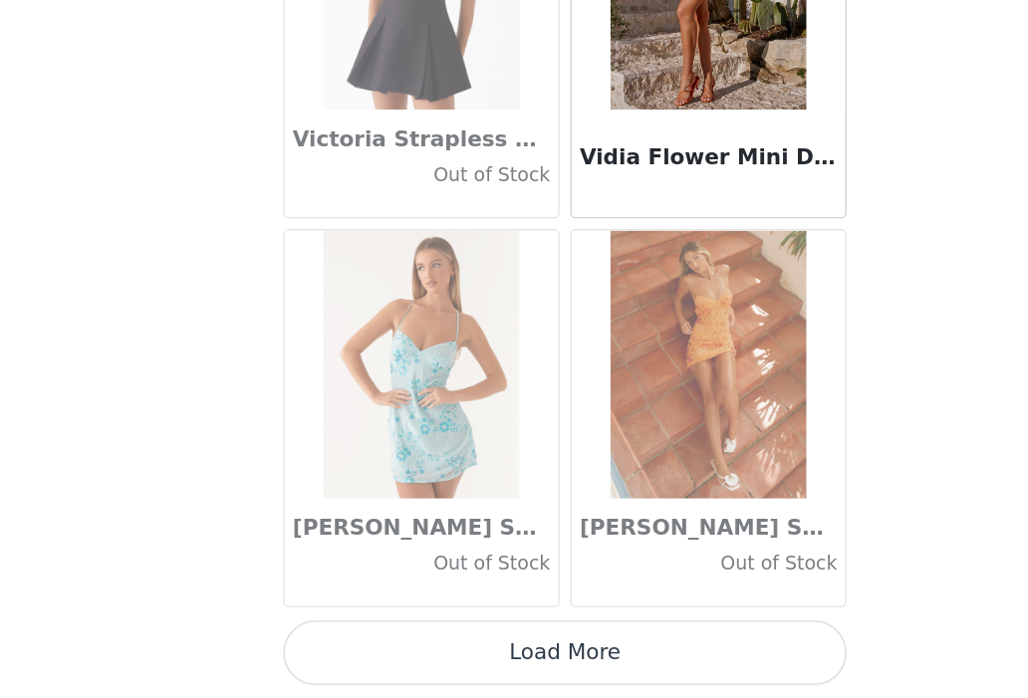
click at [578, 666] on button "Load More" at bounding box center [514, 664] width 418 height 48
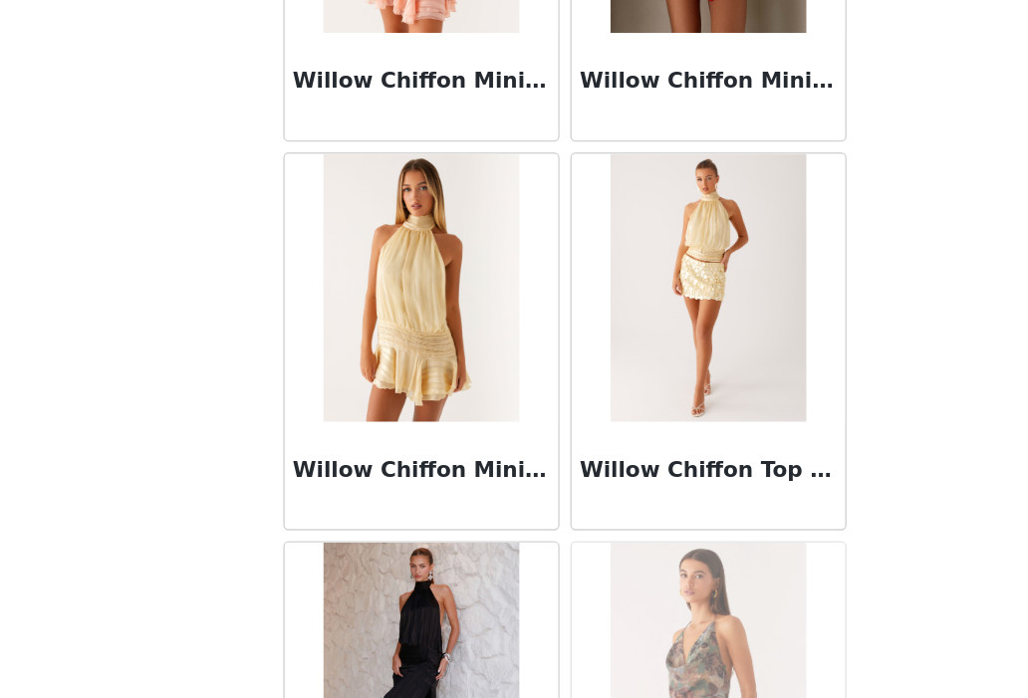
scroll to position [120669, 0]
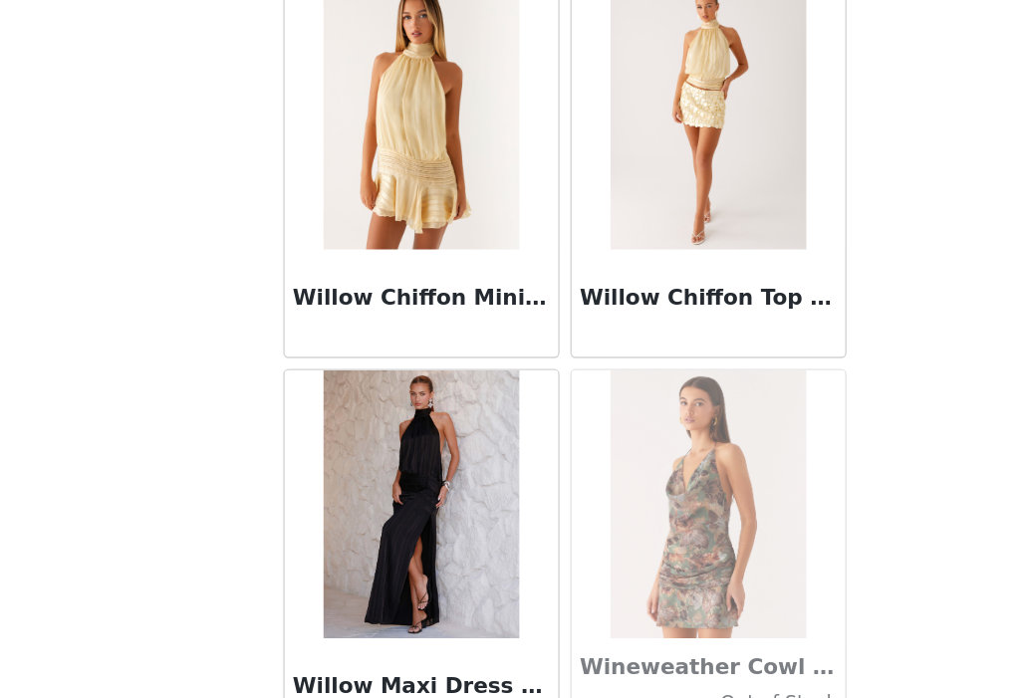
click at [436, 326] on img at bounding box center [407, 264] width 144 height 199
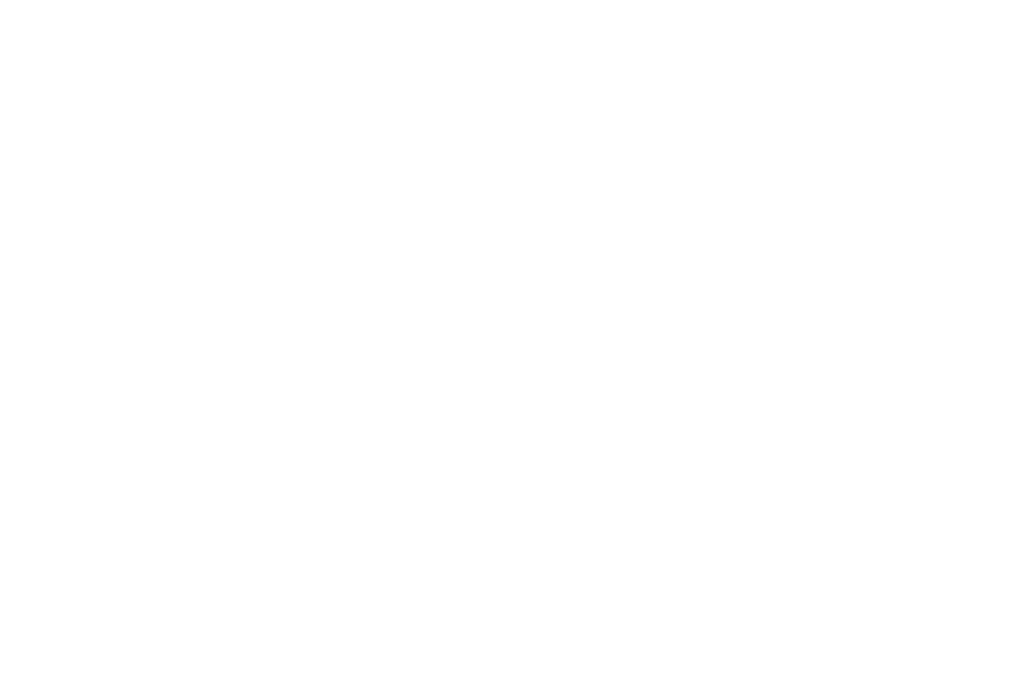
scroll to position [0, 0]
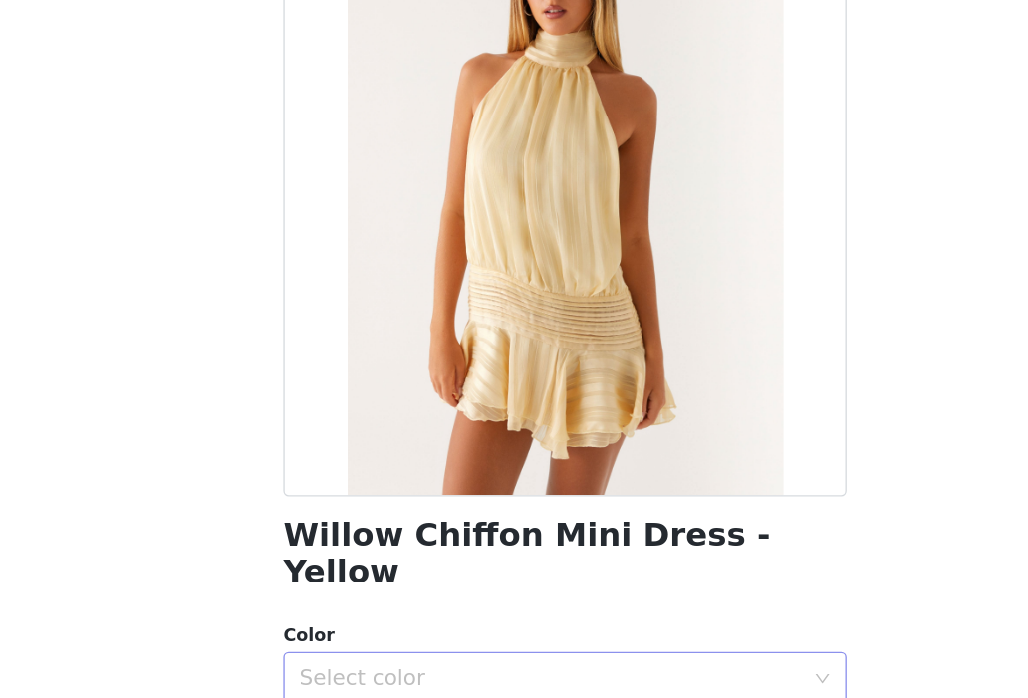
click at [403, 673] on div "Select color" at bounding box center [503, 683] width 373 height 20
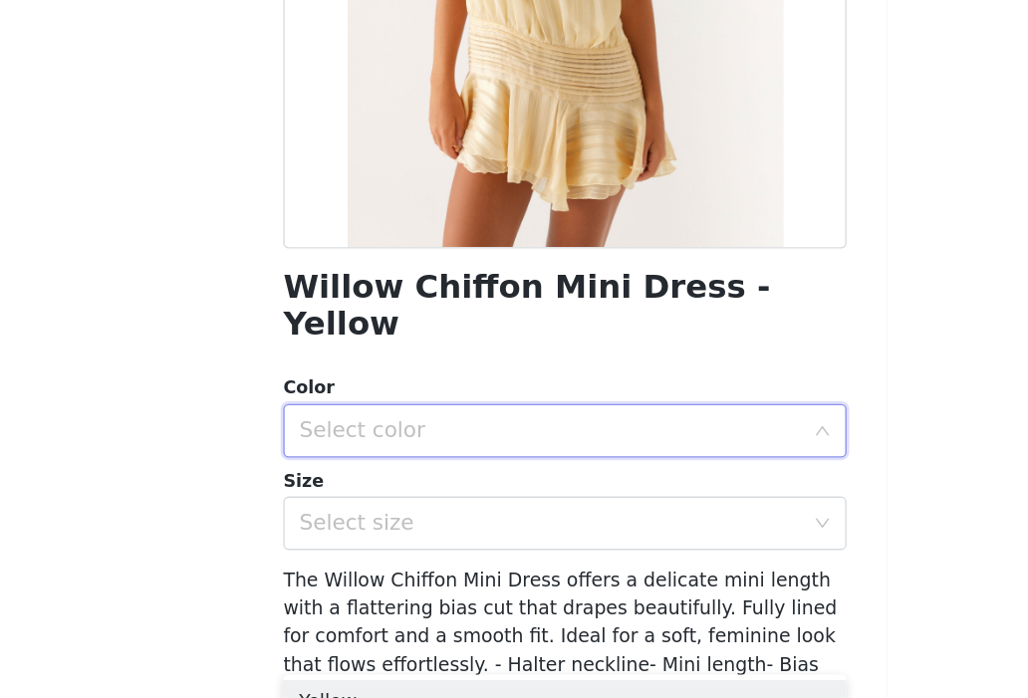
scroll to position [190, 0]
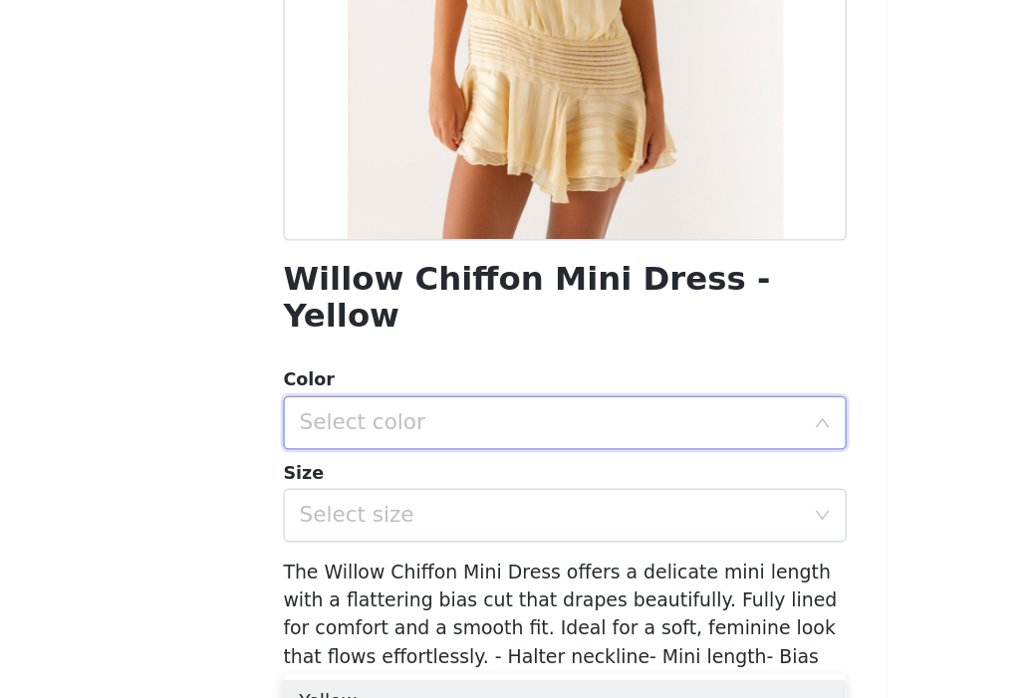
click at [417, 475] on div "Select color" at bounding box center [507, 493] width 381 height 38
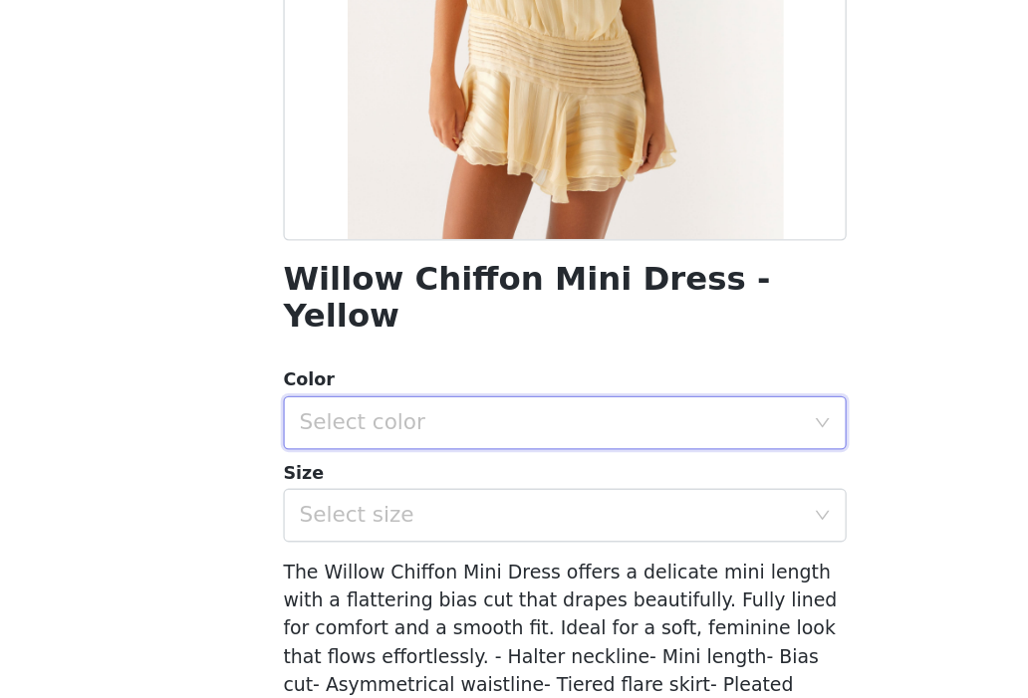
click at [422, 483] on div "Select color" at bounding box center [503, 493] width 373 height 20
click at [397, 508] on li "Yellow" at bounding box center [514, 510] width 418 height 32
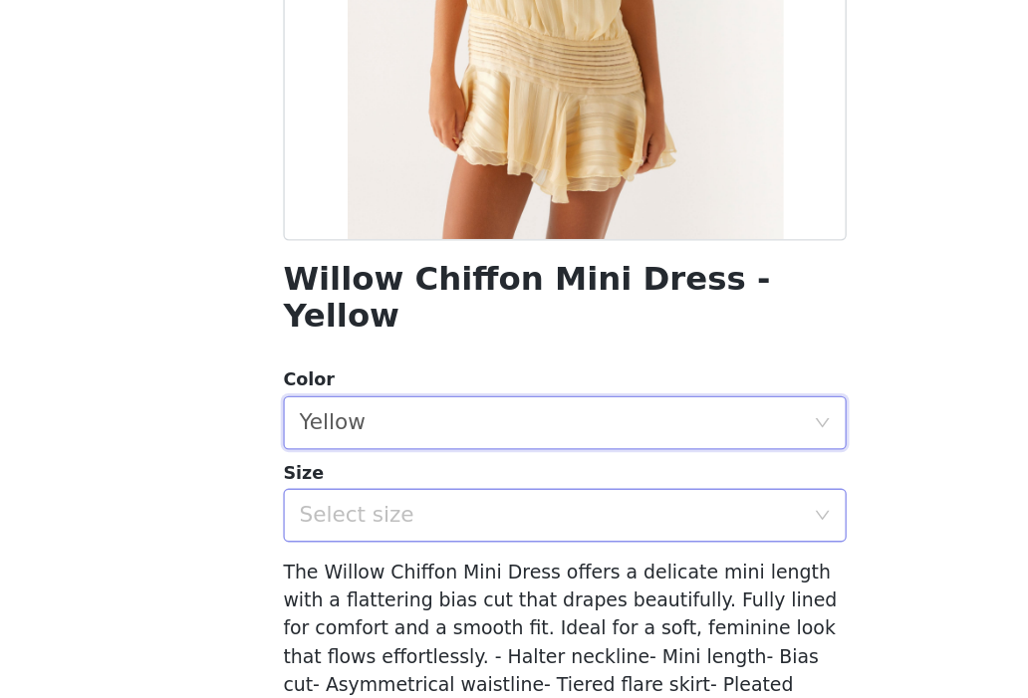
click at [390, 552] on div "Select size" at bounding box center [503, 562] width 373 height 20
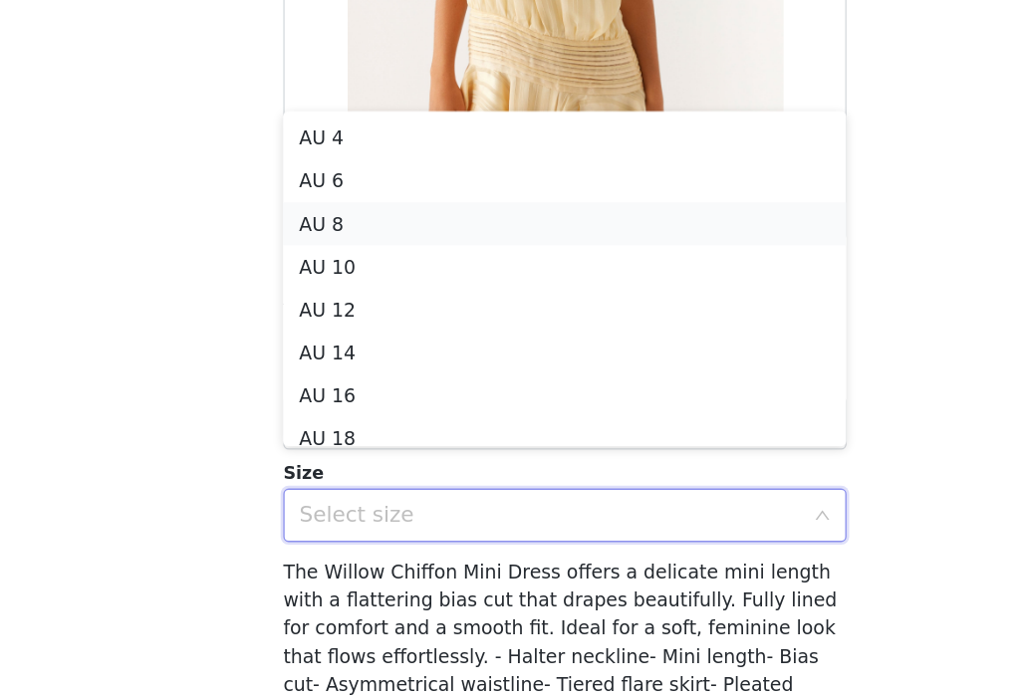
click at [428, 346] on li "AU 8" at bounding box center [514, 346] width 418 height 32
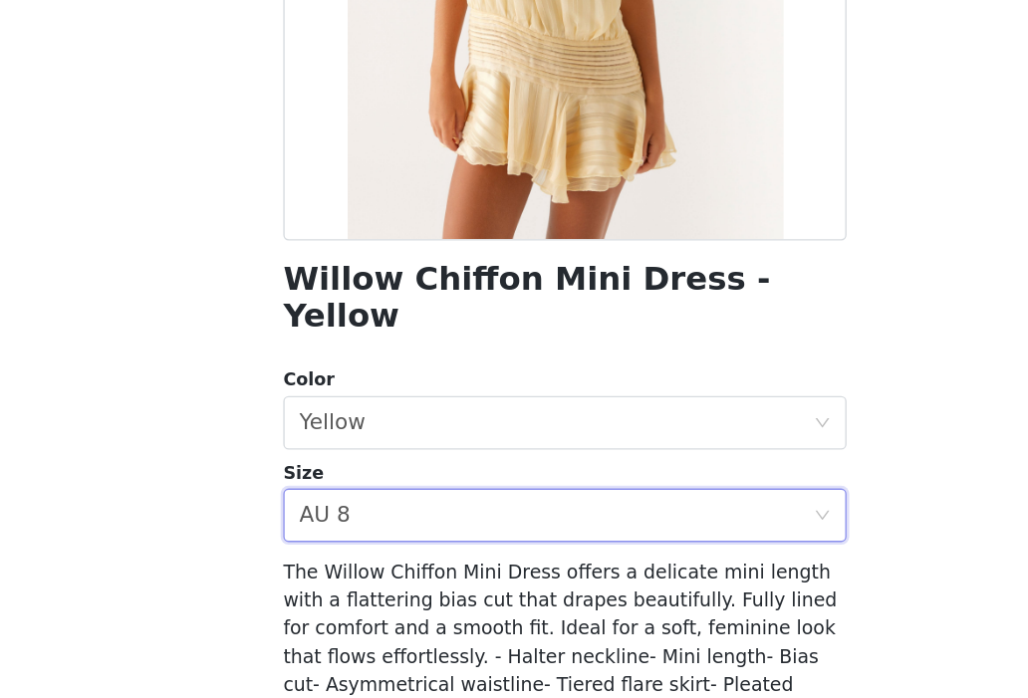
scroll to position [352, 0]
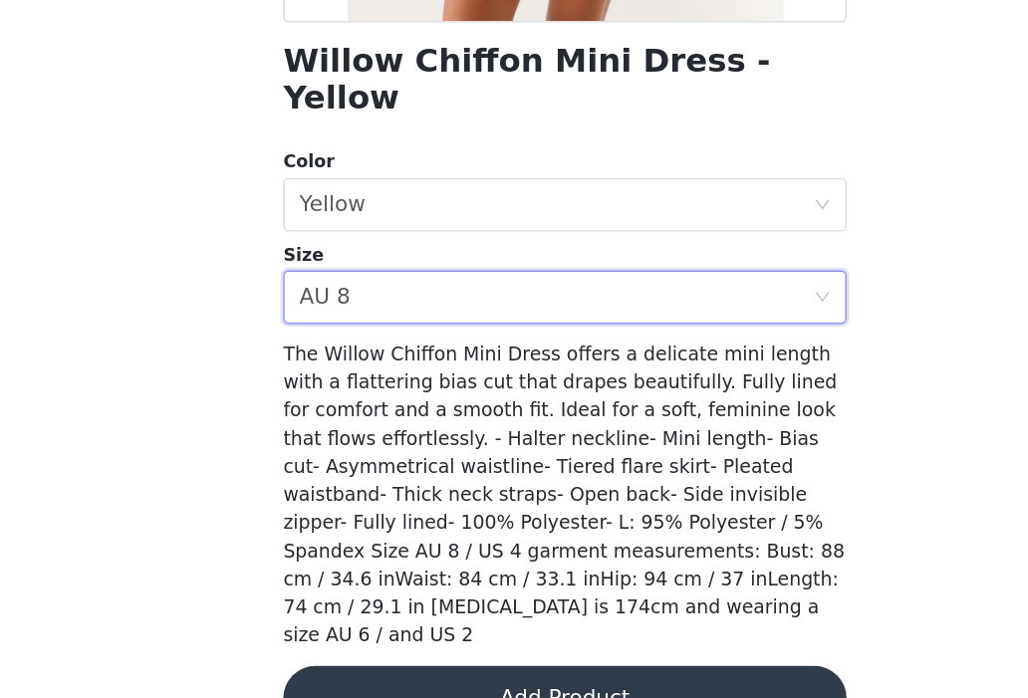
click at [435, 674] on button "Add Product" at bounding box center [514, 698] width 418 height 48
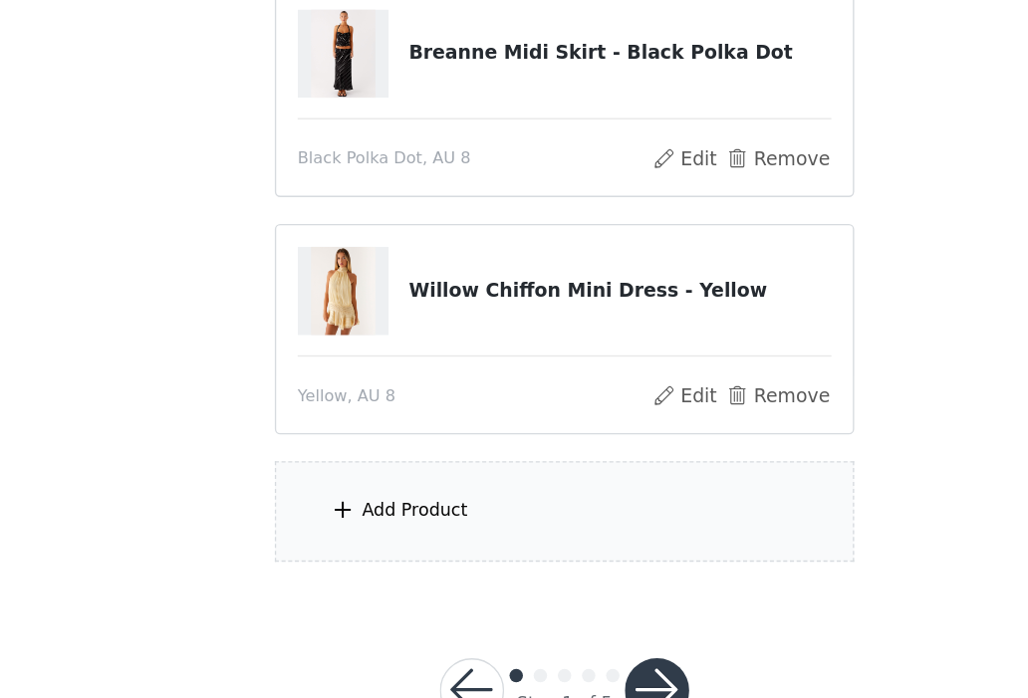
scroll to position [121, 0]
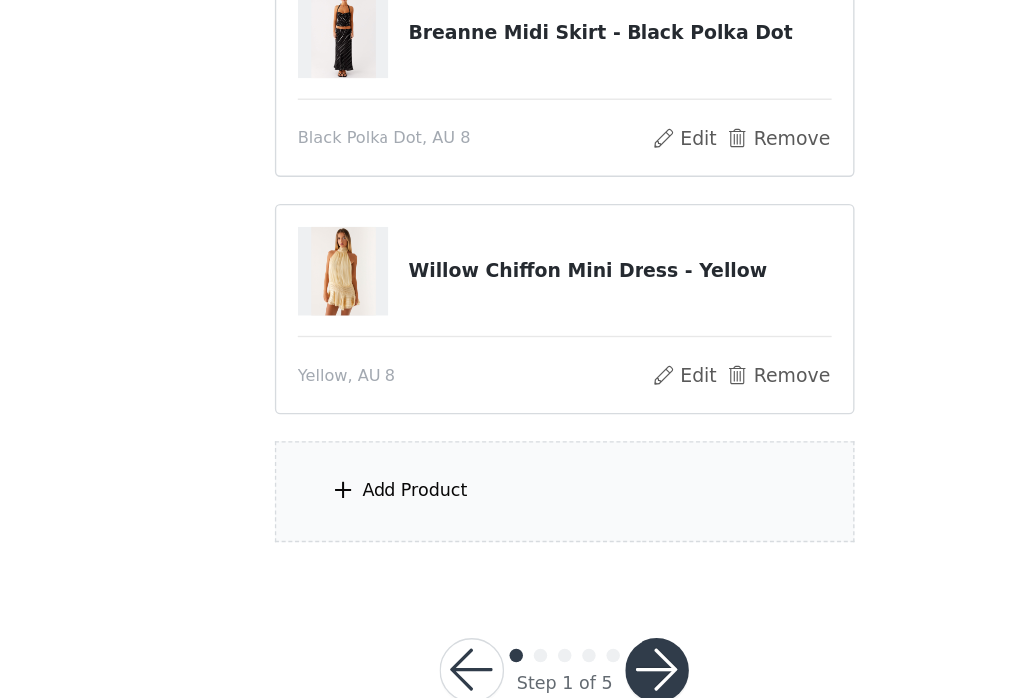
click at [446, 584] on section "Please note that the sizes are in AU Sizes 2/3 Selected Breanne Midi Skirt - Bl…" at bounding box center [514, 323] width 478 height 565
click at [454, 556] on div "Add Product" at bounding box center [514, 544] width 430 height 75
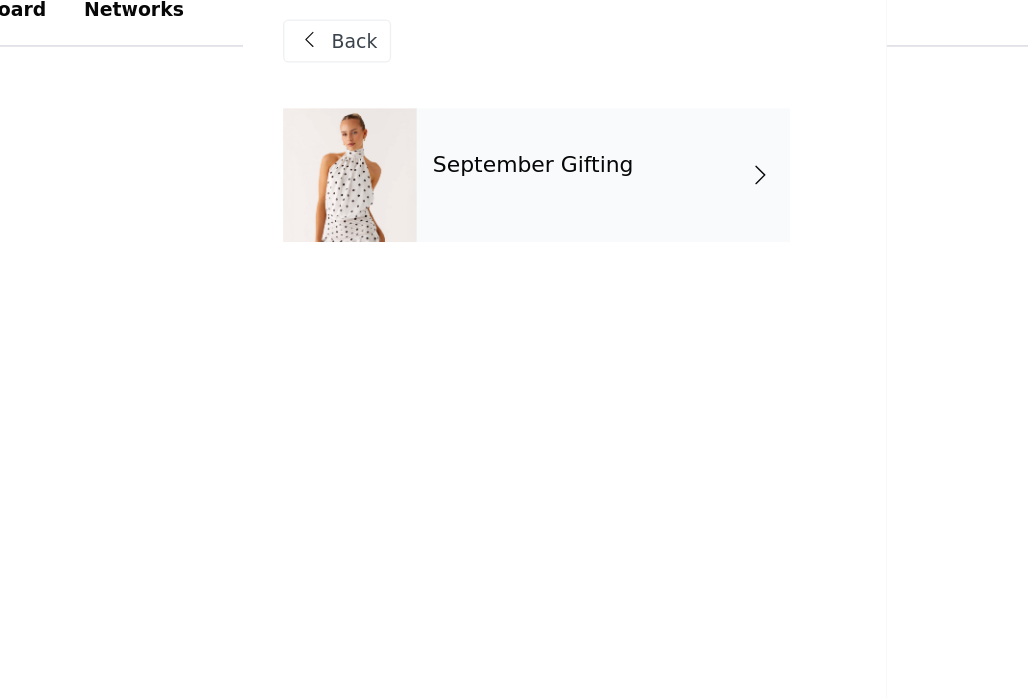
click at [503, 170] on div "September Gifting" at bounding box center [542, 150] width 277 height 100
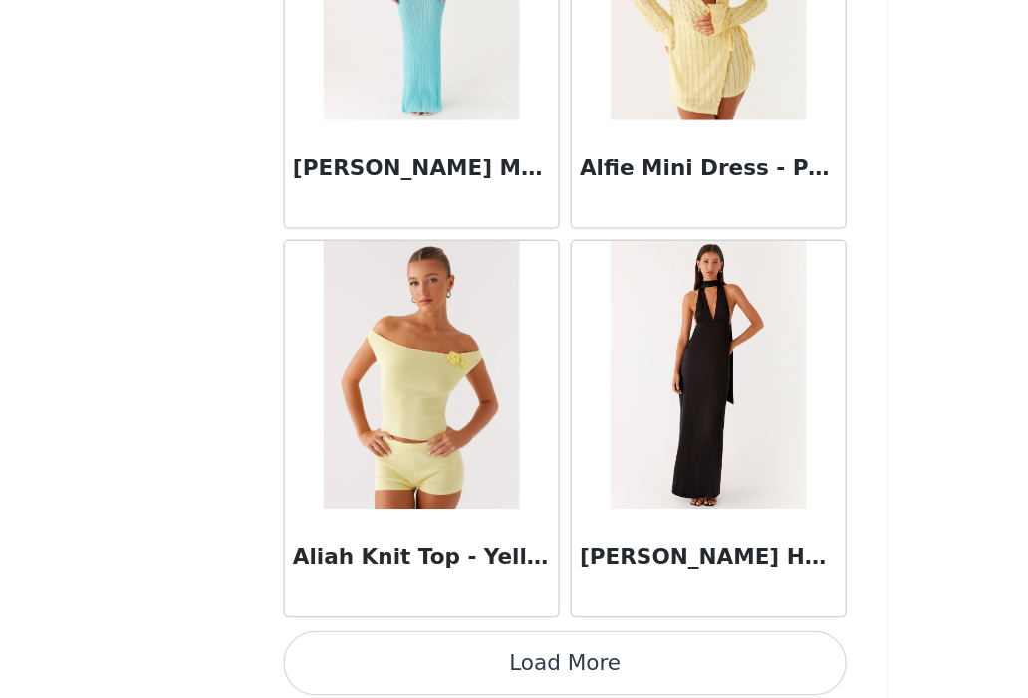
scroll to position [170, 0]
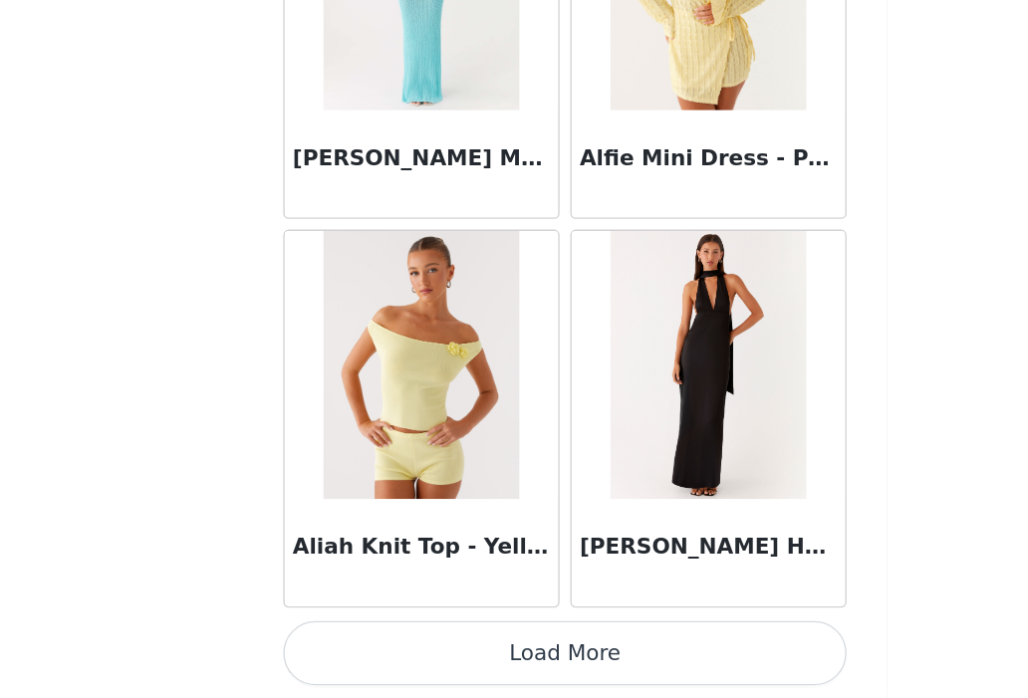
click at [447, 673] on button "Load More" at bounding box center [514, 664] width 418 height 48
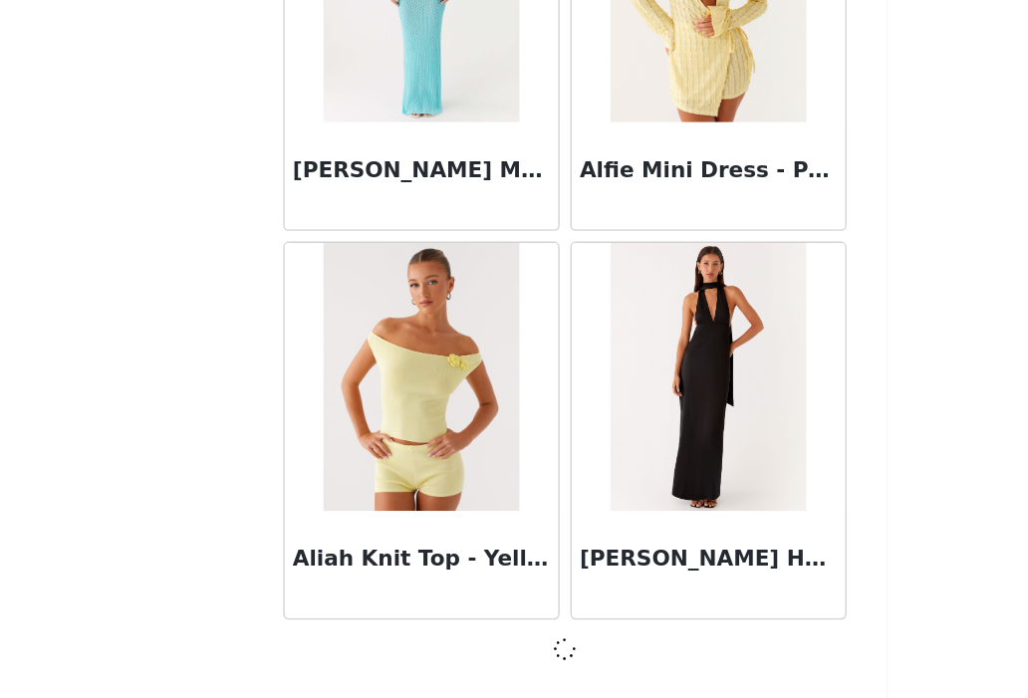
scroll to position [2341, 0]
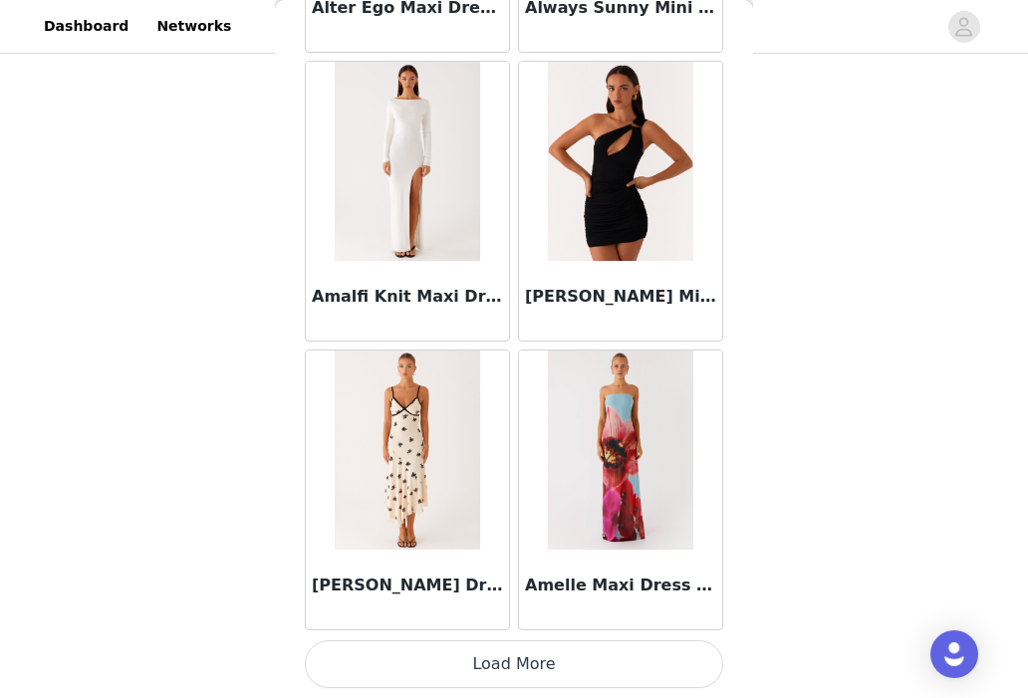
click at [474, 666] on button "Load More" at bounding box center [514, 664] width 418 height 48
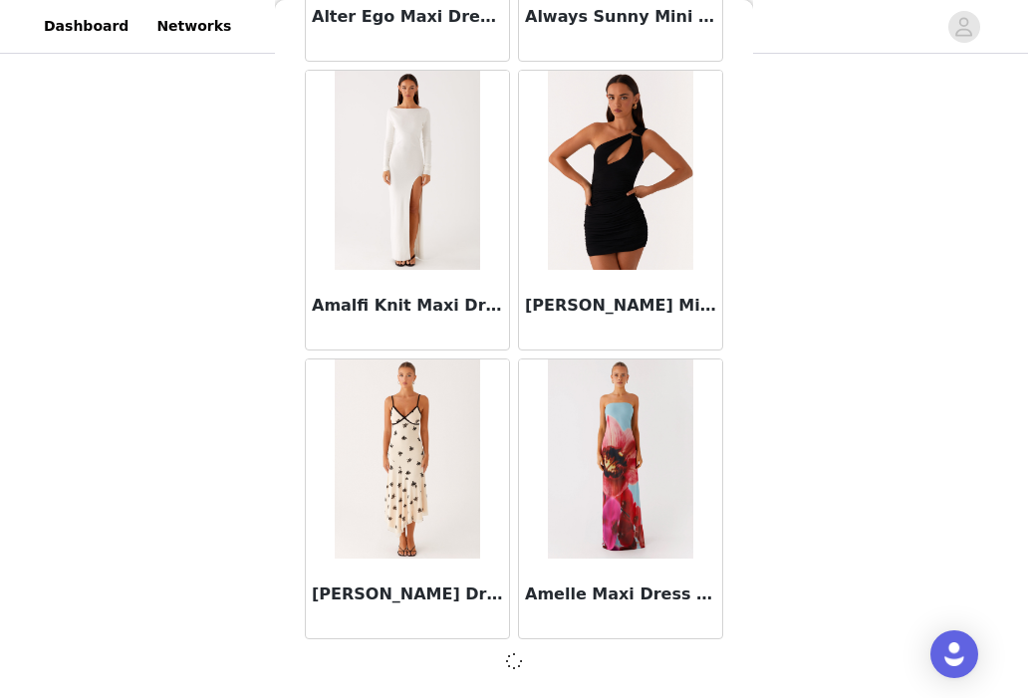
scroll to position [5238, 0]
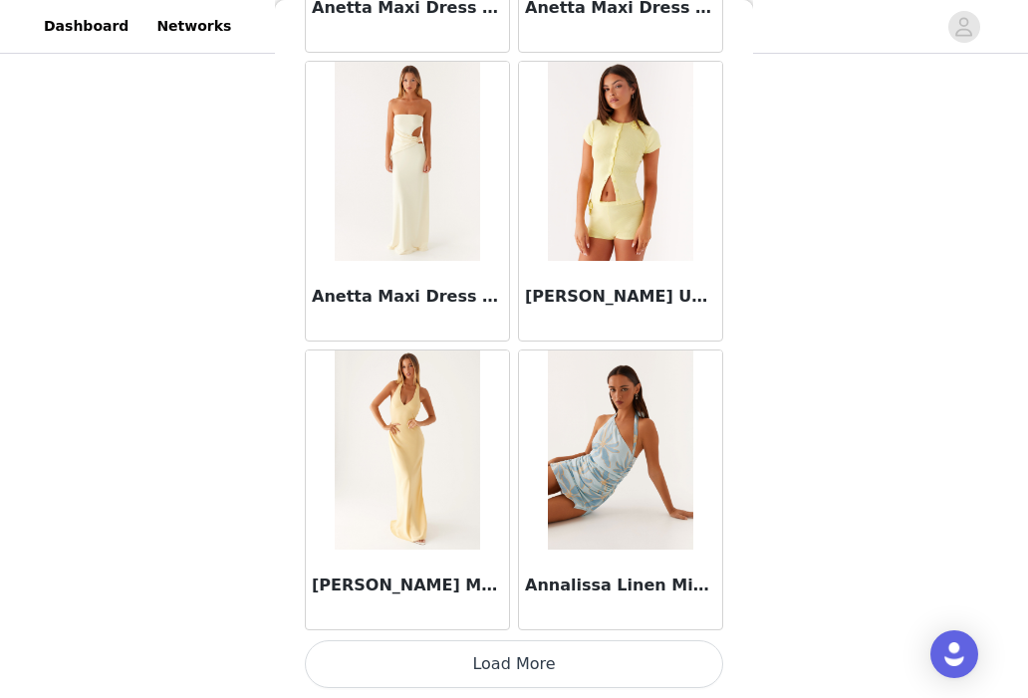
click at [474, 666] on button "Load More" at bounding box center [514, 664] width 418 height 48
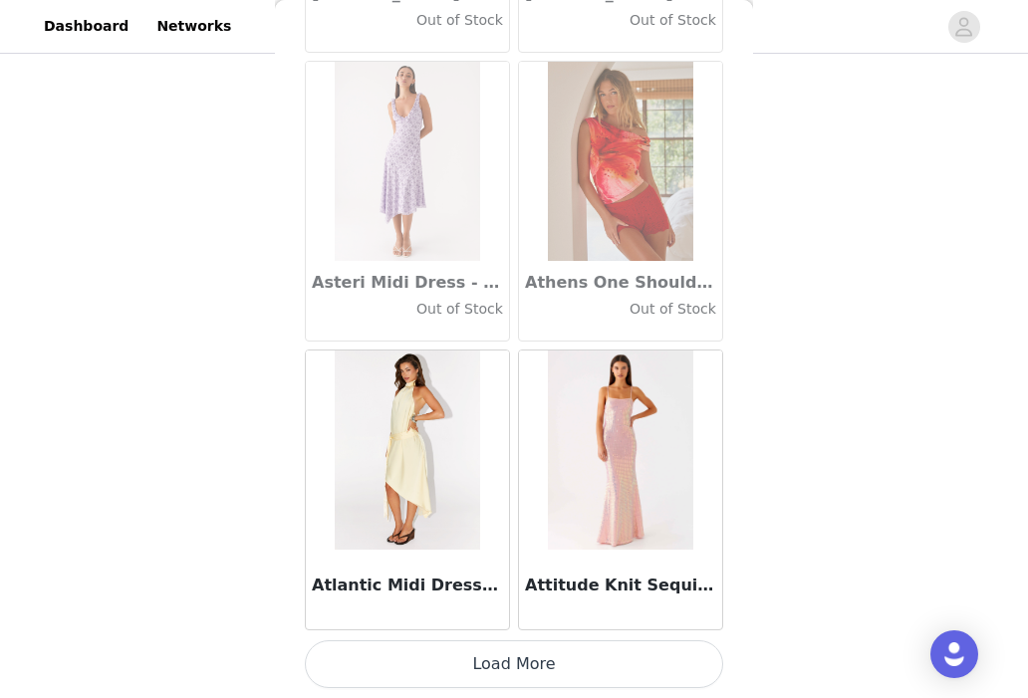
click at [474, 666] on button "Load More" at bounding box center [514, 664] width 418 height 48
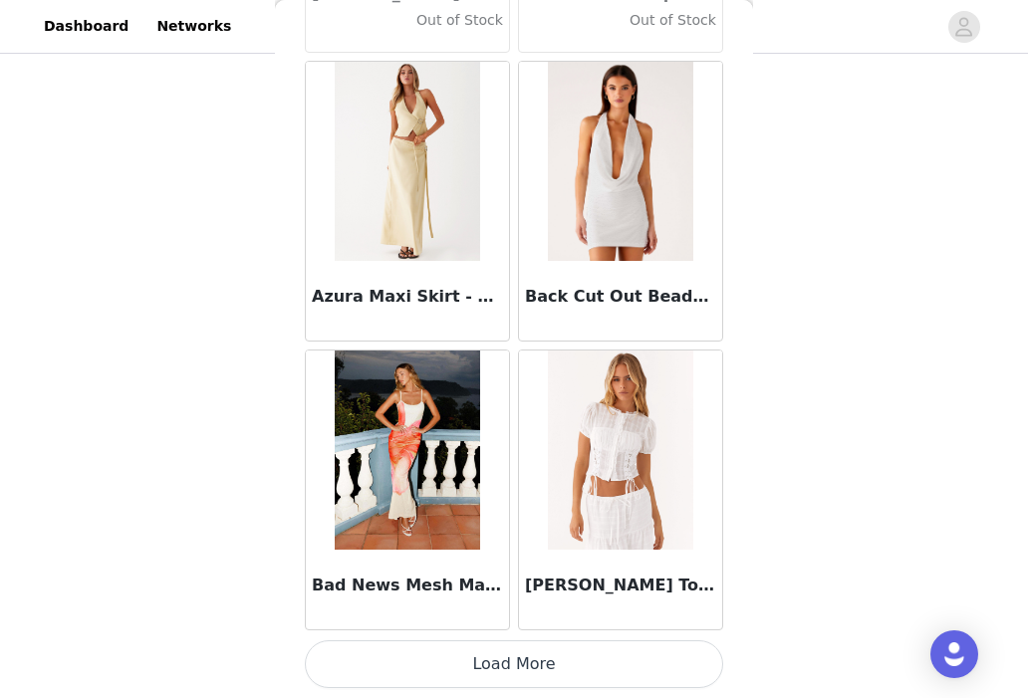
click at [474, 666] on button "Load More" at bounding box center [514, 664] width 418 height 48
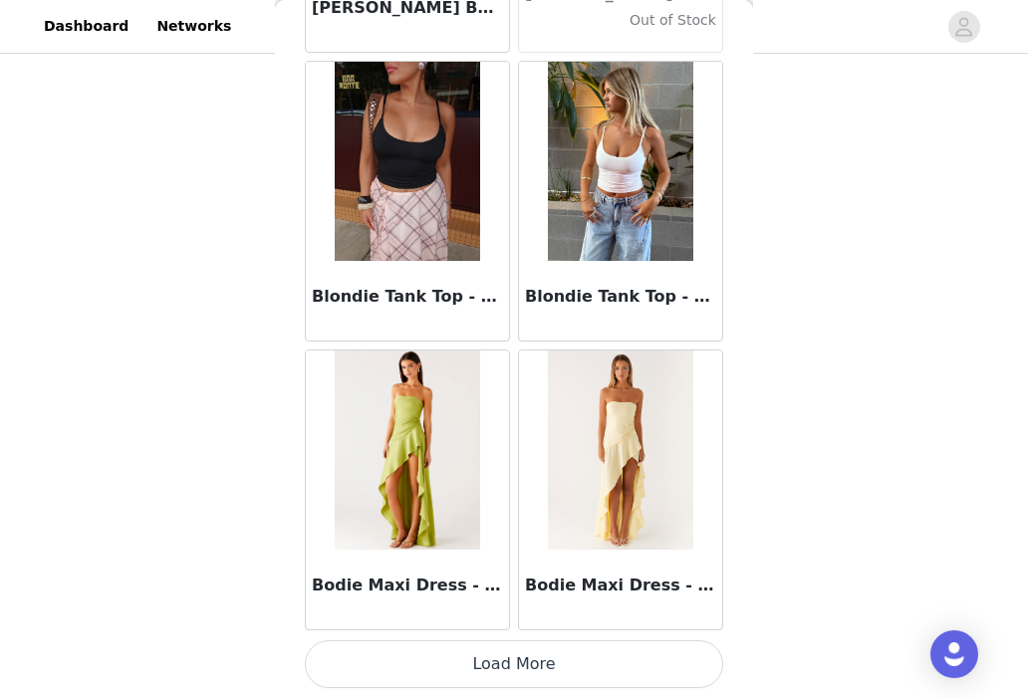
click at [474, 666] on button "Load More" at bounding box center [514, 664] width 418 height 48
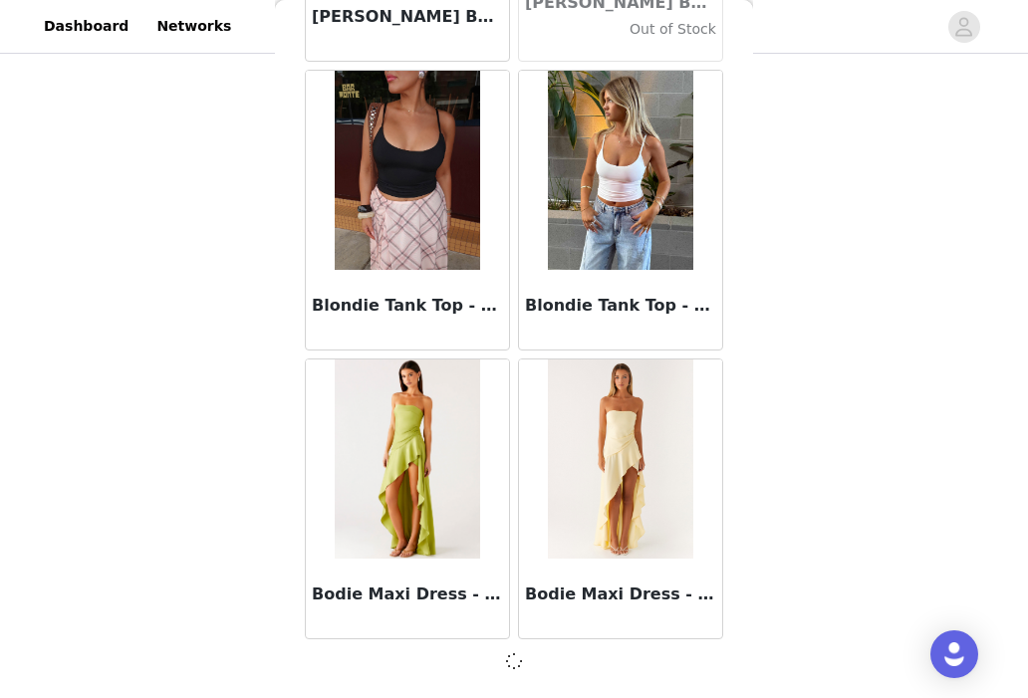
scroll to position [16782, 0]
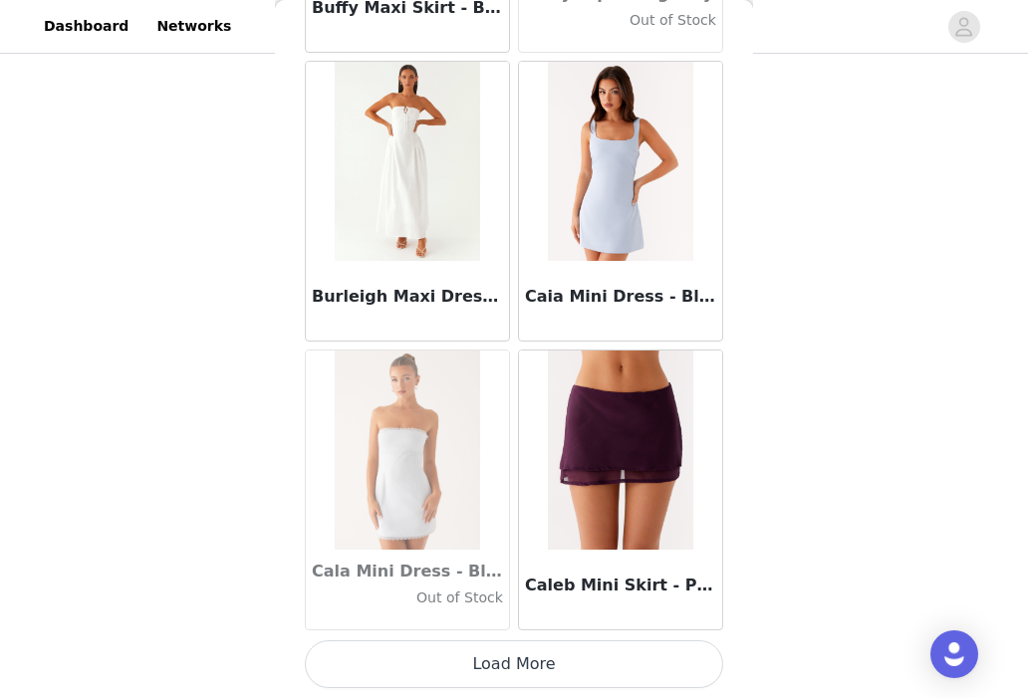
click at [474, 666] on button "Load More" at bounding box center [514, 664] width 418 height 48
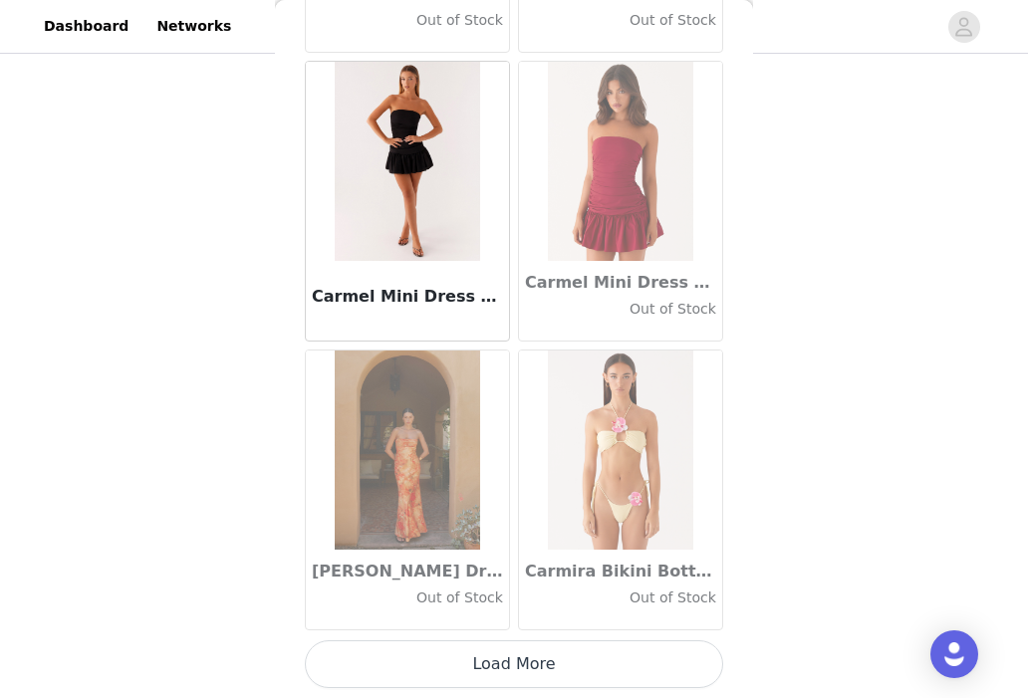
click at [474, 662] on button "Load More" at bounding box center [514, 664] width 418 height 48
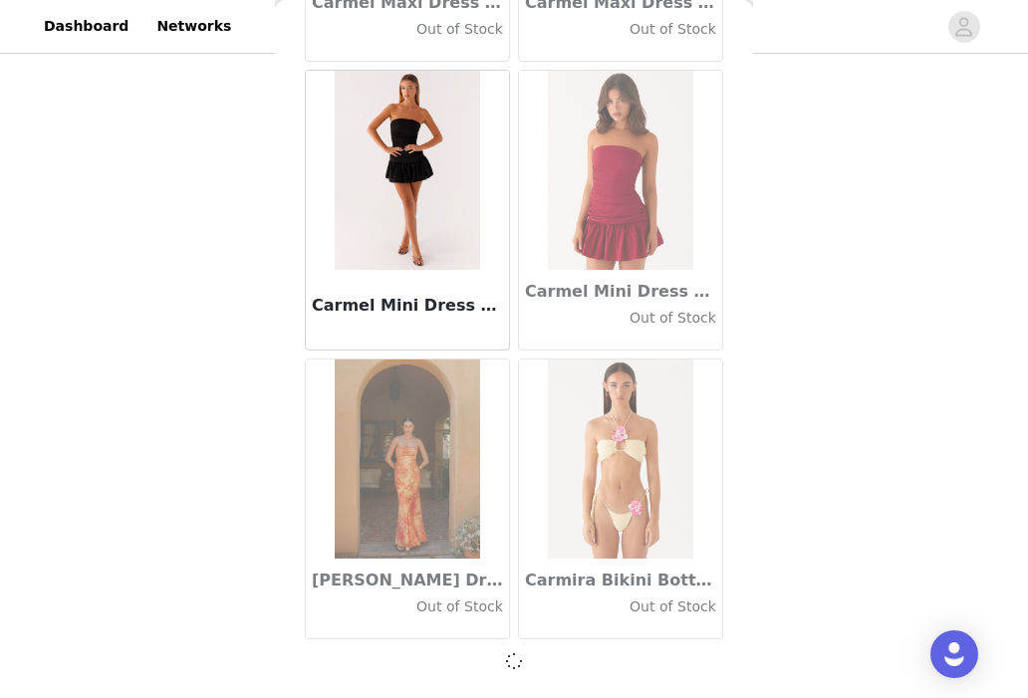
scroll to position [22559, 0]
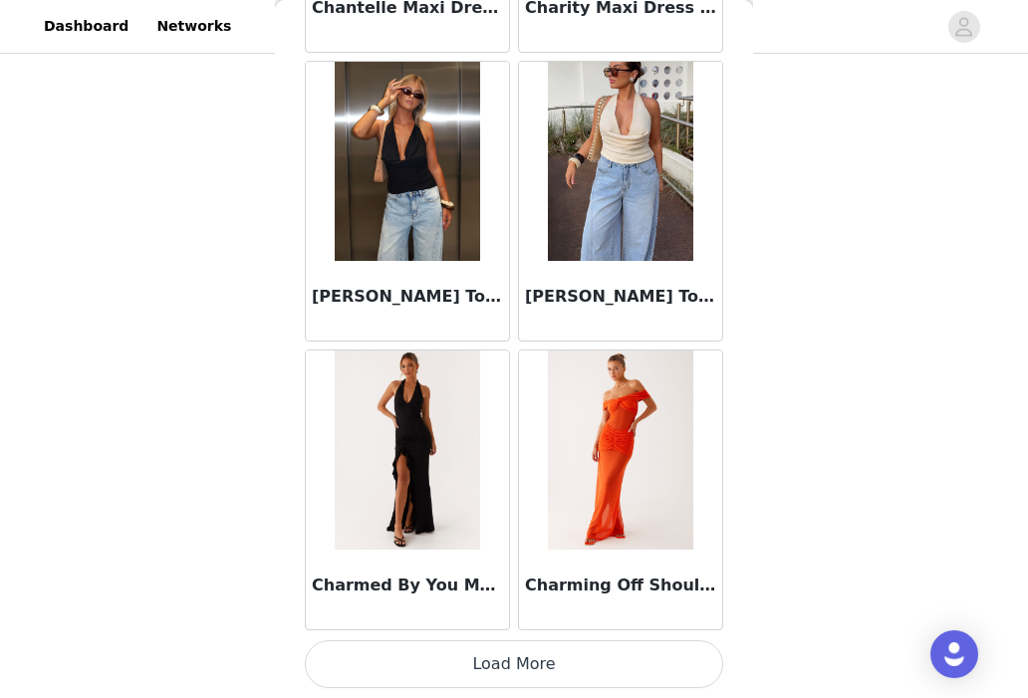
click at [474, 662] on button "Load More" at bounding box center [514, 664] width 418 height 48
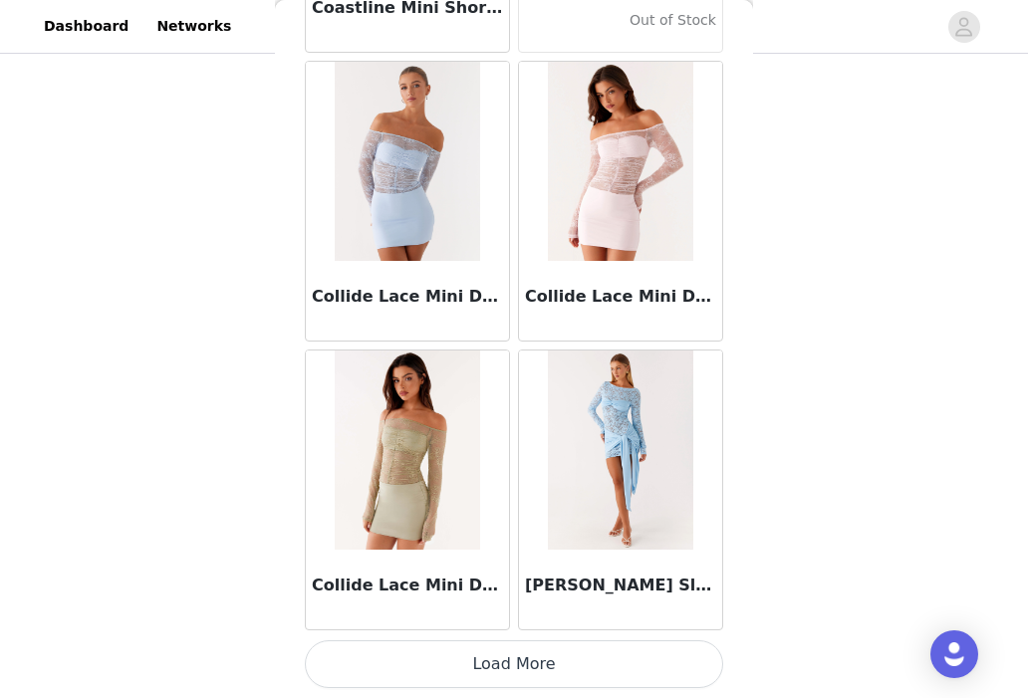
click at [474, 662] on button "Load More" at bounding box center [514, 664] width 418 height 48
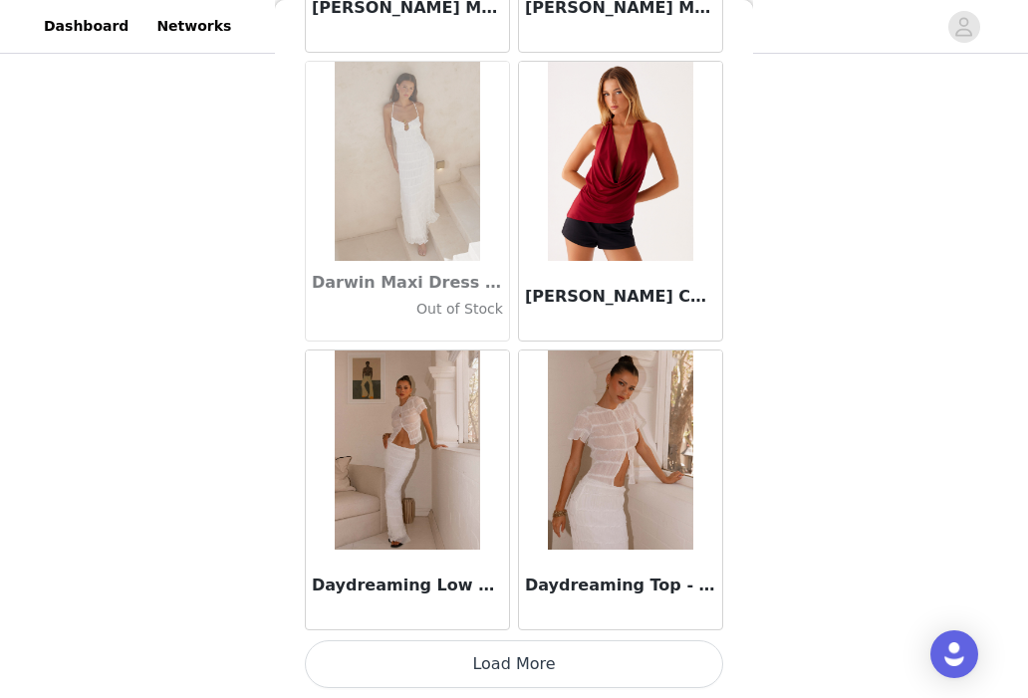
click at [474, 662] on button "Load More" at bounding box center [514, 664] width 418 height 48
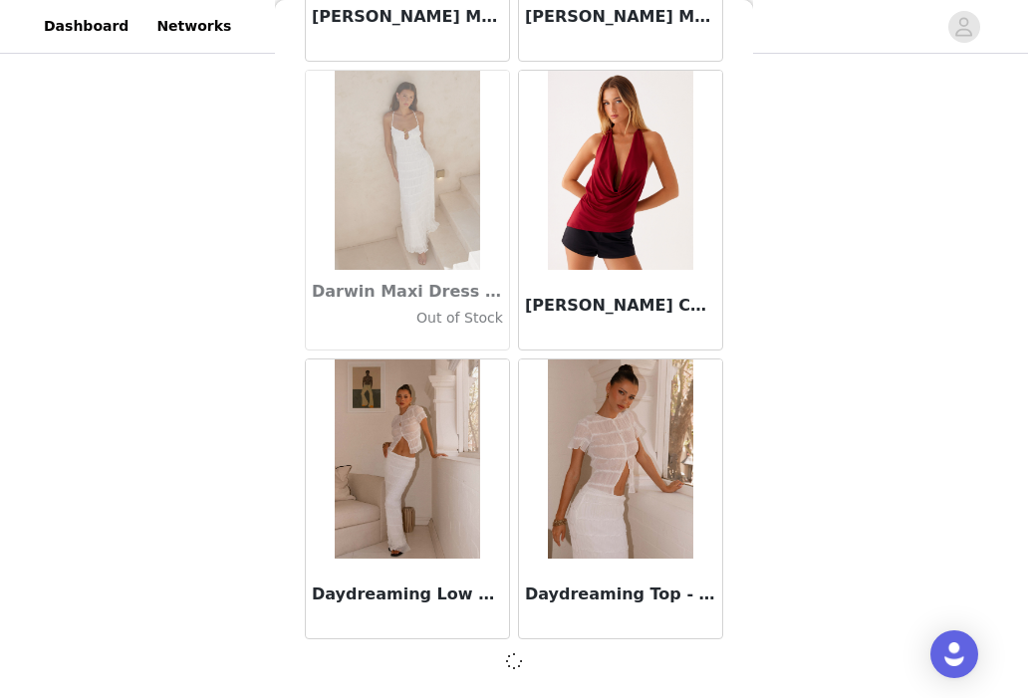
scroll to position [31224, 0]
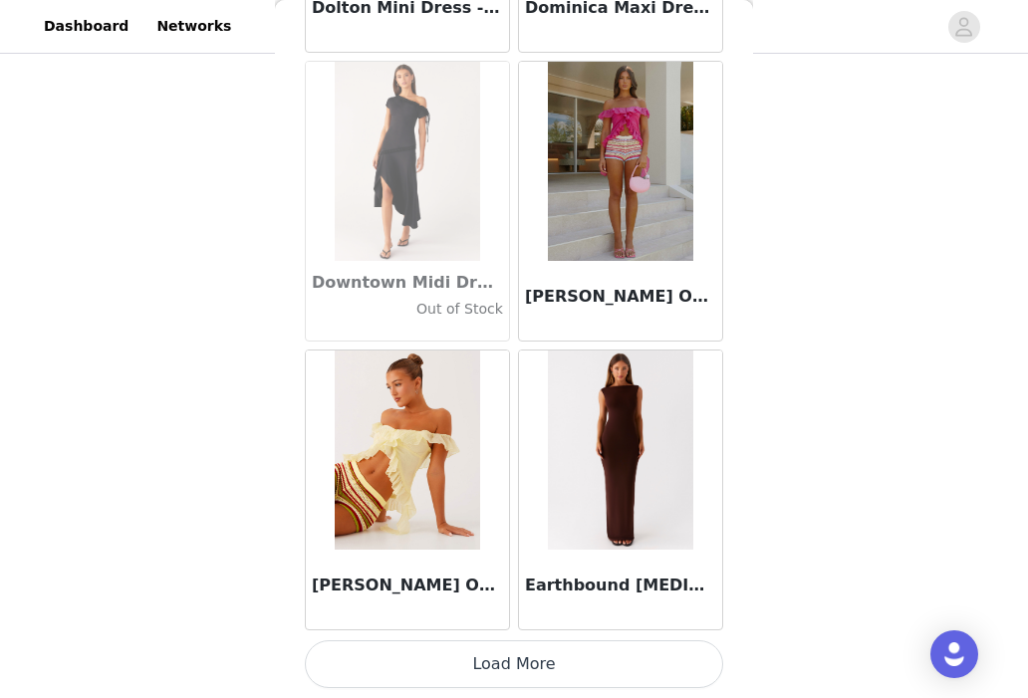
click at [474, 662] on button "Load More" at bounding box center [514, 664] width 418 height 48
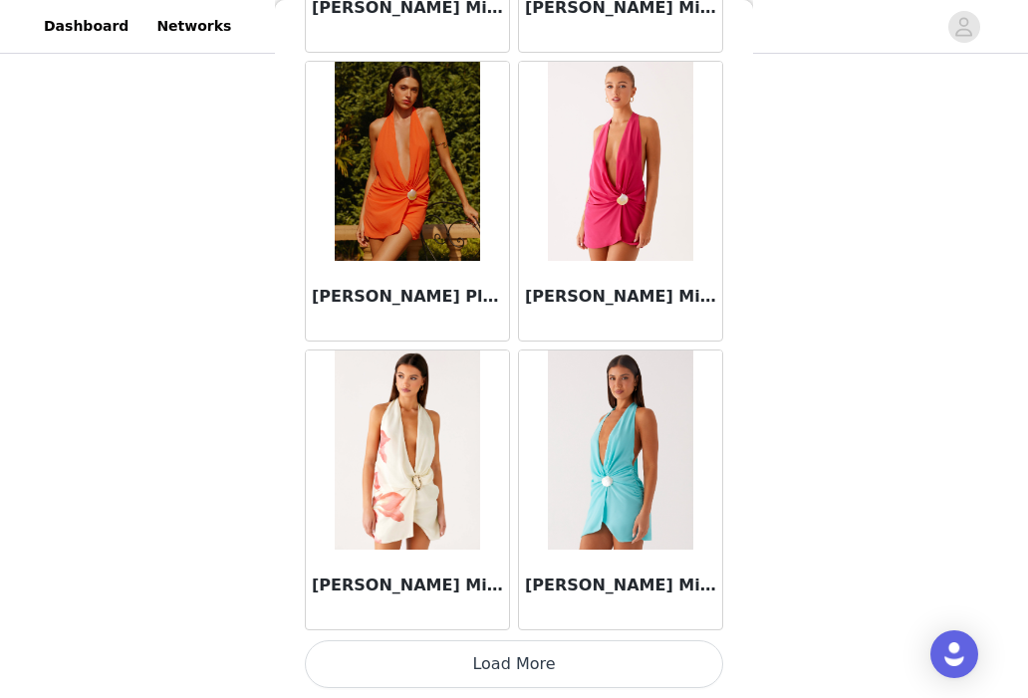
click at [474, 662] on button "Load More" at bounding box center [514, 664] width 418 height 48
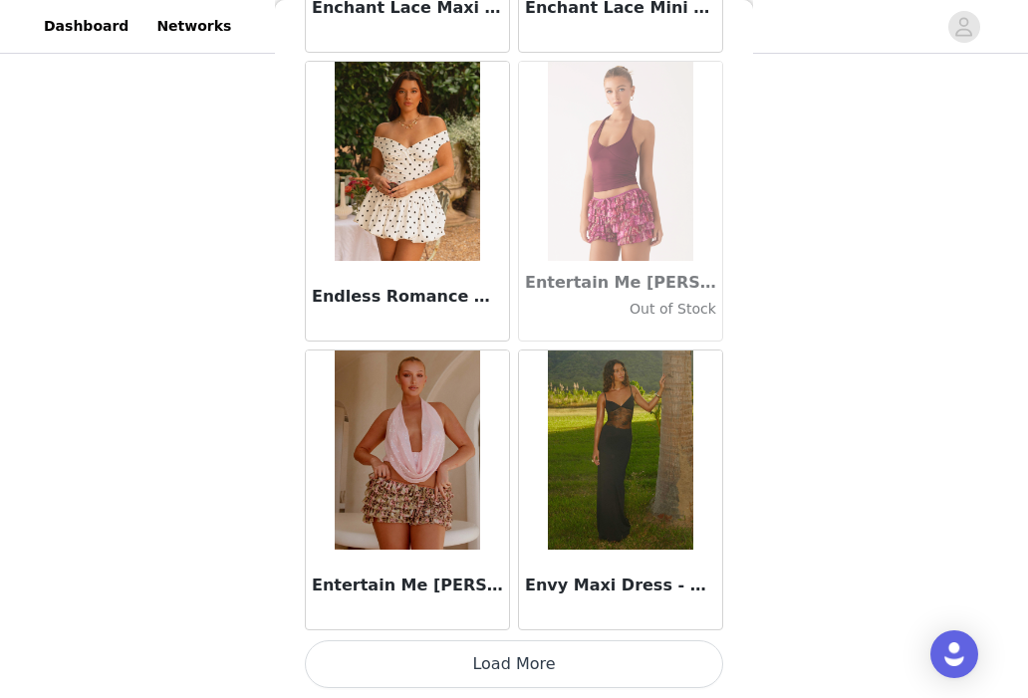
click at [474, 662] on button "Load More" at bounding box center [514, 664] width 418 height 48
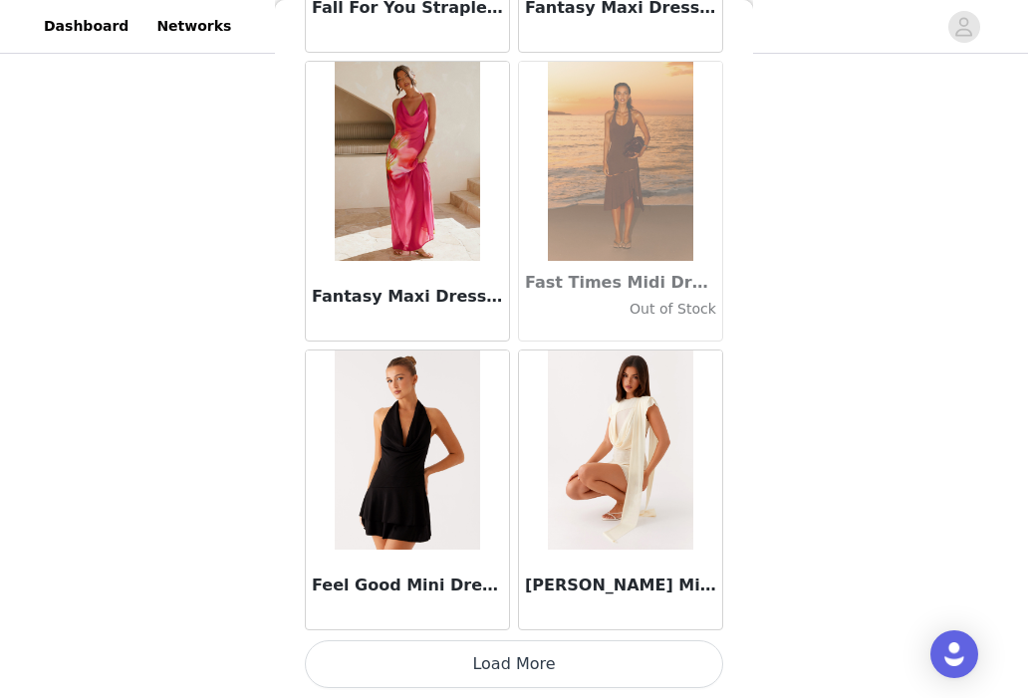
click at [474, 662] on button "Load More" at bounding box center [514, 664] width 418 height 48
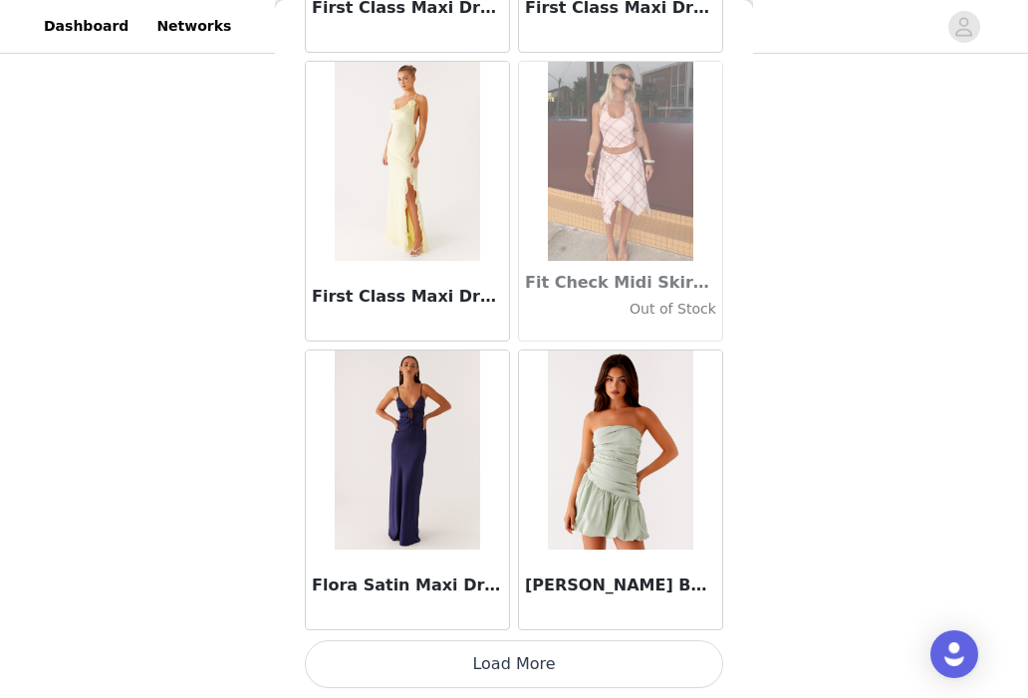
click at [474, 662] on button "Load More" at bounding box center [514, 664] width 418 height 48
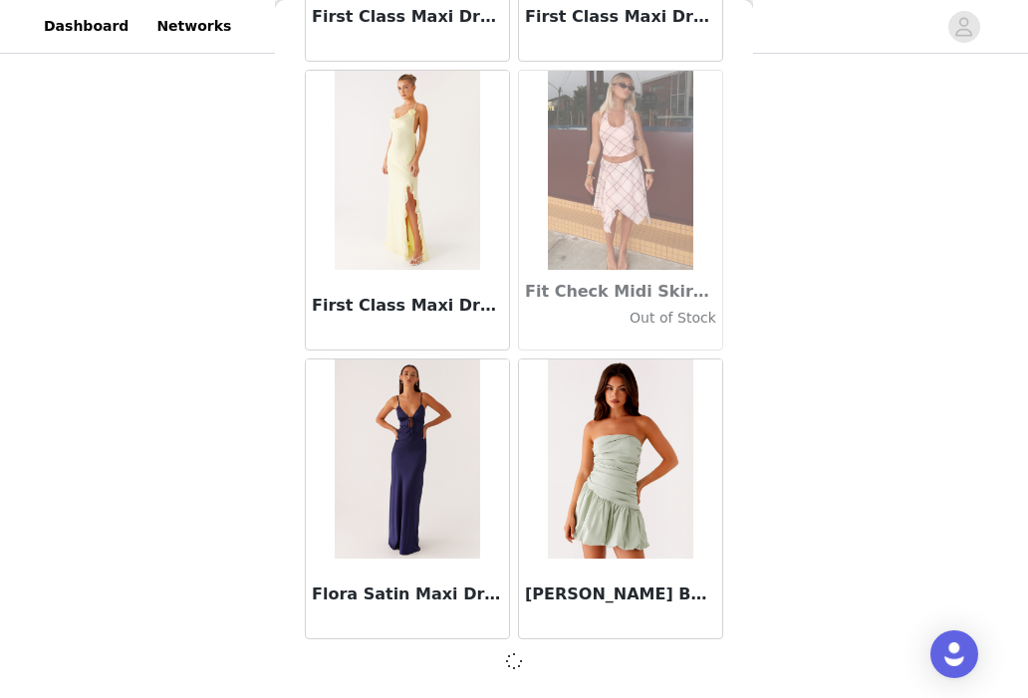
scroll to position [45666, 0]
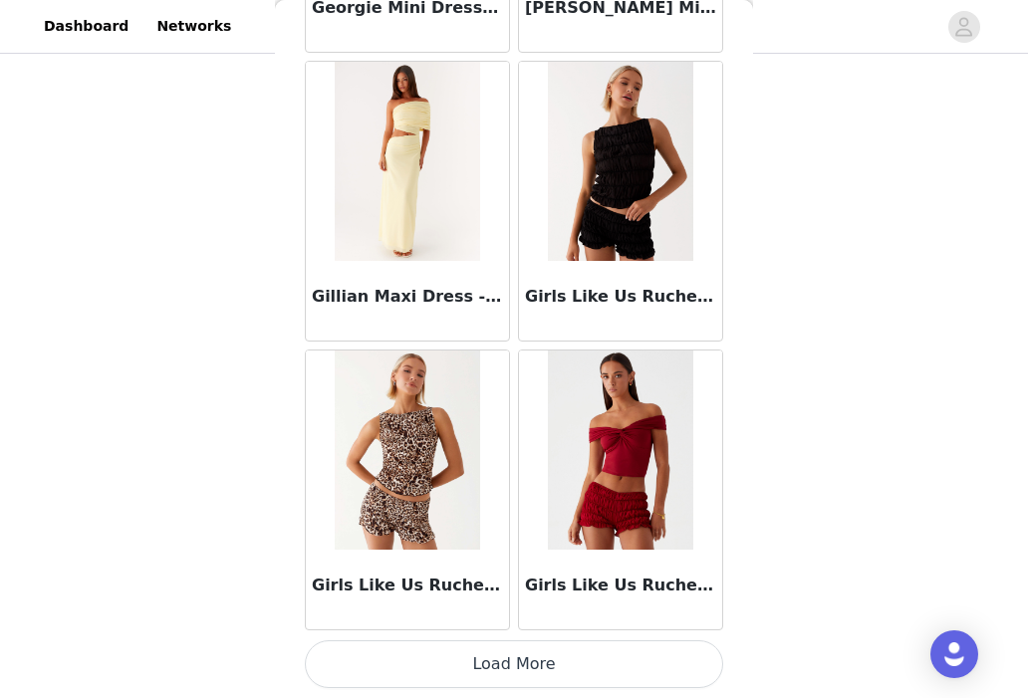
click at [474, 662] on button "Load More" at bounding box center [514, 664] width 418 height 48
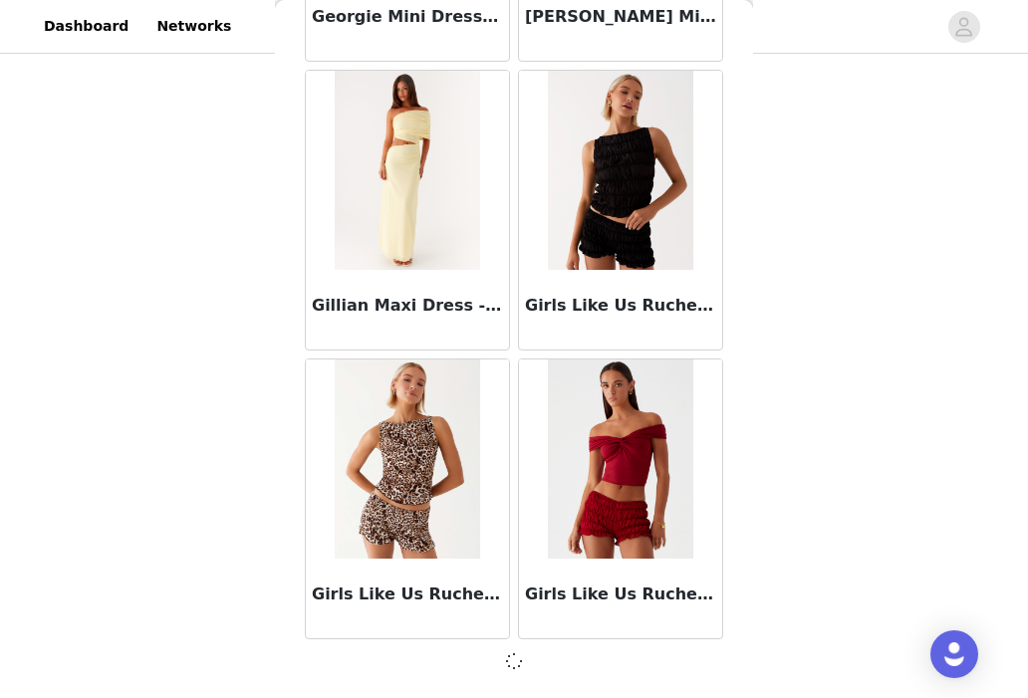
scroll to position [48555, 0]
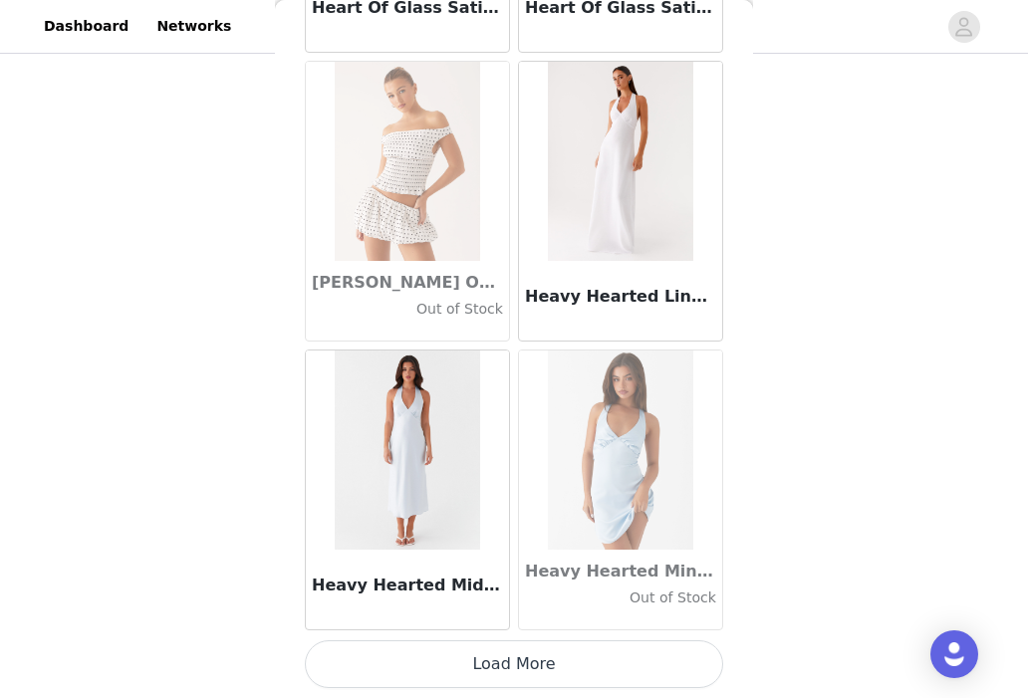
click at [474, 662] on button "Load More" at bounding box center [514, 664] width 418 height 48
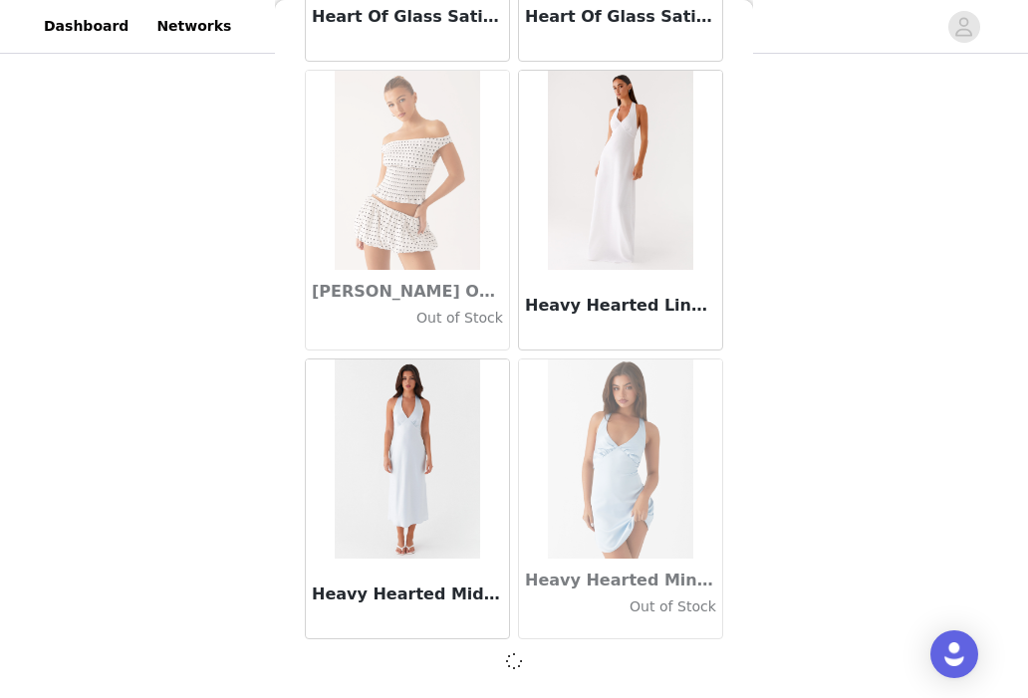
scroll to position [51443, 0]
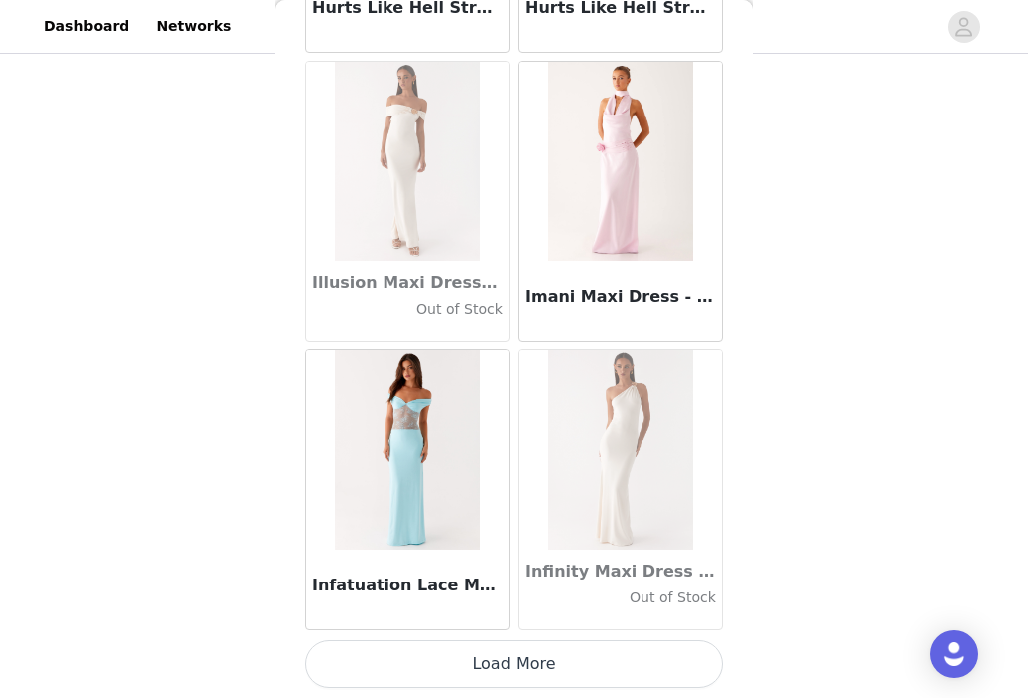
click at [474, 662] on button "Load More" at bounding box center [514, 664] width 418 height 48
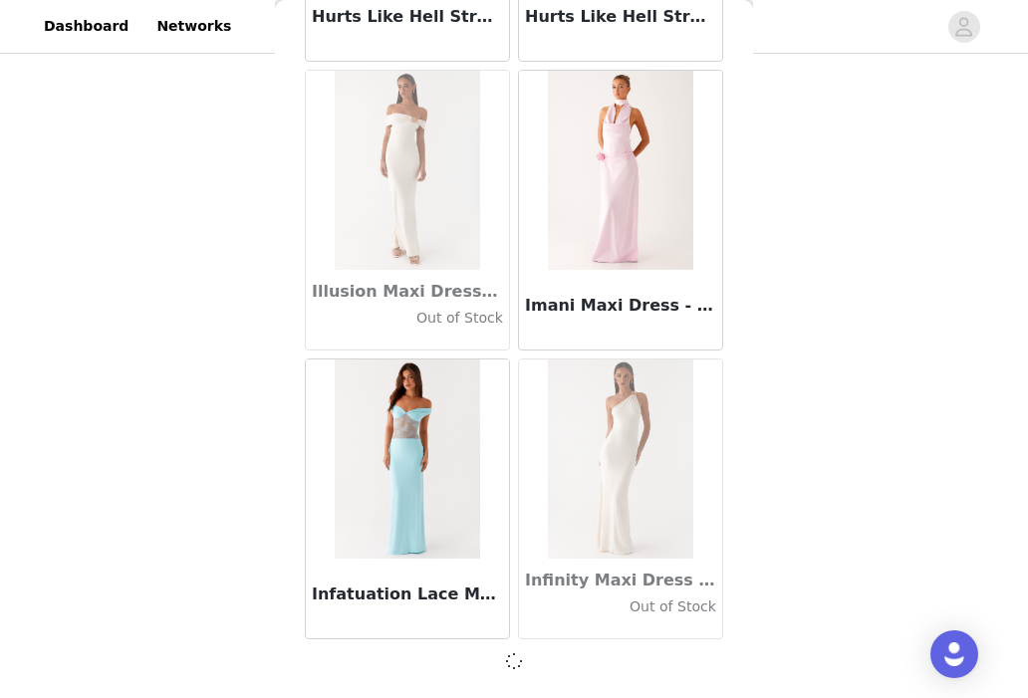
scroll to position [54331, 0]
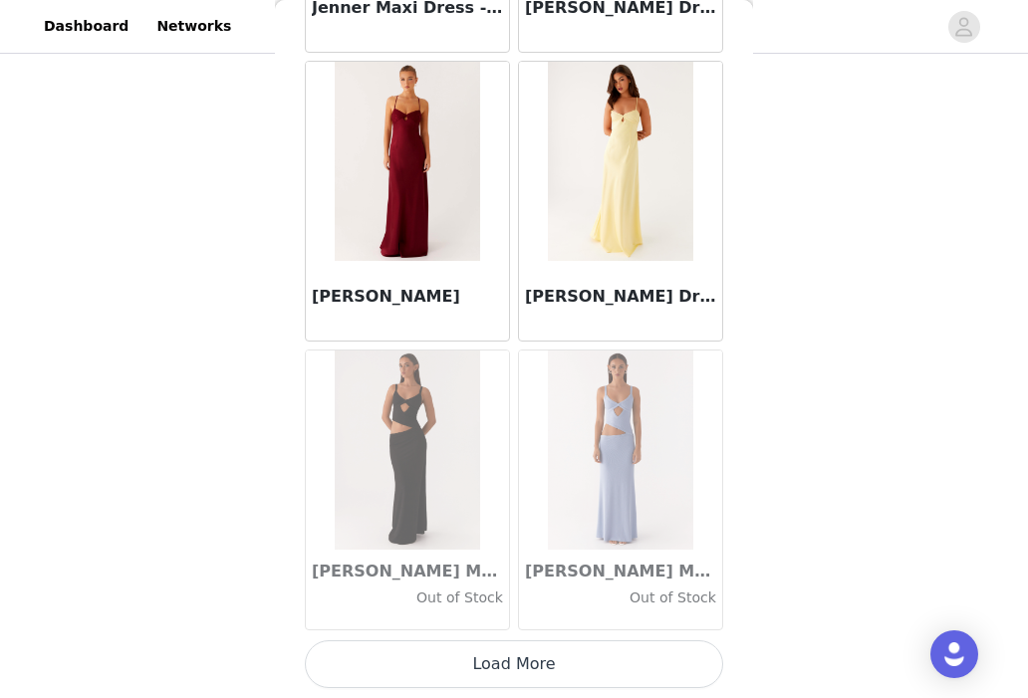
click at [474, 662] on button "Load More" at bounding box center [514, 664] width 418 height 48
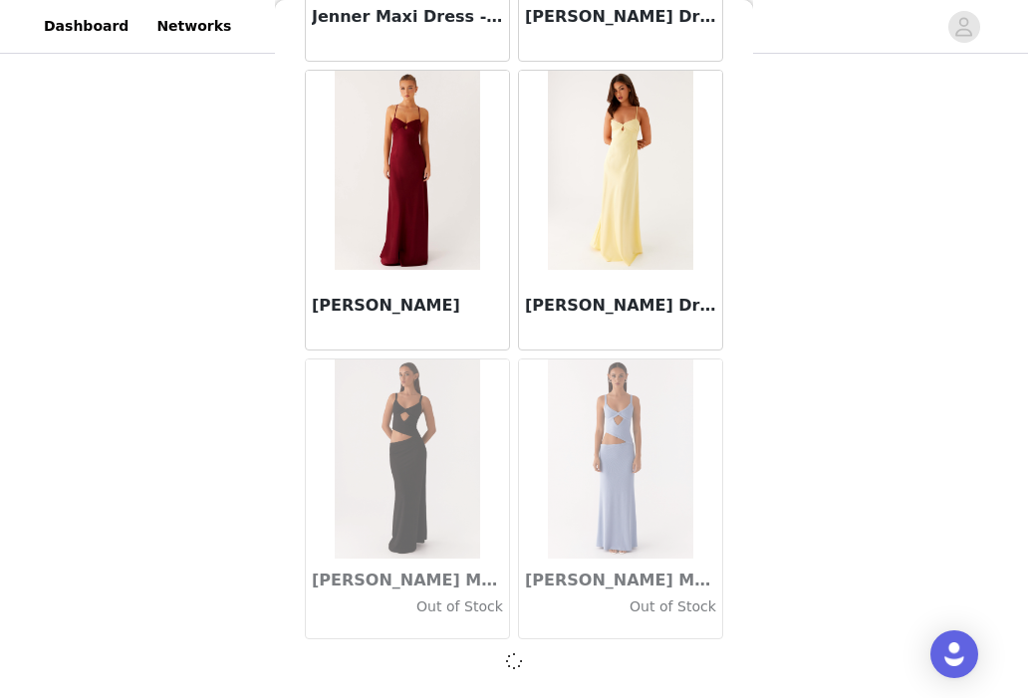
scroll to position [57220, 0]
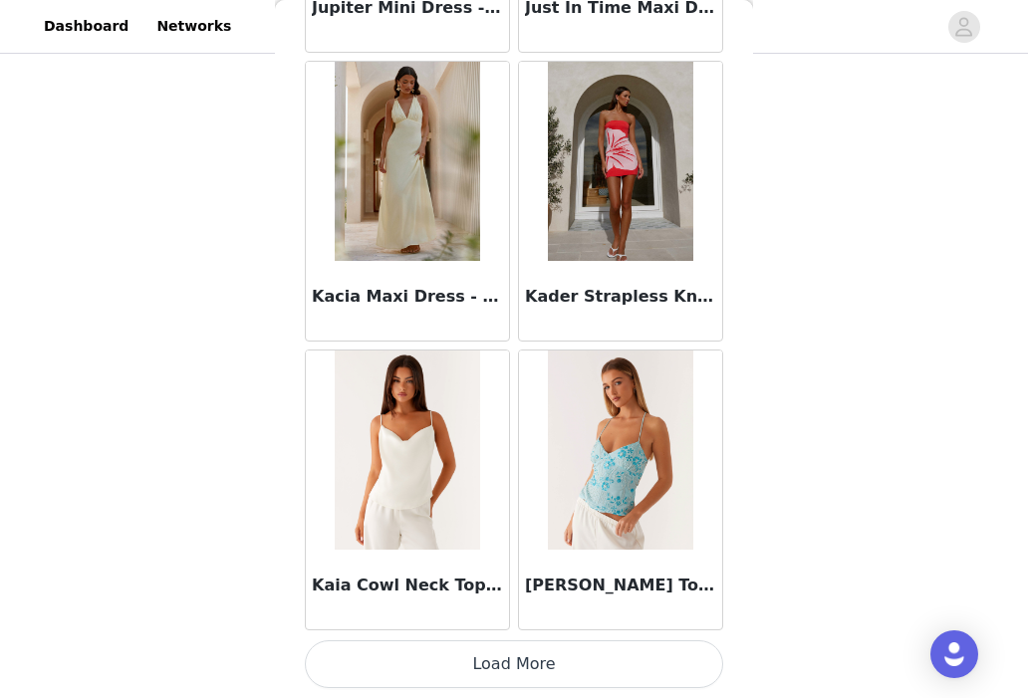
click at [474, 662] on button "Load More" at bounding box center [514, 664] width 418 height 48
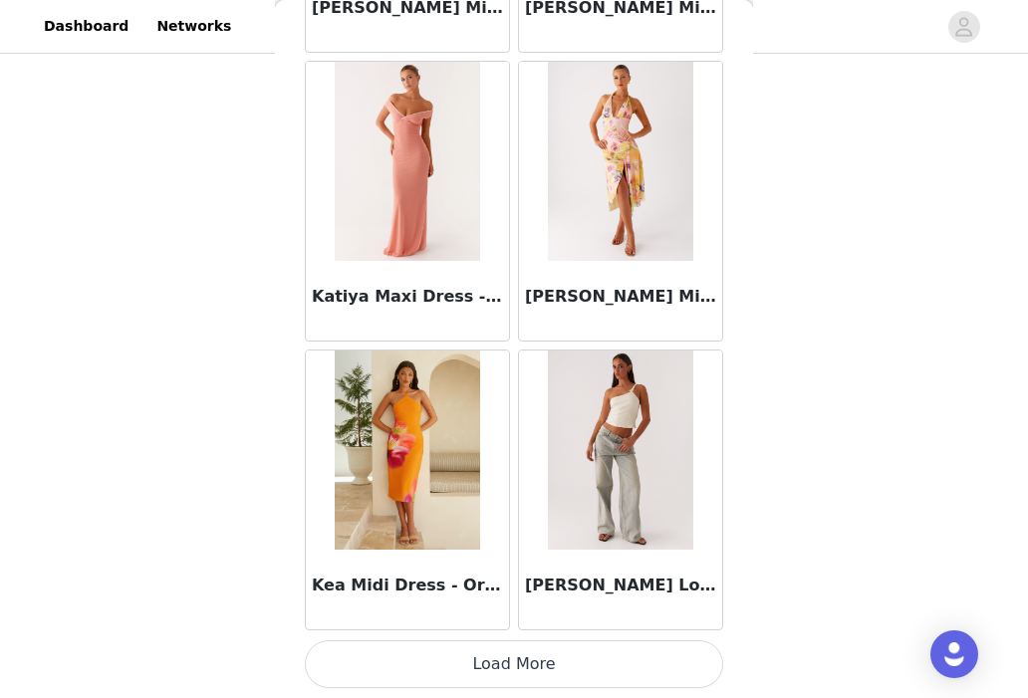
click at [474, 661] on button "Load More" at bounding box center [514, 664] width 418 height 48
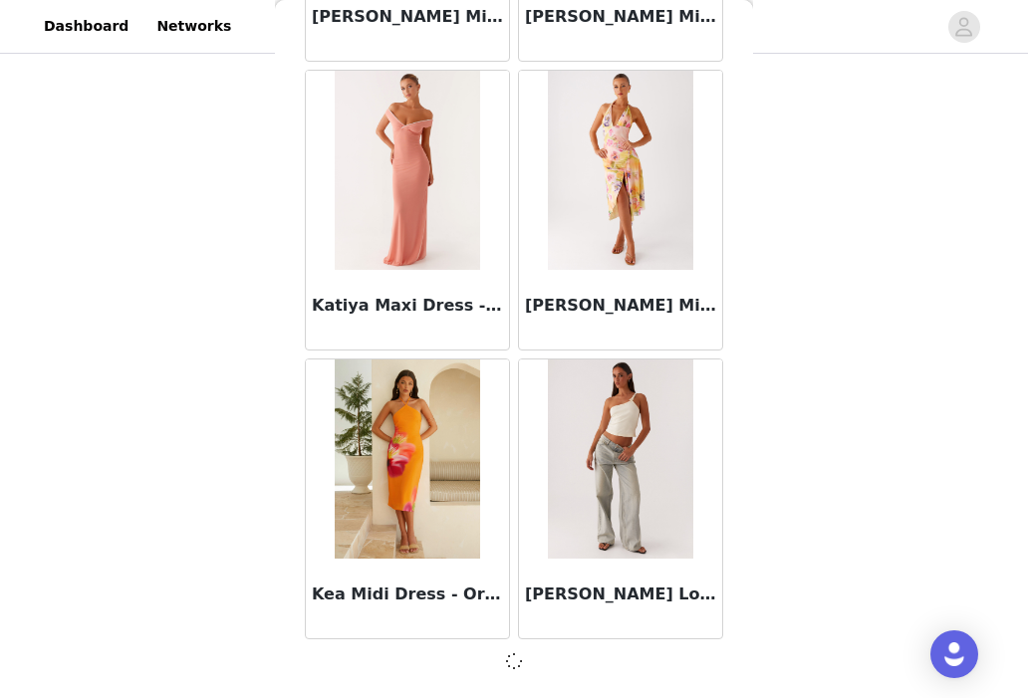
scroll to position [62996, 0]
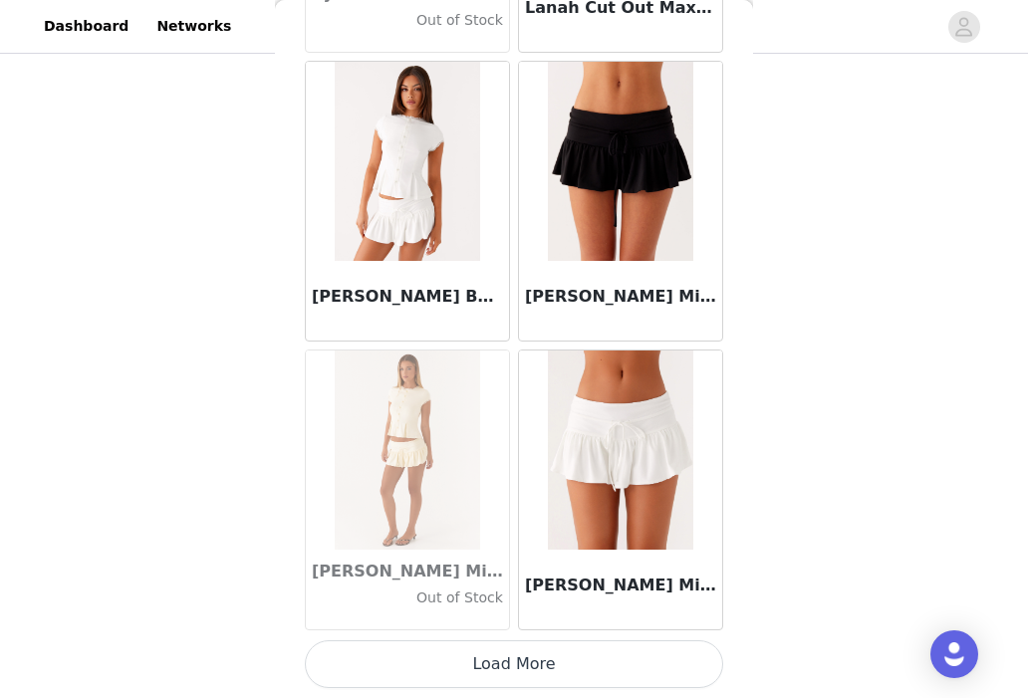
click at [474, 661] on button "Load More" at bounding box center [514, 664] width 418 height 48
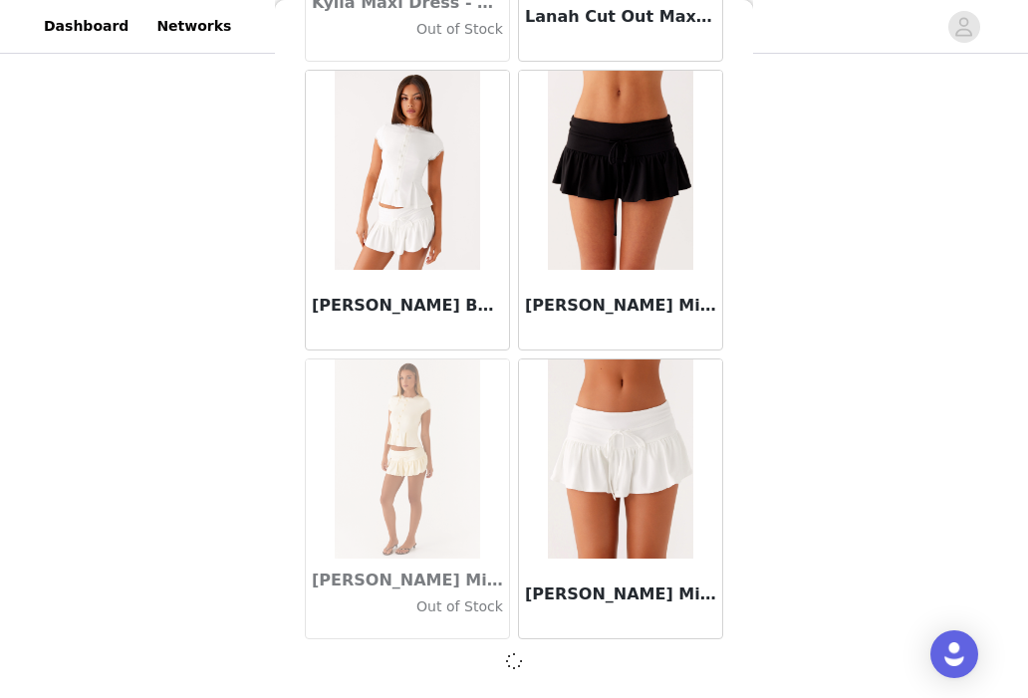
scroll to position [65885, 0]
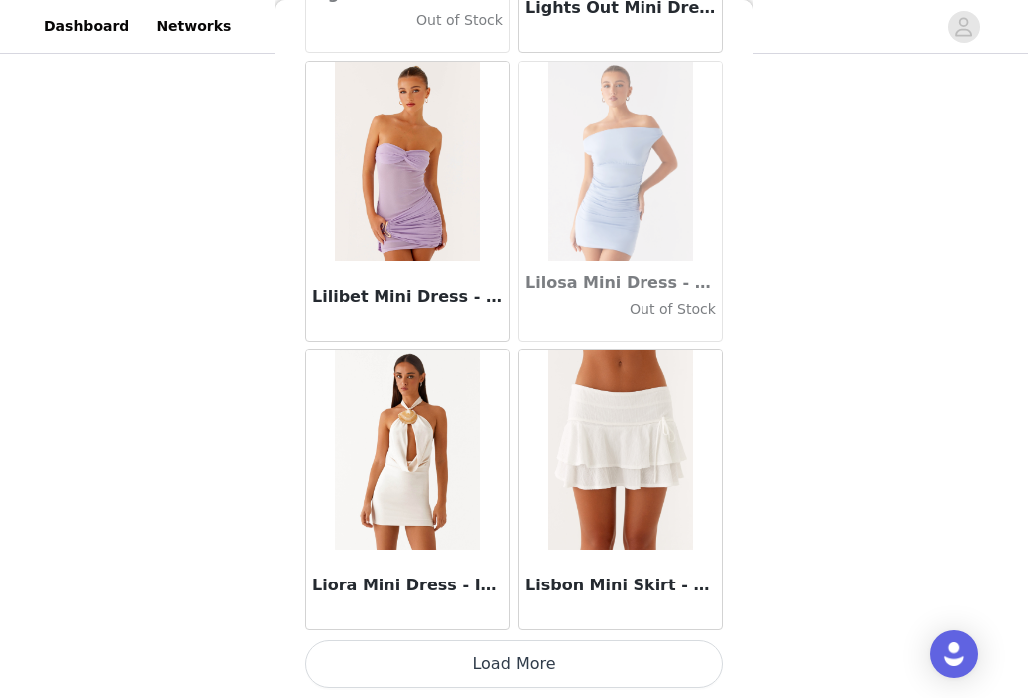
click at [474, 661] on button "Load More" at bounding box center [514, 664] width 418 height 48
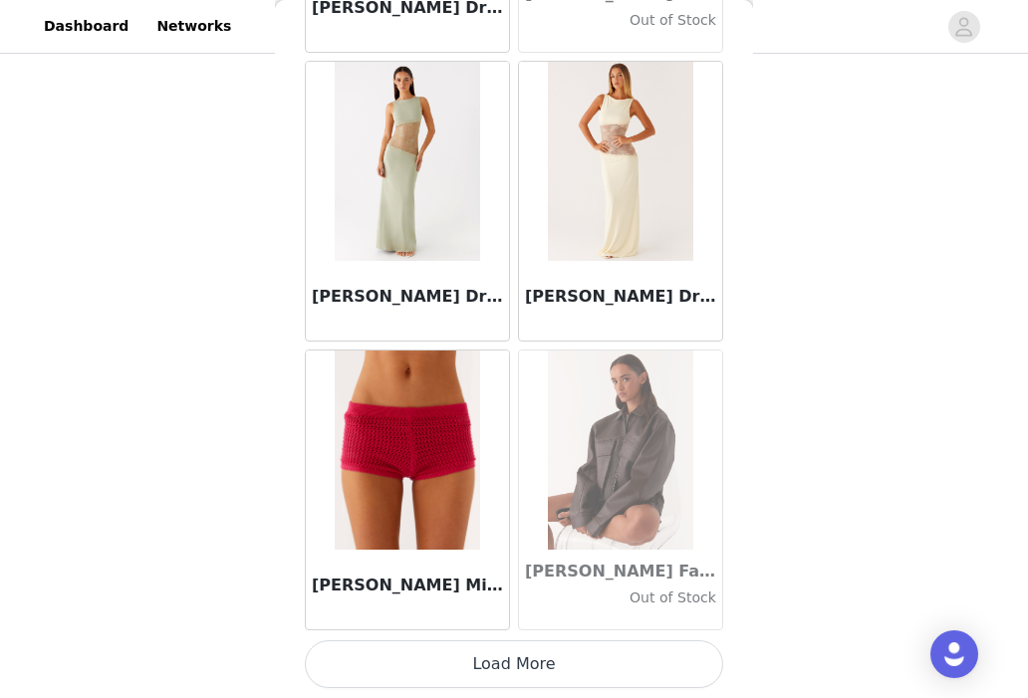
click at [474, 661] on button "Load More" at bounding box center [514, 664] width 418 height 48
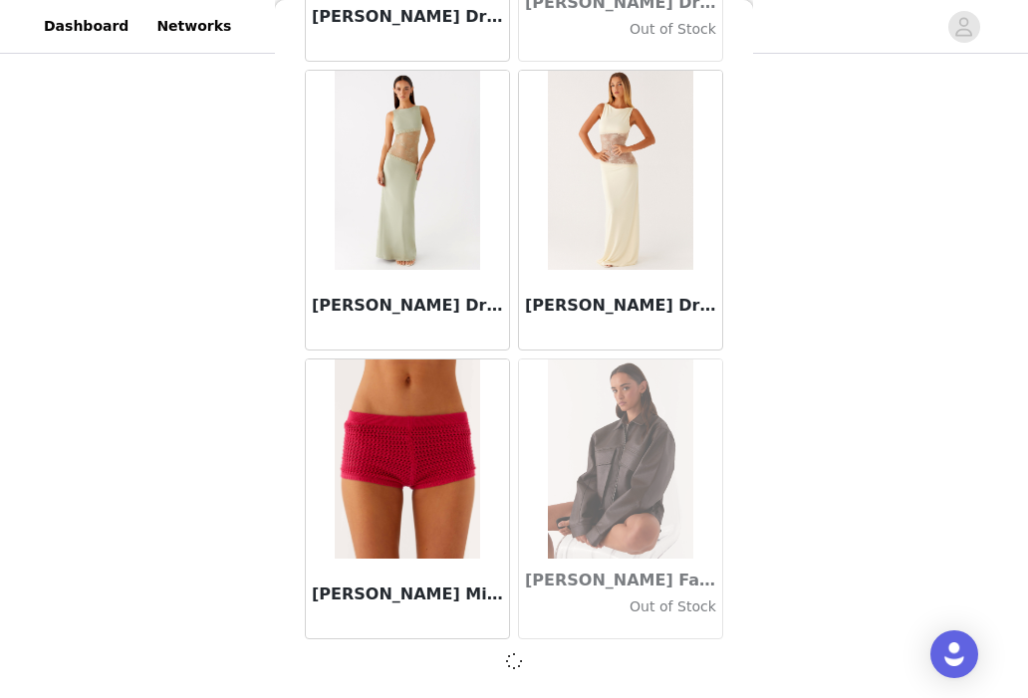
scroll to position [71662, 0]
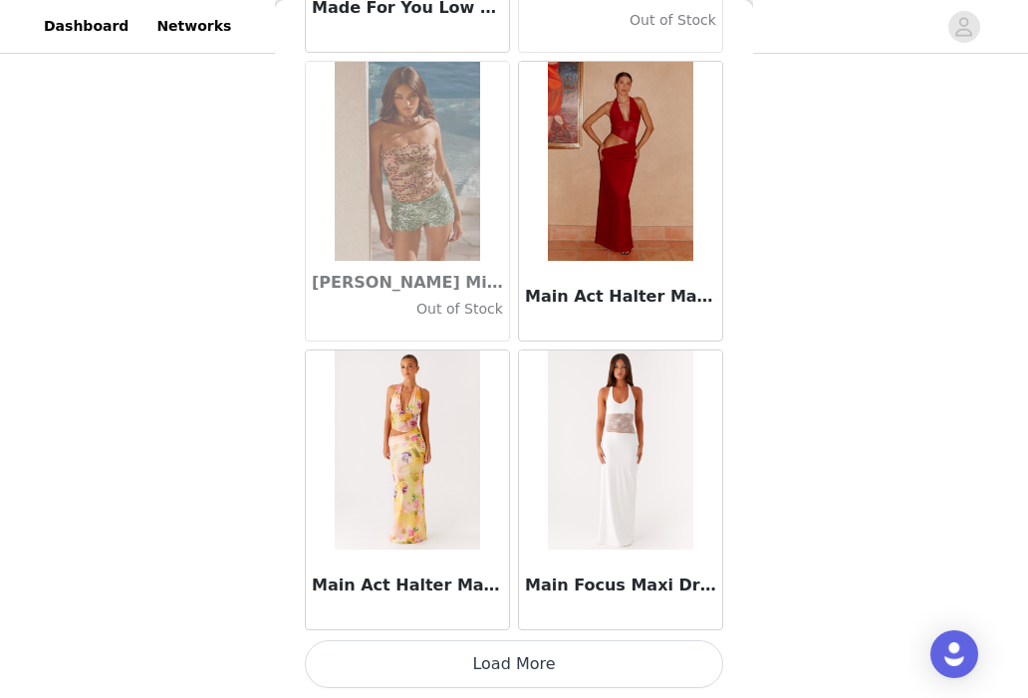
click at [474, 661] on button "Load More" at bounding box center [514, 664] width 418 height 48
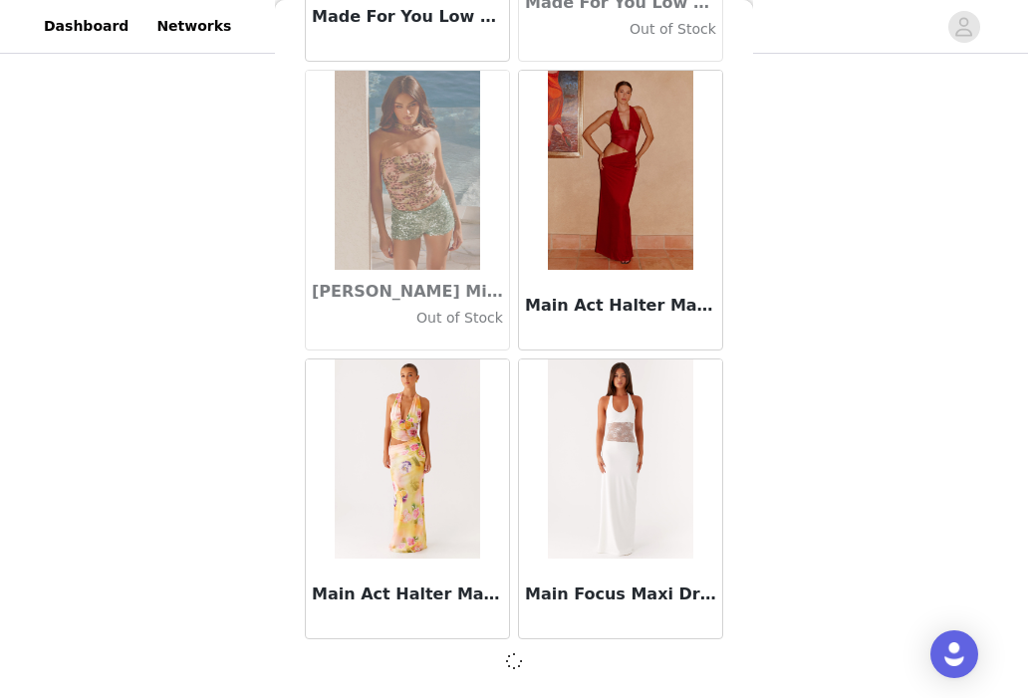
scroll to position [74550, 0]
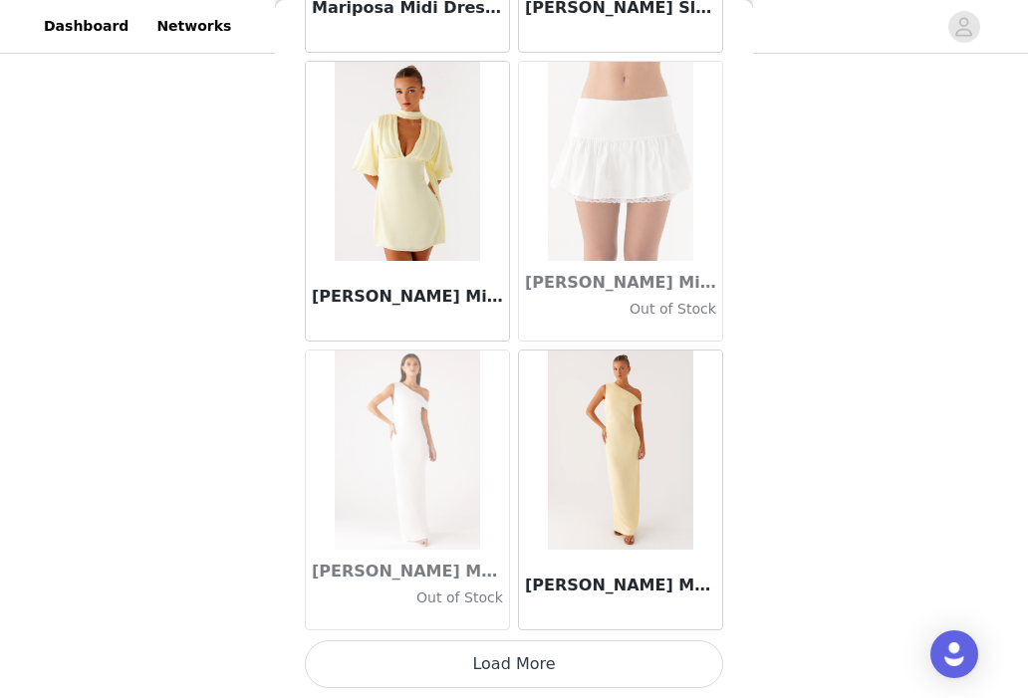
click at [474, 661] on button "Load More" at bounding box center [514, 664] width 418 height 48
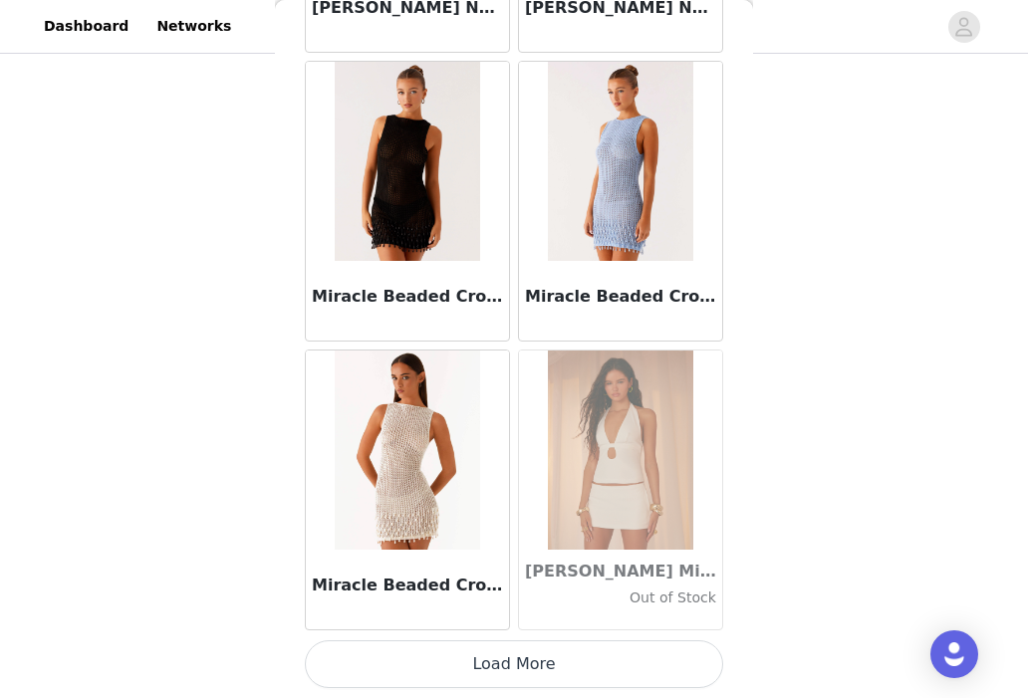
click at [474, 661] on button "Load More" at bounding box center [514, 664] width 418 height 48
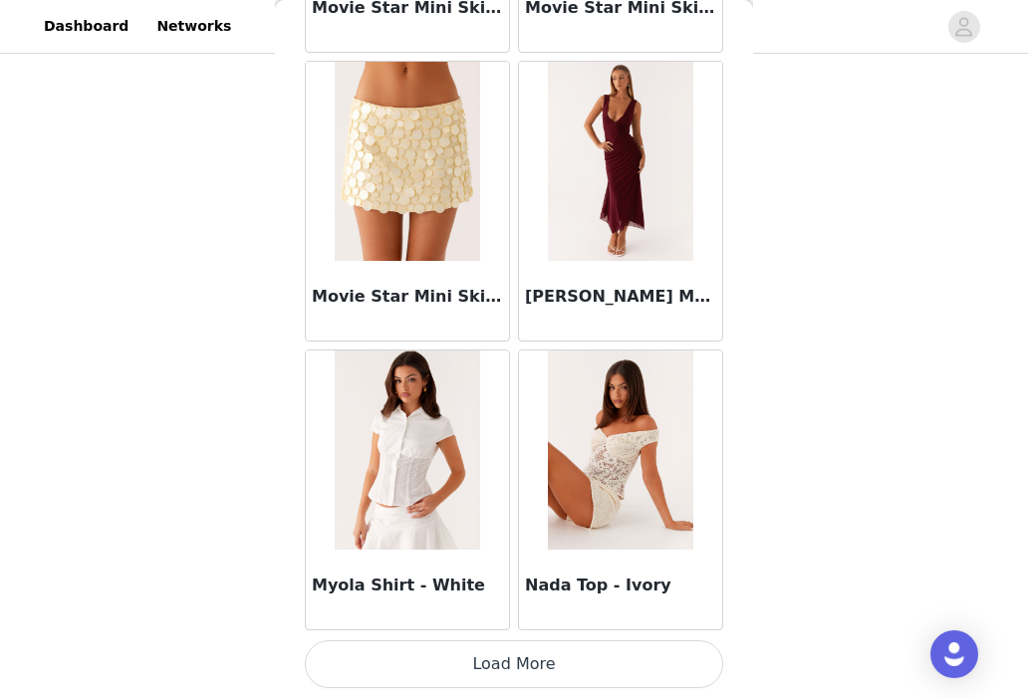
click at [474, 661] on button "Load More" at bounding box center [514, 664] width 418 height 48
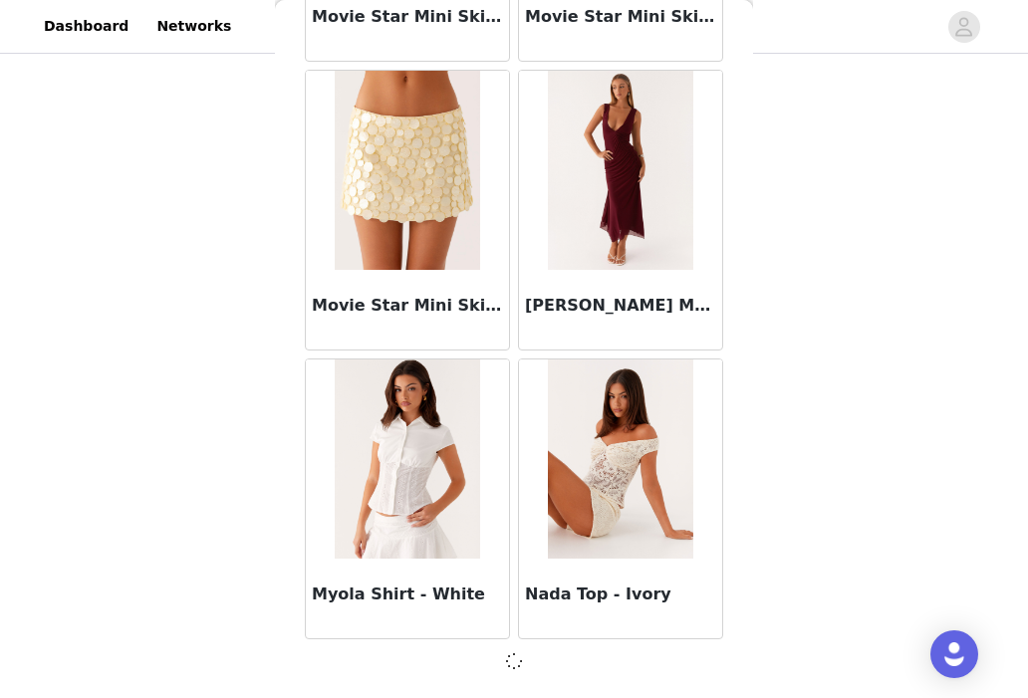
scroll to position [83215, 0]
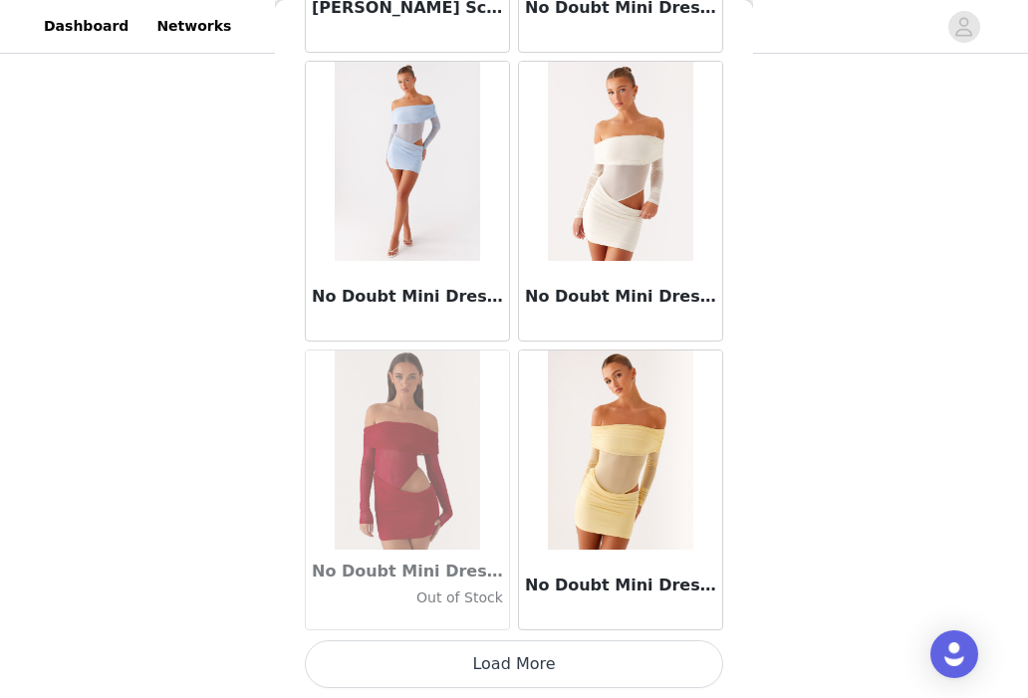
click at [474, 661] on button "Load More" at bounding box center [514, 664] width 418 height 48
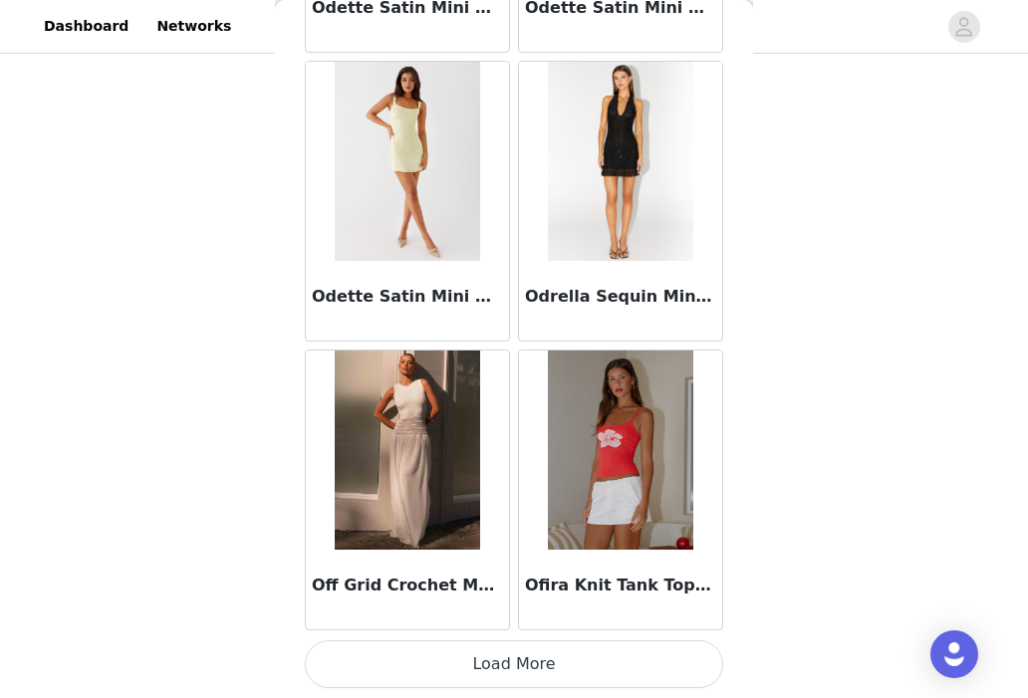
click at [474, 661] on button "Load More" at bounding box center [514, 664] width 418 height 48
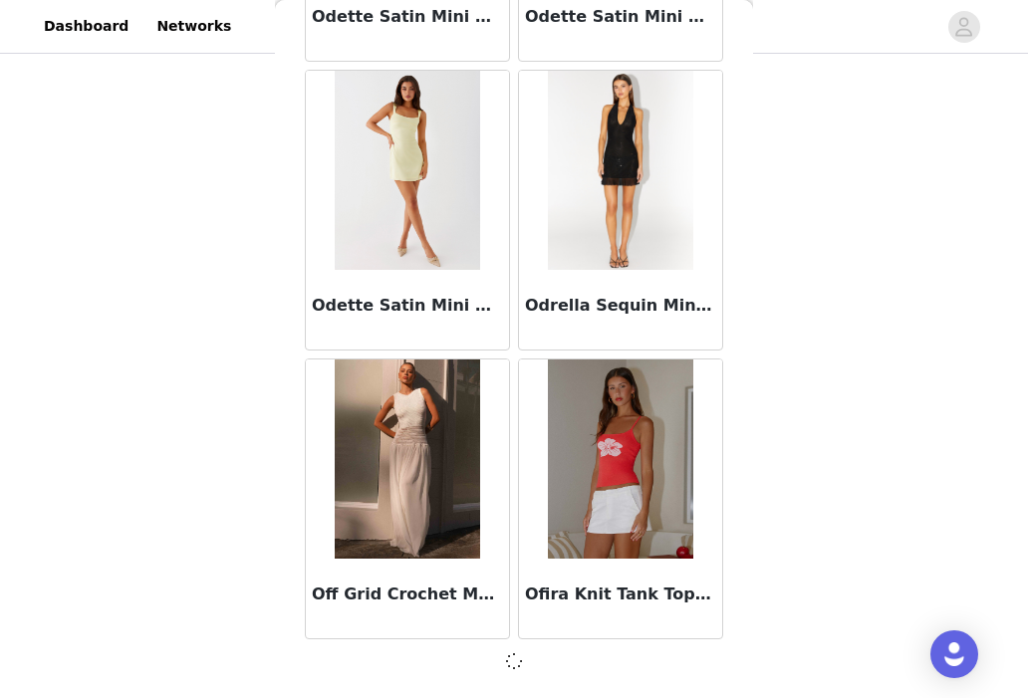
scroll to position [88992, 0]
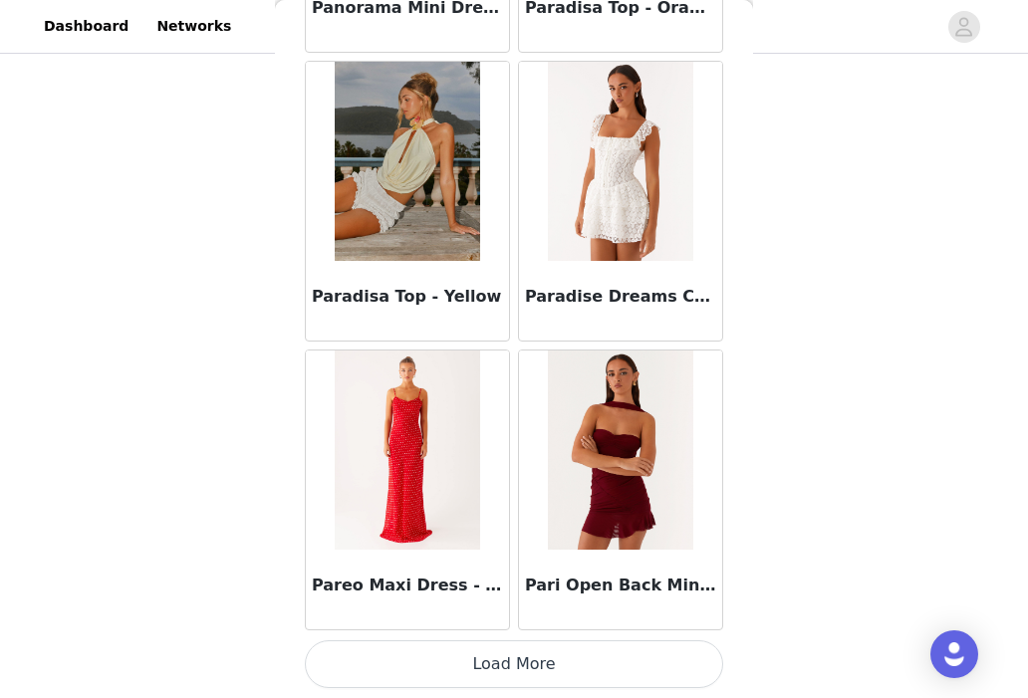
click at [474, 661] on button "Load More" at bounding box center [514, 664] width 418 height 48
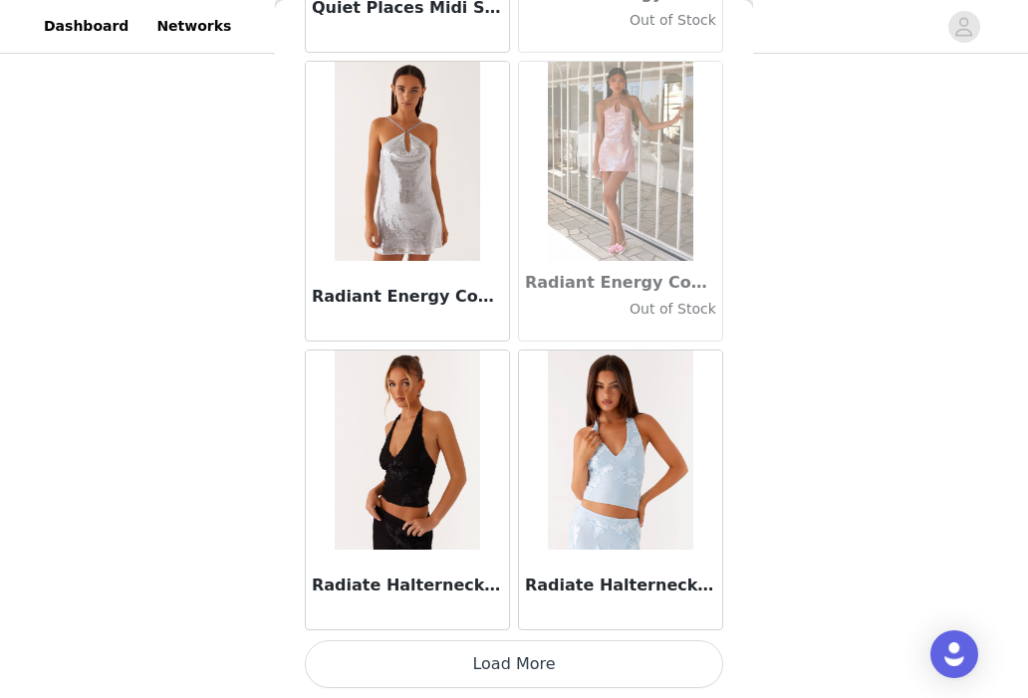
click at [474, 661] on button "Load More" at bounding box center [514, 664] width 418 height 48
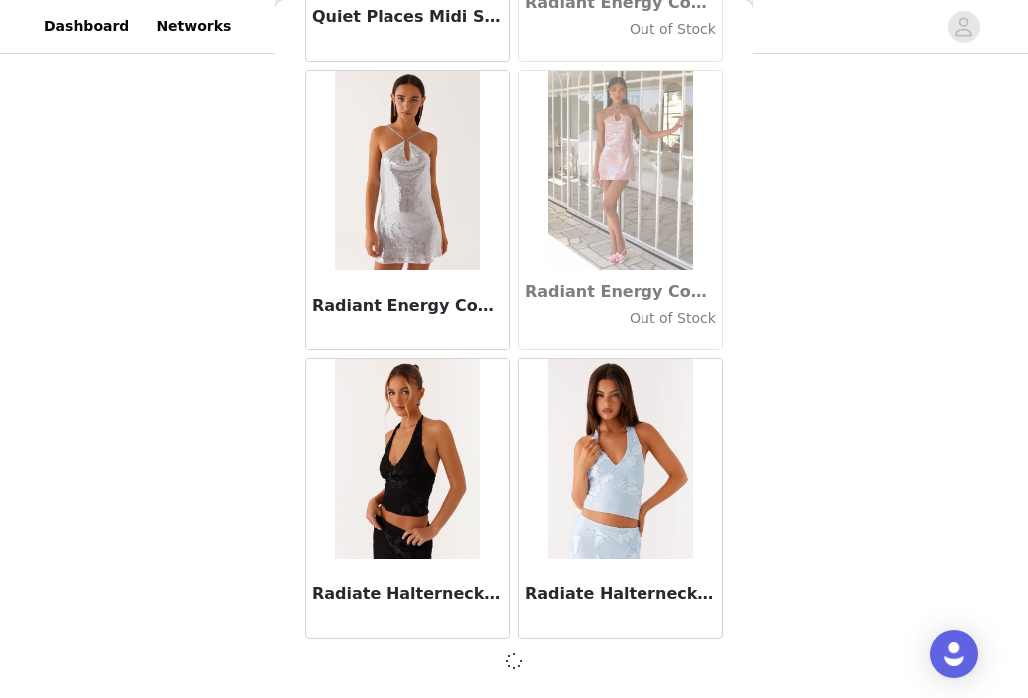
scroll to position [94769, 0]
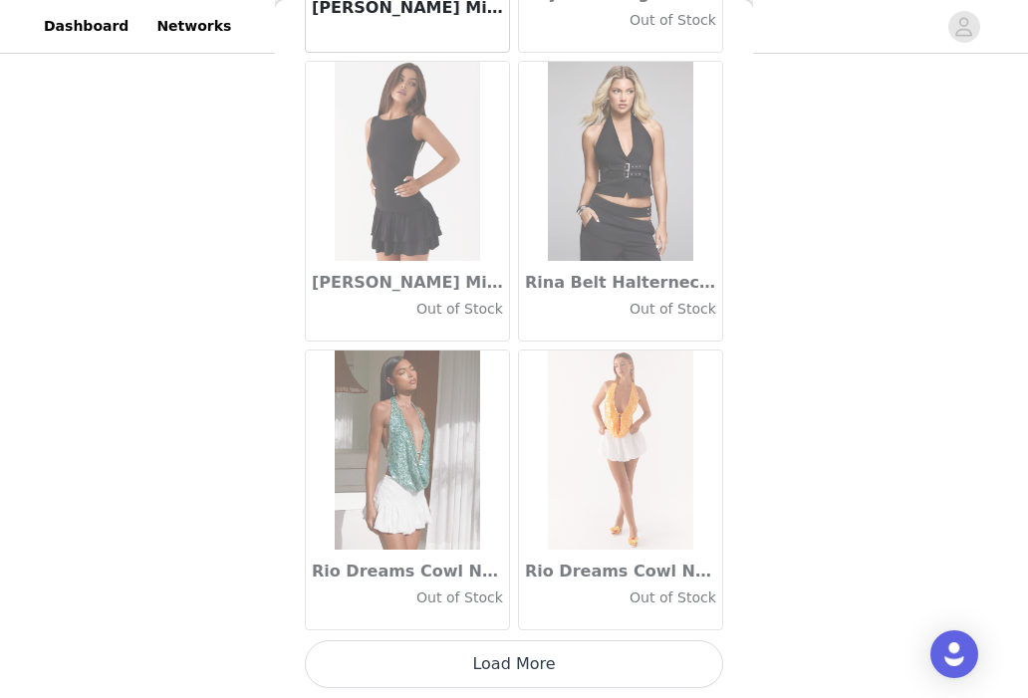
click at [474, 661] on button "Load More" at bounding box center [514, 664] width 418 height 48
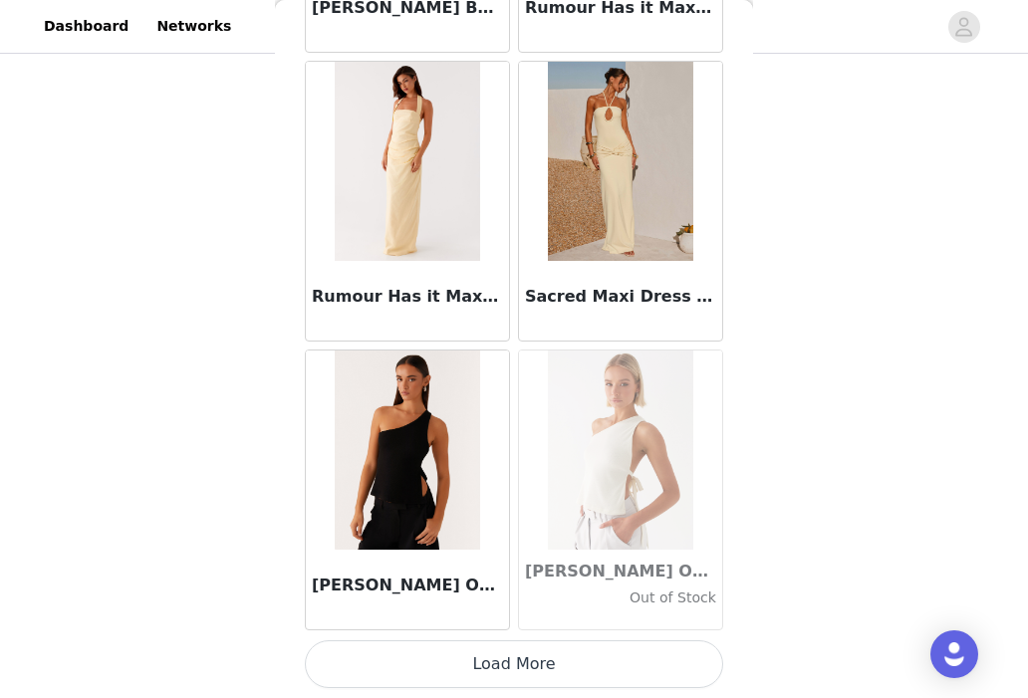
click at [475, 644] on button "Load More" at bounding box center [514, 664] width 418 height 48
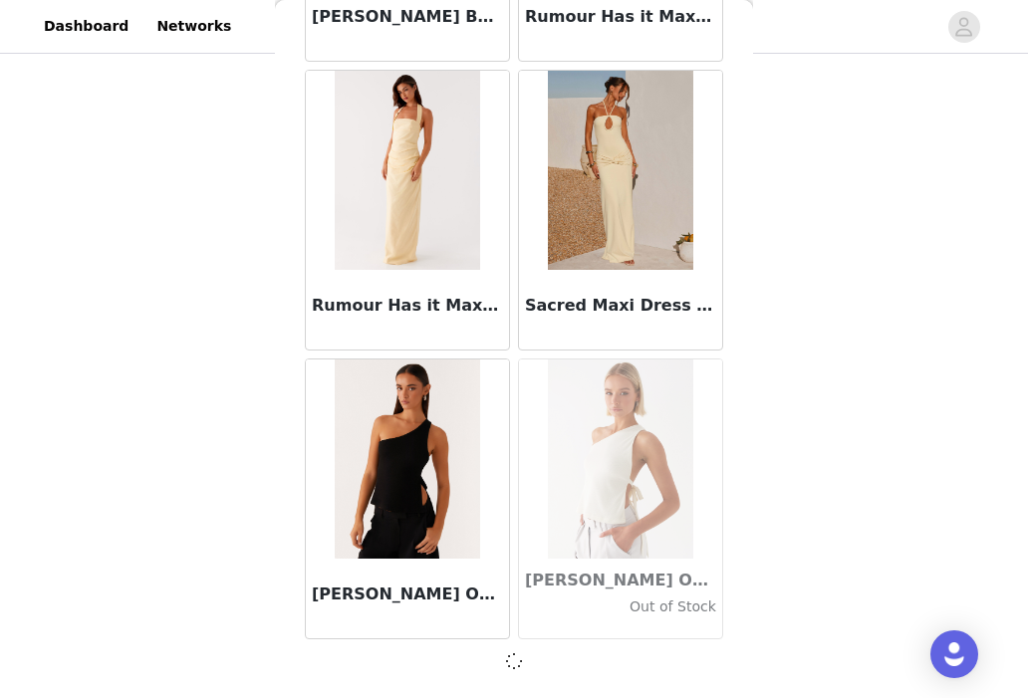
scroll to position [100545, 0]
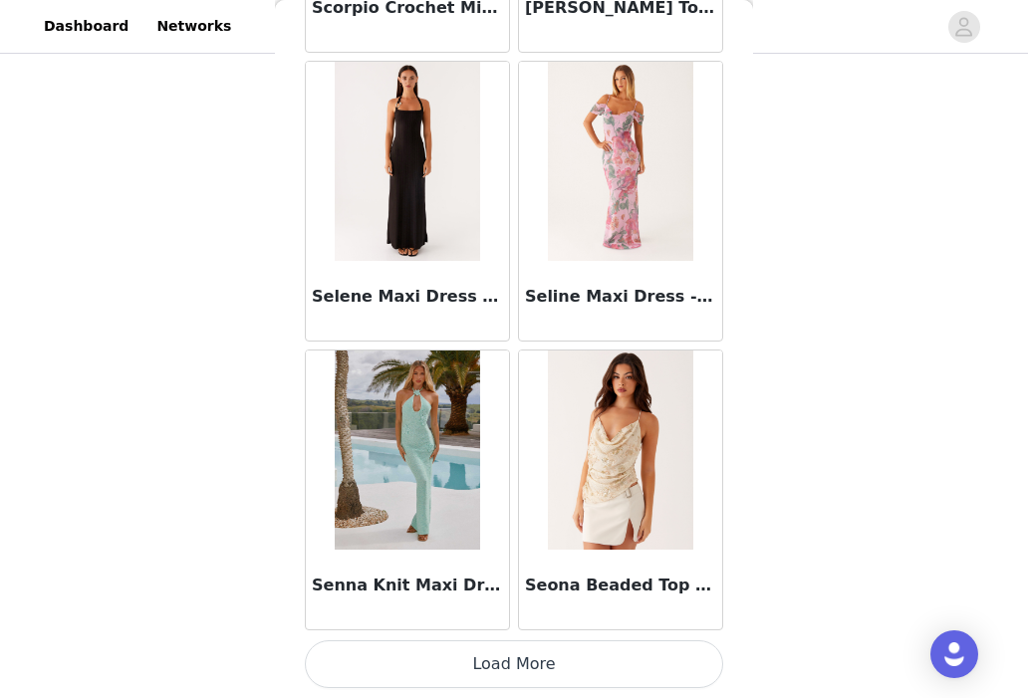
click at [475, 640] on button "Load More" at bounding box center [514, 664] width 418 height 48
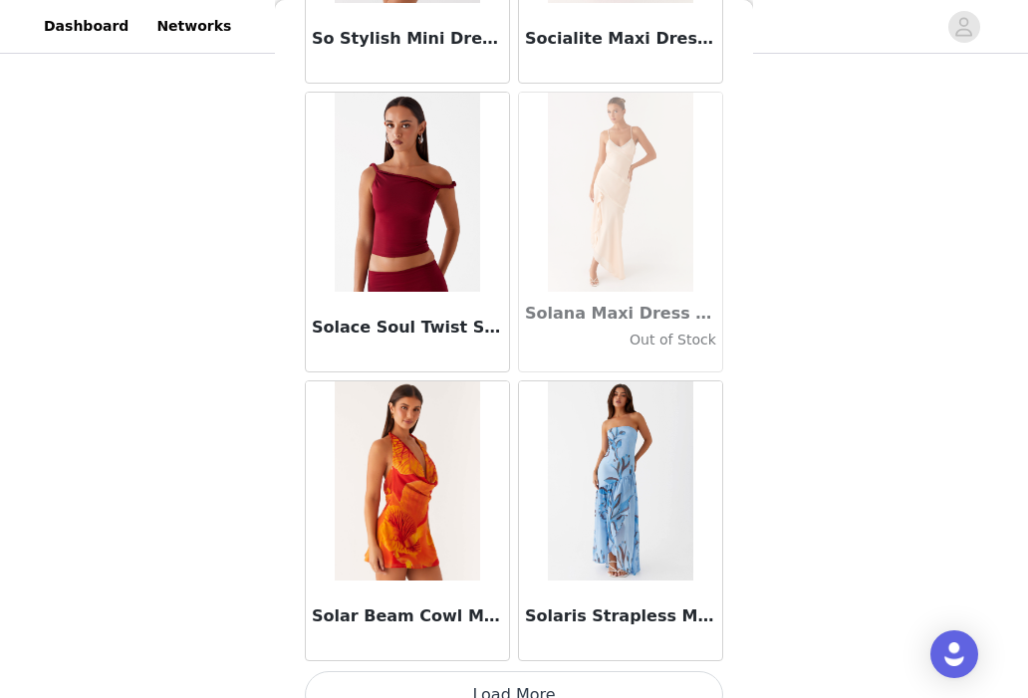
scroll to position [106331, 0]
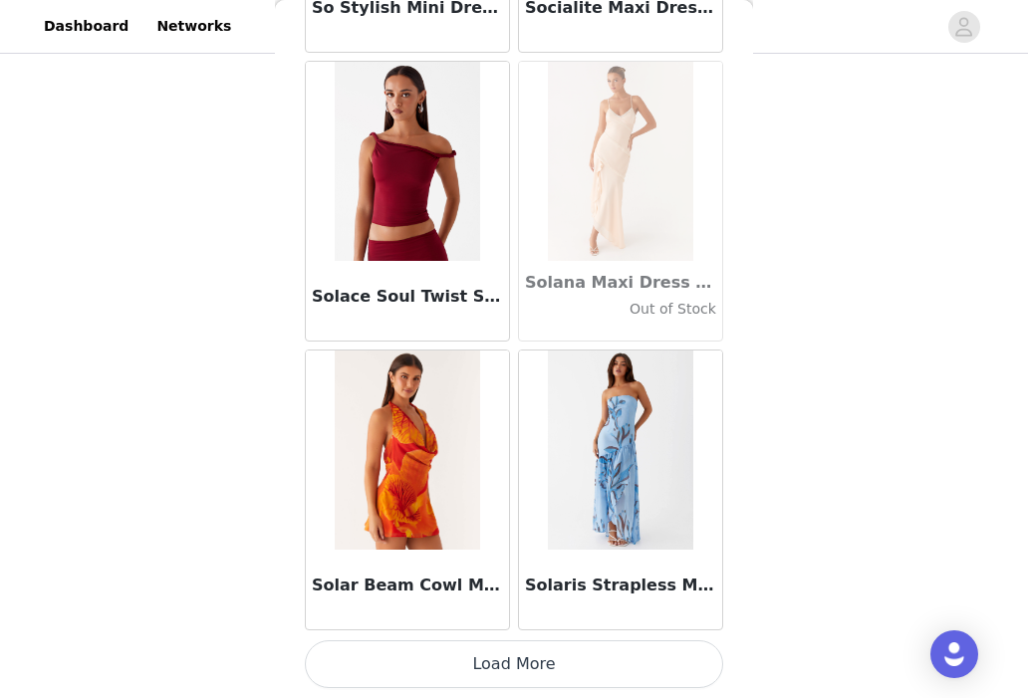
click at [476, 620] on div "Solar Beam Cowl Mini Dress - Serene Orange" at bounding box center [407, 590] width 203 height 80
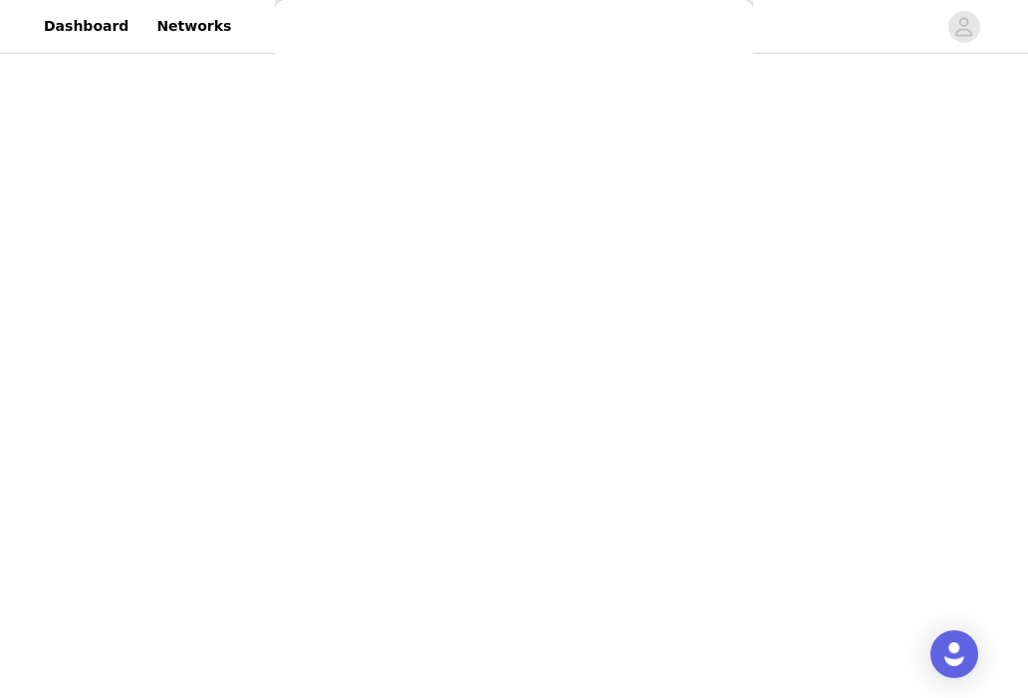
click at [475, 660] on div "Back Aamari Maxi Dress - Red Adelaide Shirt Mini Dress - Brown Adored By You Mi…" at bounding box center [514, 349] width 478 height 698
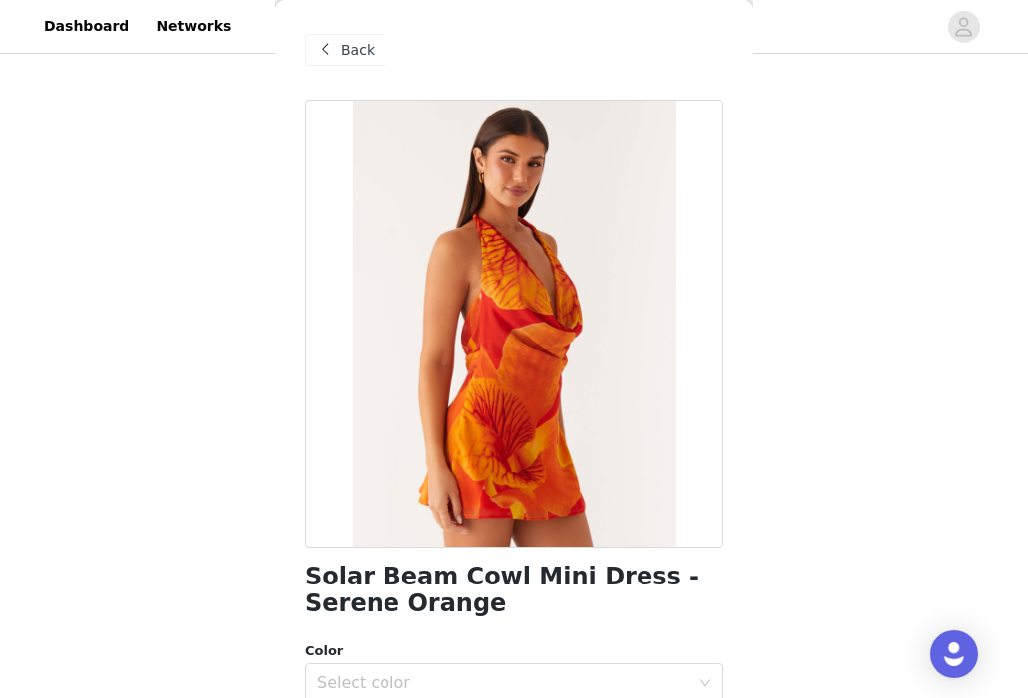
click at [364, 37] on div "Back" at bounding box center [345, 50] width 81 height 32
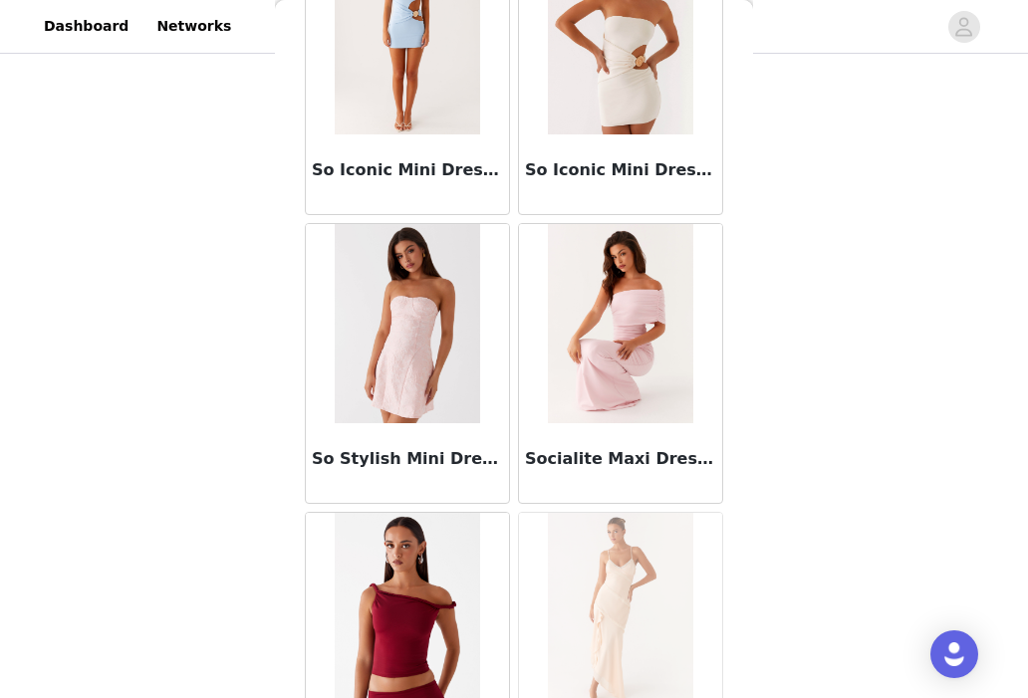
scroll to position [106331, 0]
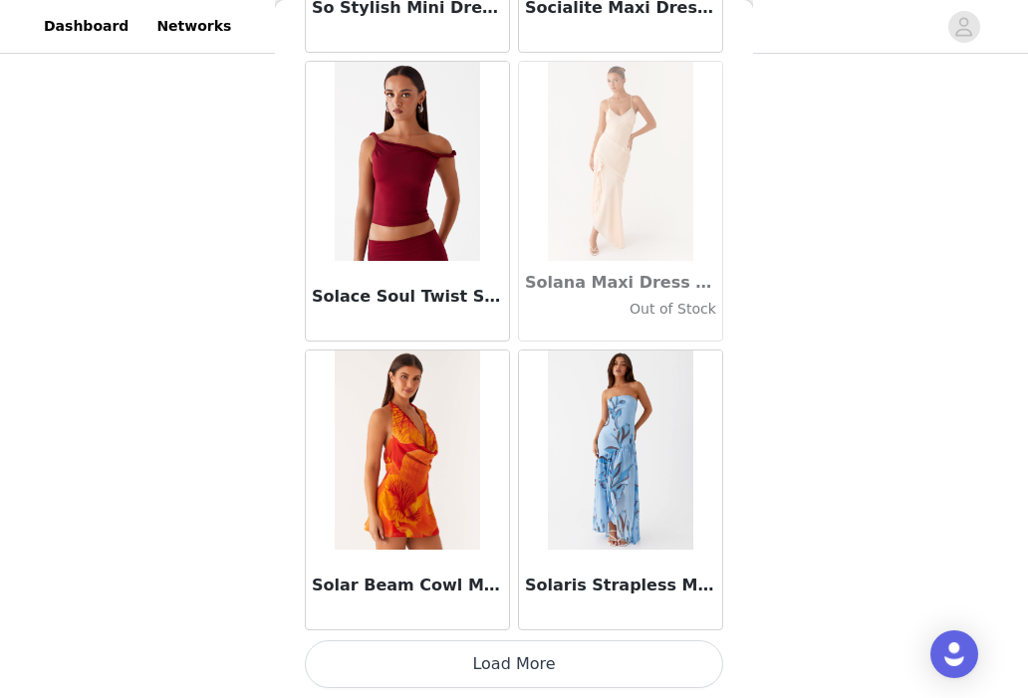
click at [443, 652] on button "Load More" at bounding box center [514, 664] width 418 height 48
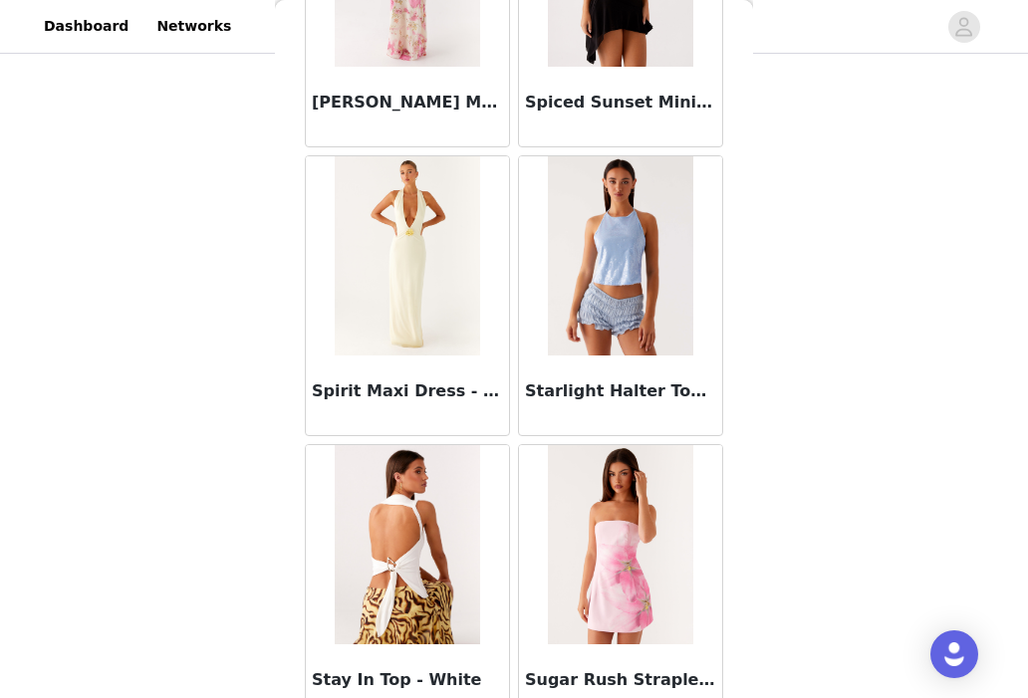
scroll to position [109219, 0]
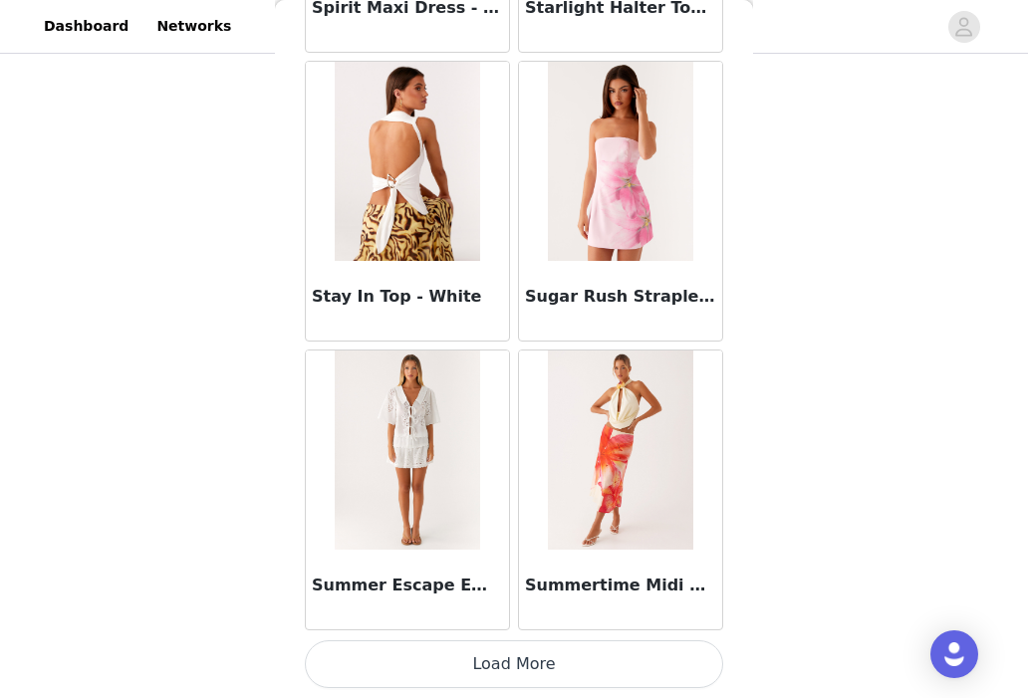
click at [439, 653] on button "Load More" at bounding box center [514, 664] width 418 height 48
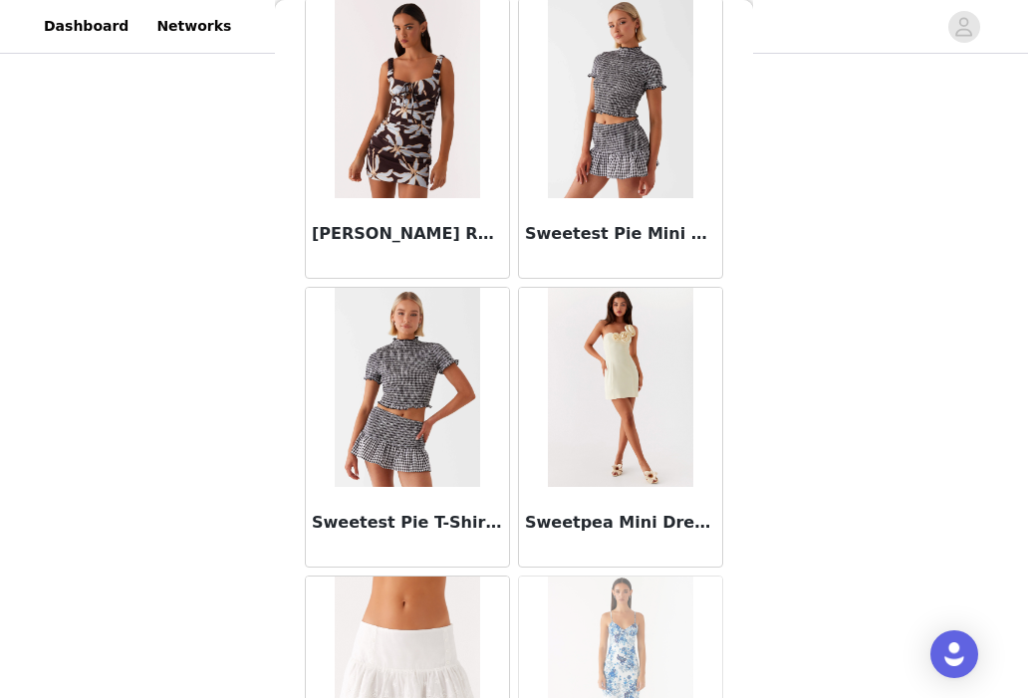
scroll to position [111018, 0]
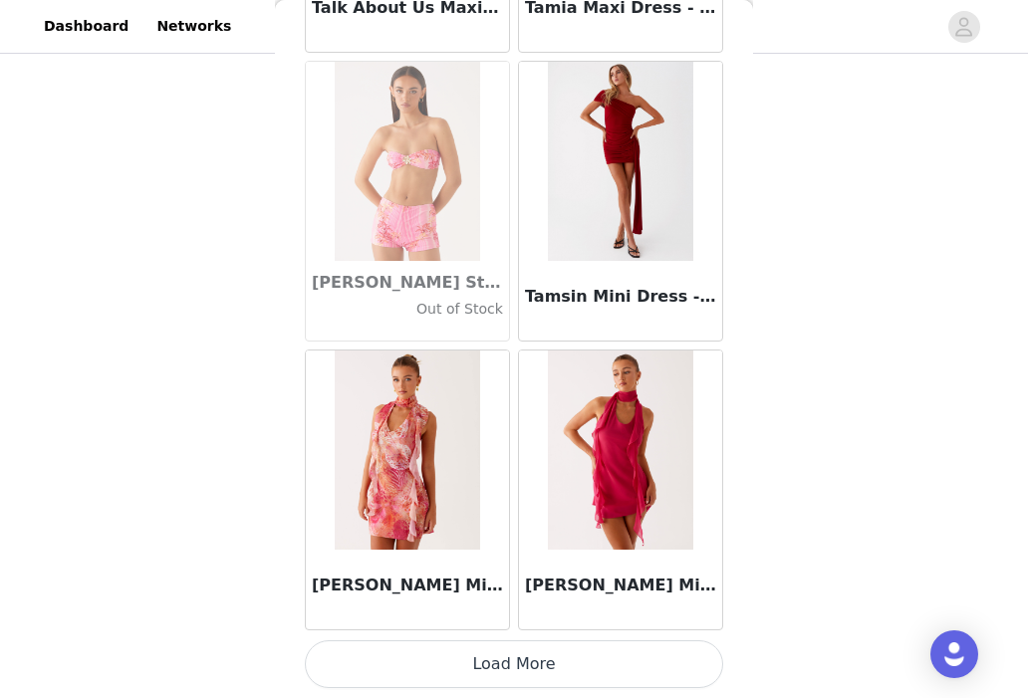
click at [442, 648] on button "Load More" at bounding box center [514, 664] width 418 height 48
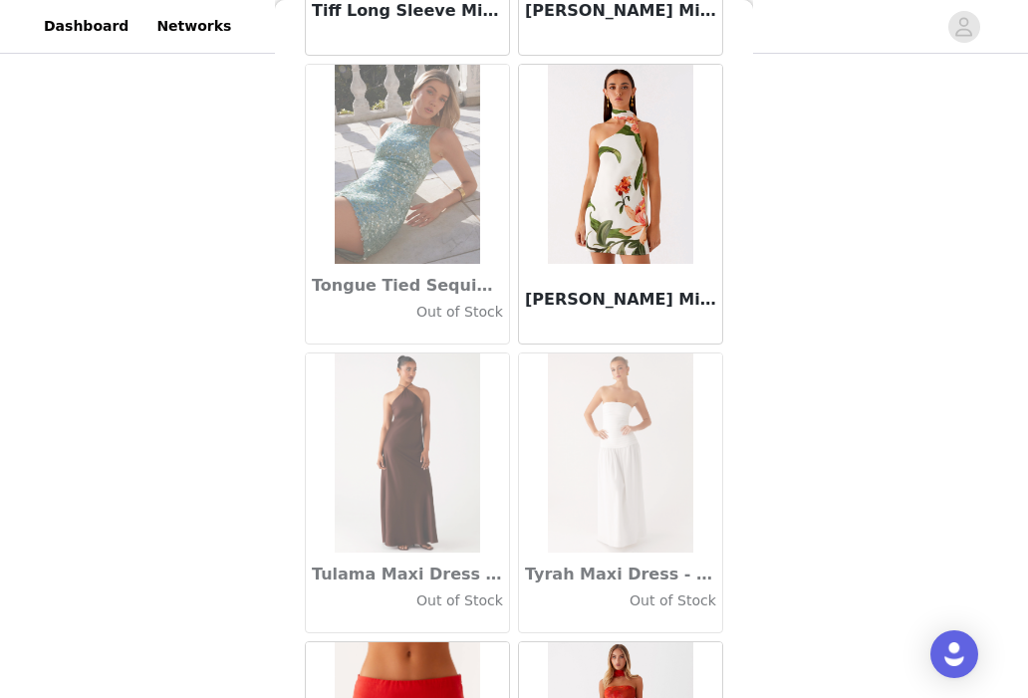
scroll to position [114996, 0]
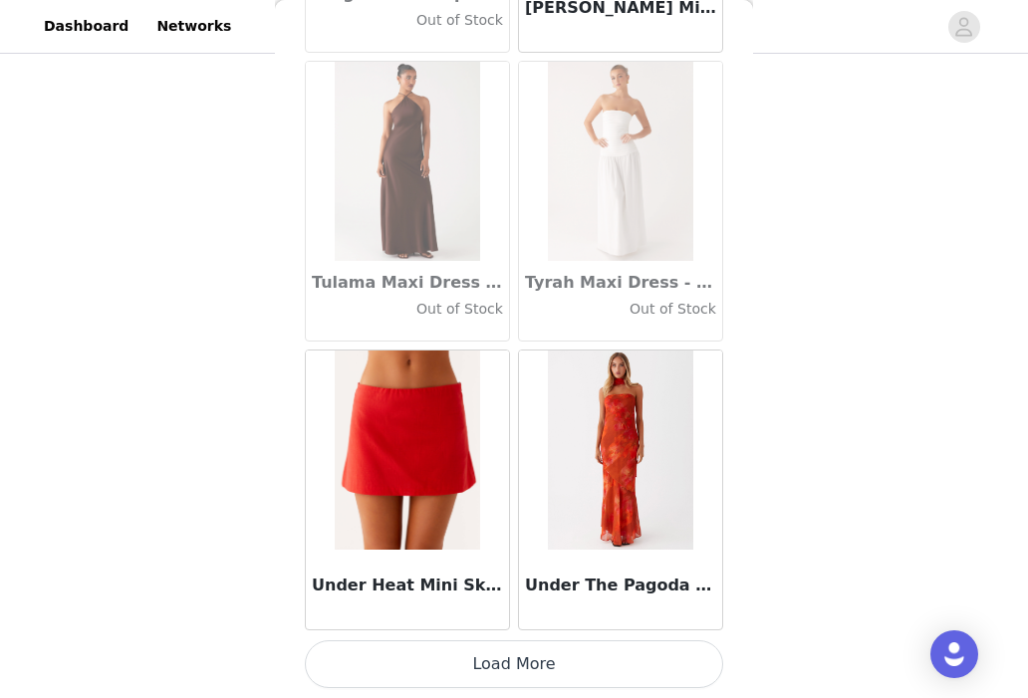
click at [442, 652] on button "Load More" at bounding box center [514, 664] width 418 height 48
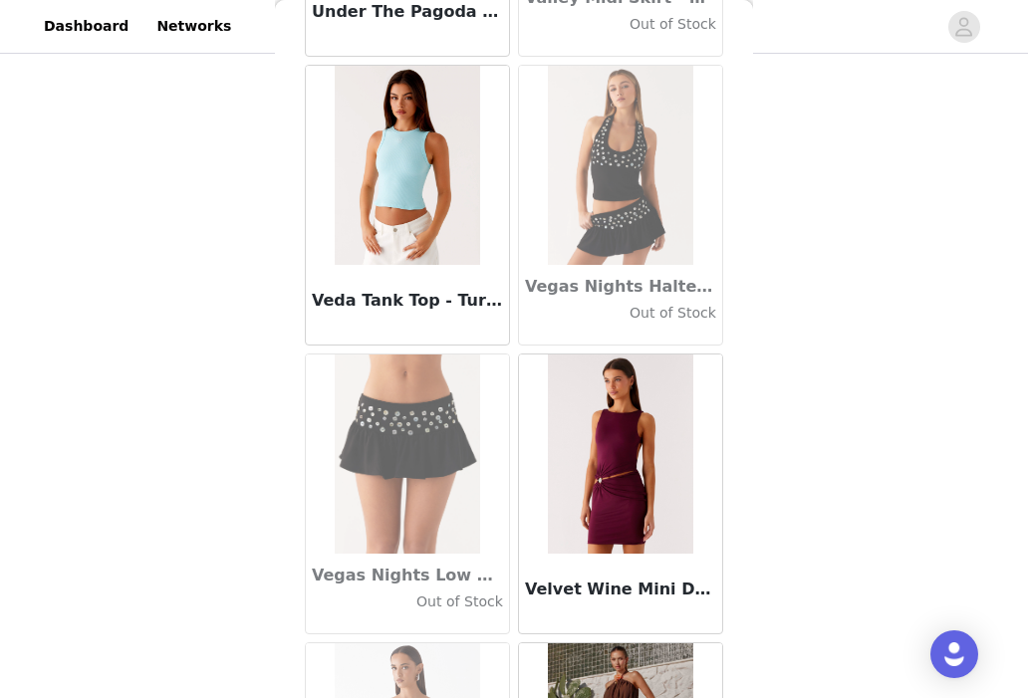
scroll to position [117885, 0]
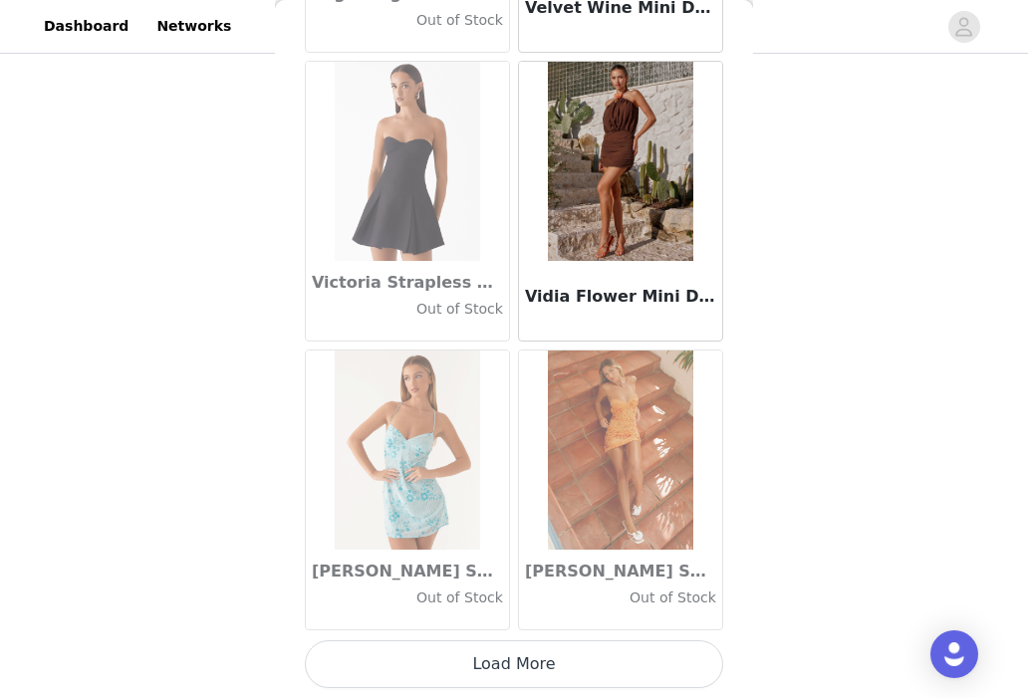
click at [442, 671] on button "Load More" at bounding box center [514, 664] width 418 height 48
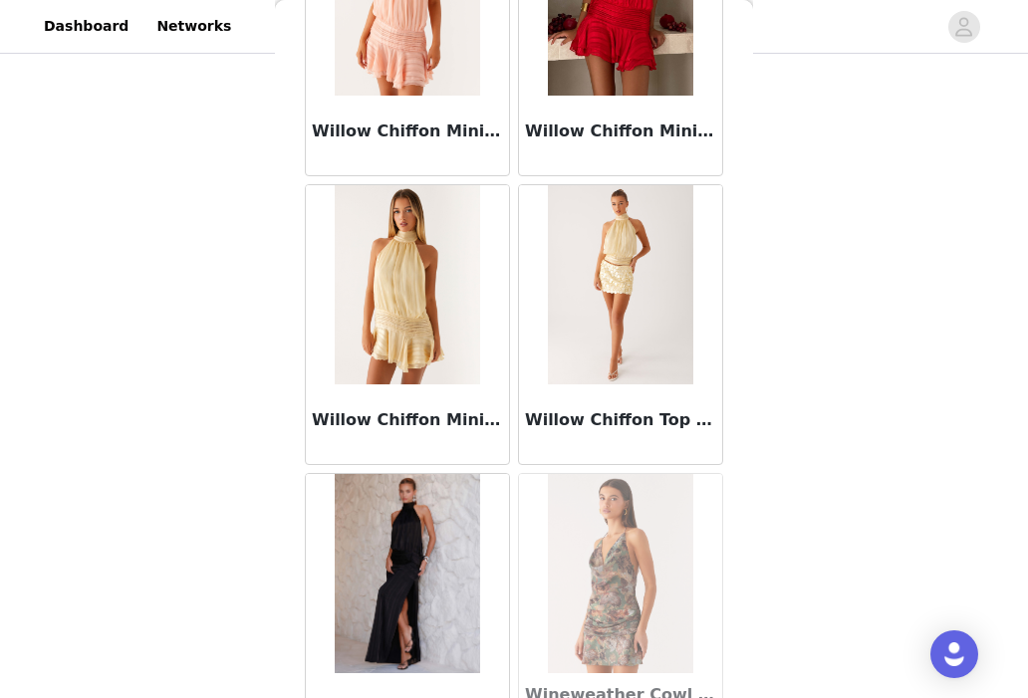
scroll to position [120773, 0]
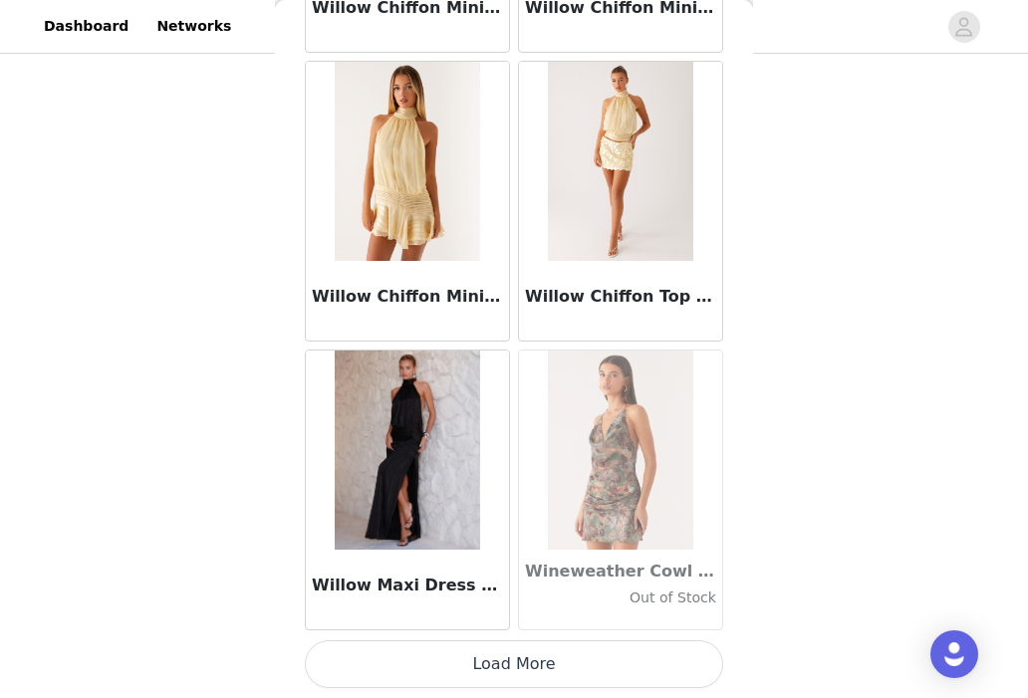
click at [505, 658] on button "Load More" at bounding box center [514, 664] width 418 height 48
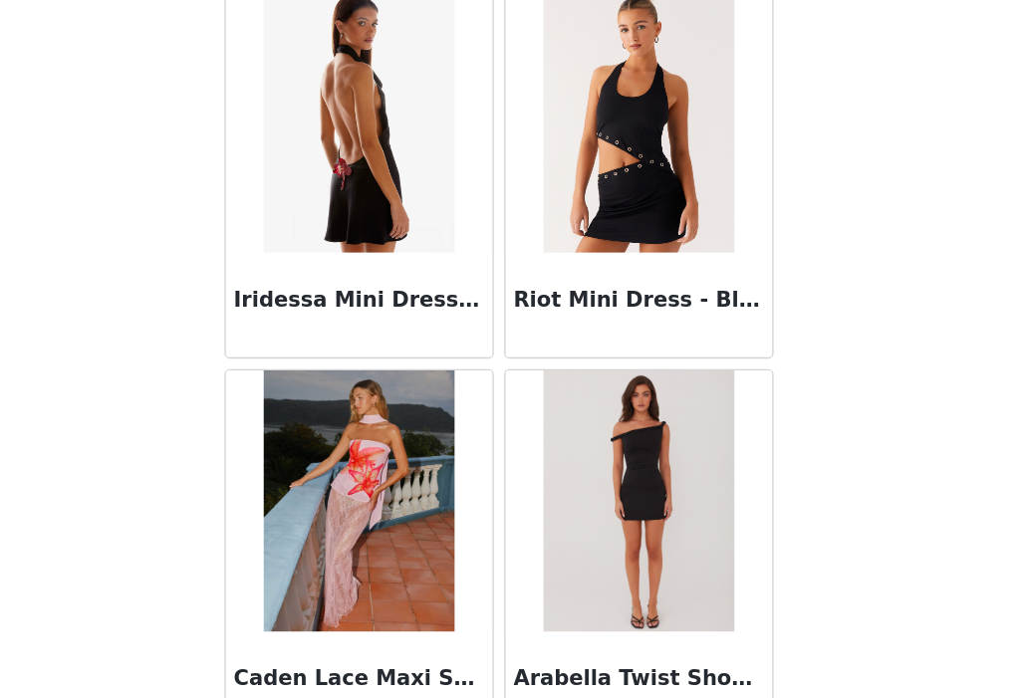
scroll to position [170, 0]
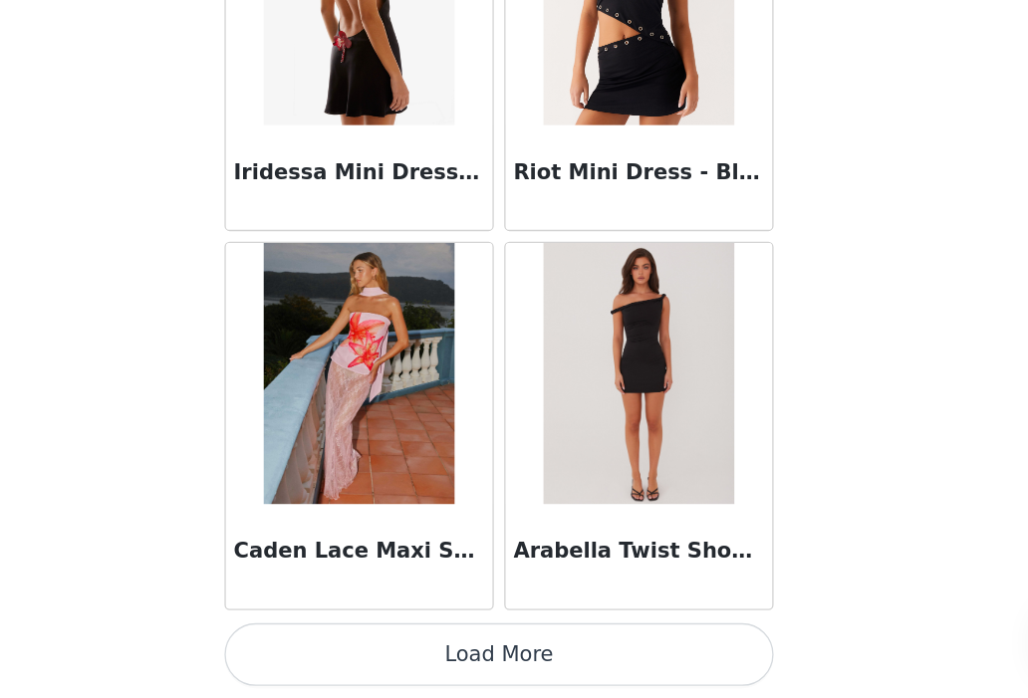
click at [597, 454] on img at bounding box center [620, 450] width 144 height 199
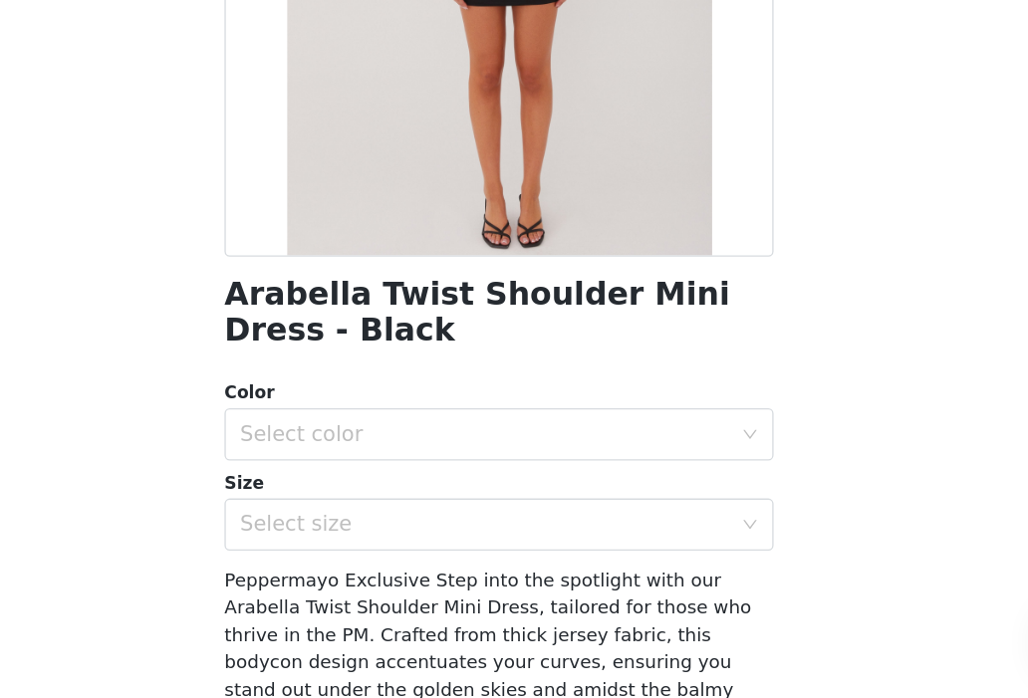
scroll to position [193, 0]
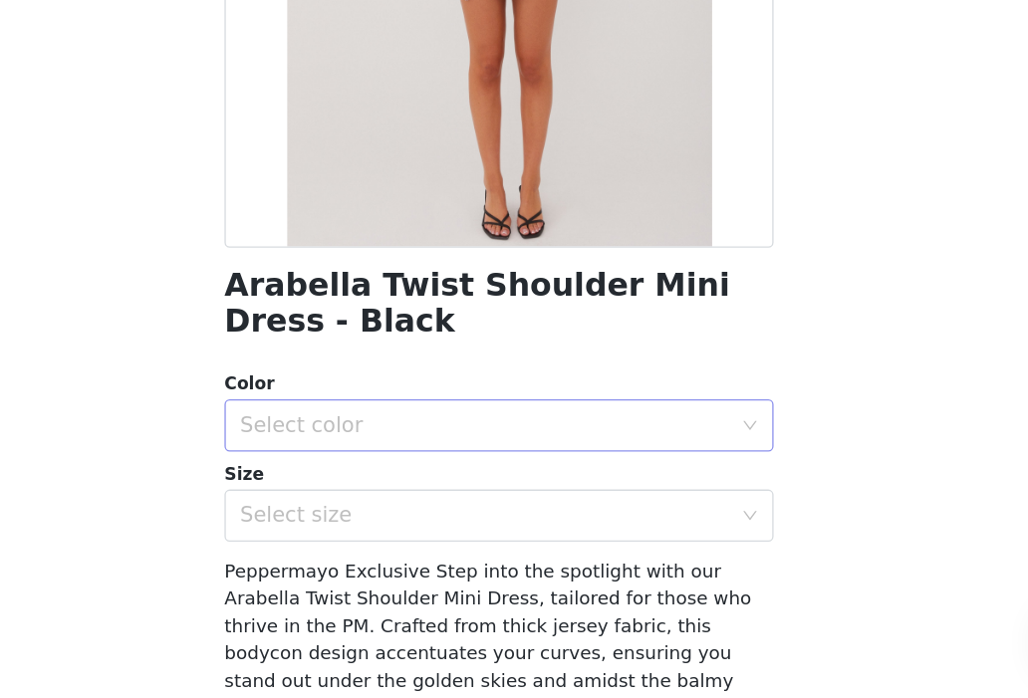
click at [550, 480] on div "Select color" at bounding box center [503, 490] width 373 height 20
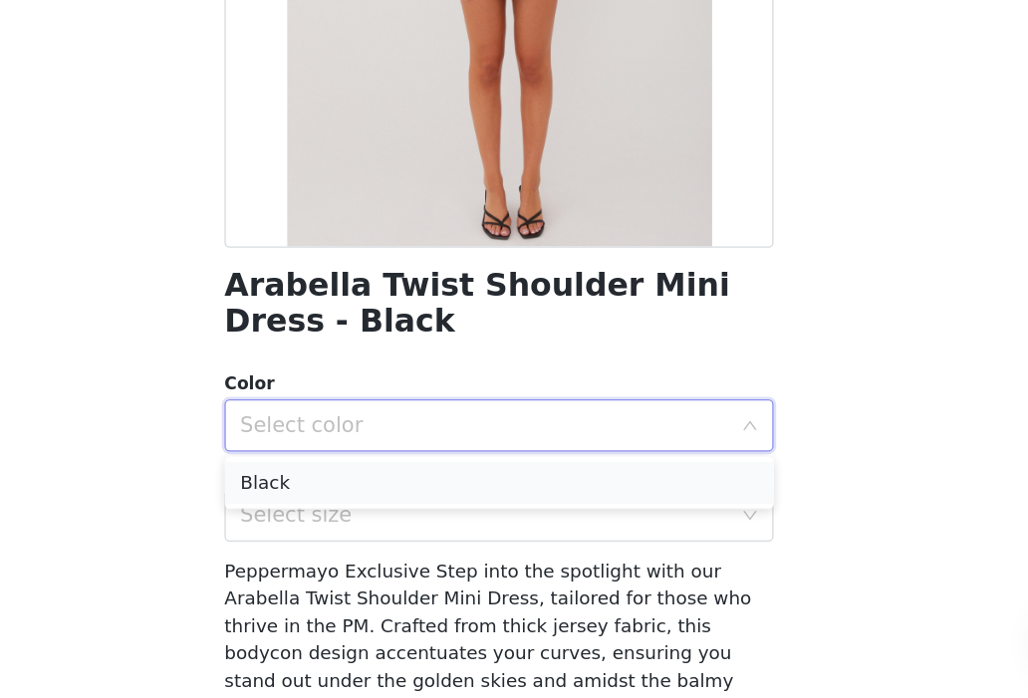
click at [494, 534] on li "Black" at bounding box center [514, 534] width 418 height 32
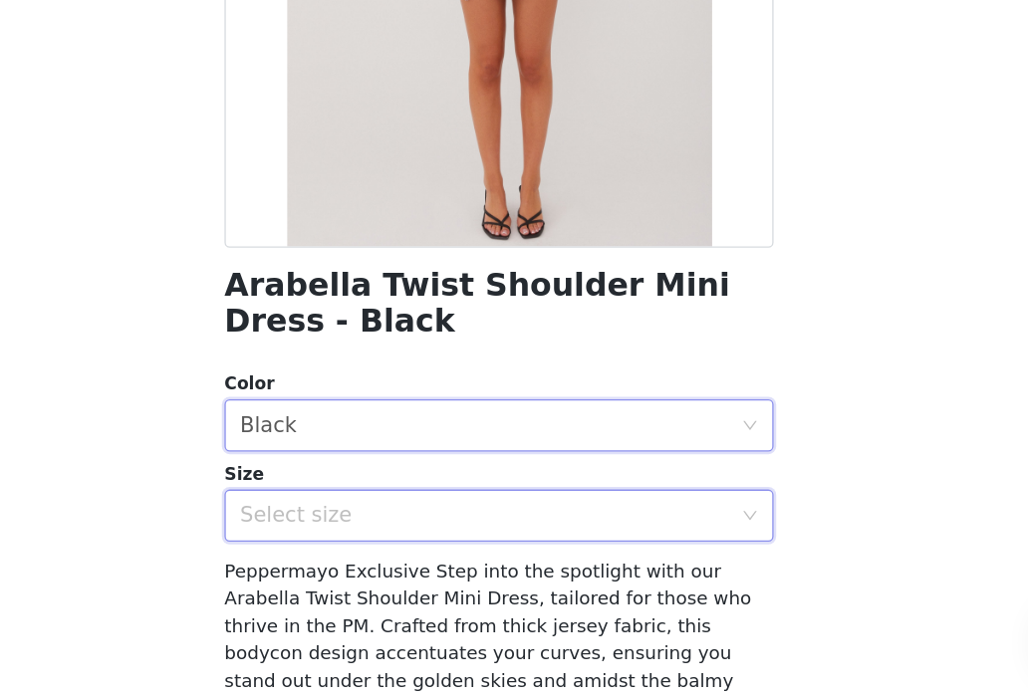
click at [465, 569] on div "Select size" at bounding box center [507, 559] width 381 height 38
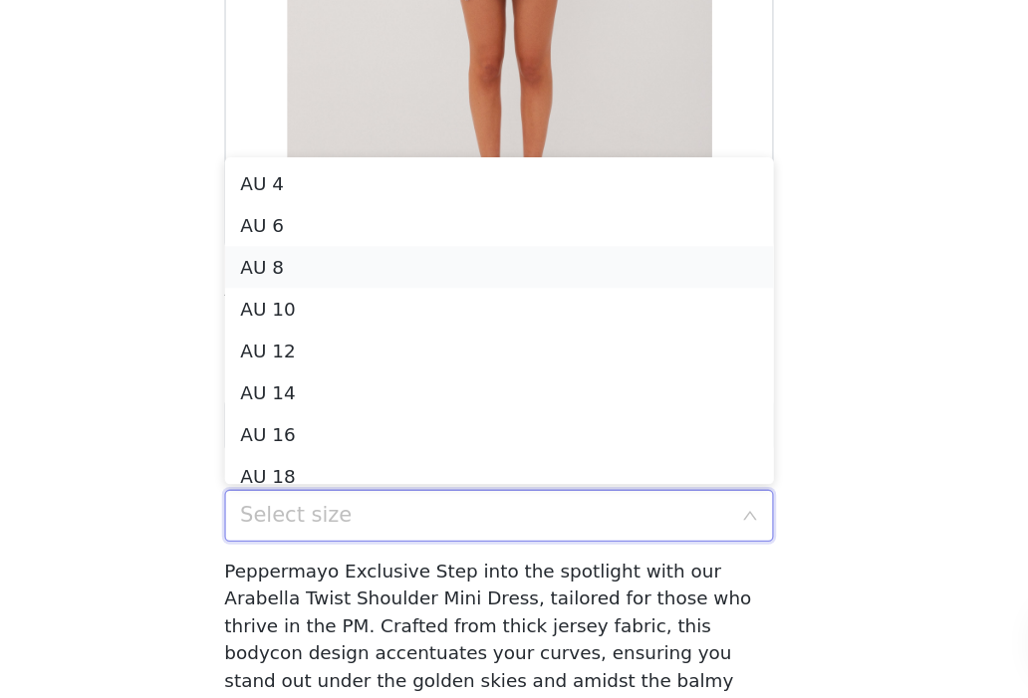
click at [454, 365] on li "AU 8" at bounding box center [514, 370] width 418 height 32
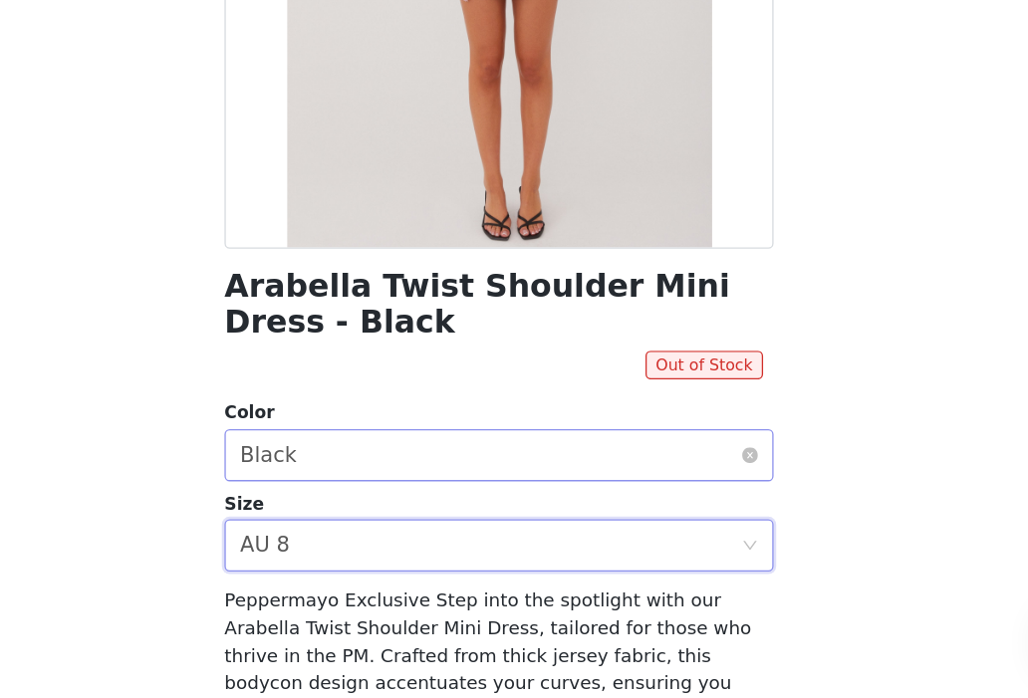
scroll to position [204, 0]
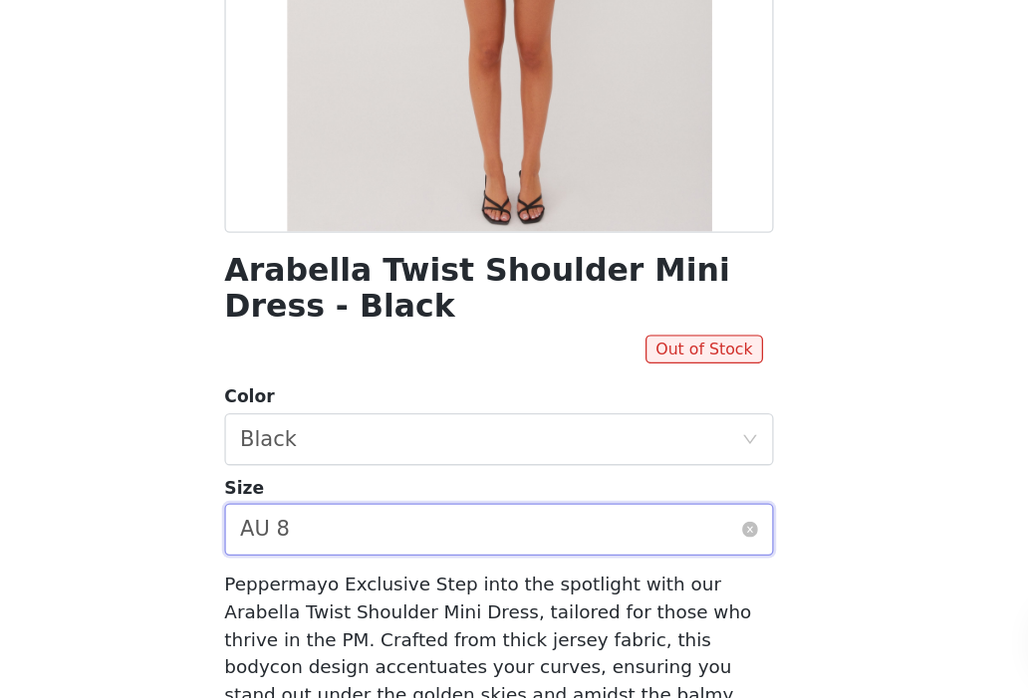
click at [448, 573] on div "Select size AU 8" at bounding box center [507, 570] width 381 height 38
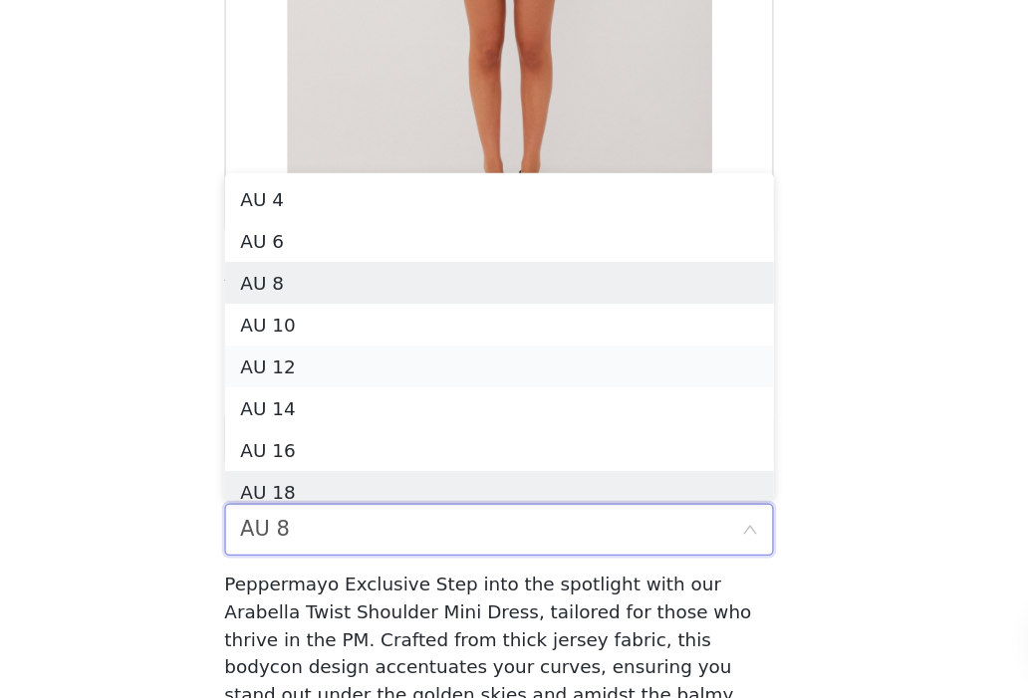
scroll to position [10, 0]
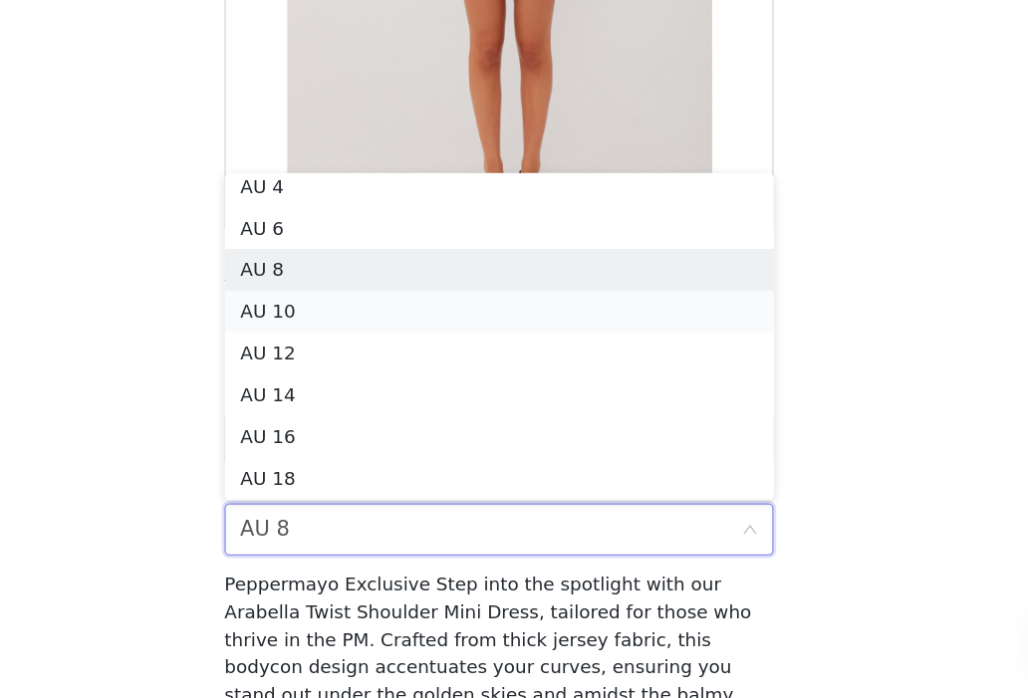
click at [424, 388] on li "AU 10" at bounding box center [514, 403] width 418 height 32
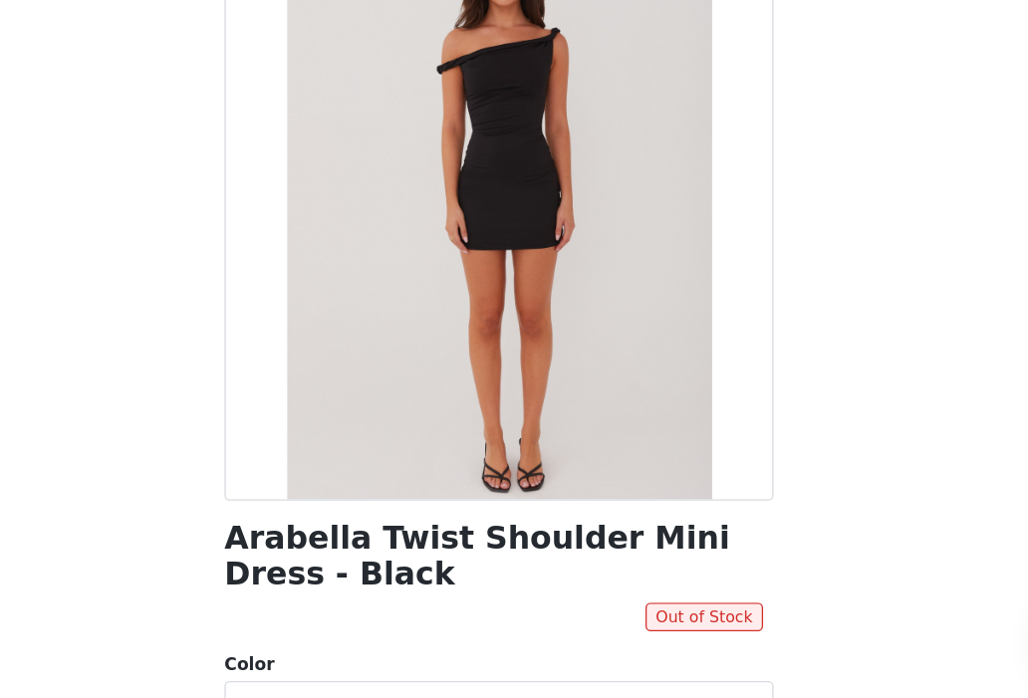
scroll to position [170, 0]
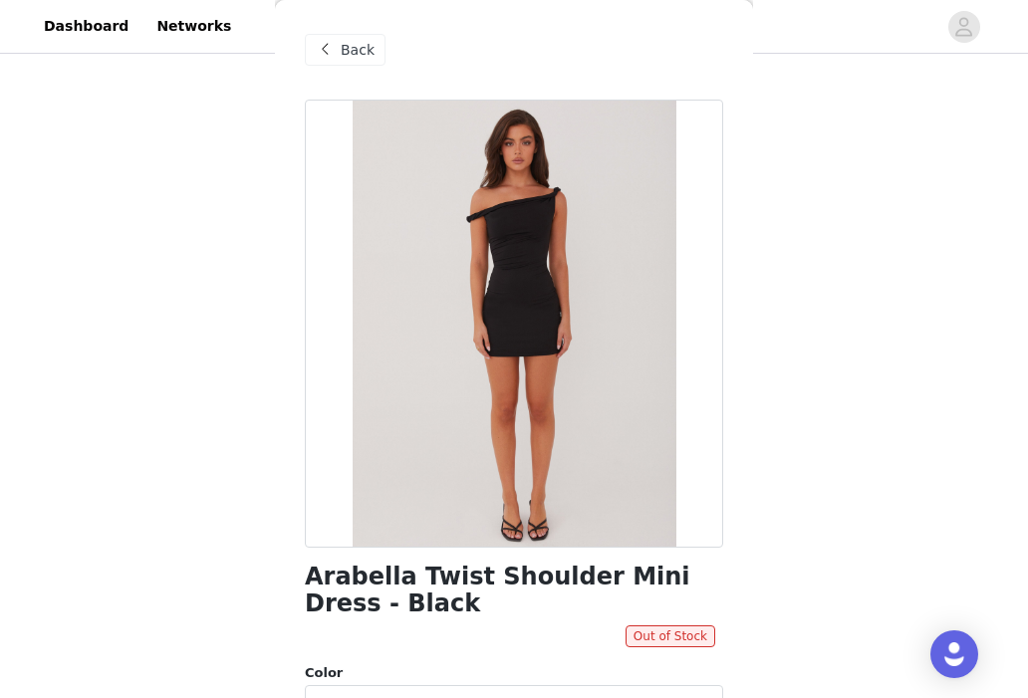
click at [346, 38] on div "Back" at bounding box center [345, 50] width 81 height 32
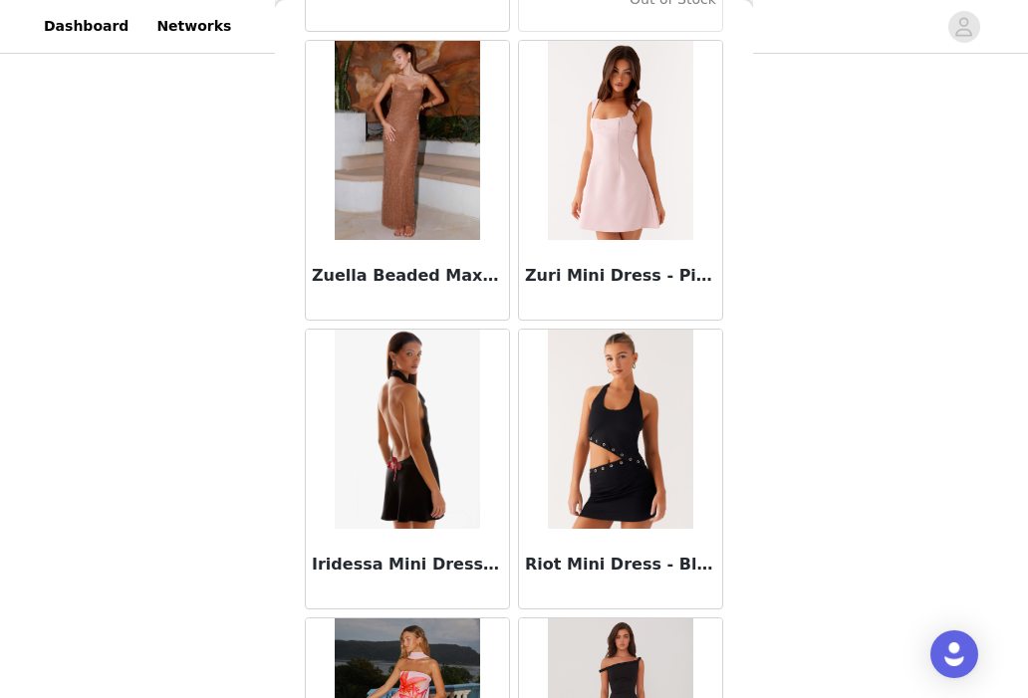
scroll to position [123661, 0]
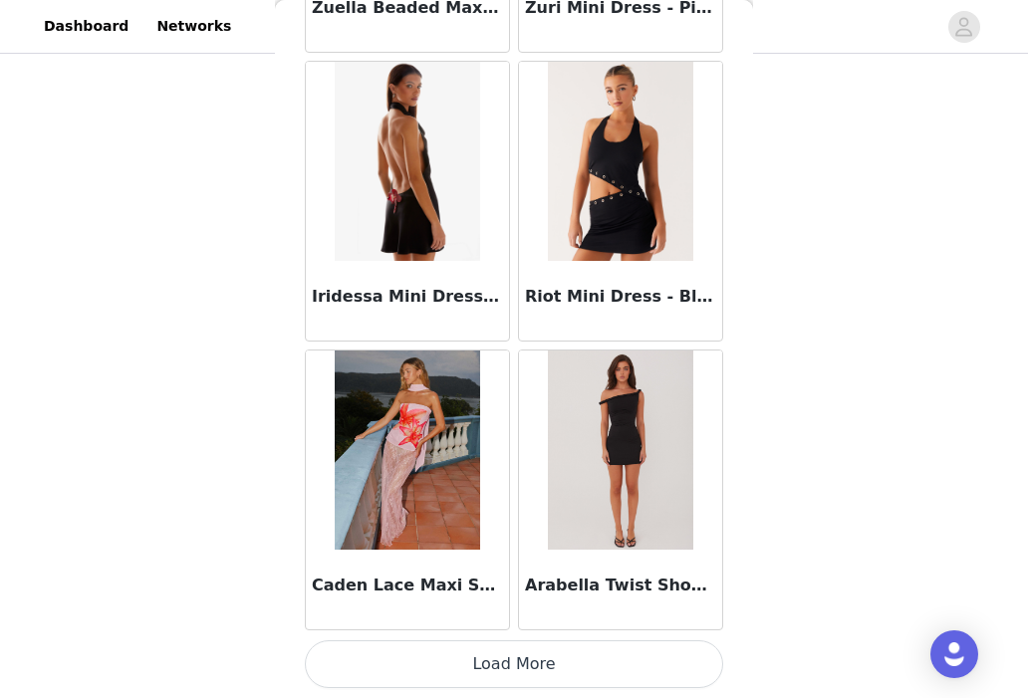
click at [479, 675] on button "Load More" at bounding box center [514, 664] width 418 height 48
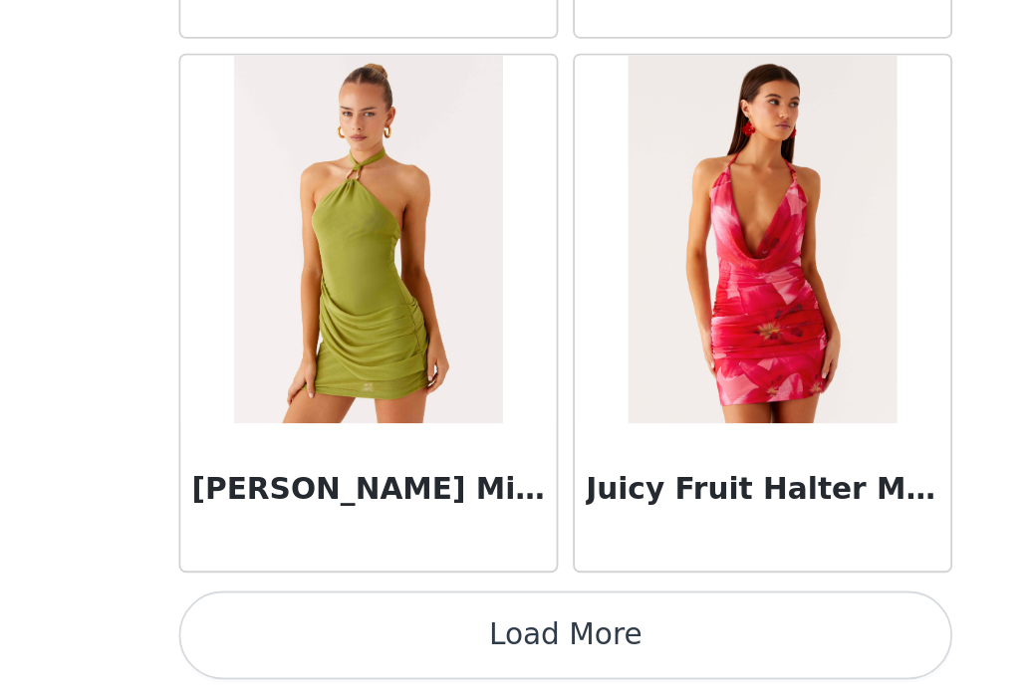
scroll to position [170, 0]
click at [501, 662] on button "Load More" at bounding box center [514, 664] width 418 height 48
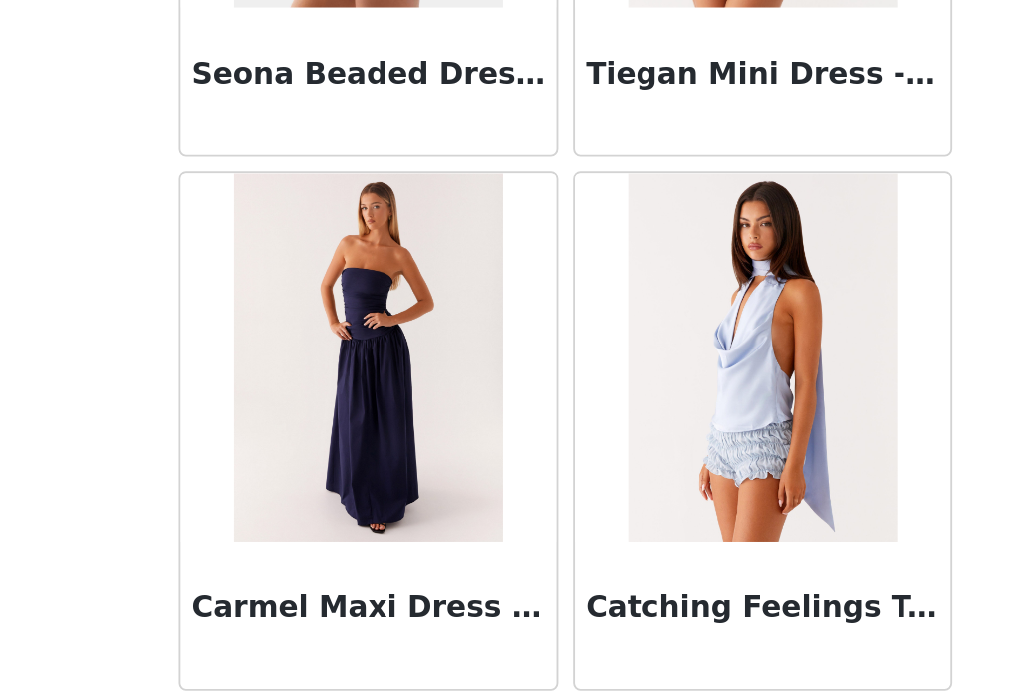
scroll to position [129438, 0]
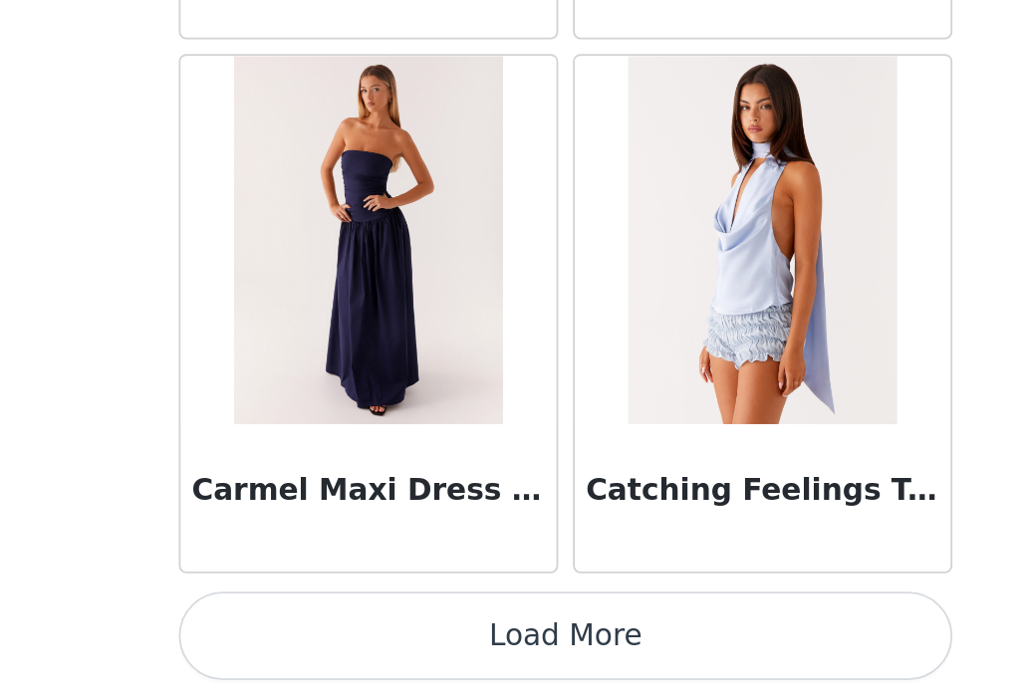
click at [462, 672] on button "Load More" at bounding box center [514, 664] width 418 height 48
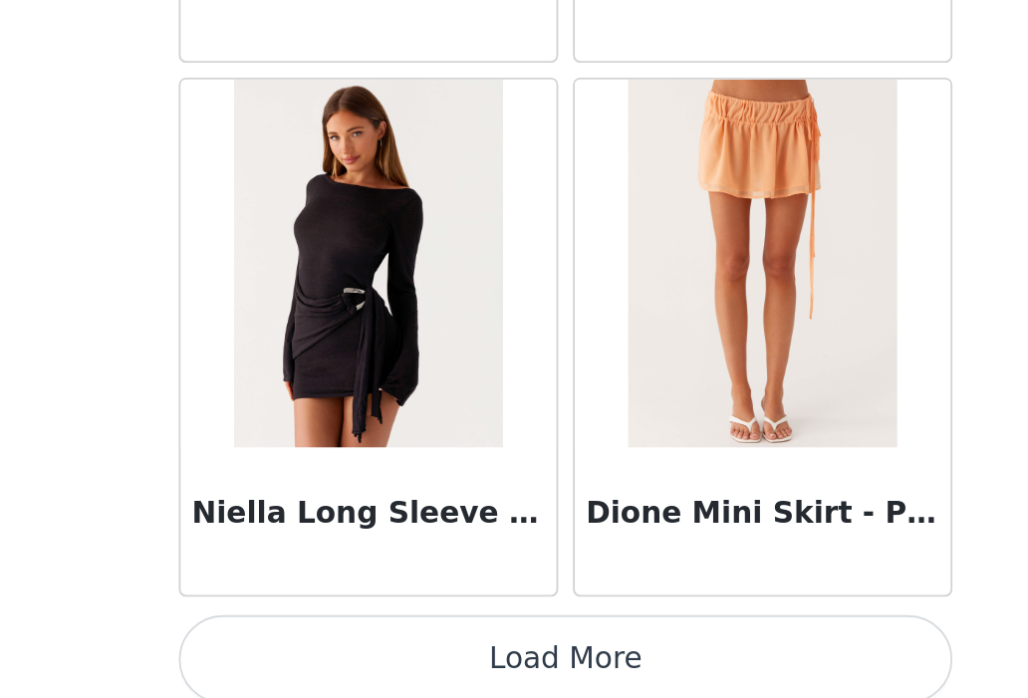
scroll to position [132326, 0]
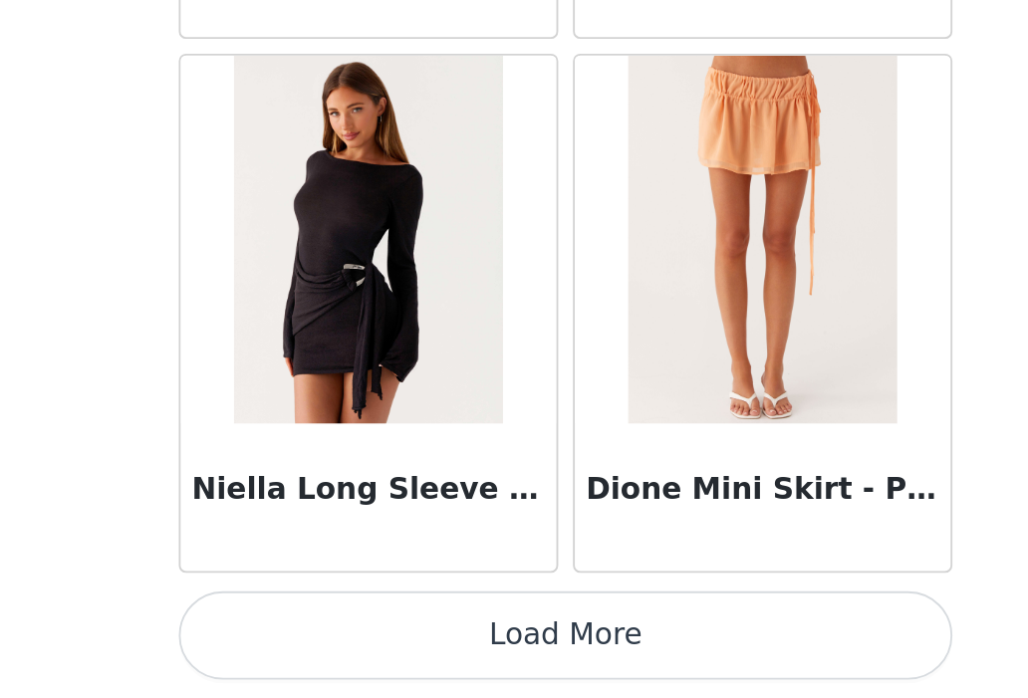
click at [513, 668] on button "Load More" at bounding box center [514, 664] width 418 height 48
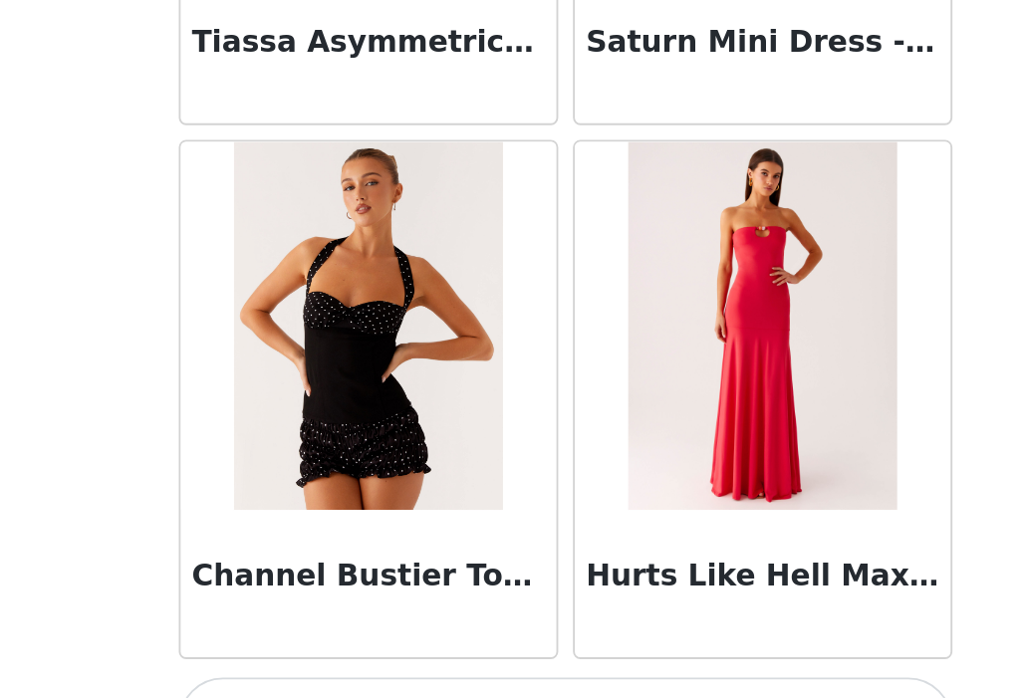
scroll to position [135215, 0]
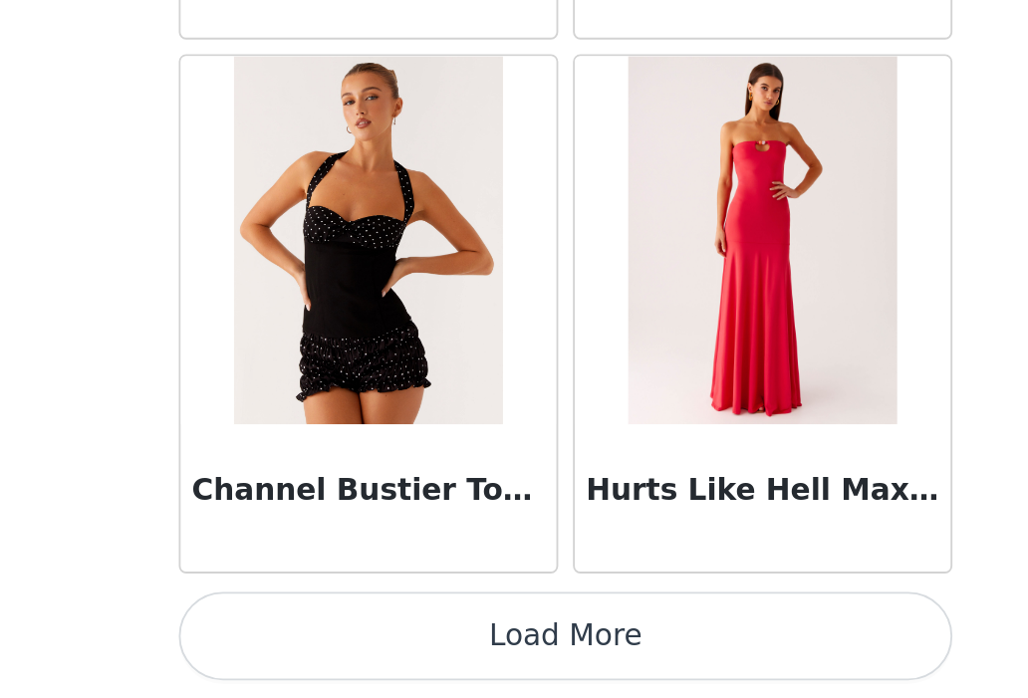
click at [509, 681] on button "Load More" at bounding box center [514, 664] width 418 height 48
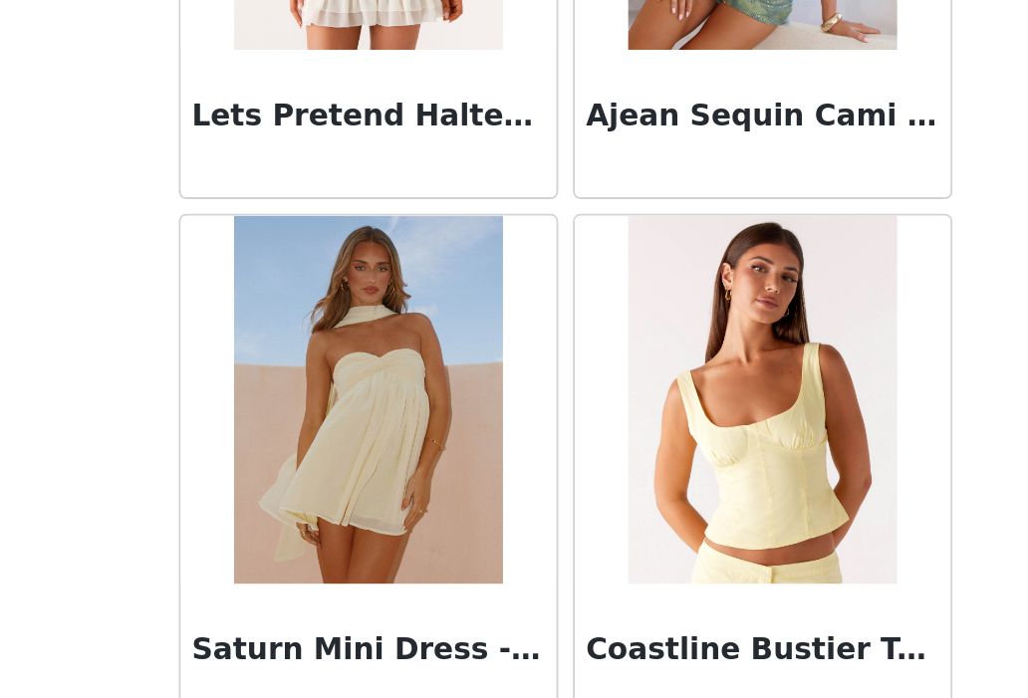
scroll to position [128784, 0]
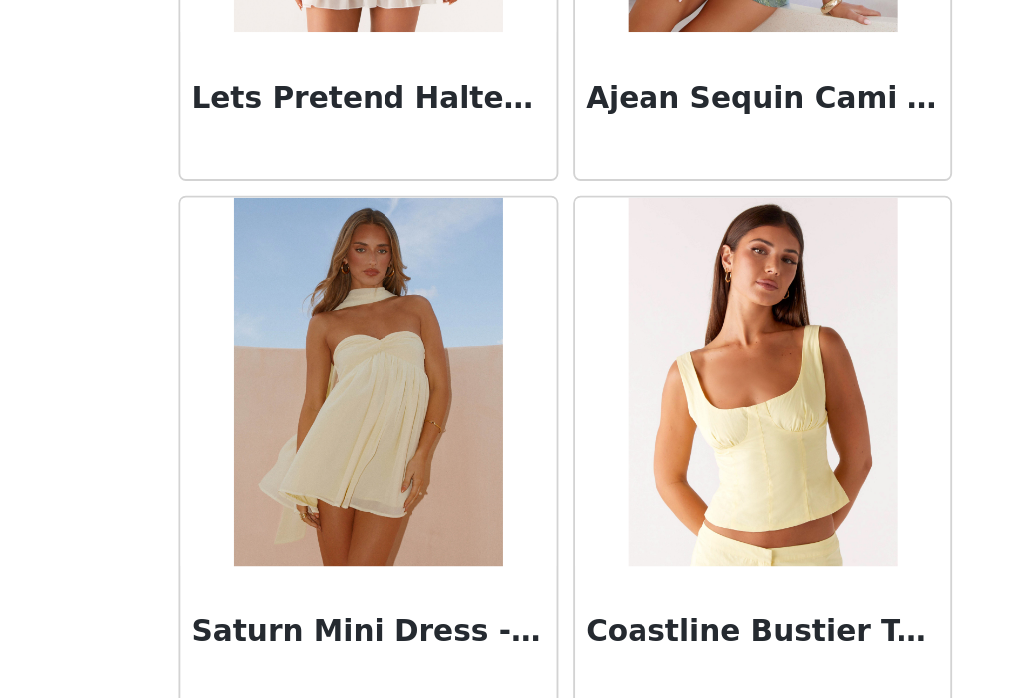
click at [428, 555] on img at bounding box center [407, 526] width 144 height 199
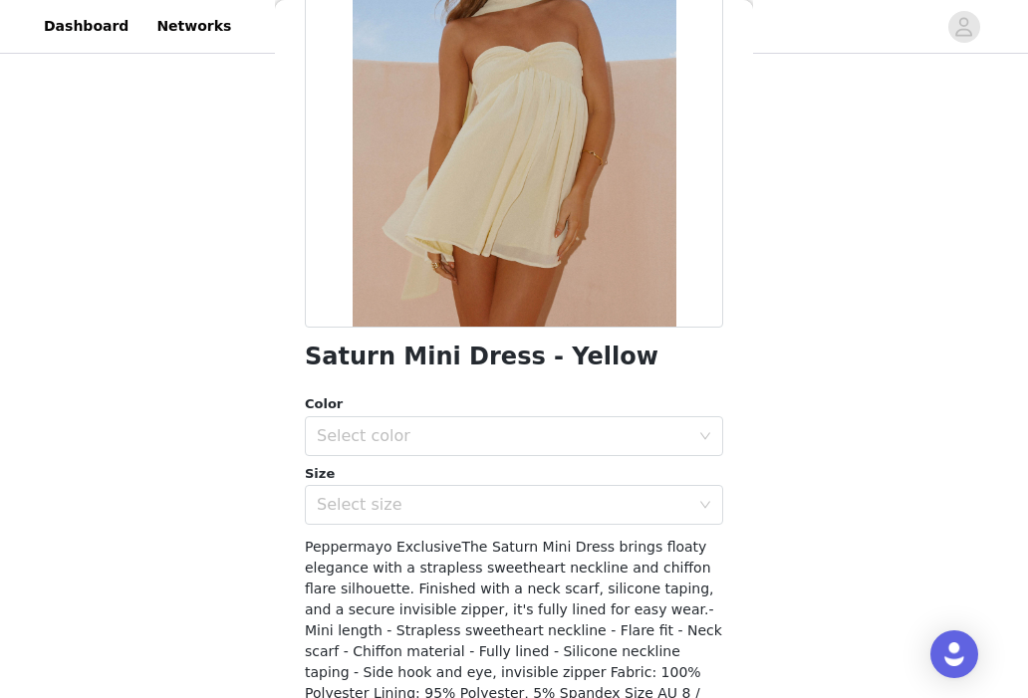
scroll to position [222, 0]
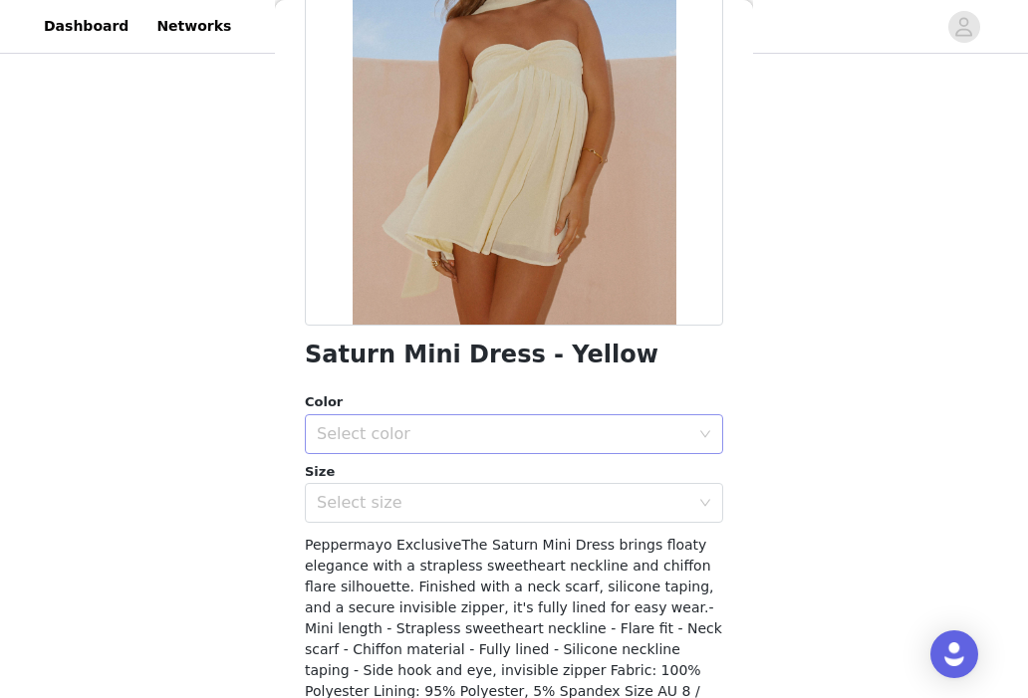
click at [482, 428] on div "Select color" at bounding box center [503, 434] width 373 height 20
click at [446, 484] on li "Yellow" at bounding box center [514, 478] width 418 height 32
click at [427, 505] on div "Select size" at bounding box center [503, 503] width 373 height 20
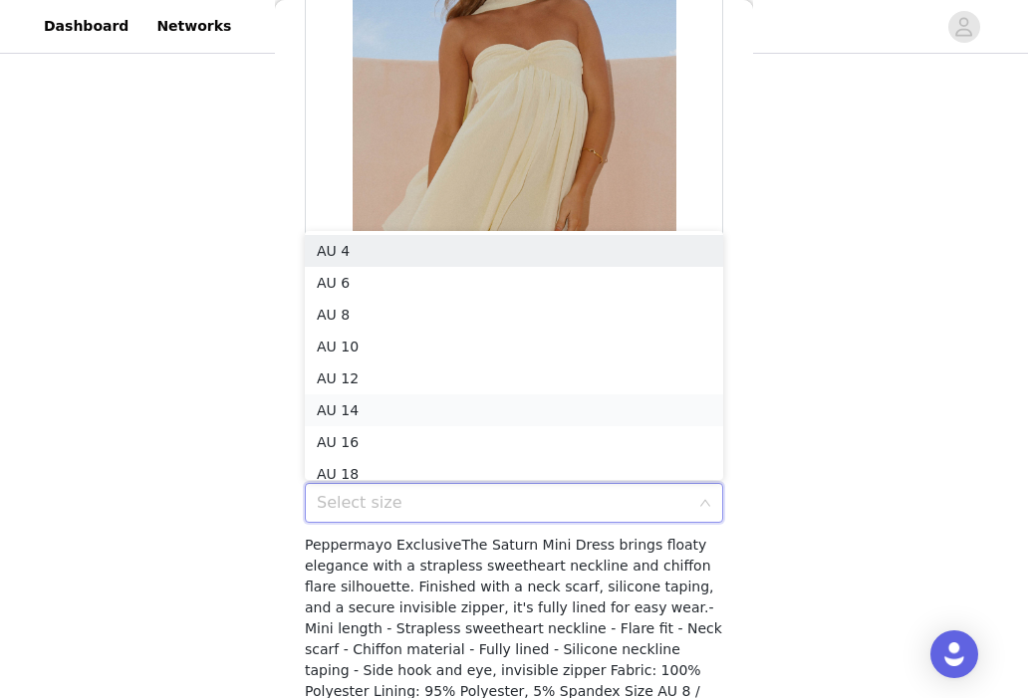
scroll to position [10, 0]
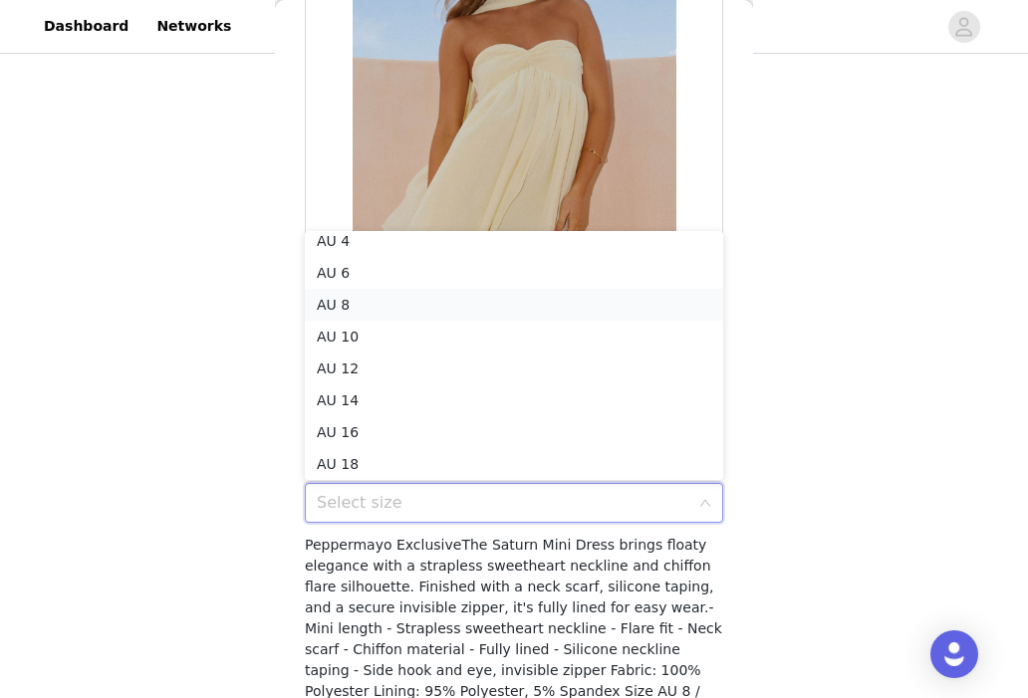
click at [410, 303] on li "AU 8" at bounding box center [514, 305] width 418 height 32
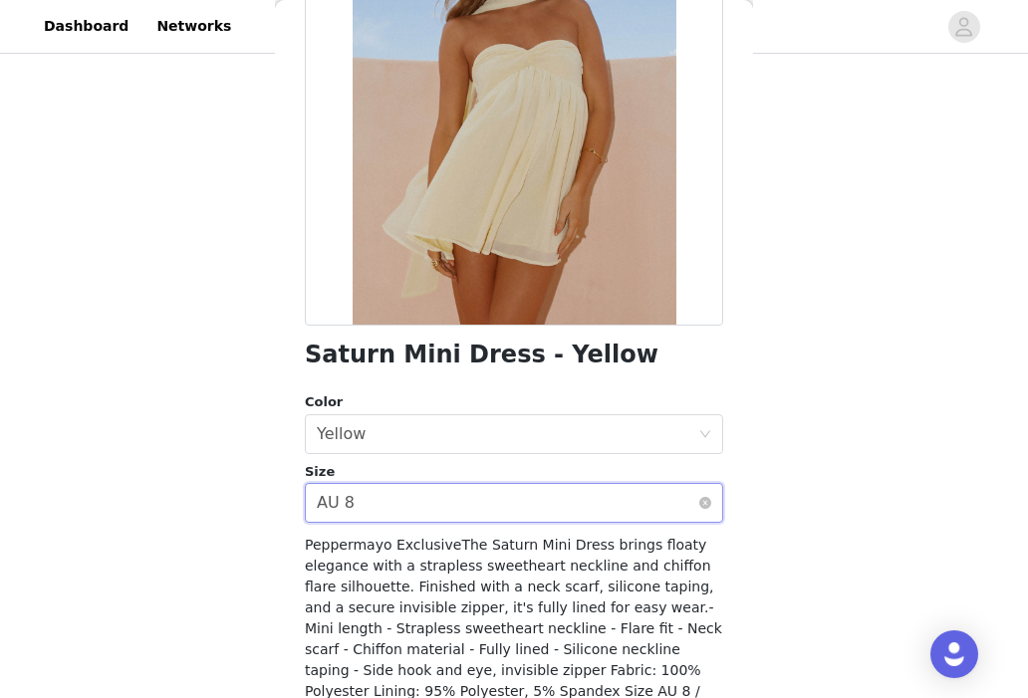
scroll to position [373, 0]
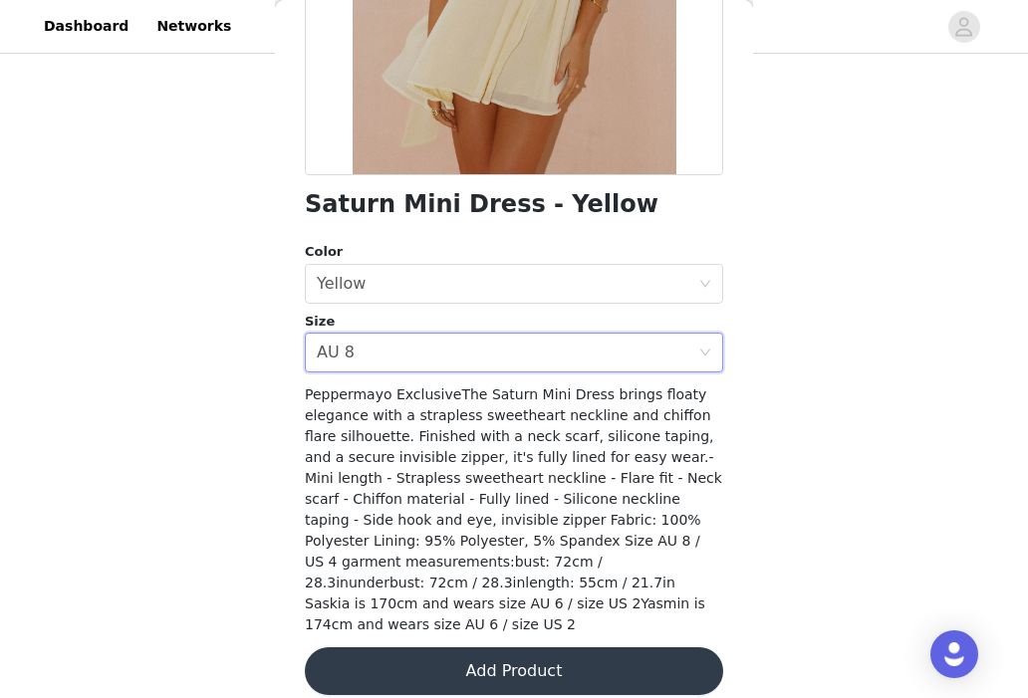
click at [450, 647] on button "Add Product" at bounding box center [514, 671] width 418 height 48
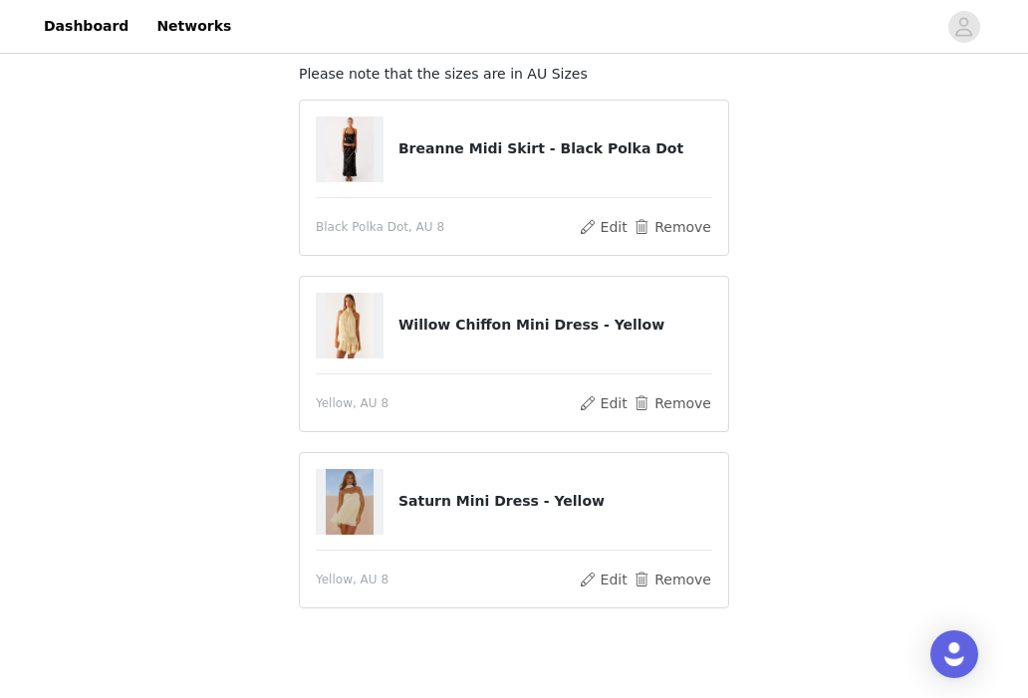
scroll to position [218, 0]
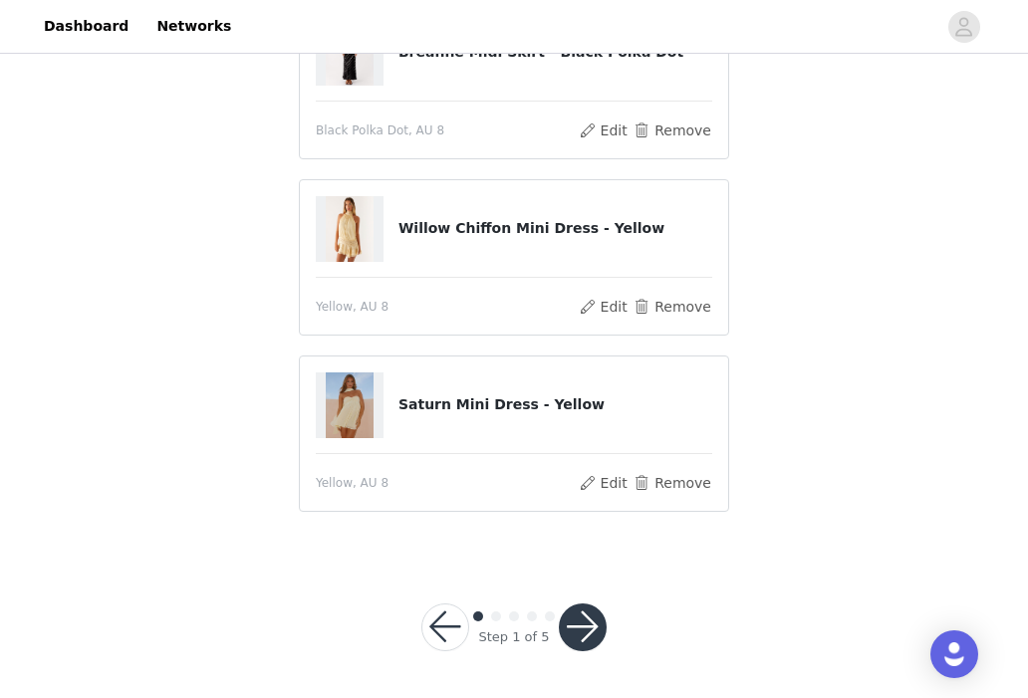
click at [590, 634] on button "button" at bounding box center [583, 628] width 48 height 48
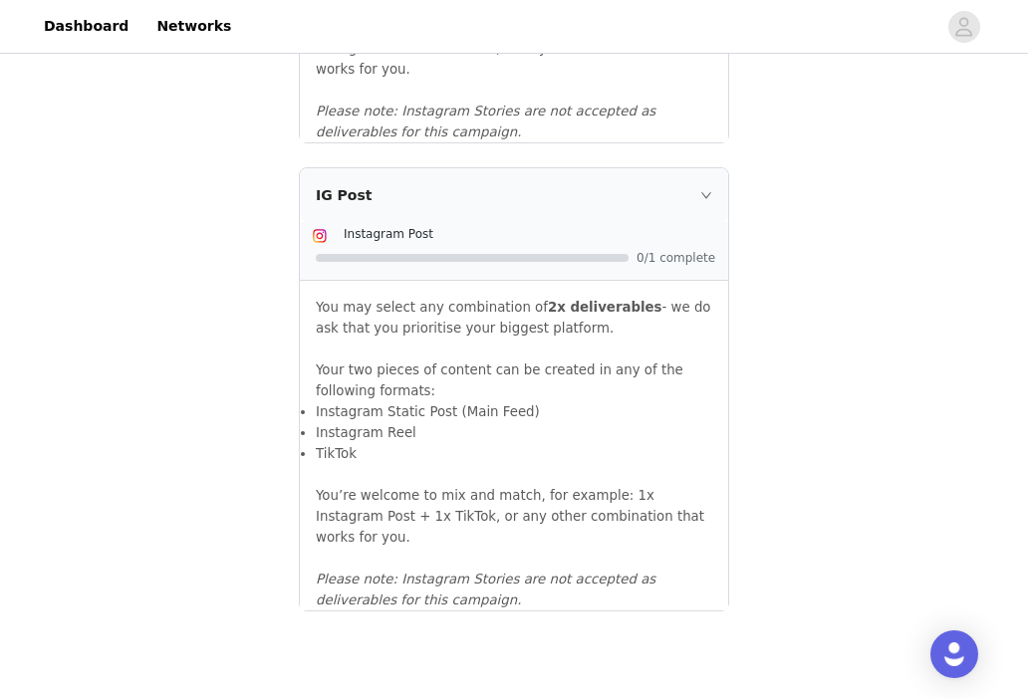
scroll to position [2246, 0]
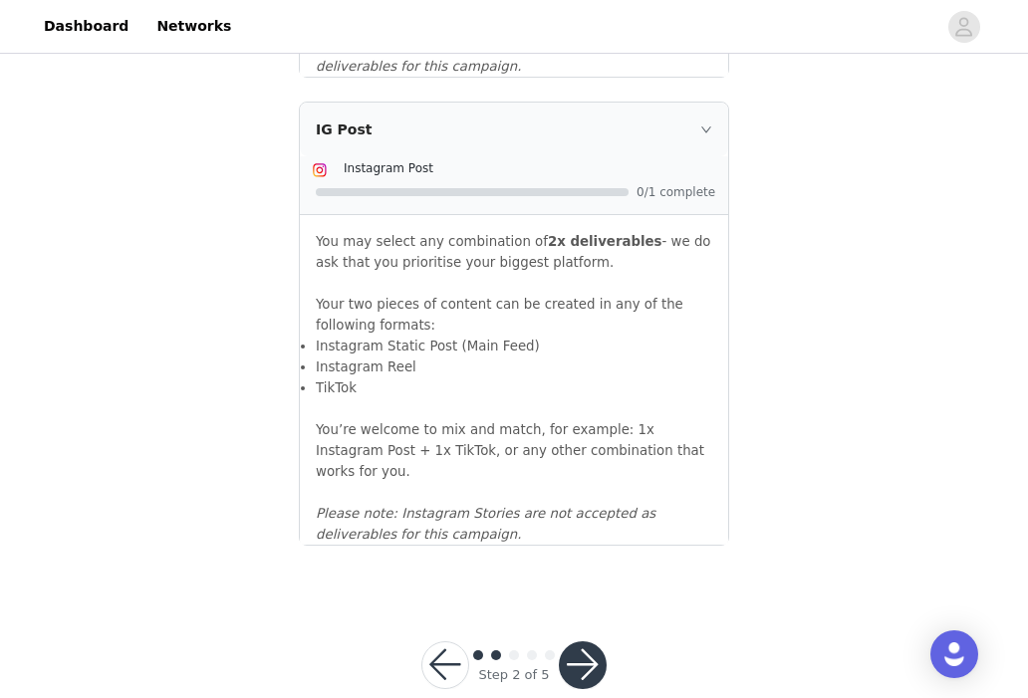
click at [707, 124] on icon "icon: right" at bounding box center [706, 130] width 12 height 12
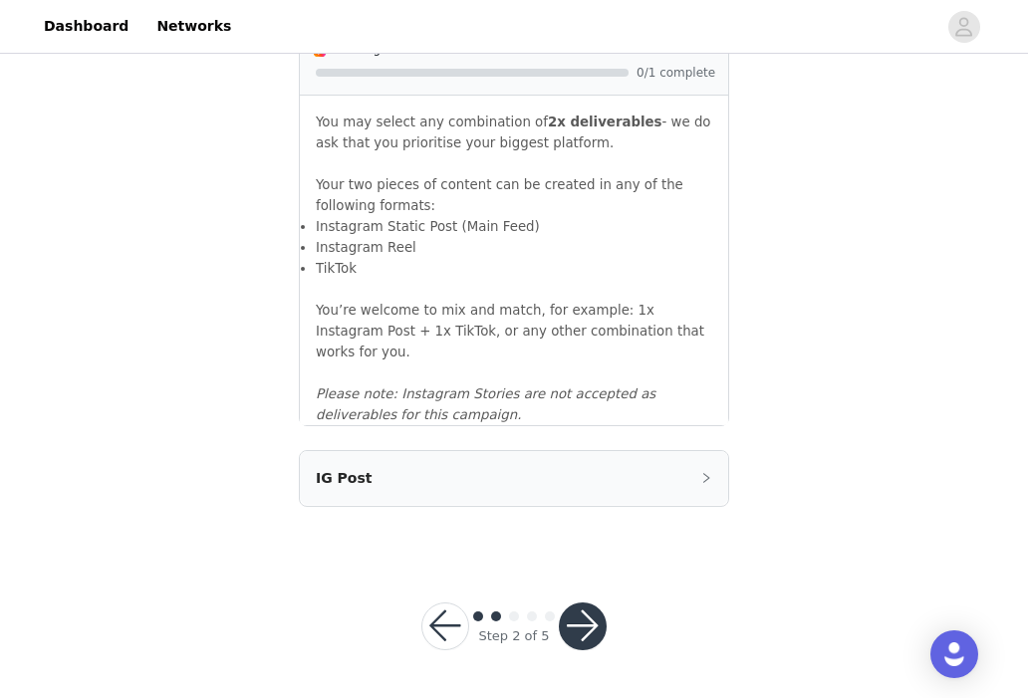
scroll to position [1878, 0]
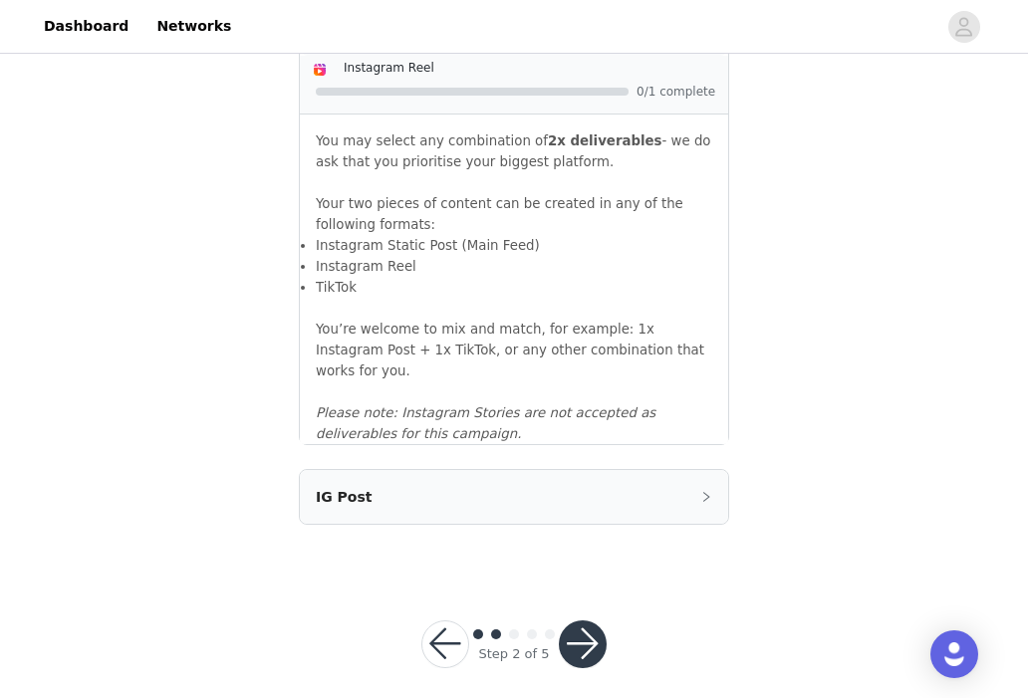
click at [585, 634] on button "button" at bounding box center [583, 645] width 48 height 48
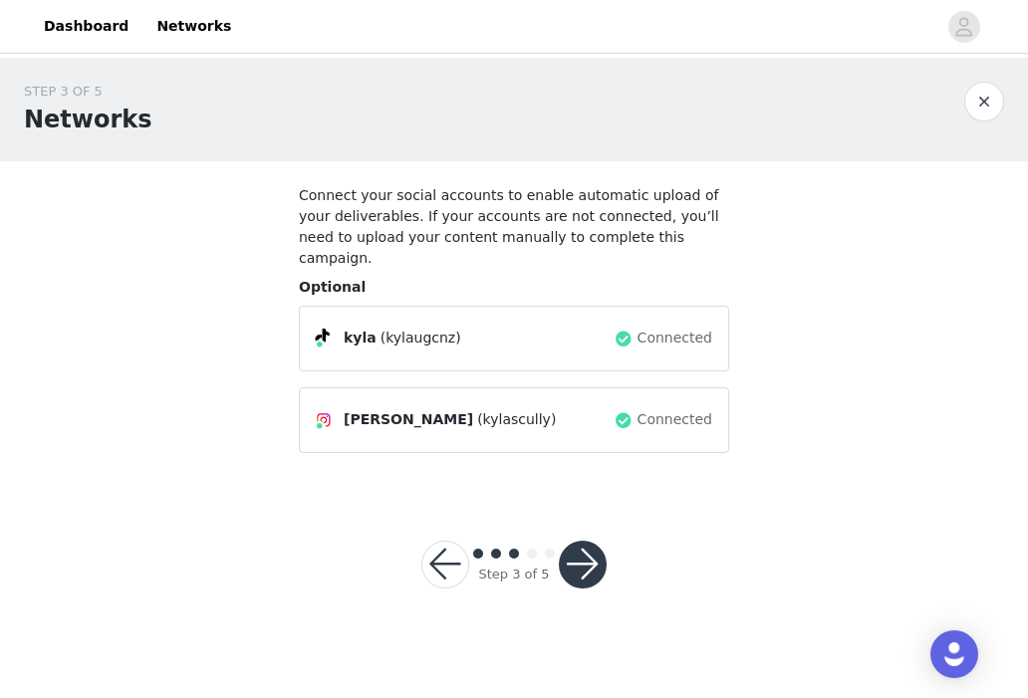
click at [586, 553] on button "button" at bounding box center [583, 565] width 48 height 48
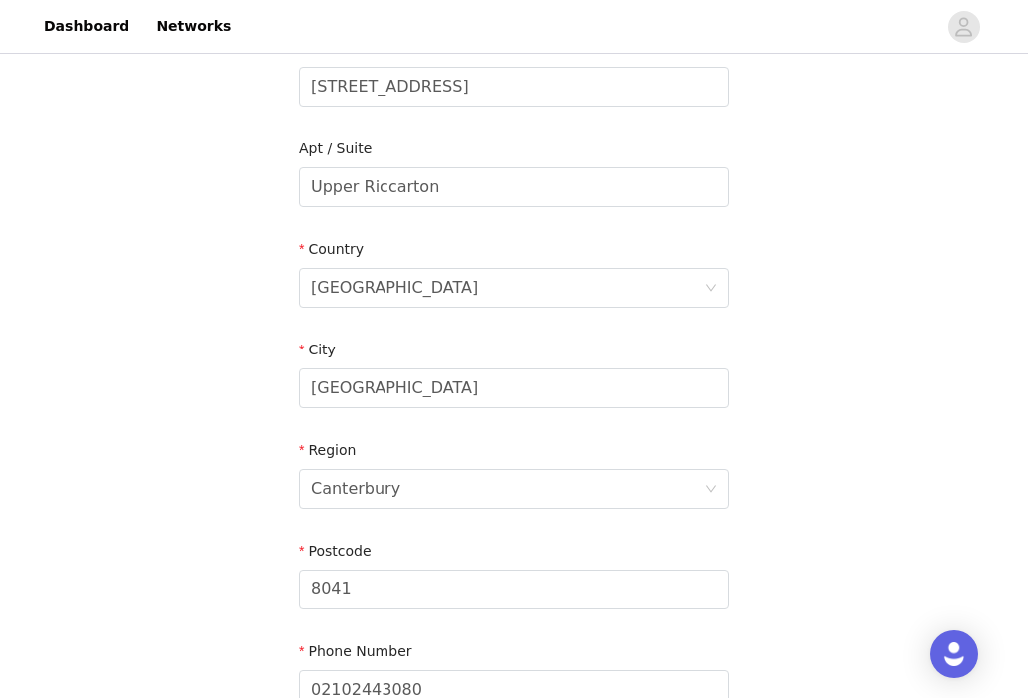
scroll to position [743, 0]
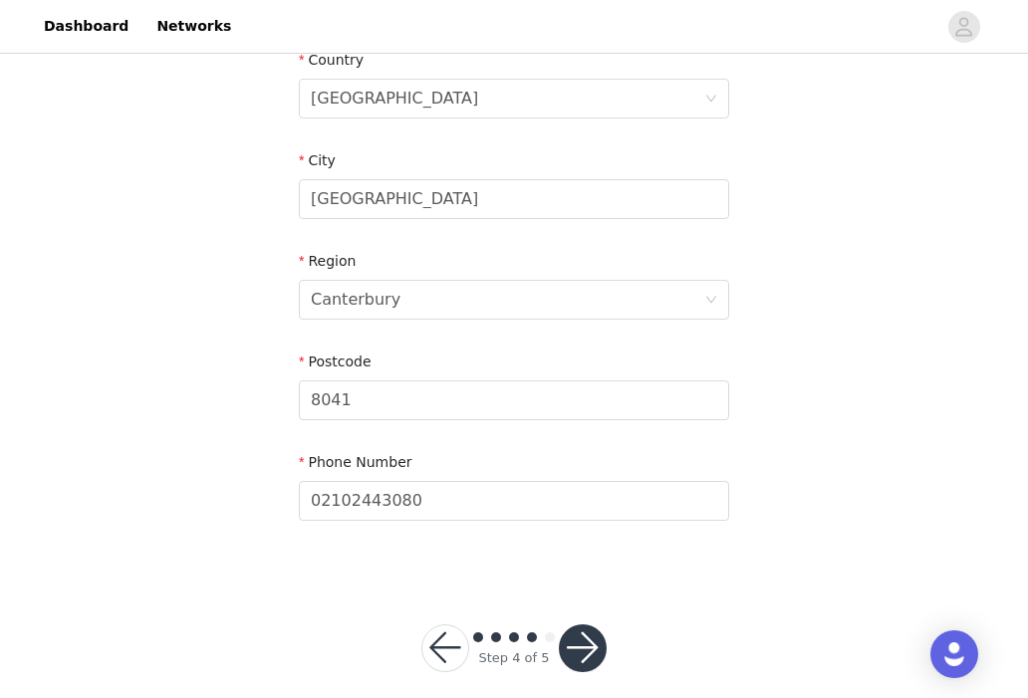
click at [586, 624] on button "button" at bounding box center [583, 648] width 48 height 48
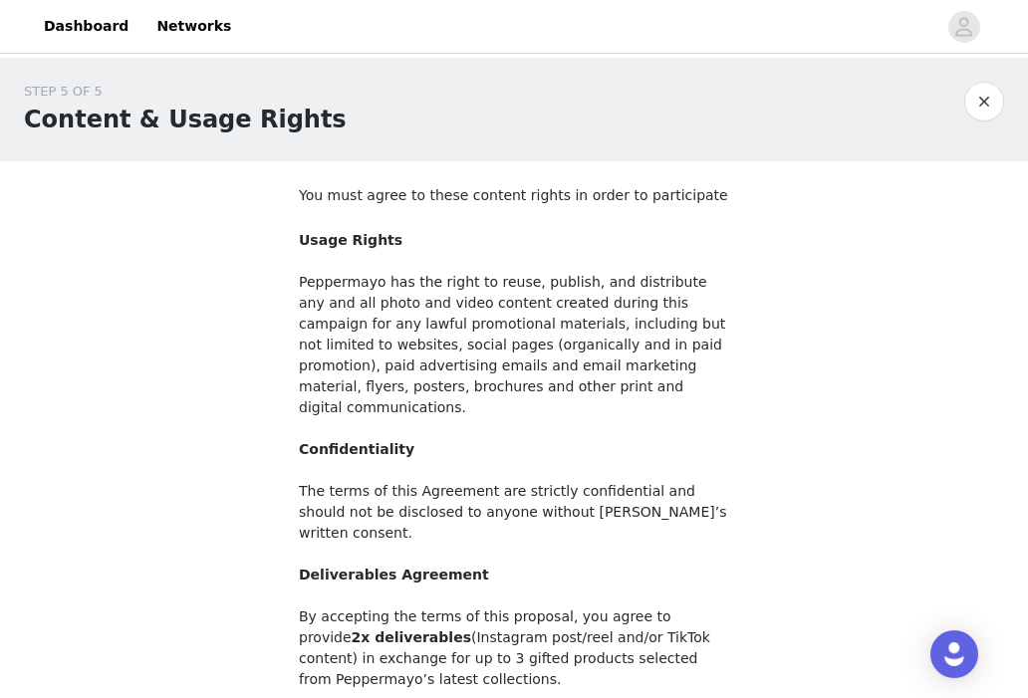
scroll to position [222, 0]
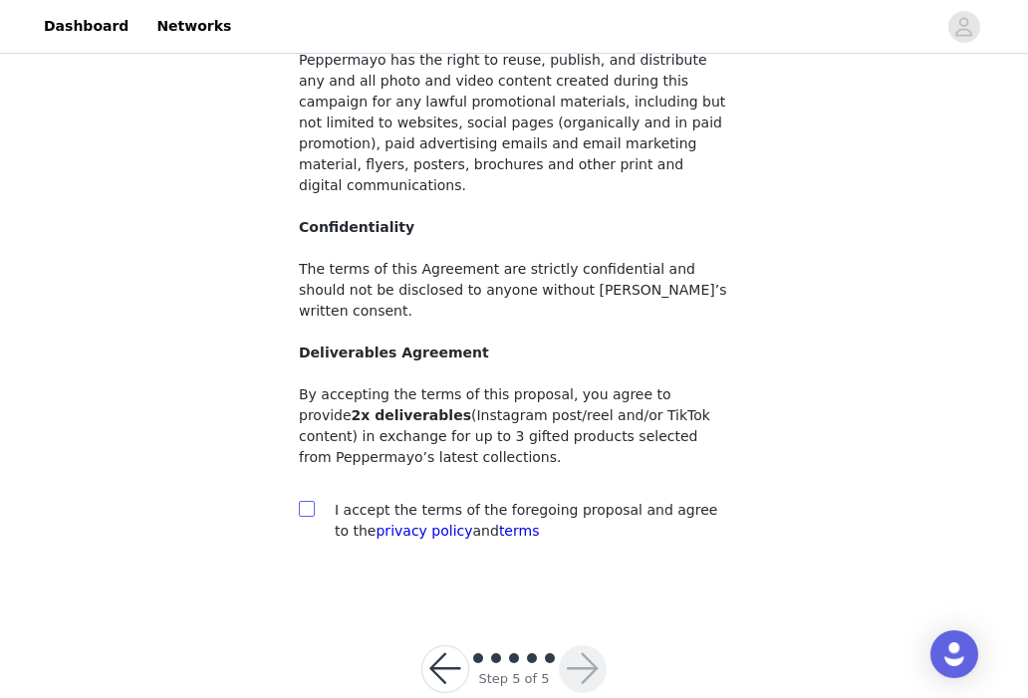
click at [304, 501] on span at bounding box center [307, 509] width 16 height 16
click at [304, 501] on input "checkbox" at bounding box center [306, 508] width 14 height 14
checkbox input "true"
click at [591, 645] on button "button" at bounding box center [583, 669] width 48 height 48
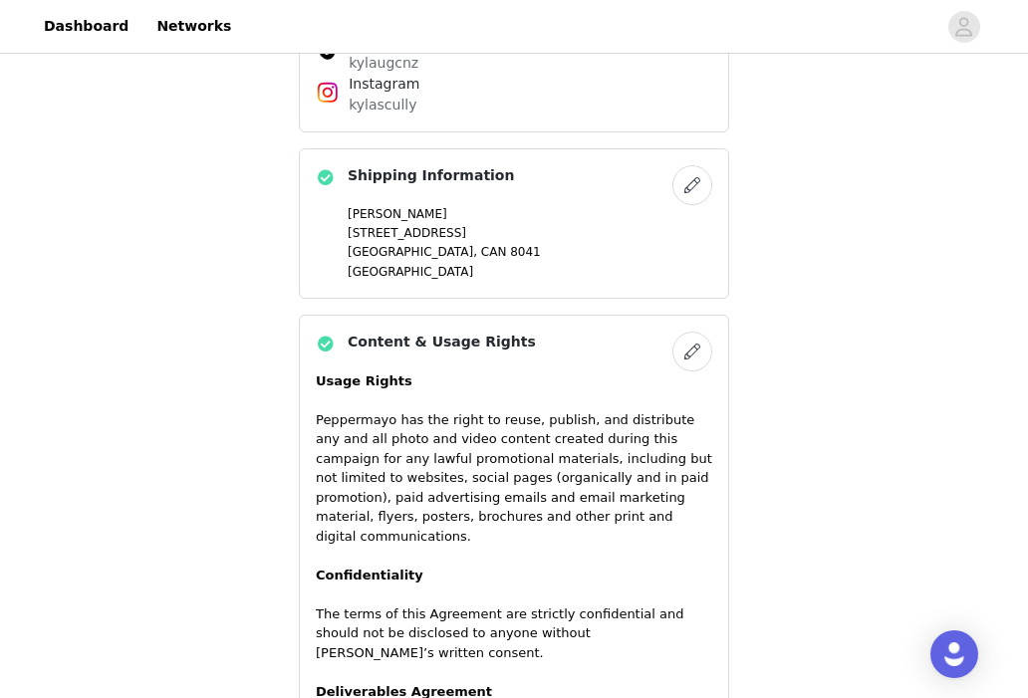
scroll to position [1620, 0]
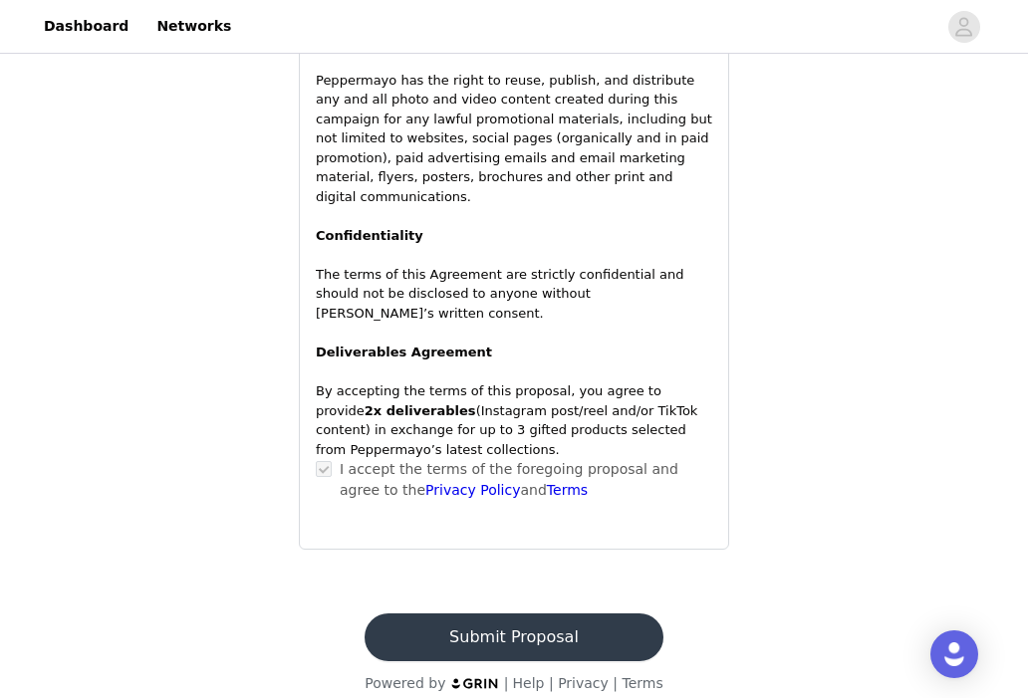
click at [552, 624] on button "Submit Proposal" at bounding box center [514, 638] width 298 height 48
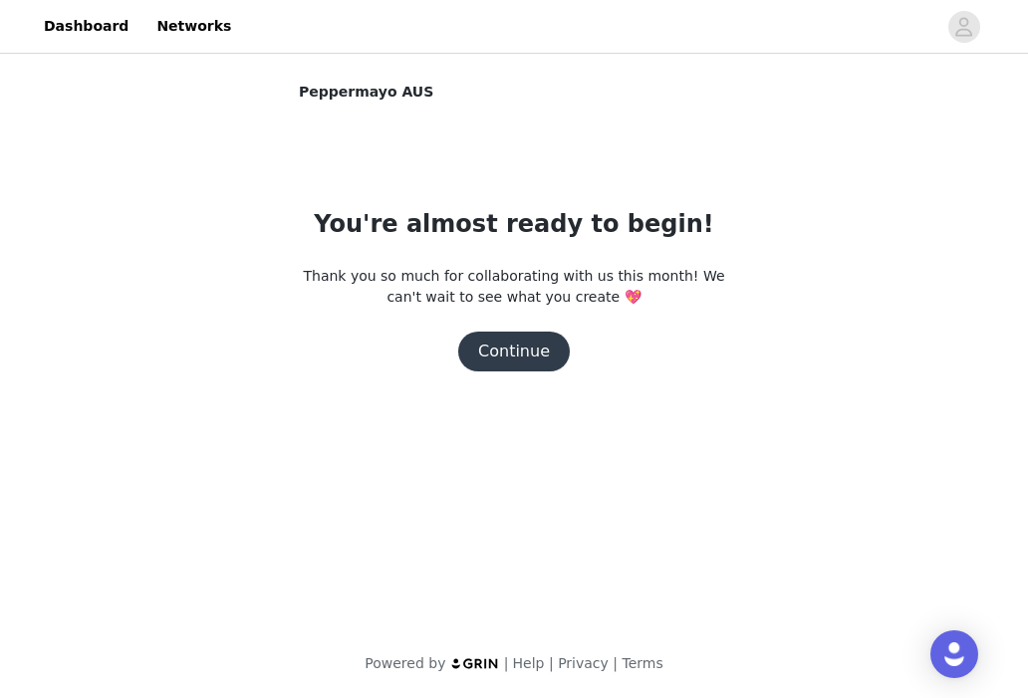
click at [497, 342] on button "Continue" at bounding box center [514, 352] width 112 height 40
